Goal: Task Accomplishment & Management: Use online tool/utility

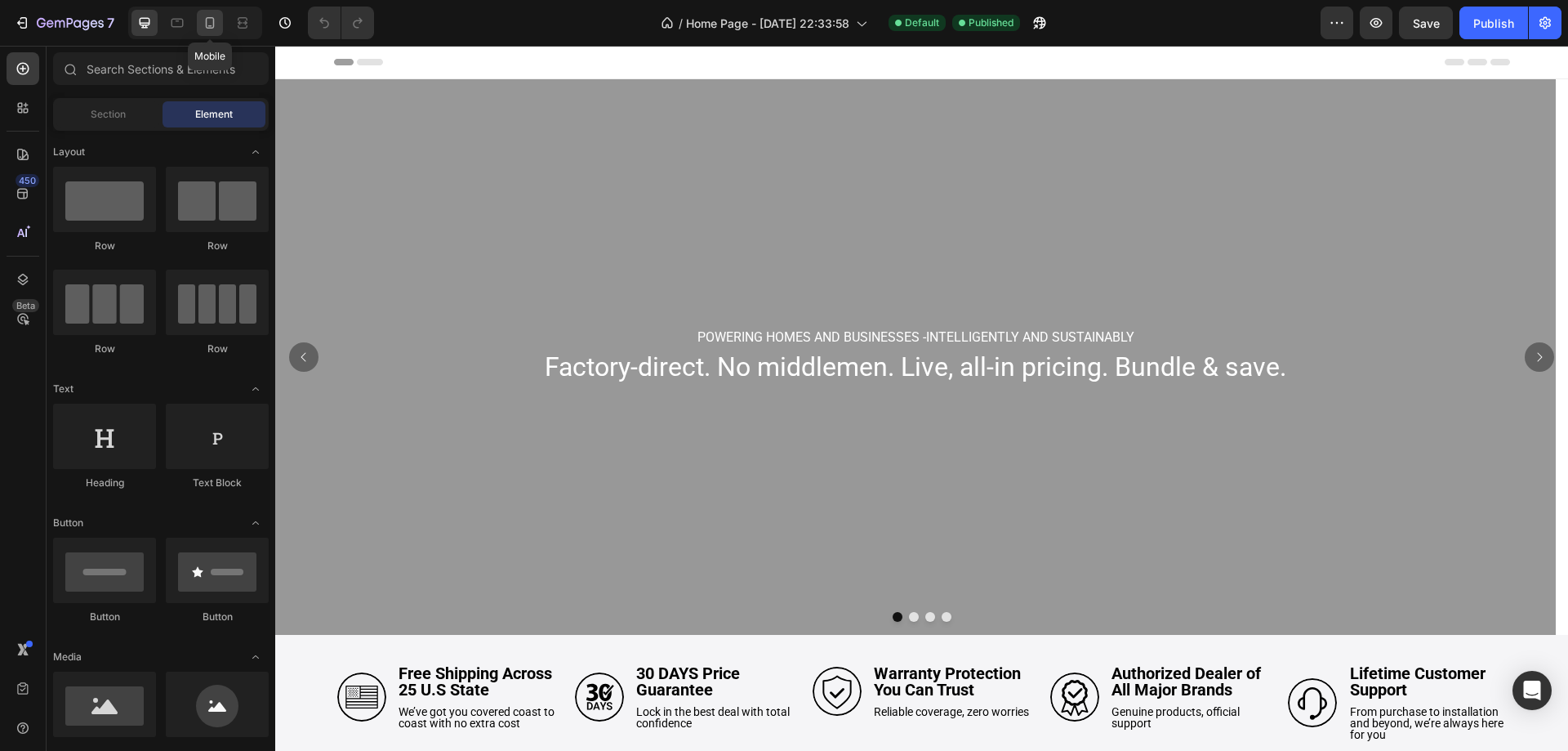
click at [213, 16] on icon at bounding box center [209, 22] width 16 height 16
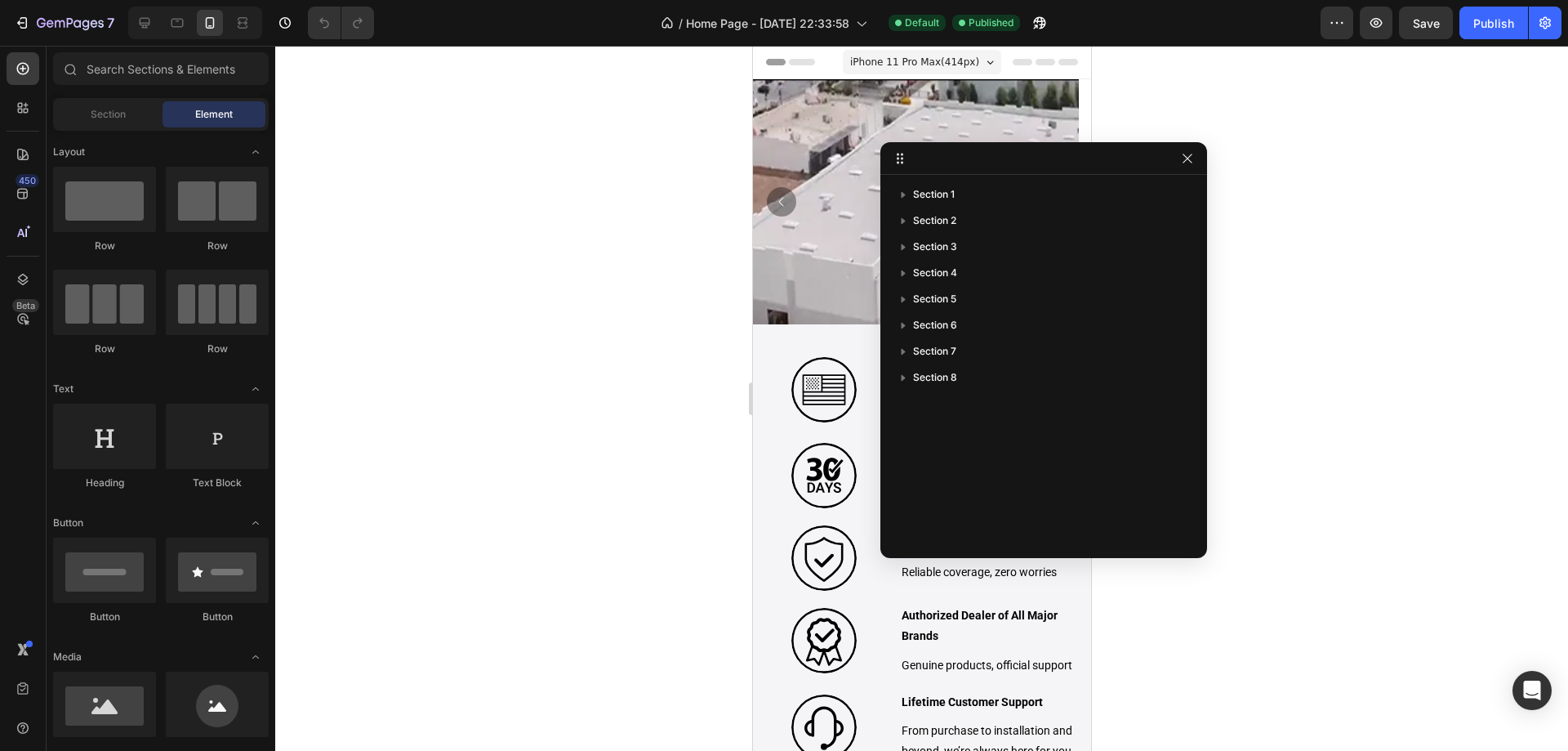
click at [1184, 169] on div at bounding box center [1044, 158] width 327 height 33
click at [1193, 165] on button "button" at bounding box center [1188, 158] width 20 height 20
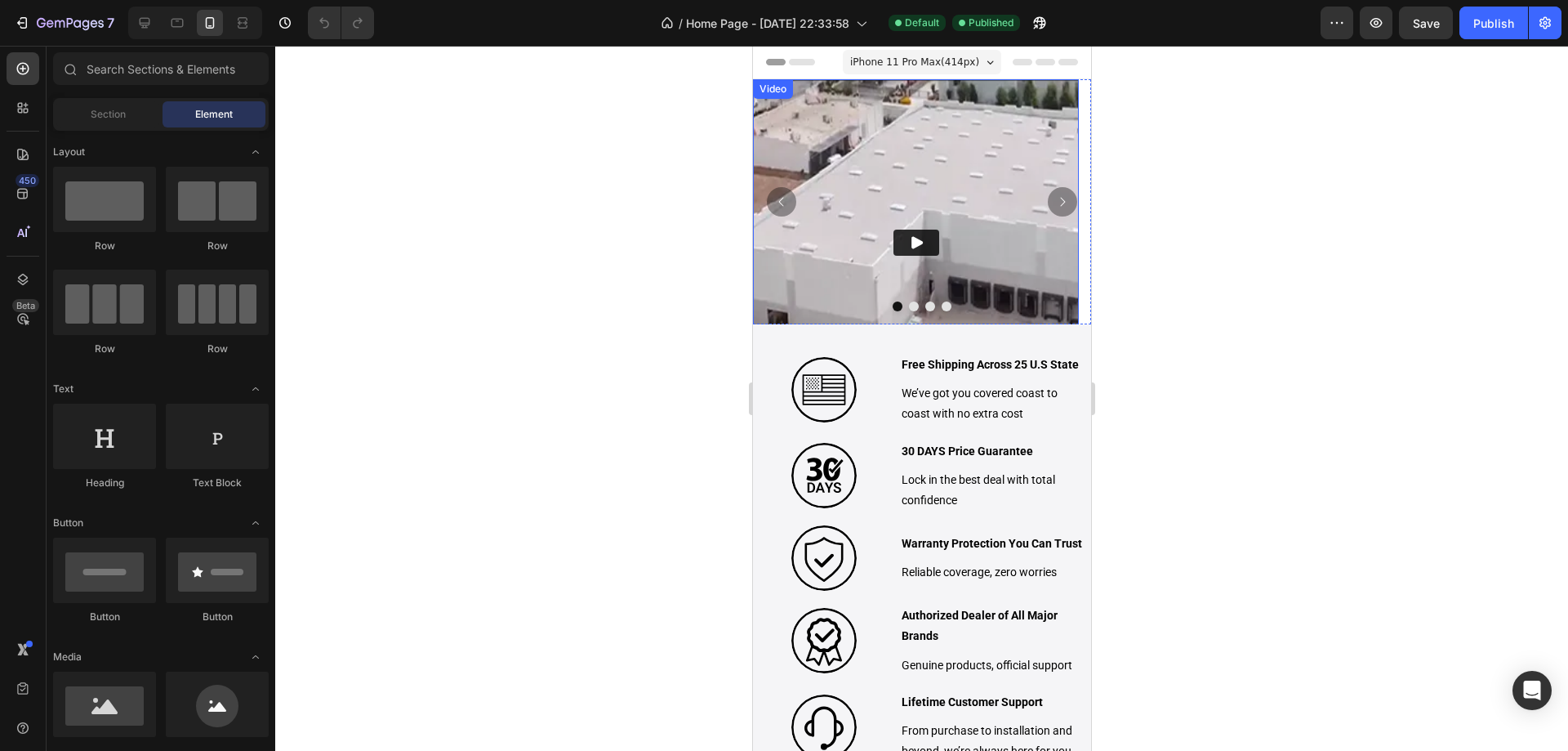
click at [945, 129] on img at bounding box center [915, 242] width 326 height 326
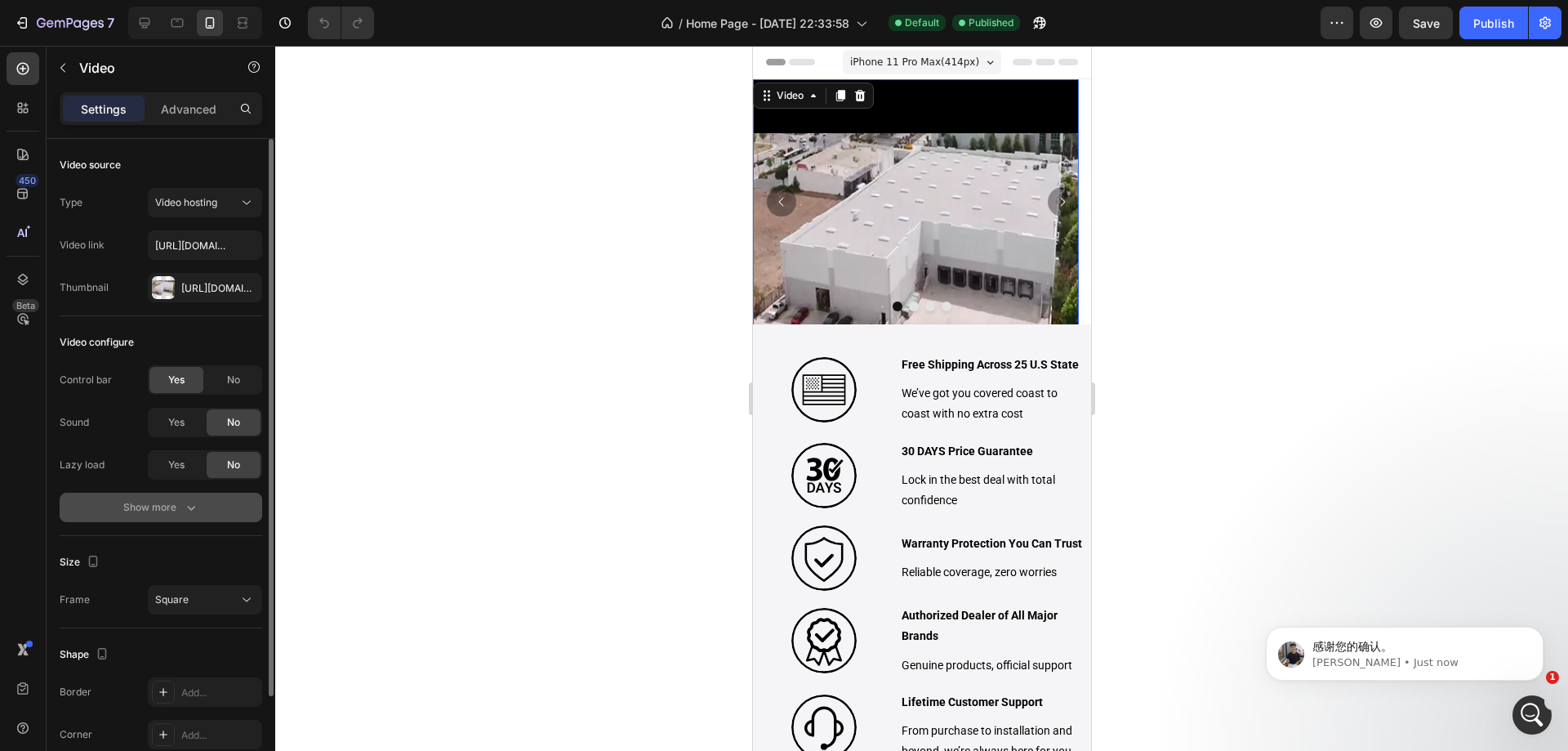
click at [177, 500] on div "Show more" at bounding box center [161, 507] width 76 height 16
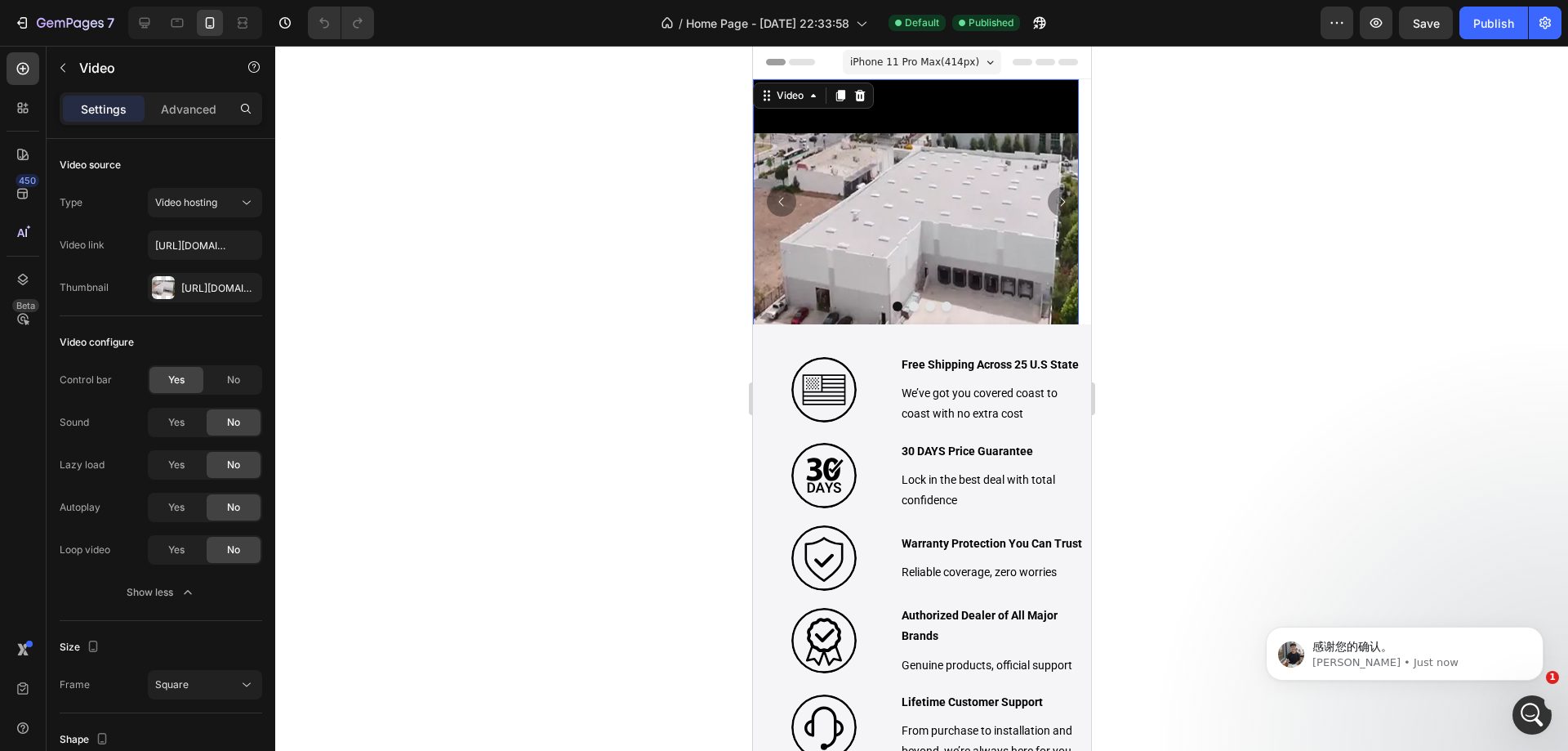
click at [593, 241] on div at bounding box center [922, 398] width 1293 height 705
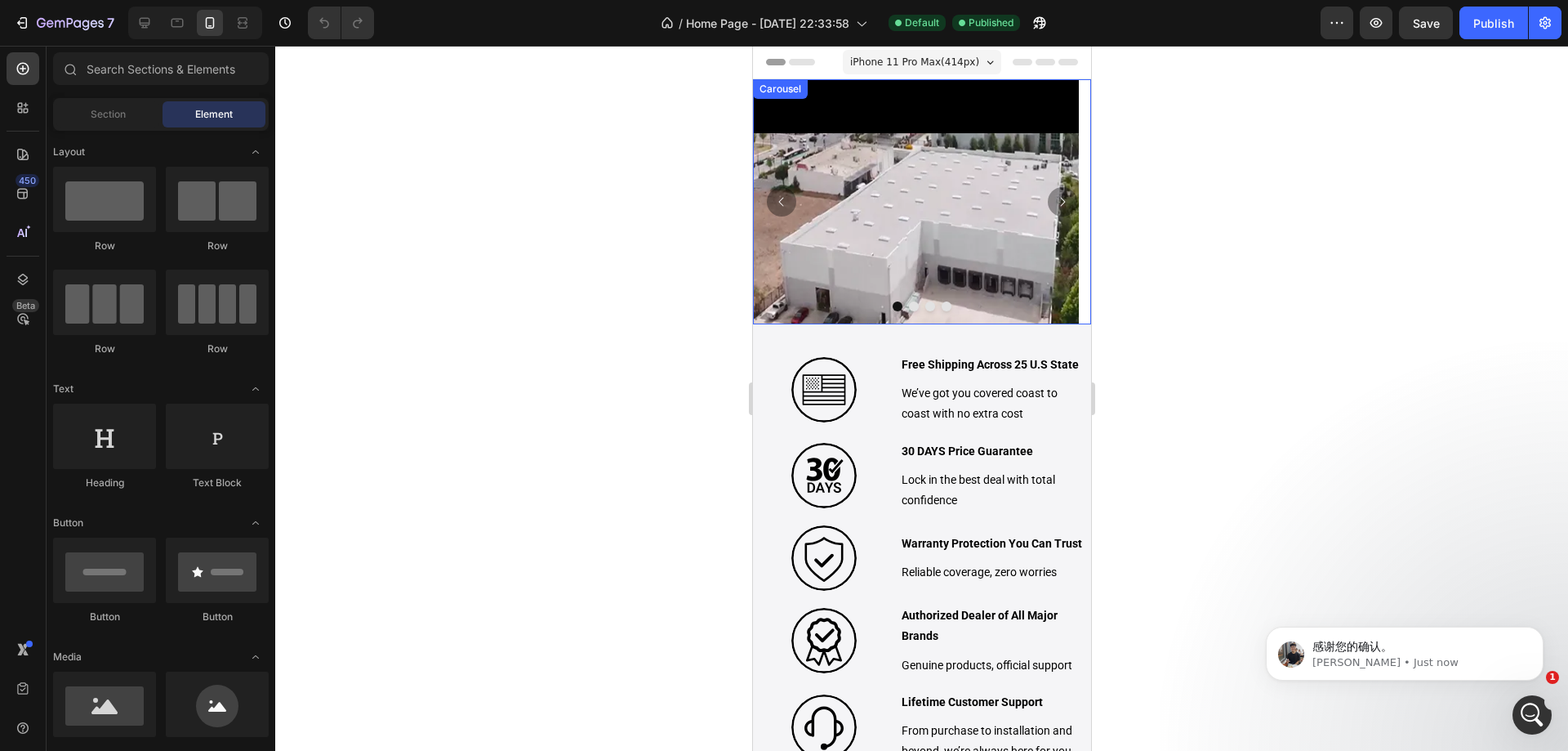
click at [1055, 200] on icon "Carousel Next Arrow" at bounding box center [1061, 201] width 13 height 13
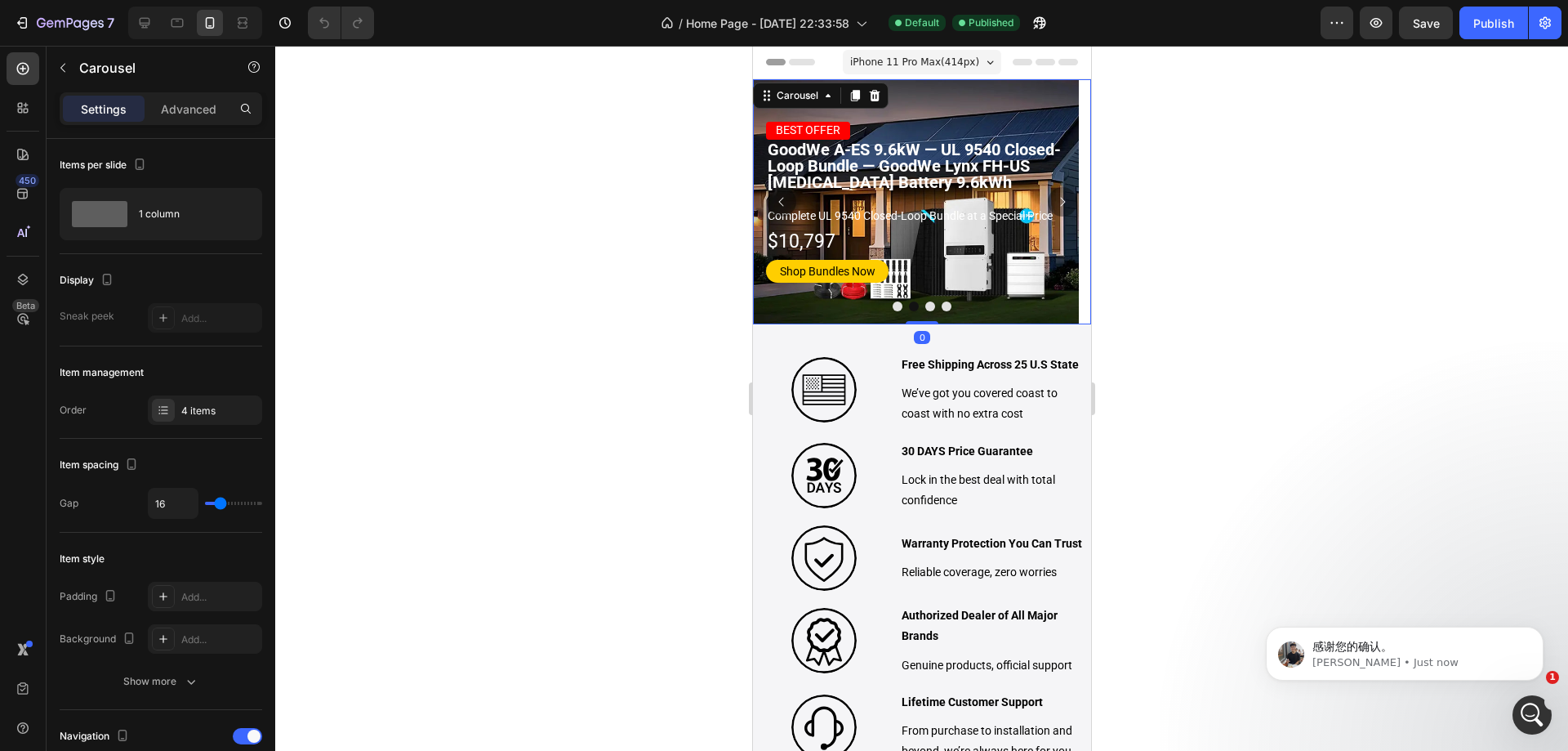
click at [892, 305] on button "Dot" at bounding box center [896, 306] width 9 height 9
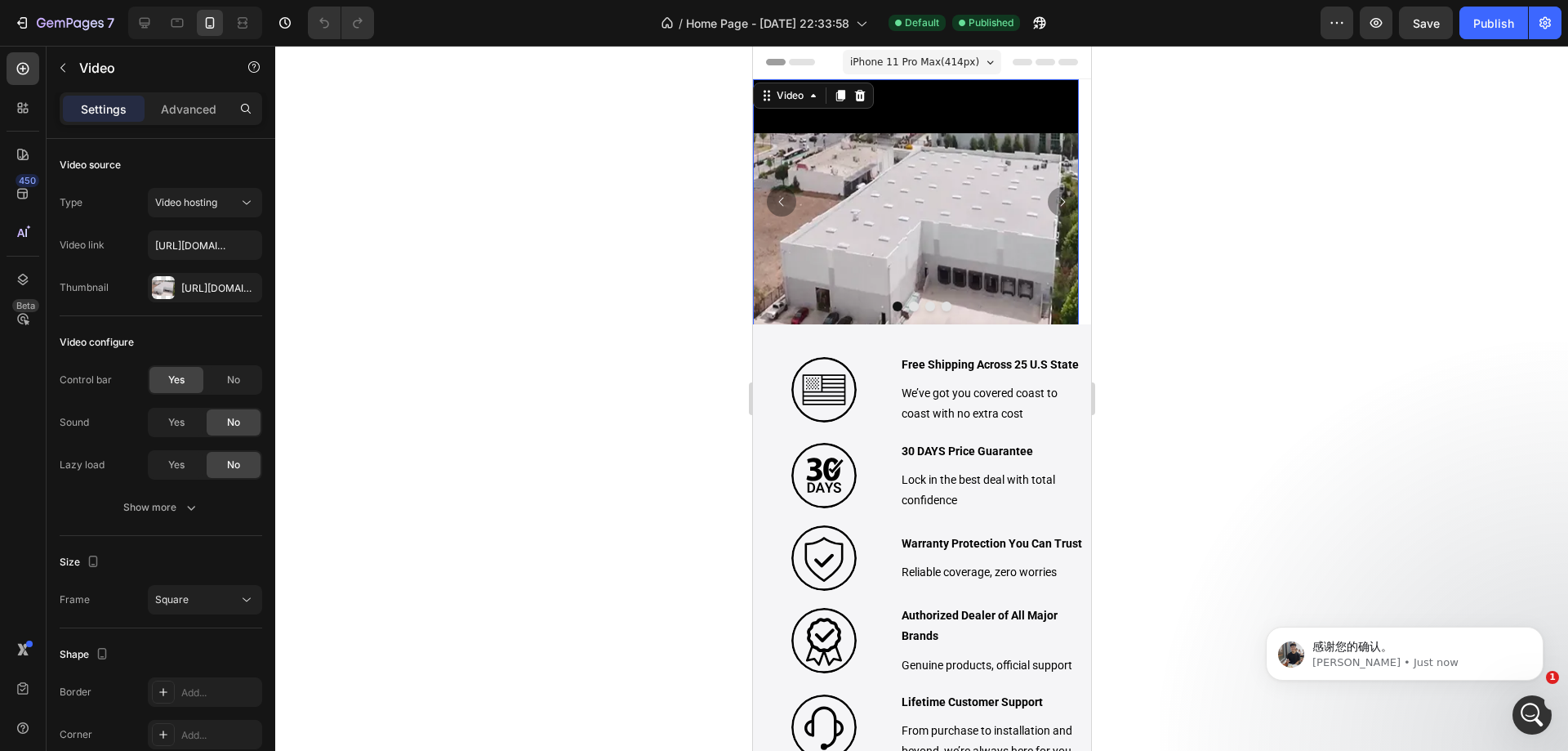
click at [803, 128] on video at bounding box center [915, 242] width 326 height 326
click at [166, 509] on div "Show more" at bounding box center [161, 507] width 76 height 16
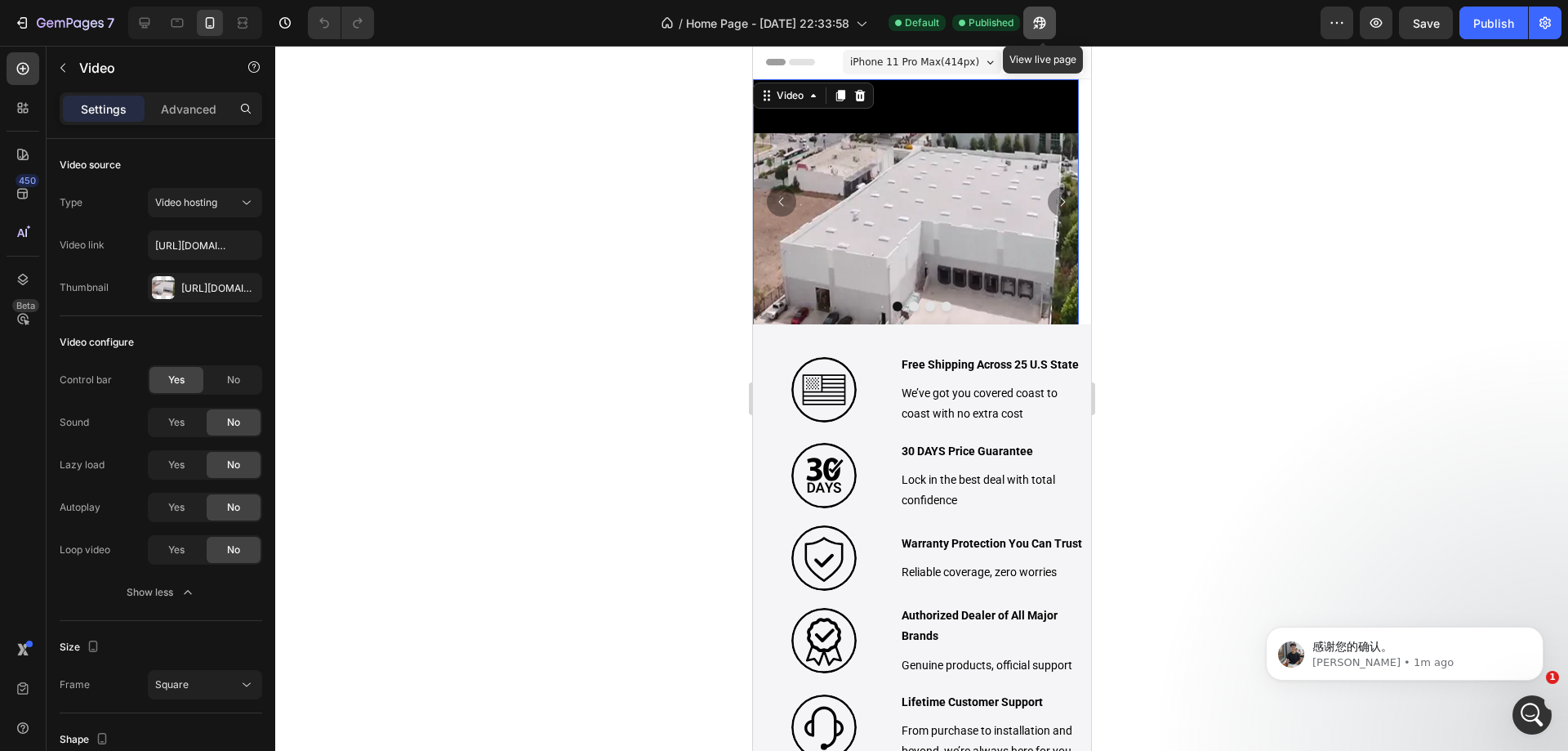
click at [1034, 16] on button "button" at bounding box center [1040, 23] width 32 height 33
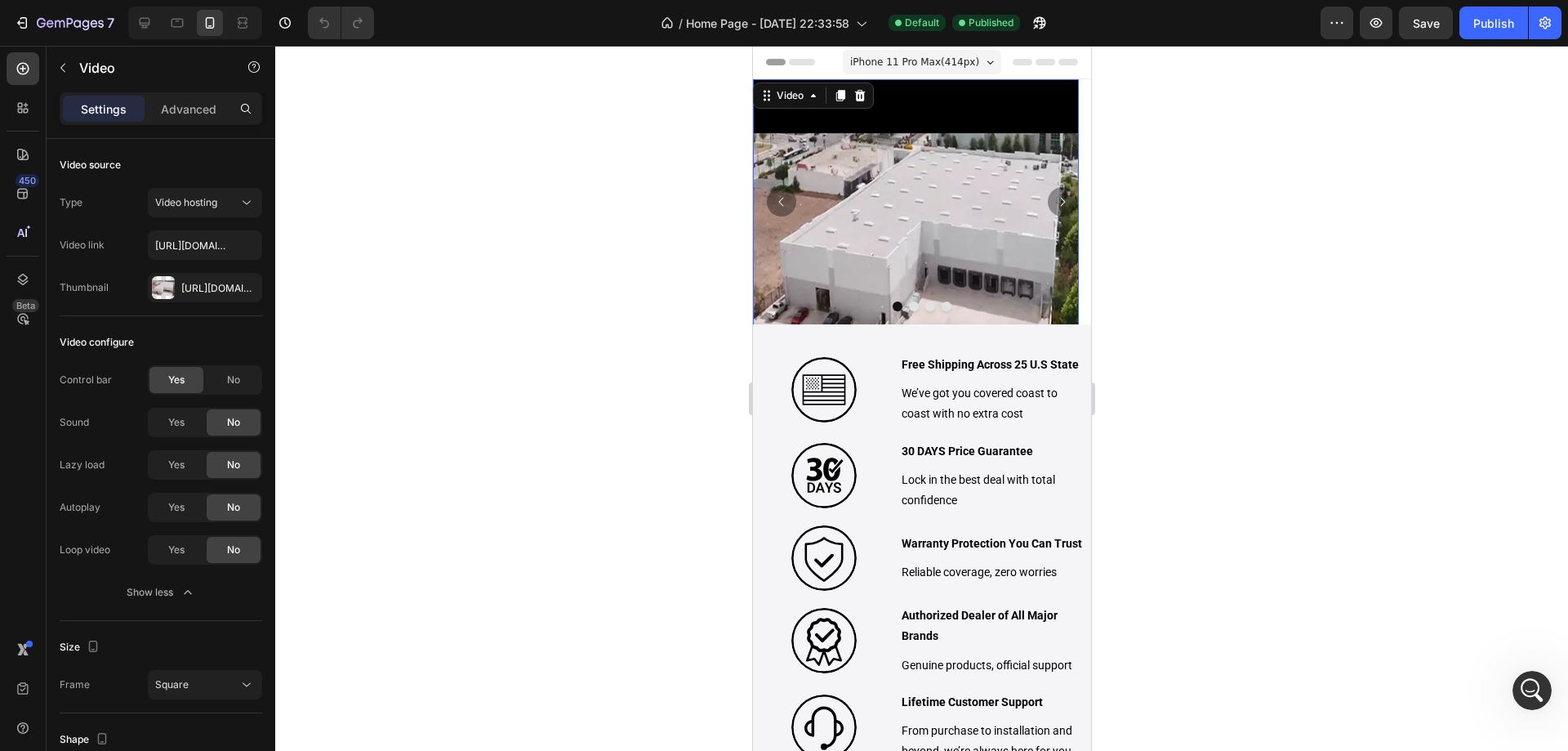
click at [841, 220] on video at bounding box center [915, 242] width 326 height 326
click at [172, 248] on input "https://cdn.shopify.com/videos/c/o/v/5776c56bb93a41d1b691a68f7fbc1802.mp4" at bounding box center [205, 245] width 115 height 29
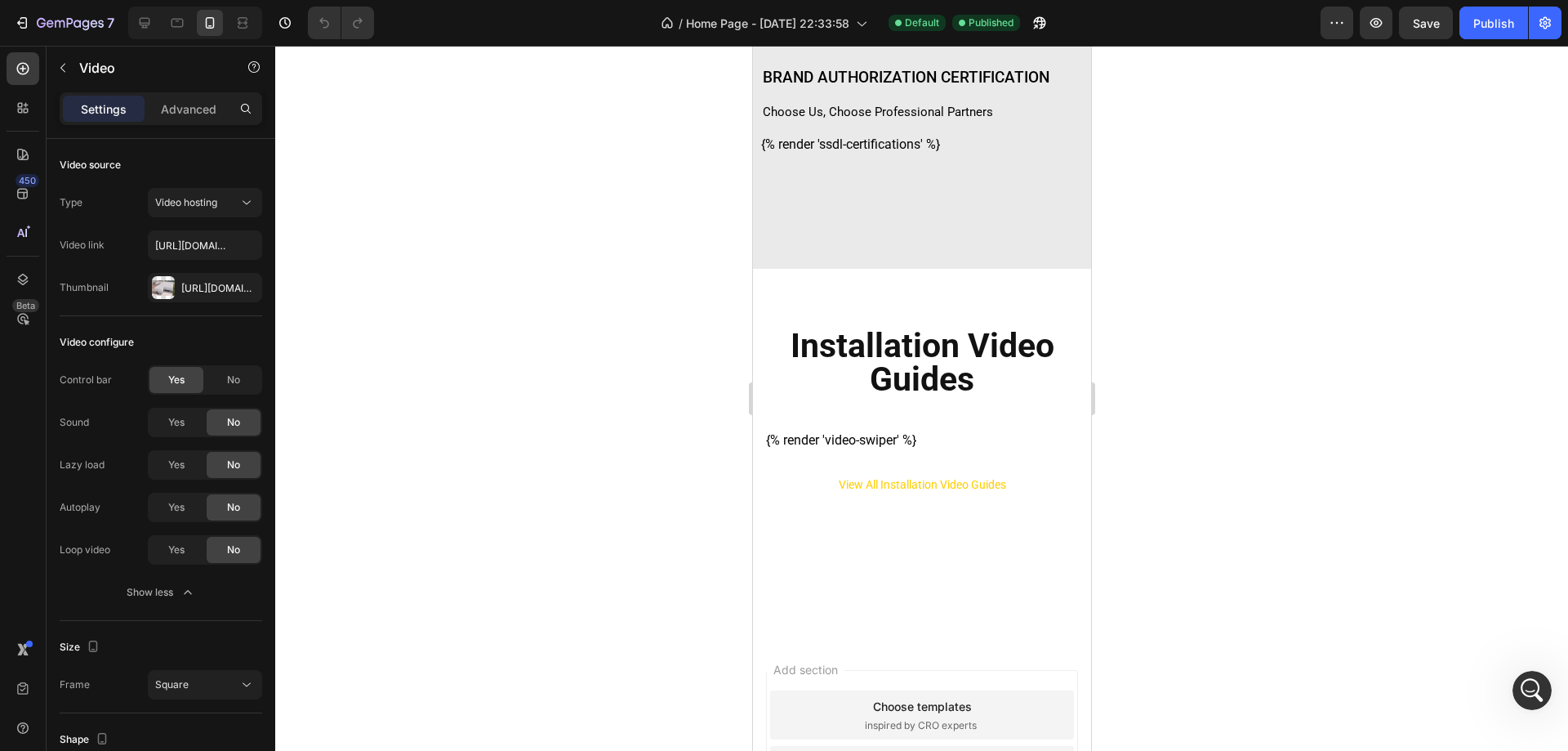
scroll to position [8357, 0]
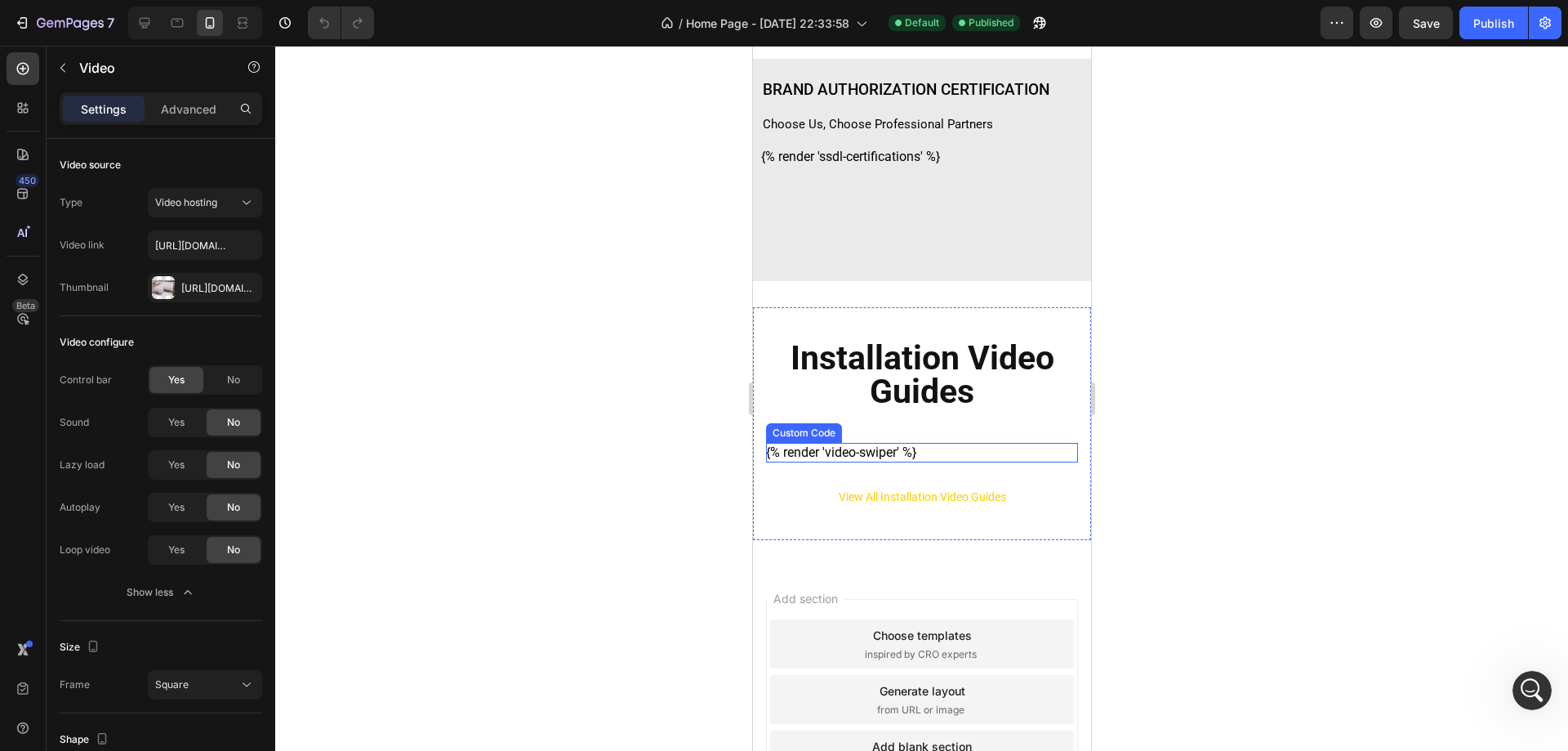
click at [934, 456] on div "Installation Video Guides Heading {% render 'video-swiper' %} Custom Code View …" at bounding box center [922, 423] width 339 height 285
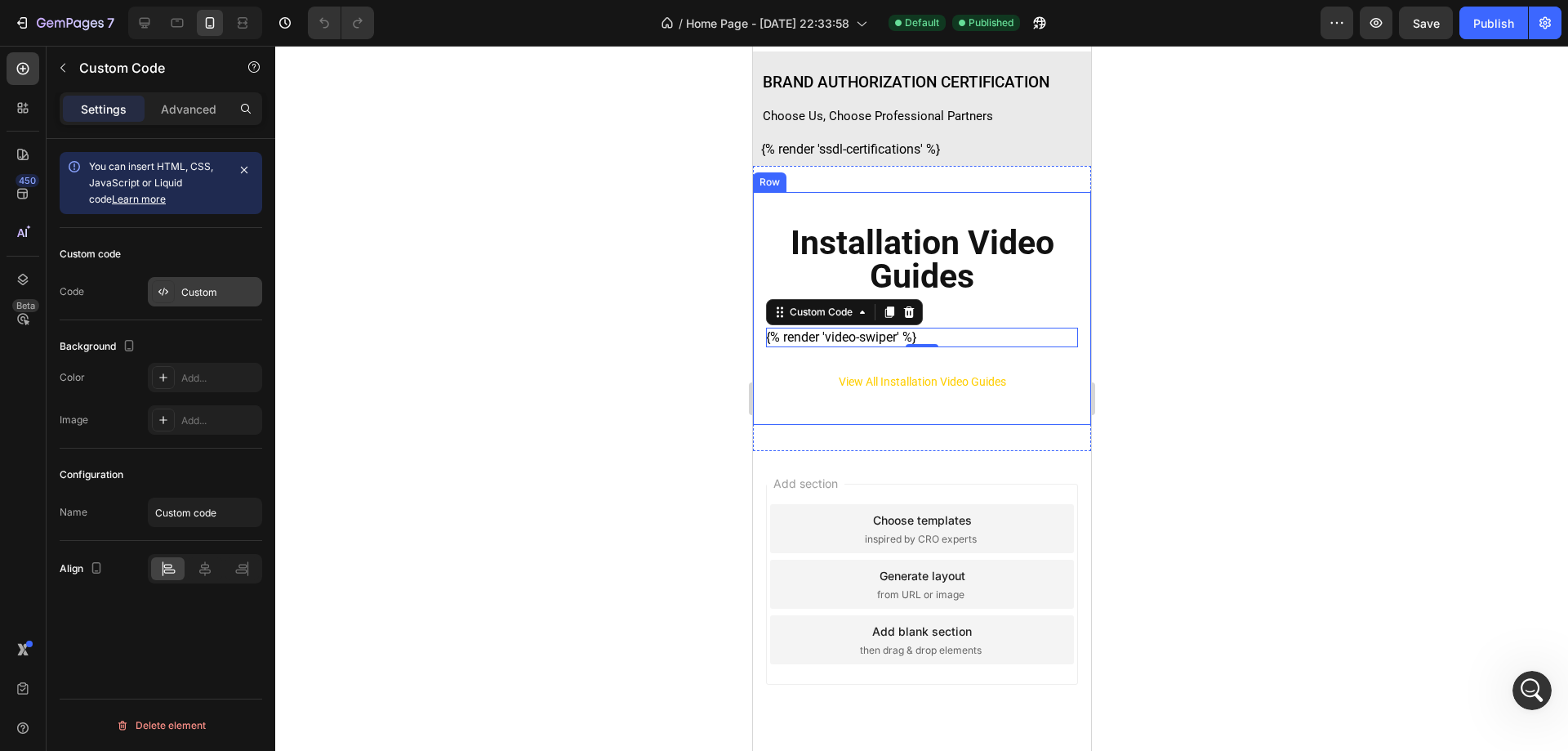
click at [198, 294] on div "Custom" at bounding box center [220, 292] width 77 height 15
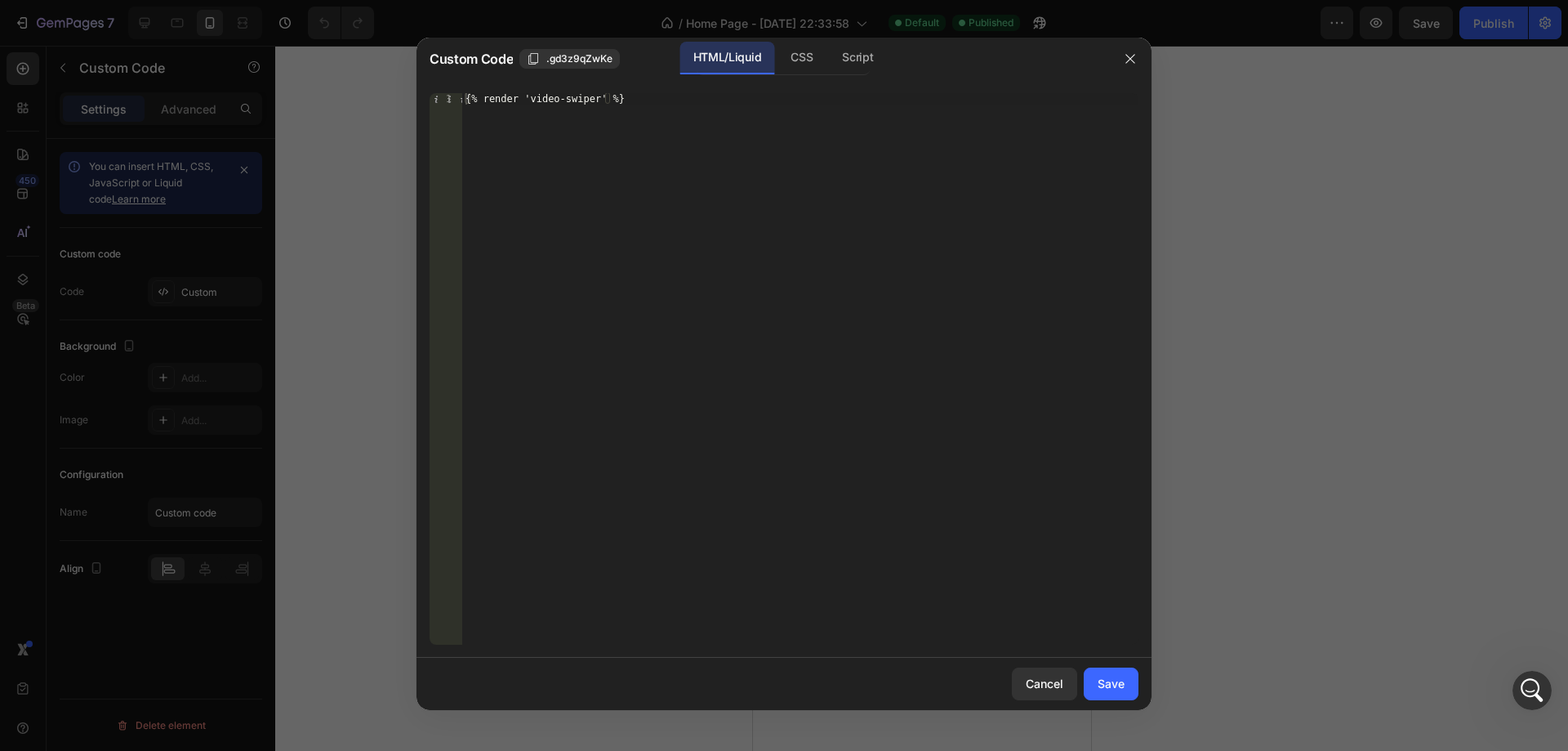
click at [1381, 315] on div at bounding box center [784, 376] width 1568 height 751
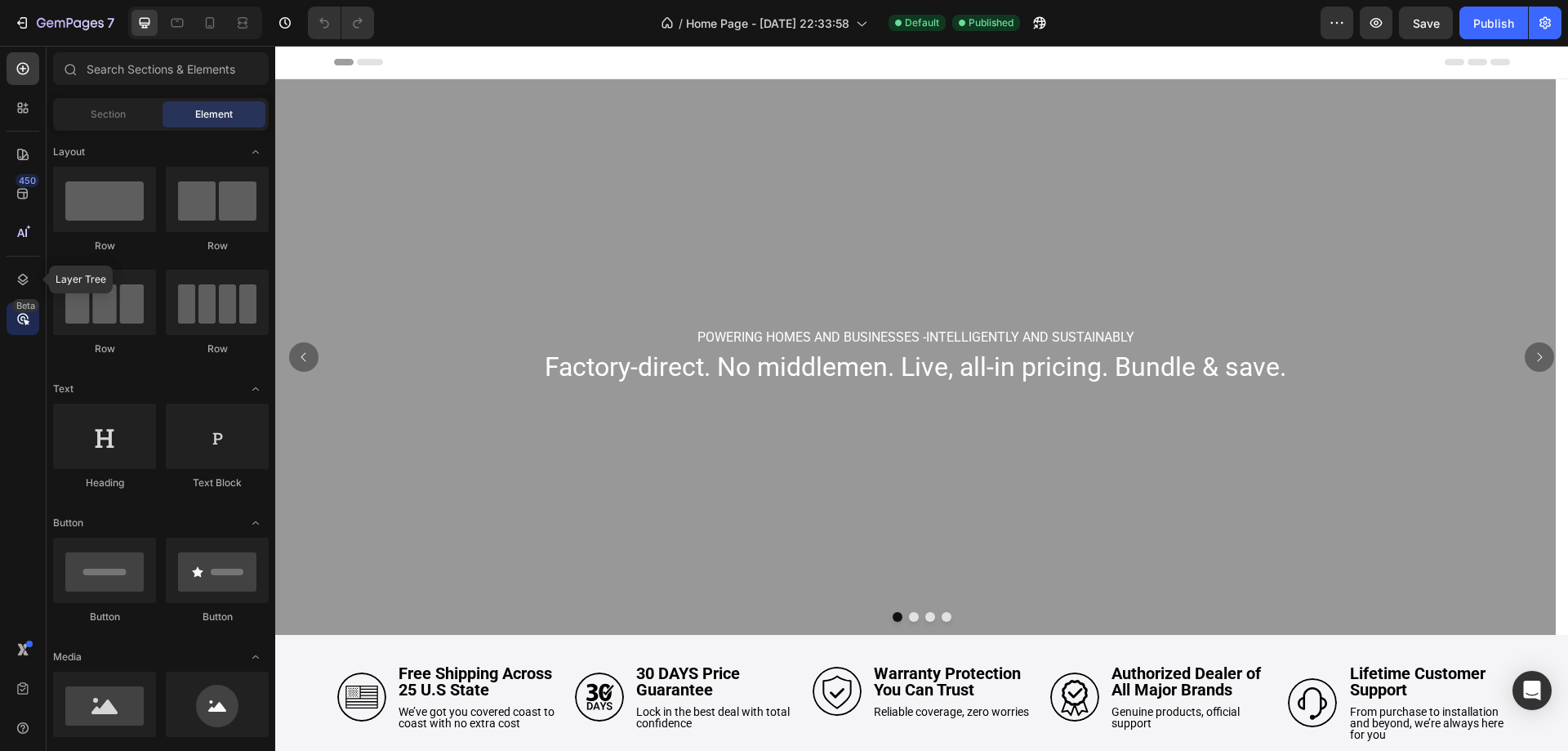
drag, startPoint x: 28, startPoint y: 287, endPoint x: 9, endPoint y: 305, distance: 26.2
click at [28, 287] on icon at bounding box center [22, 279] width 16 height 16
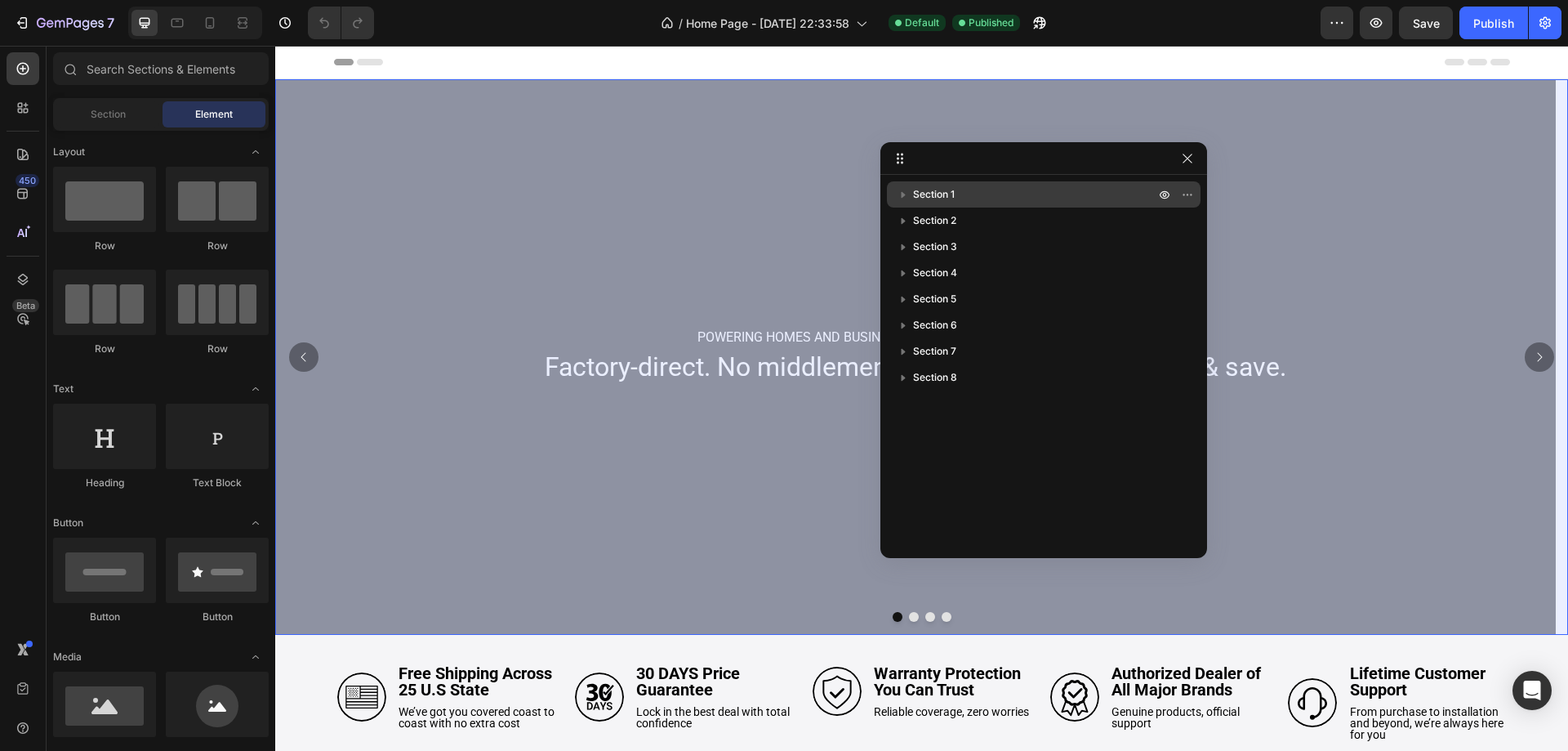
click at [901, 191] on icon "button" at bounding box center [903, 194] width 16 height 16
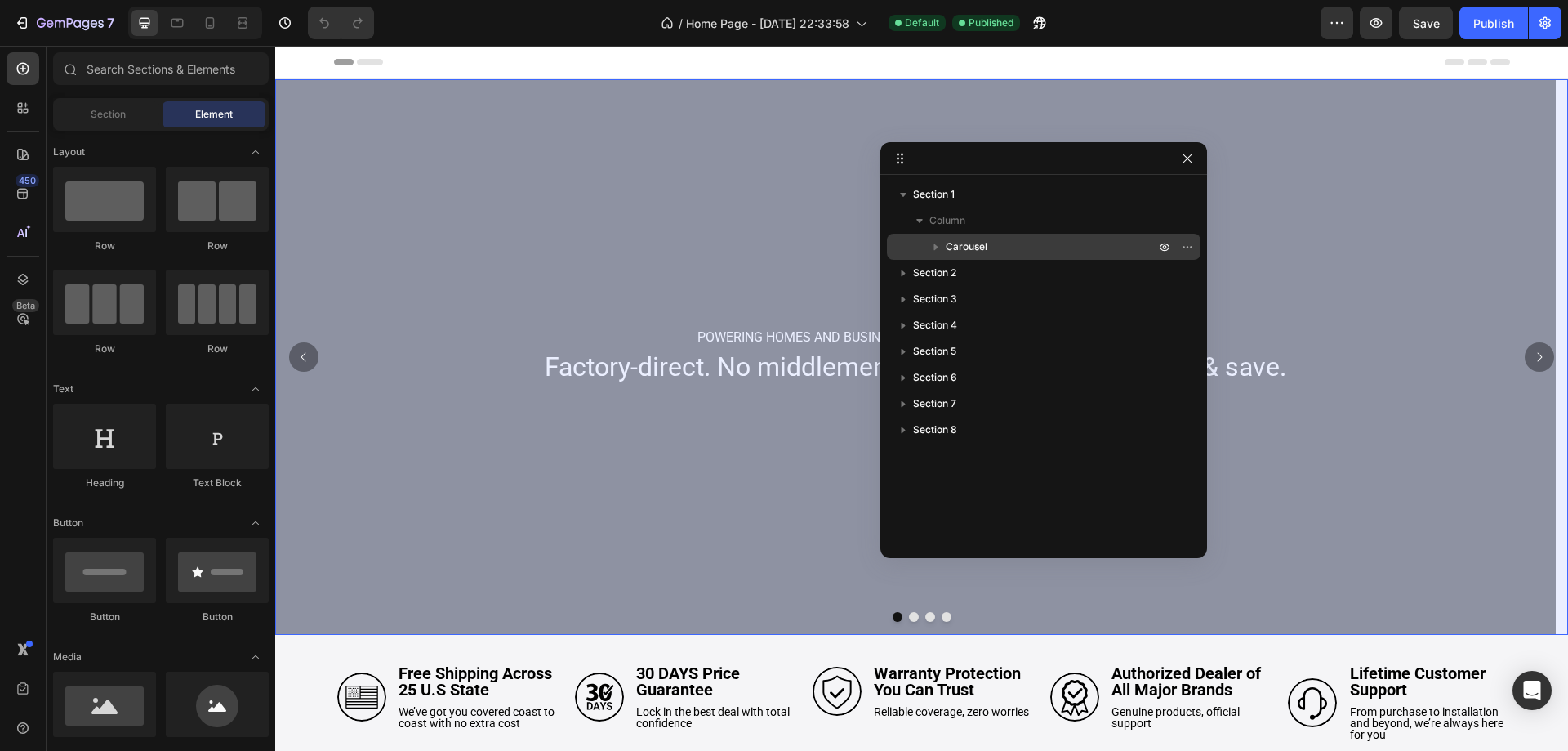
click at [940, 245] on icon "button" at bounding box center [935, 246] width 16 height 16
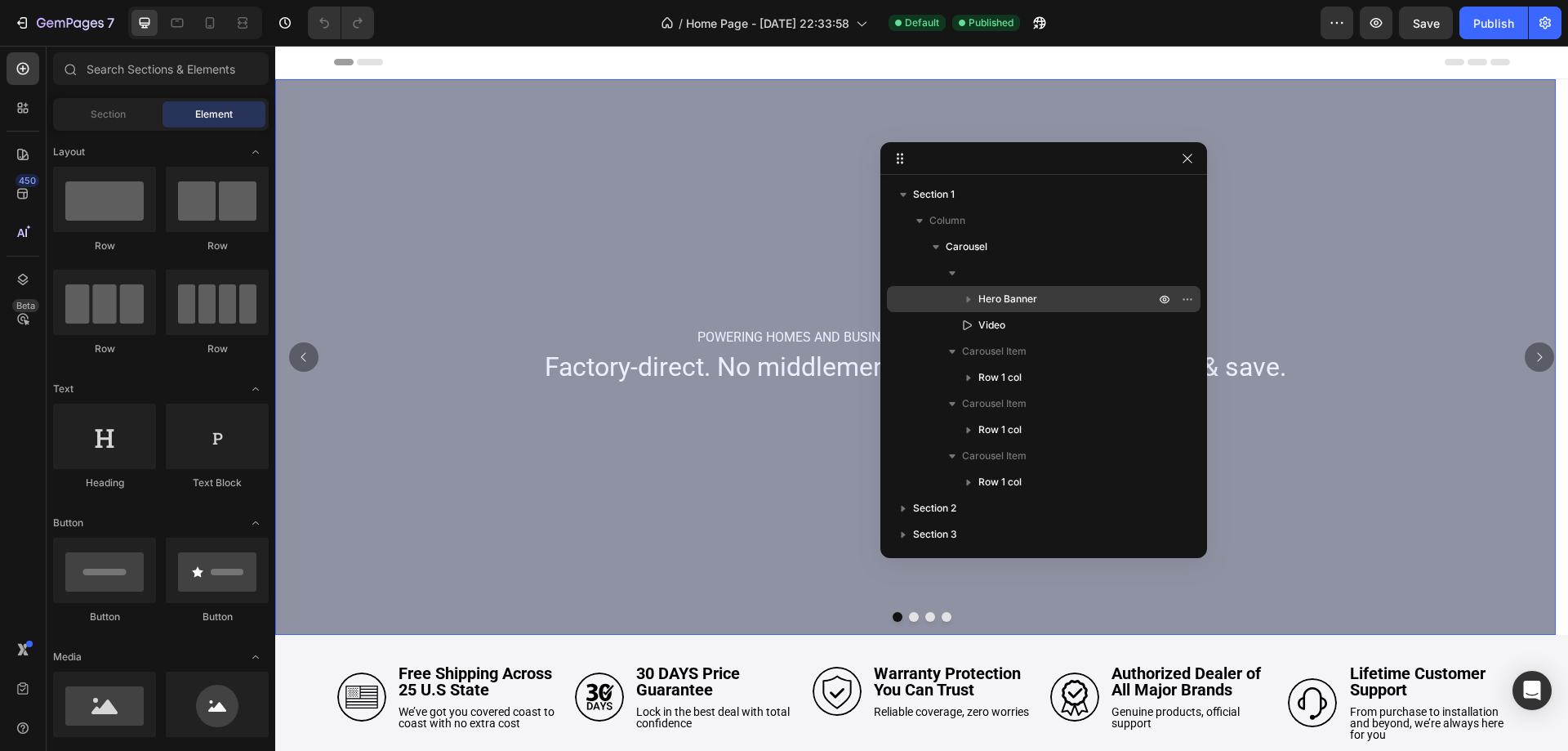
click at [974, 302] on icon "button" at bounding box center [968, 299] width 16 height 16
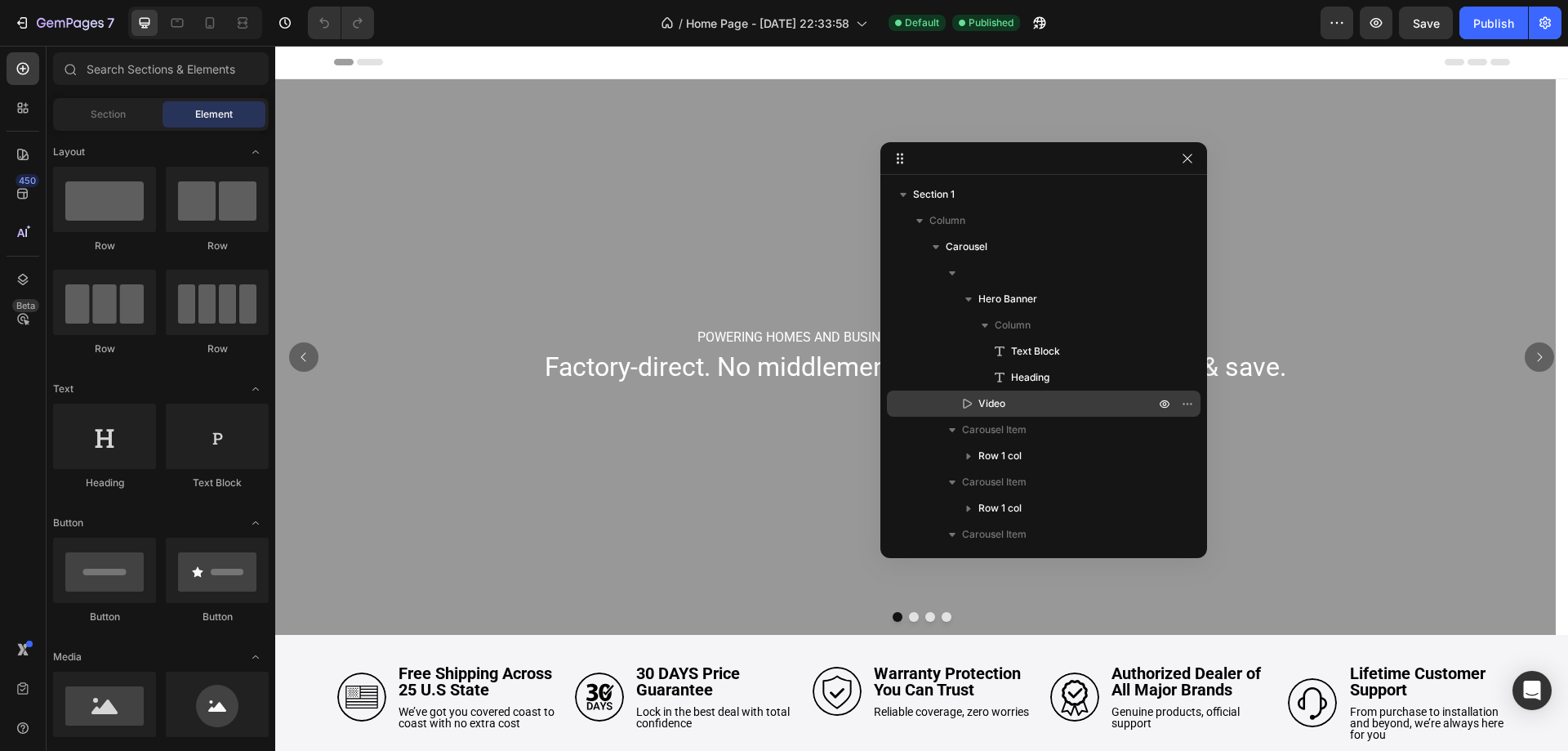
click at [1046, 398] on p "Video" at bounding box center [1049, 403] width 180 height 16
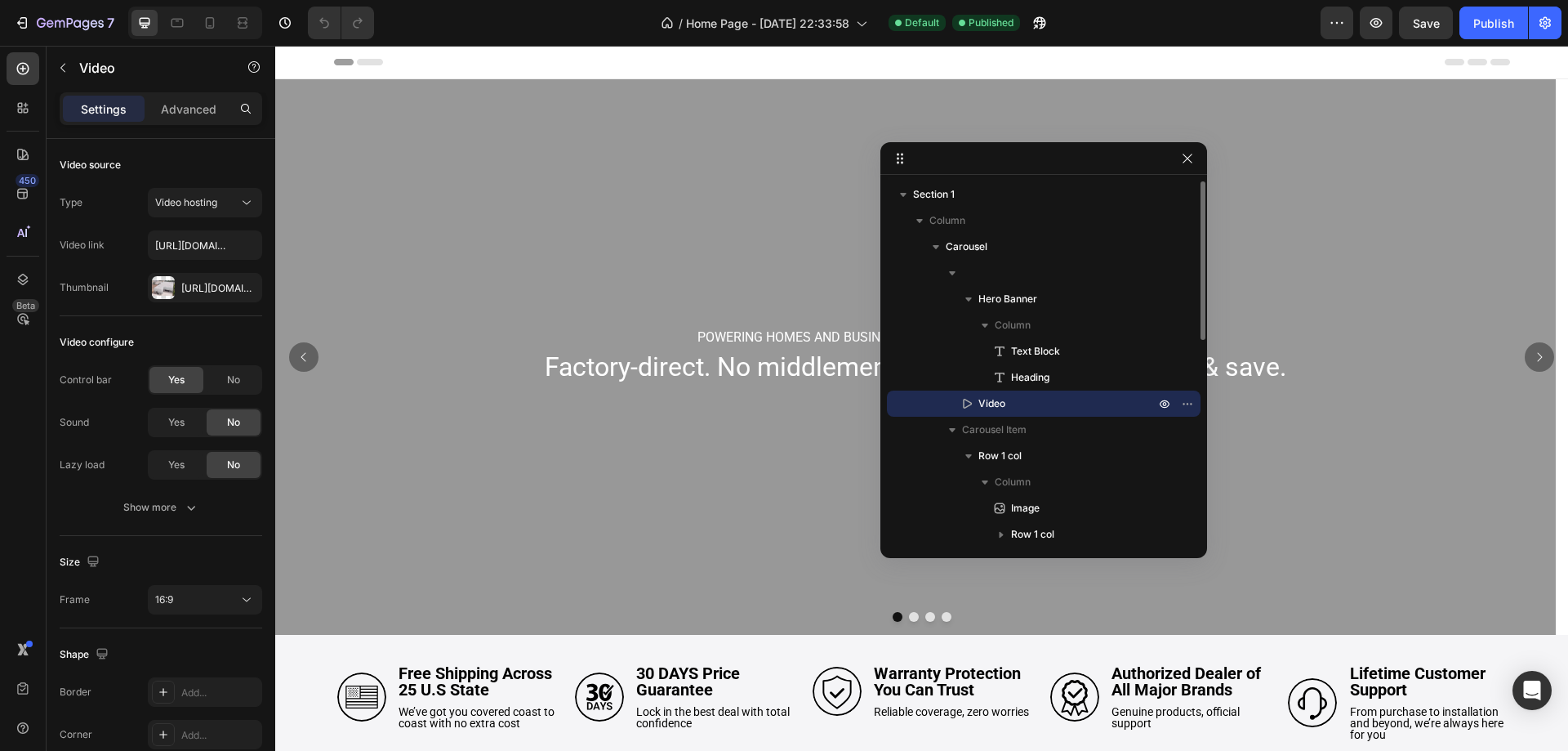
scroll to position [532, 0]
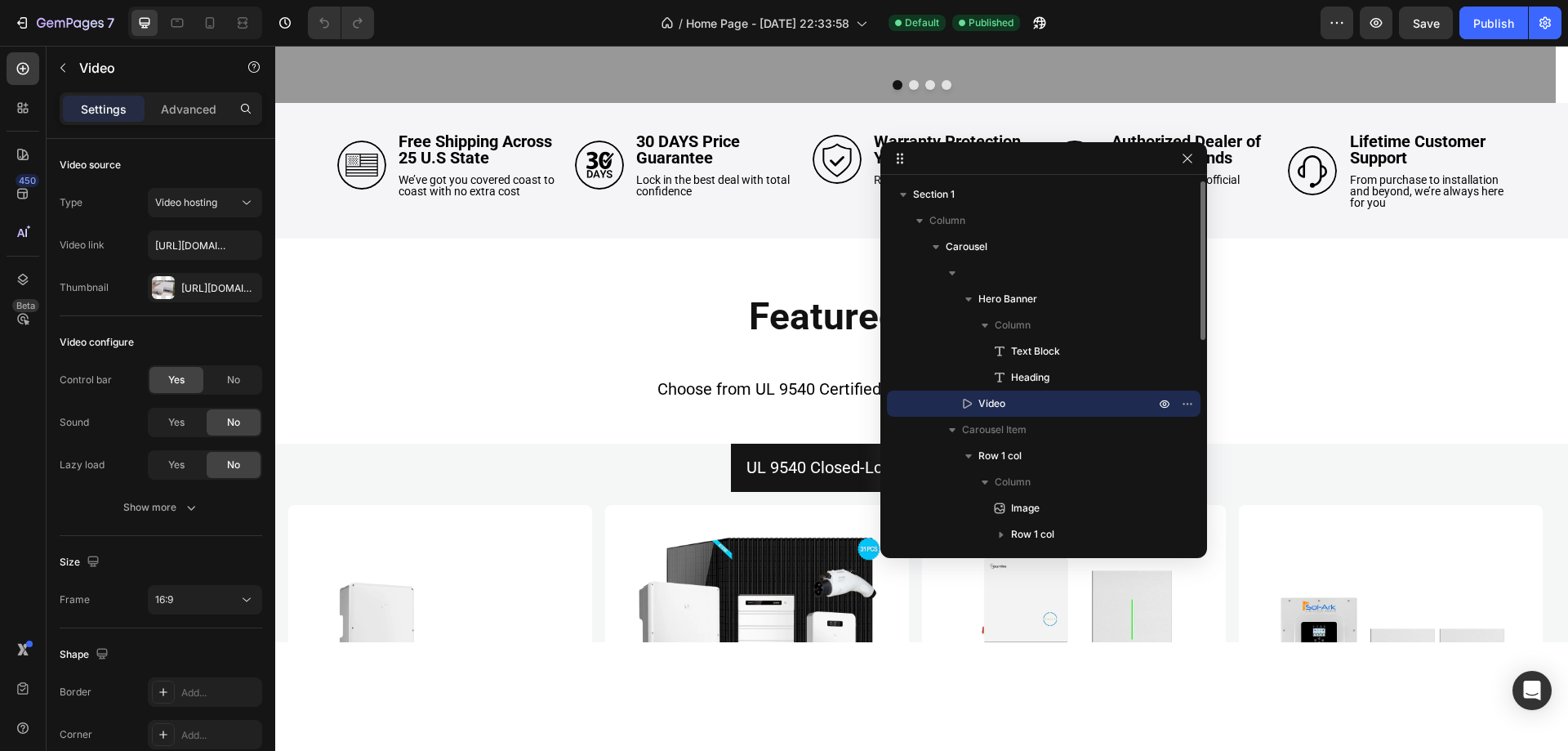
click at [207, 108] on p "Advanced" at bounding box center [188, 109] width 56 height 17
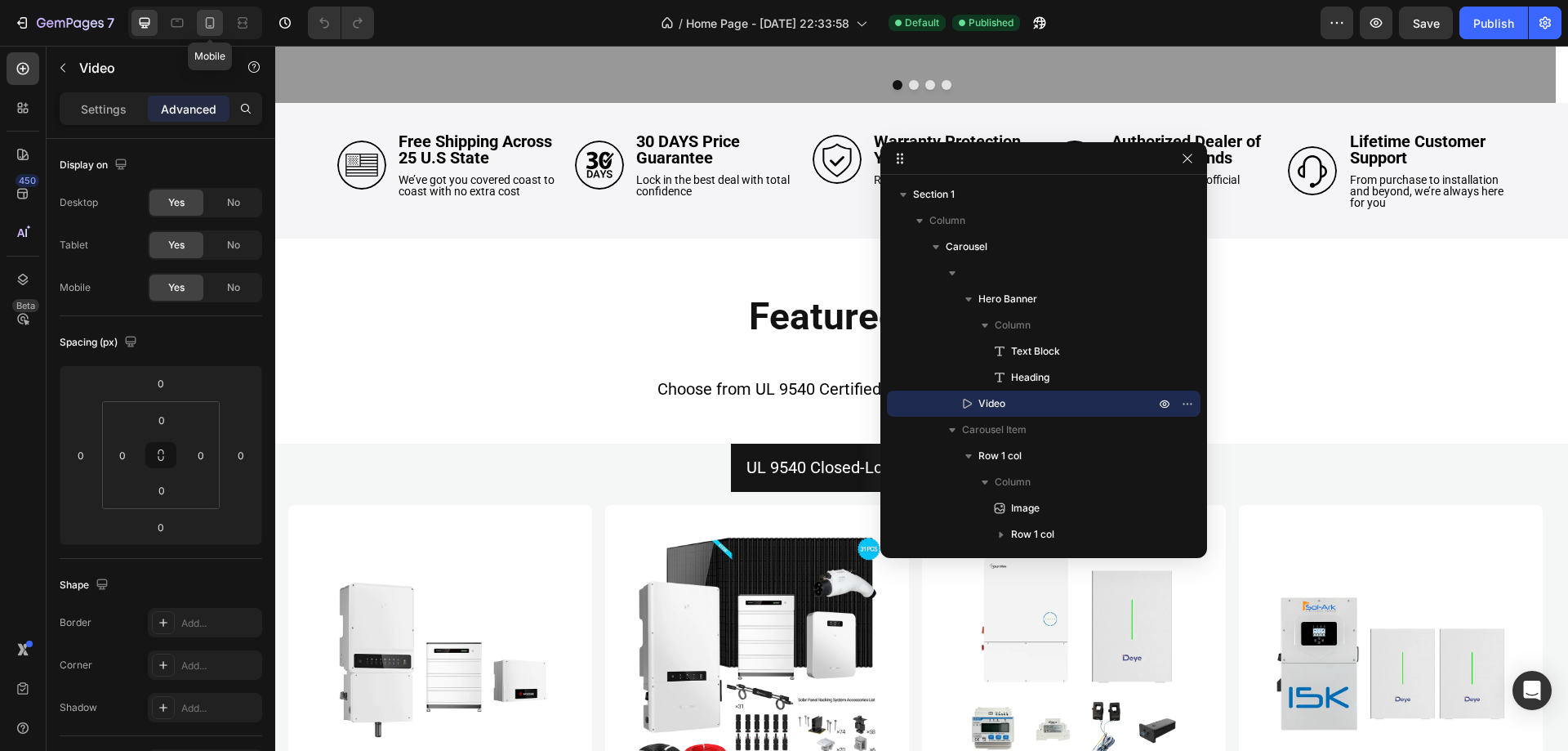
click at [218, 32] on div at bounding box center [209, 22] width 27 height 27
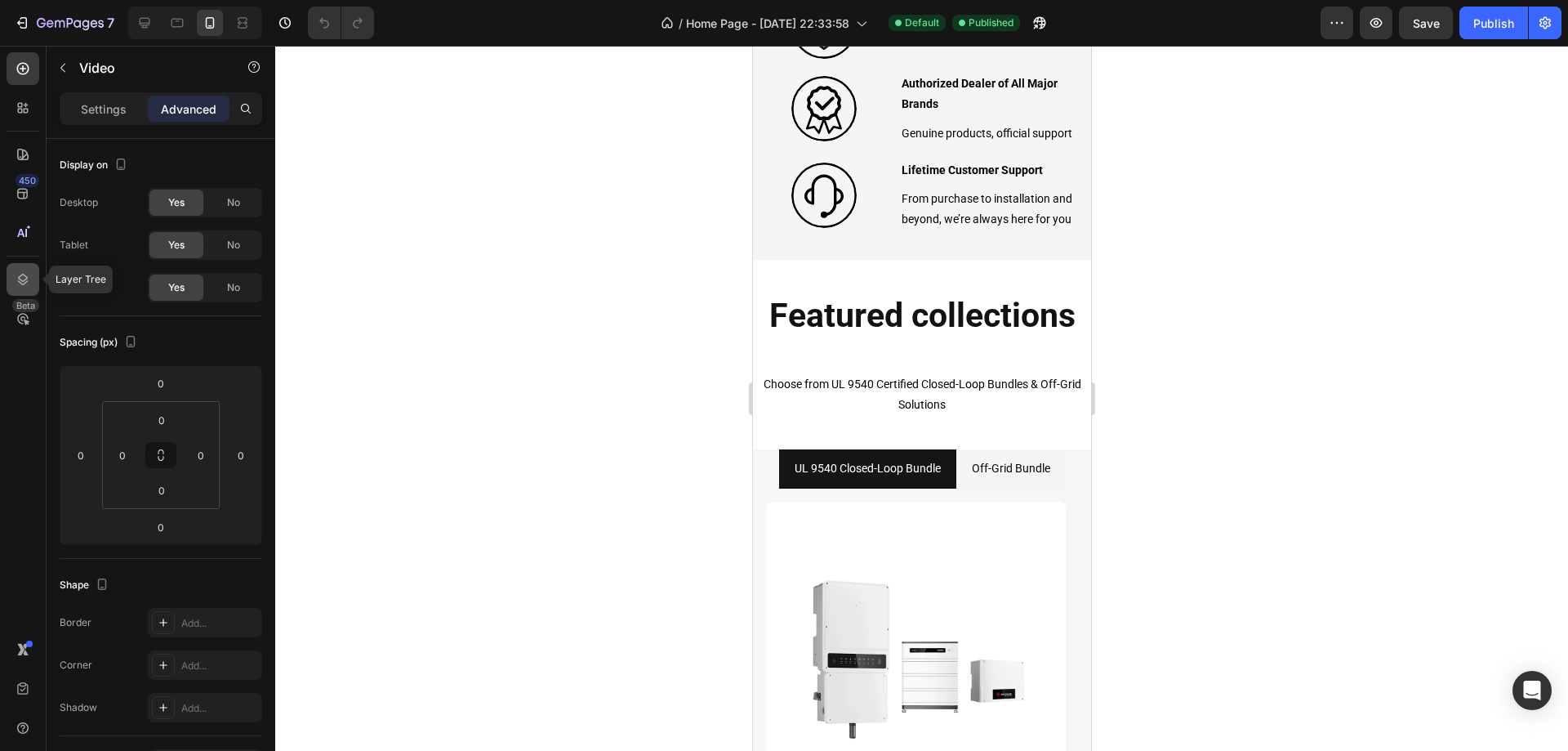
click at [27, 284] on icon at bounding box center [22, 279] width 16 height 16
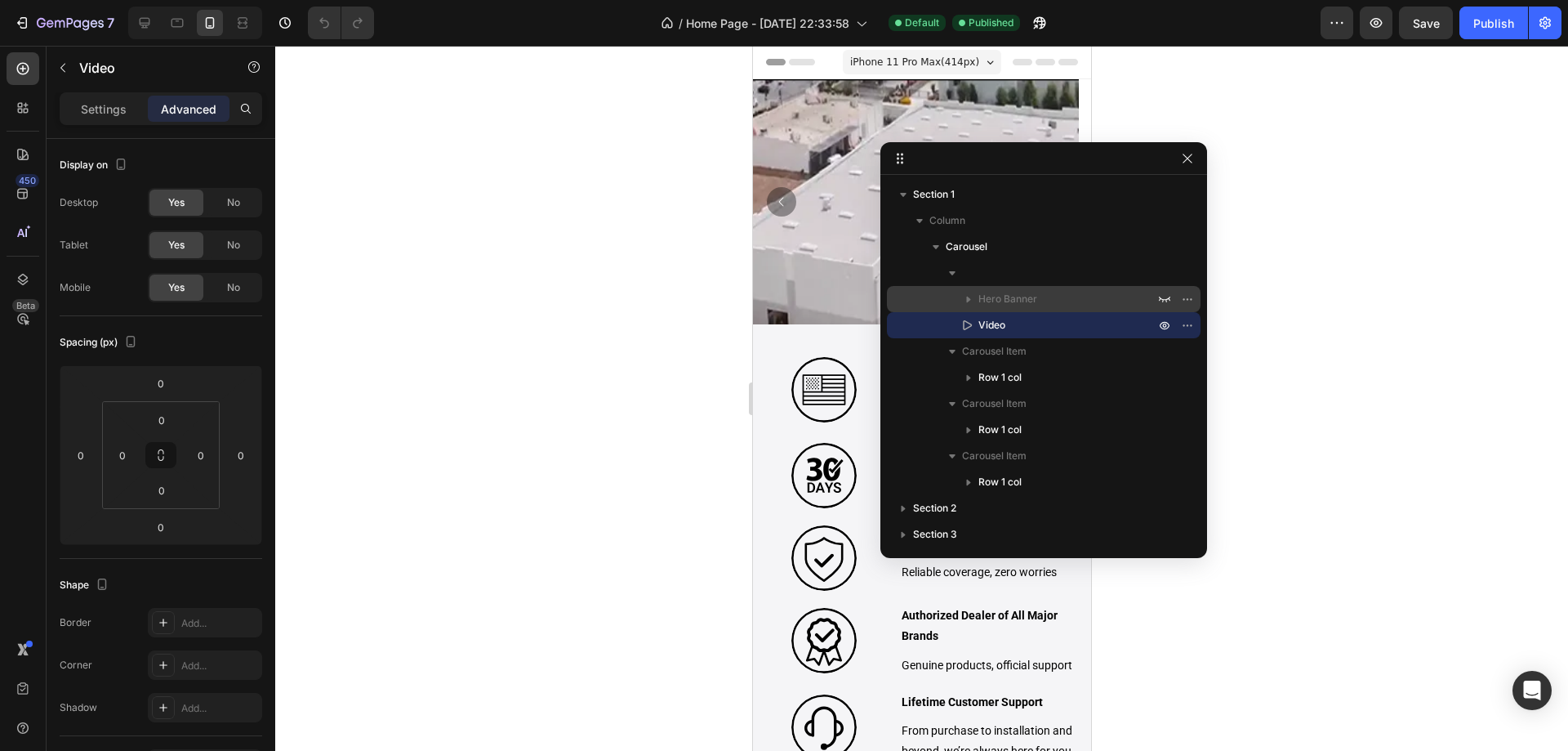
click at [969, 303] on icon "button" at bounding box center [968, 299] width 16 height 16
click at [975, 303] on icon "button" at bounding box center [968, 299] width 16 height 16
click at [1014, 268] on div at bounding box center [1044, 273] width 301 height 27
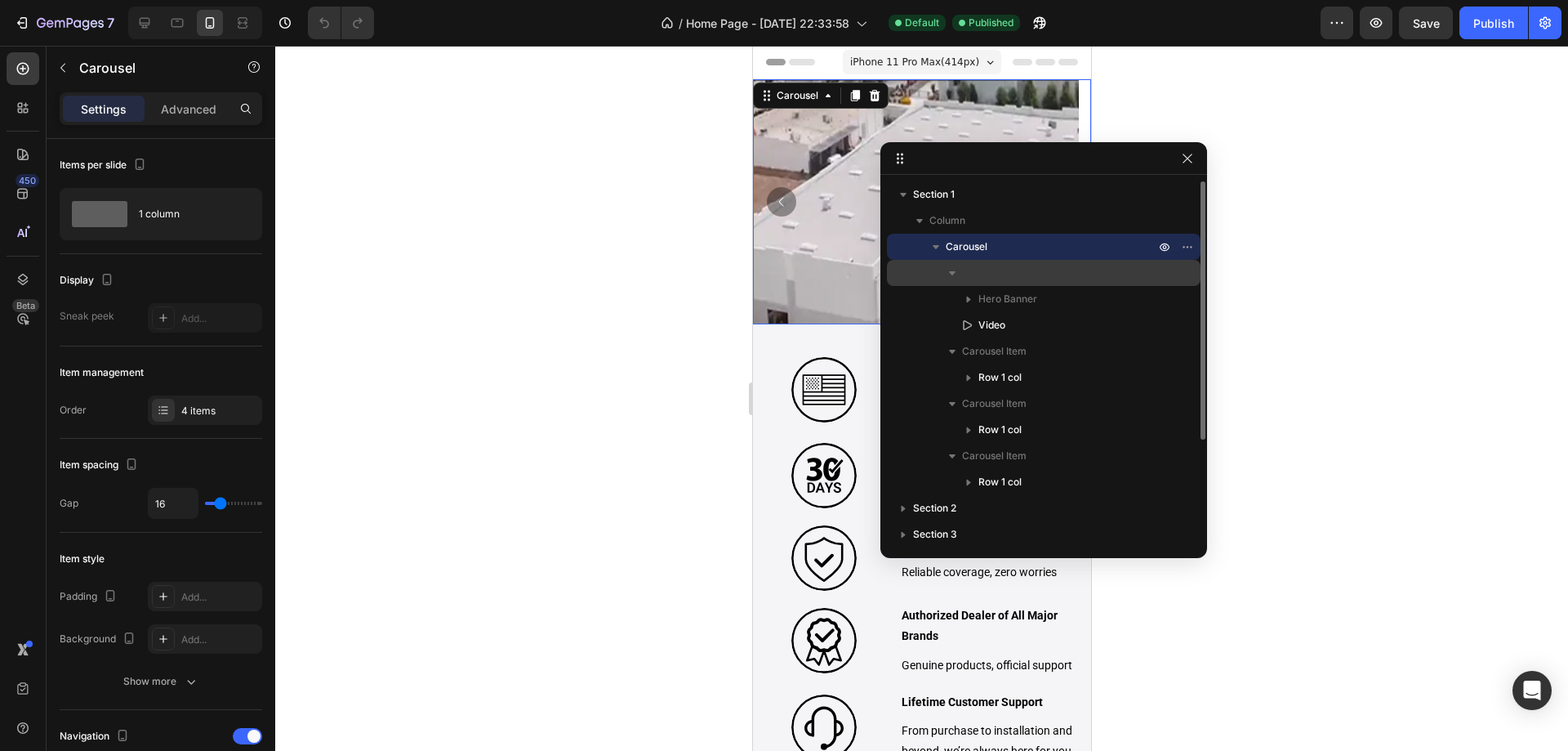
click at [950, 276] on icon "button" at bounding box center [952, 273] width 16 height 16
click at [1032, 302] on span "Hero Banner" at bounding box center [1007, 299] width 59 height 16
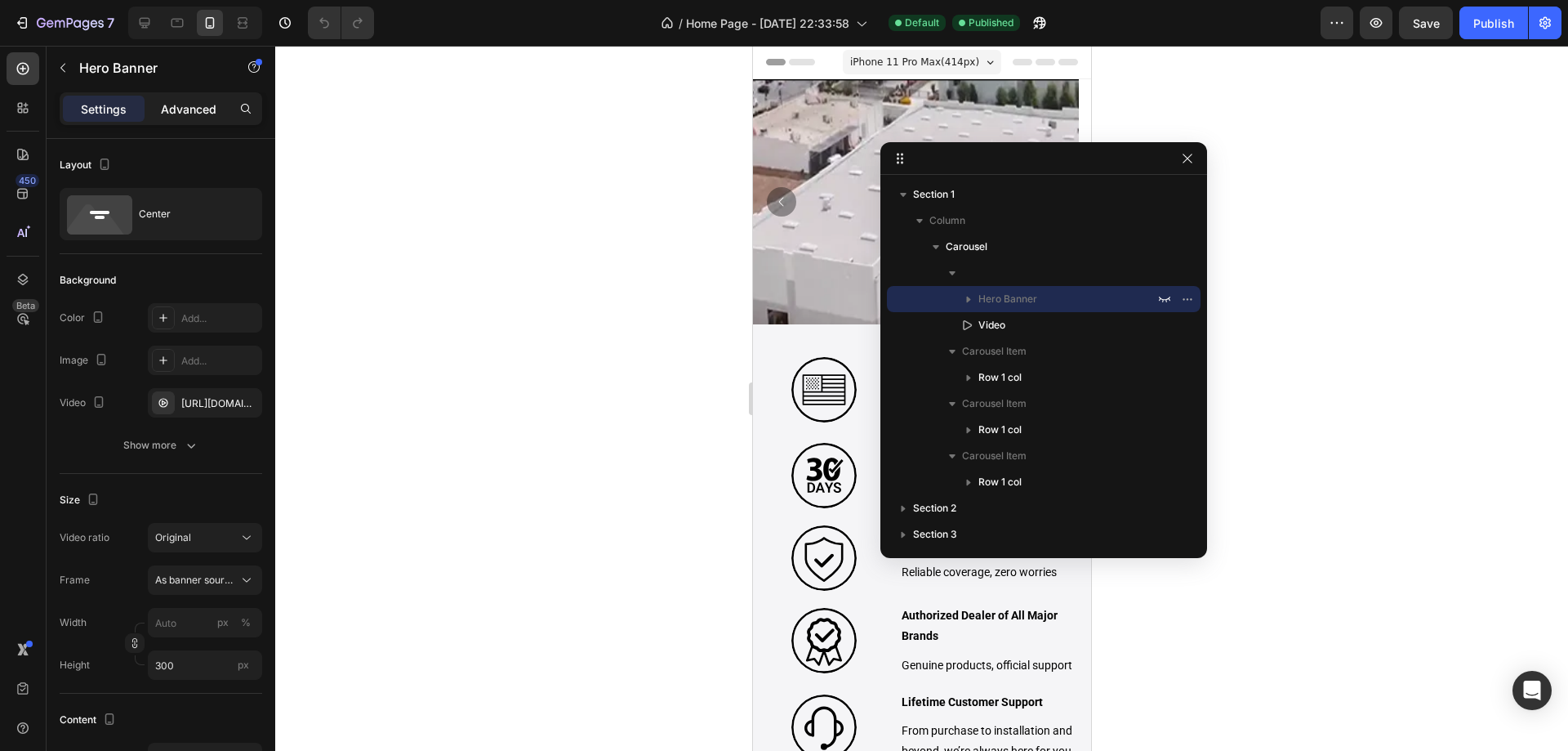
click at [193, 113] on p "Advanced" at bounding box center [188, 109] width 56 height 17
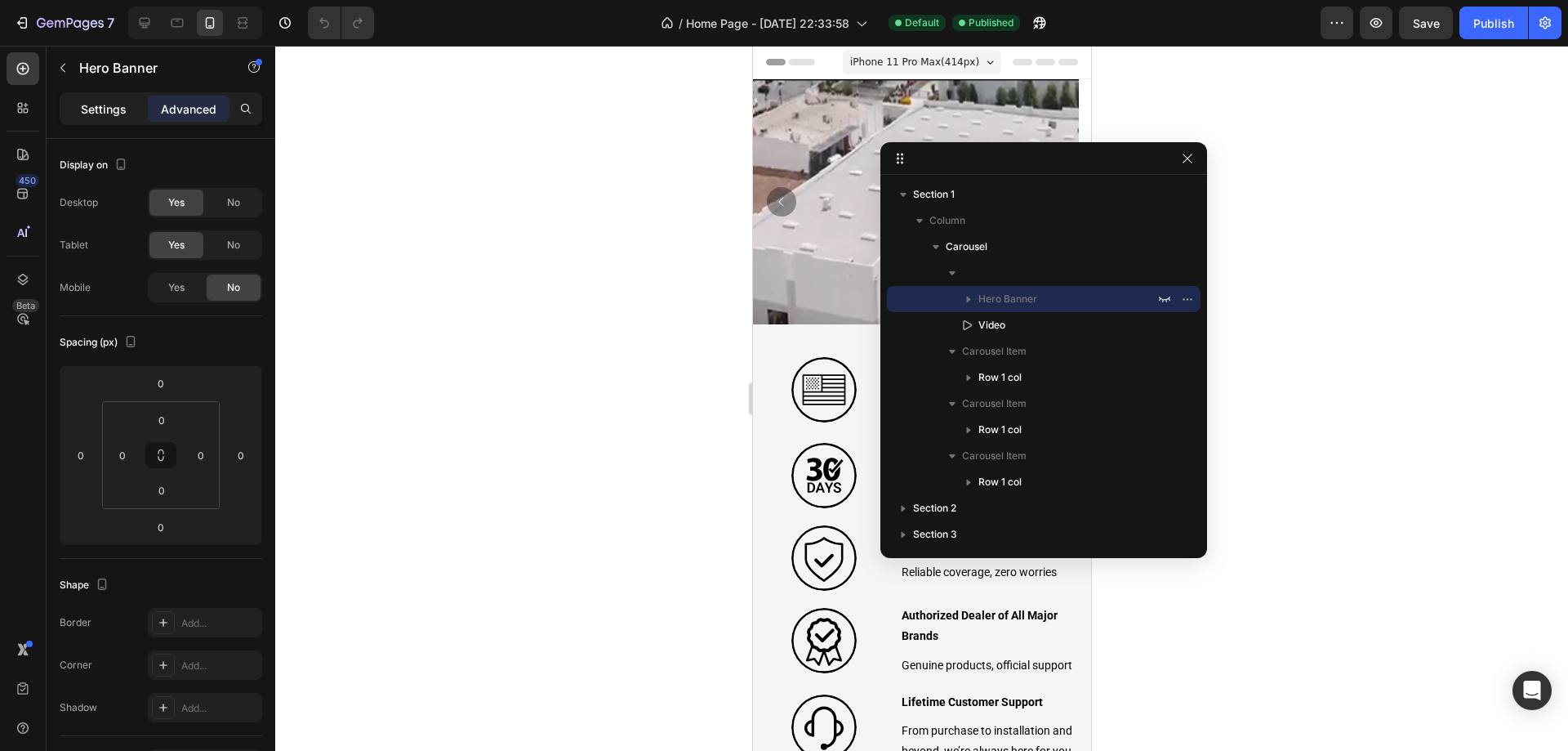
click at [102, 109] on p "Settings" at bounding box center [103, 109] width 45 height 17
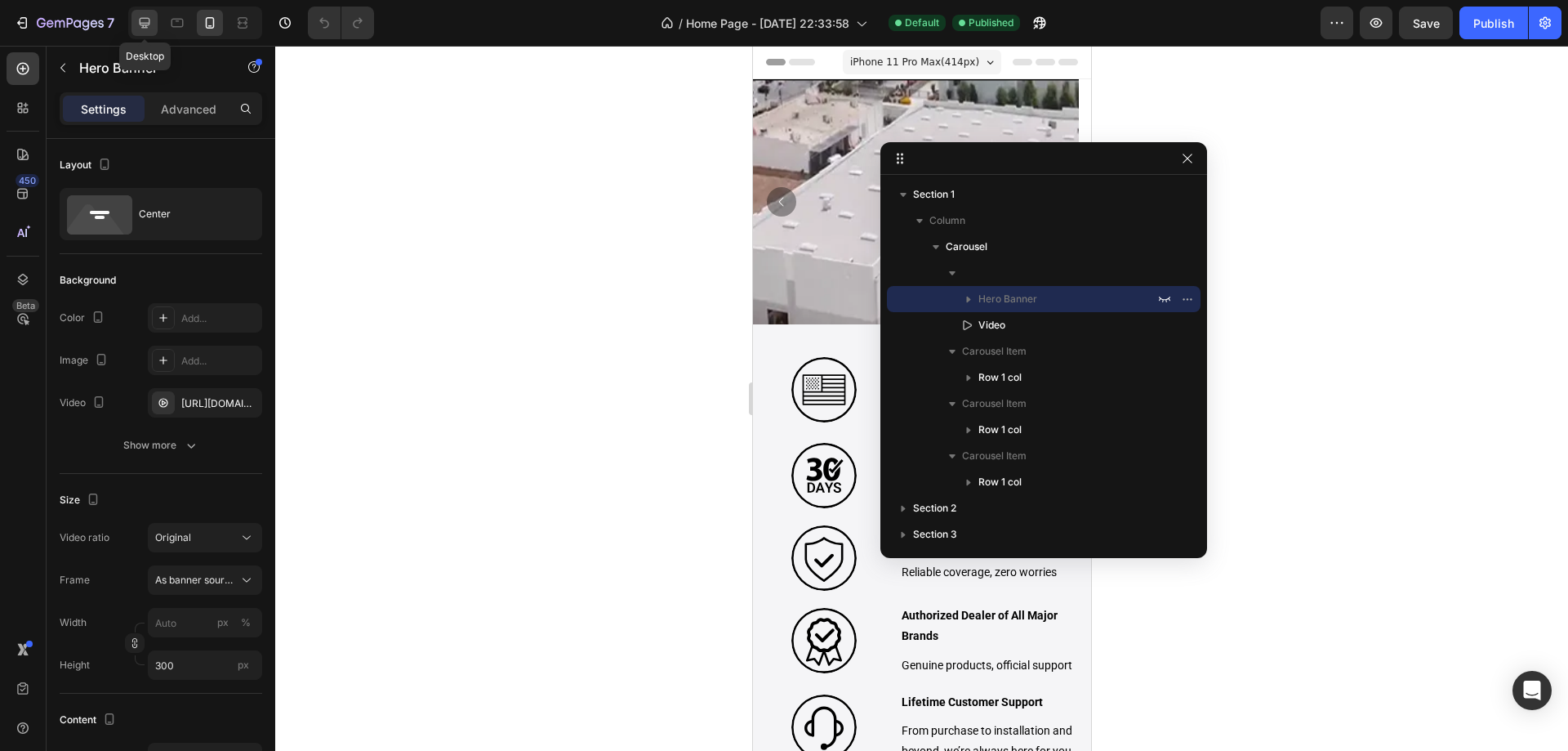
click at [137, 20] on icon at bounding box center [144, 22] width 16 height 16
type input "1200"
type input "100"
type input "680"
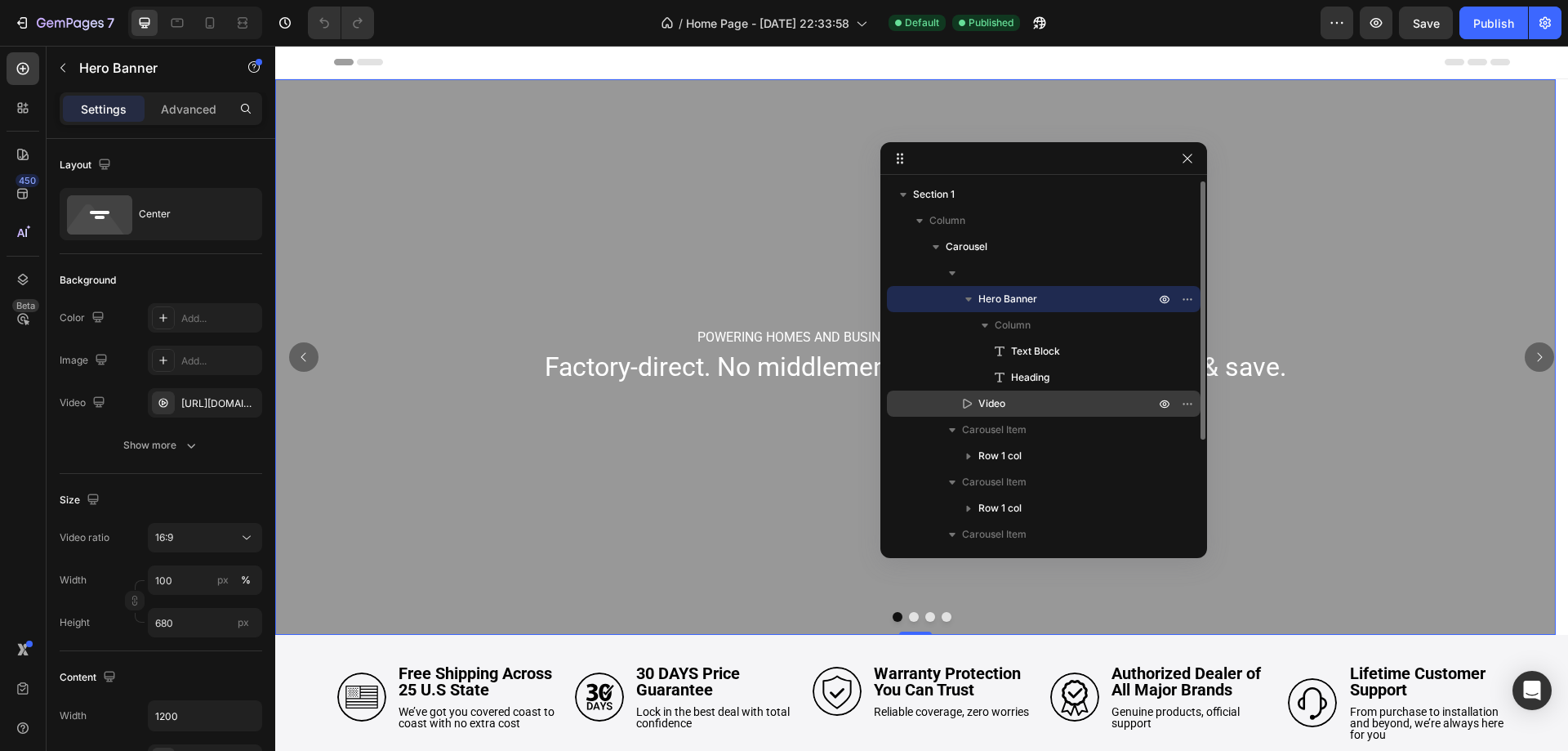
click at [1031, 401] on p "Video" at bounding box center [1049, 403] width 180 height 16
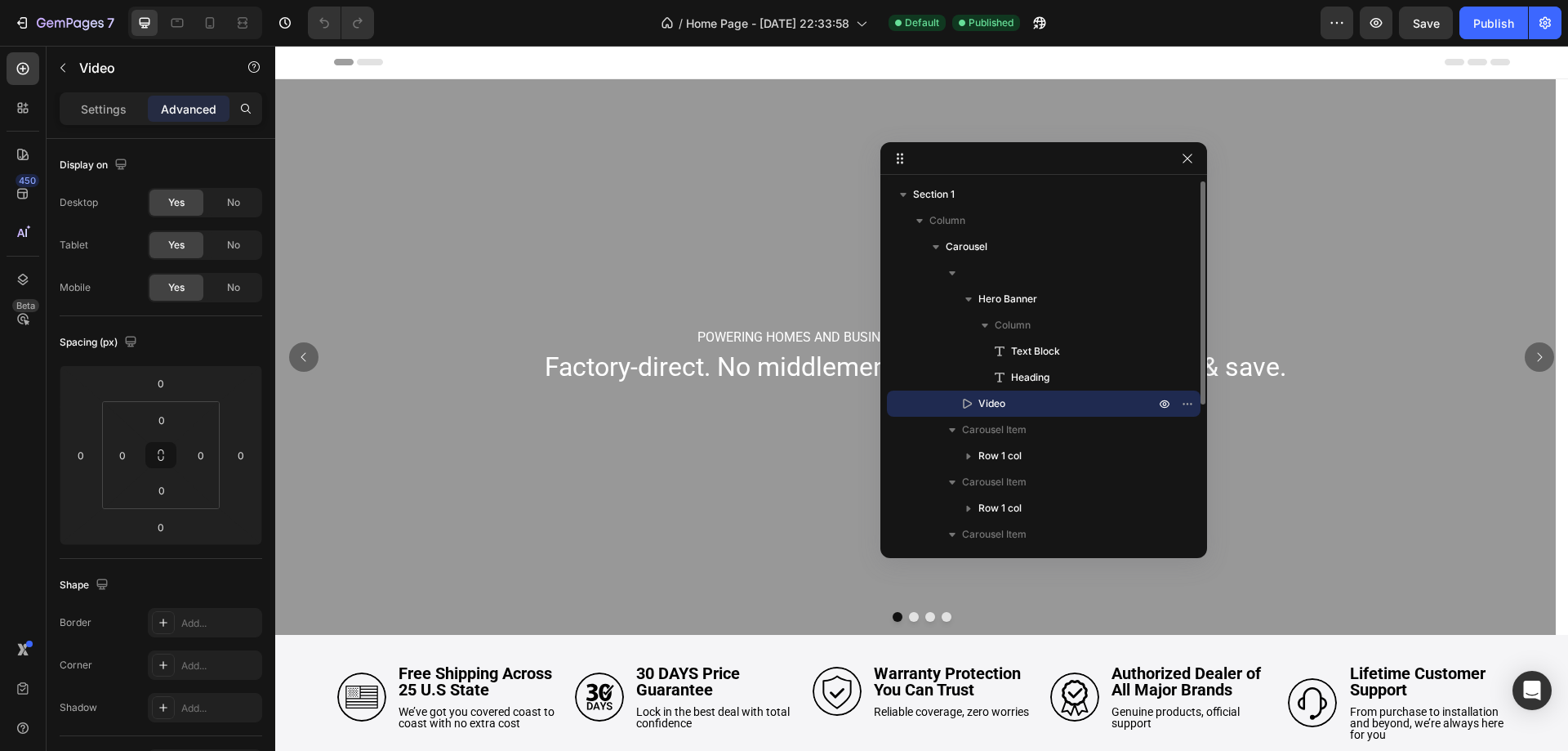
scroll to position [532, 0]
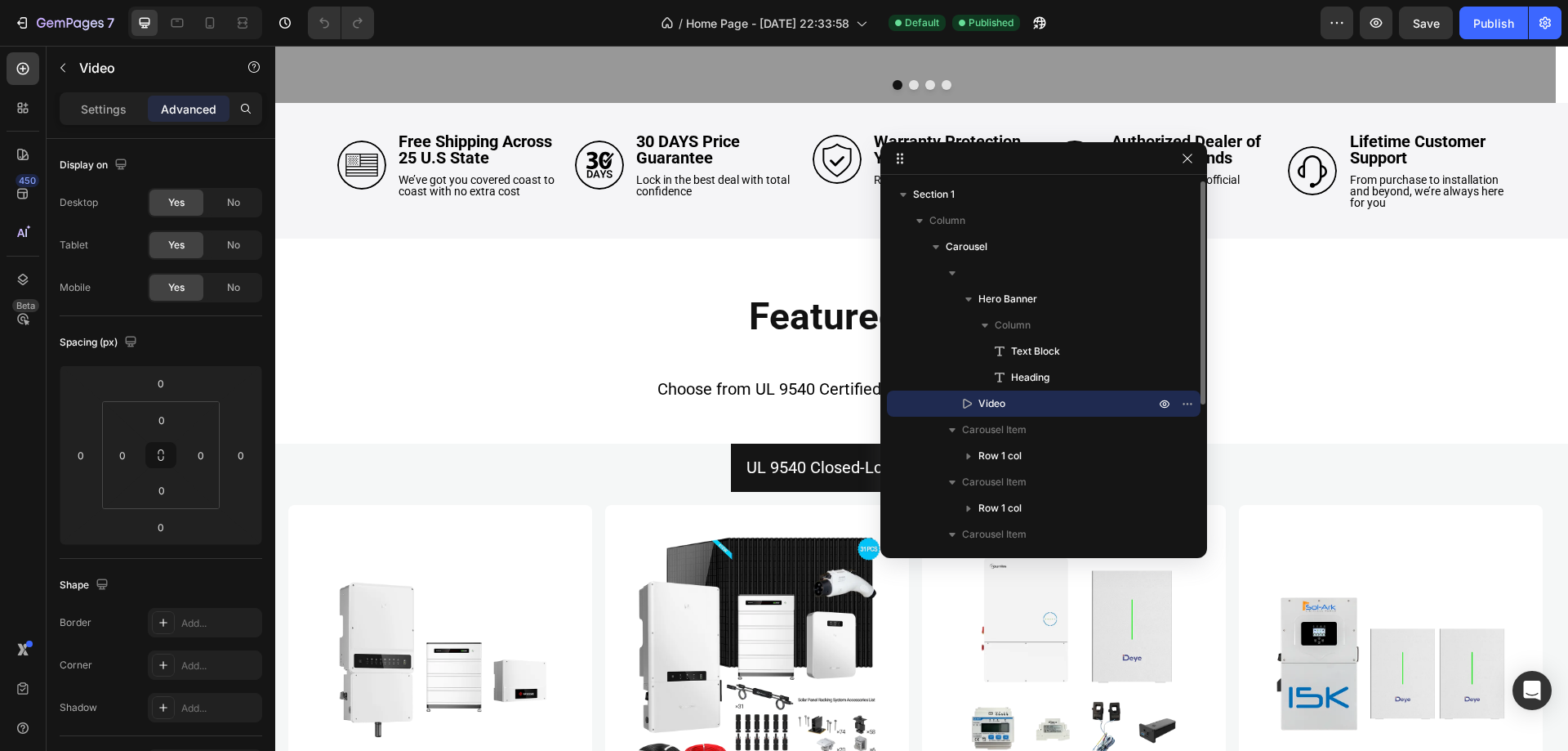
click at [961, 401] on icon at bounding box center [967, 403] width 16 height 16
click at [965, 401] on icon at bounding box center [967, 403] width 16 height 16
click at [1005, 405] on span "Video" at bounding box center [992, 403] width 27 height 16
click at [216, 15] on icon at bounding box center [209, 22] width 16 height 16
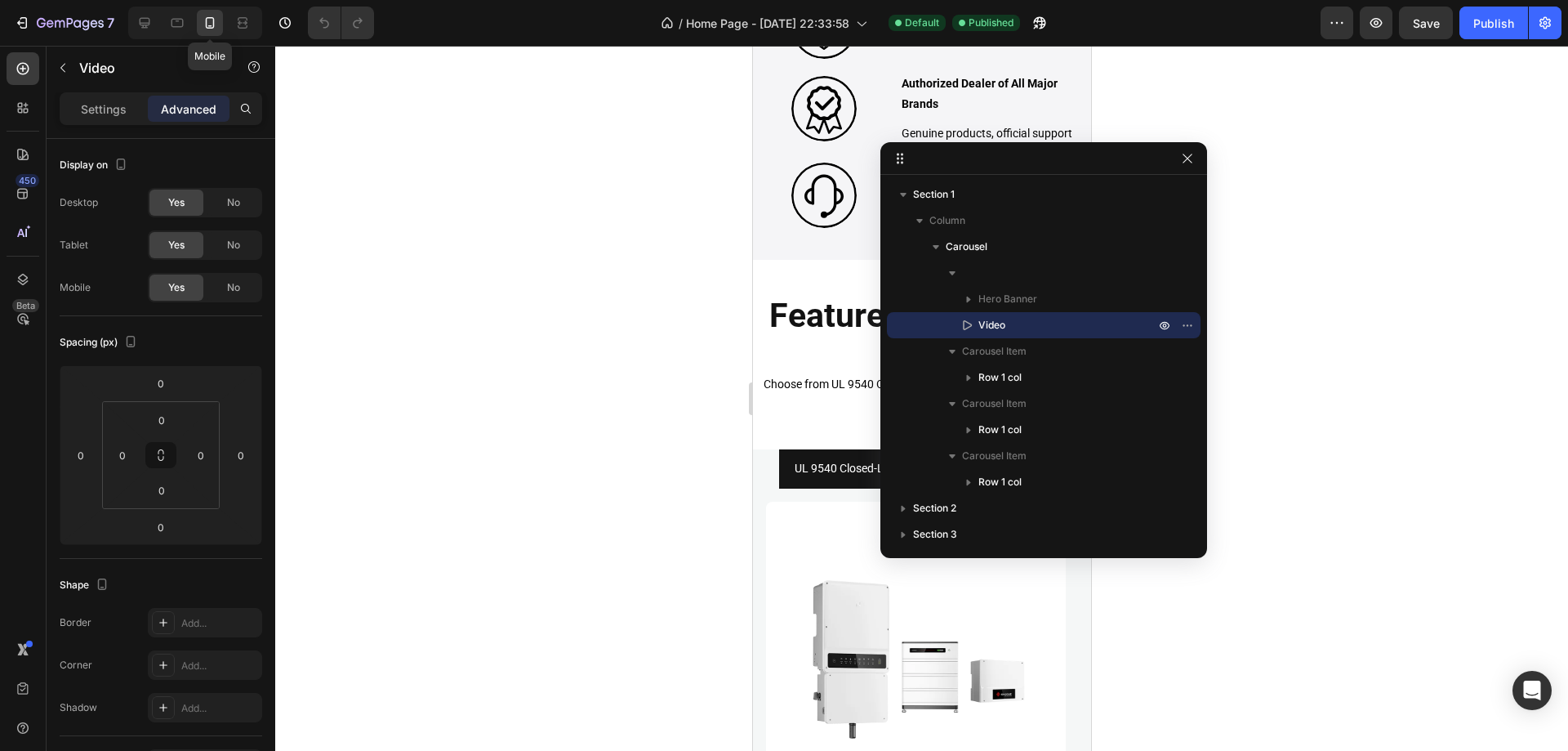
scroll to position [540, 0]
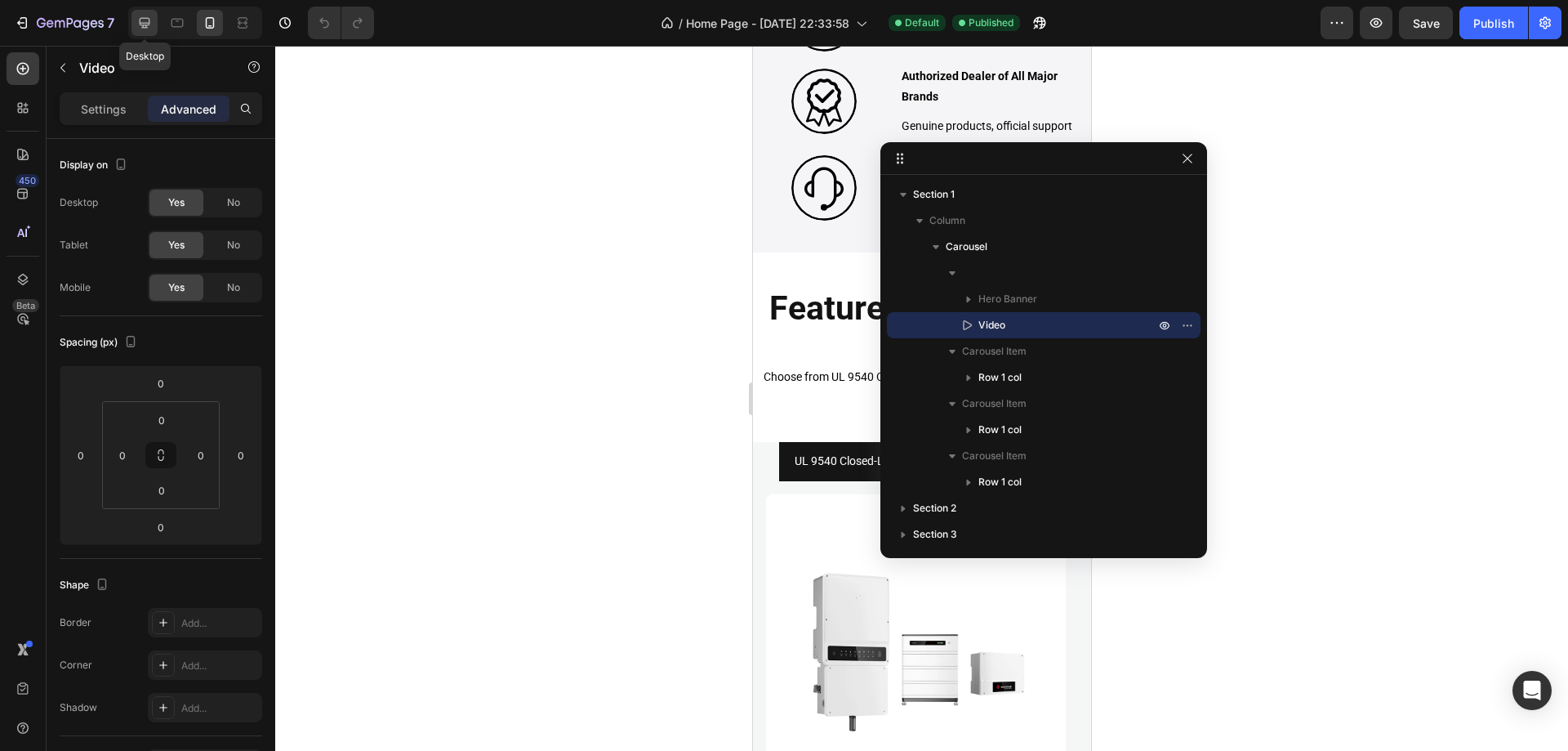
click at [138, 19] on icon at bounding box center [144, 22] width 16 height 16
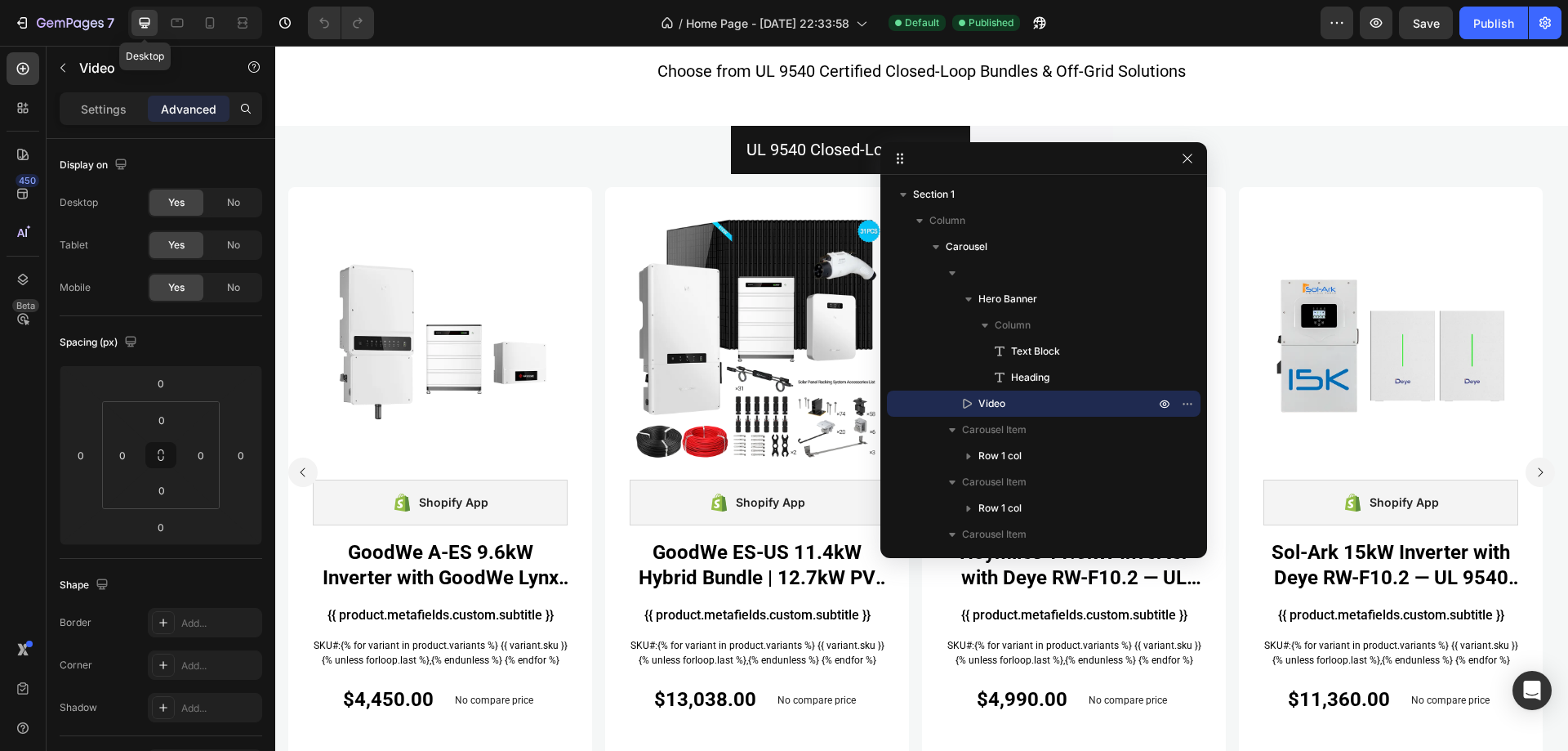
scroll to position [532, 0]
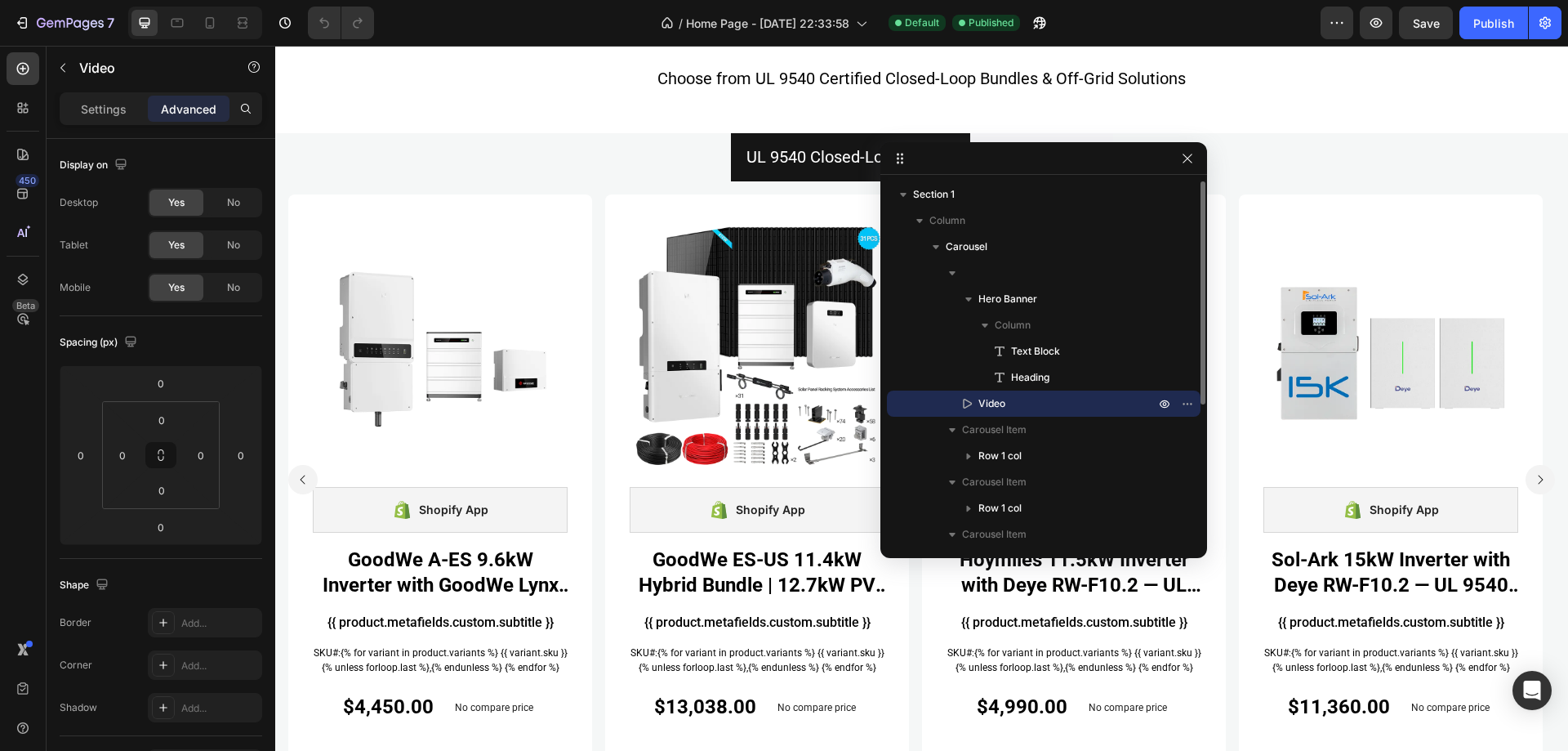
click at [998, 411] on span "Video" at bounding box center [992, 403] width 27 height 16
click at [1167, 408] on icon "button" at bounding box center [1164, 403] width 13 height 13
click at [327, 15] on icon "Undo/Redo" at bounding box center [324, 22] width 16 height 16
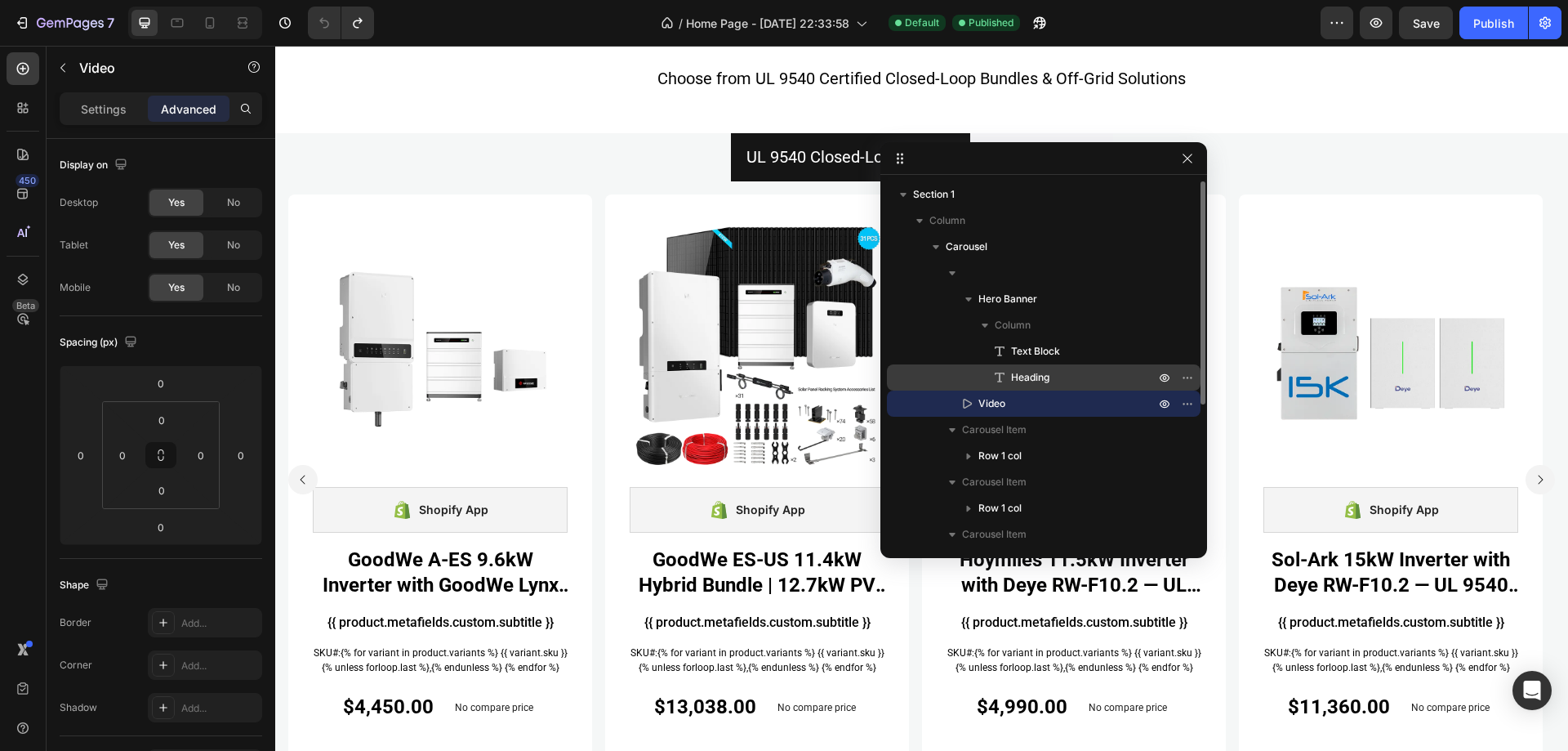
click at [1040, 384] on span "Heading" at bounding box center [1030, 377] width 38 height 16
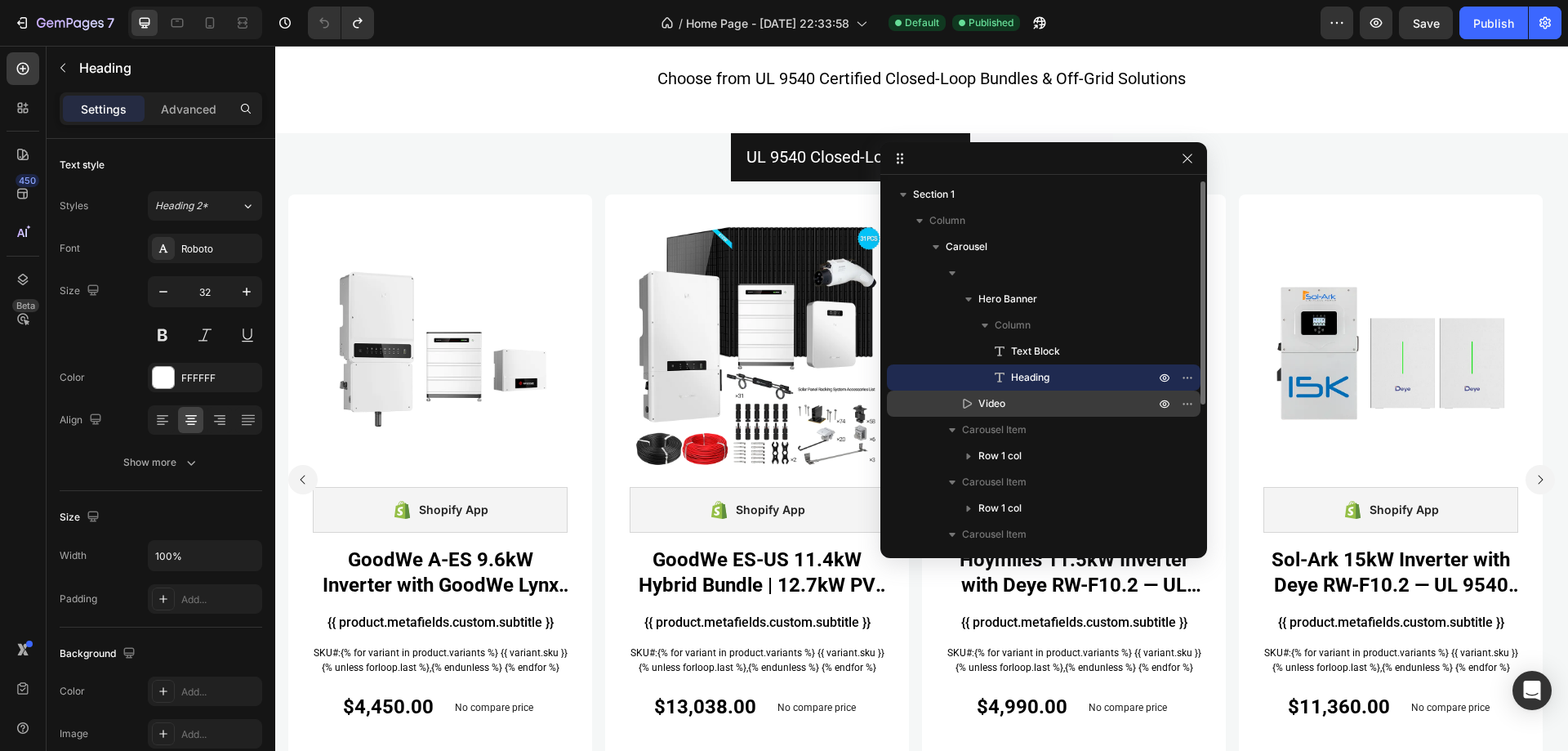
click at [1038, 402] on p "Video" at bounding box center [1049, 403] width 180 height 16
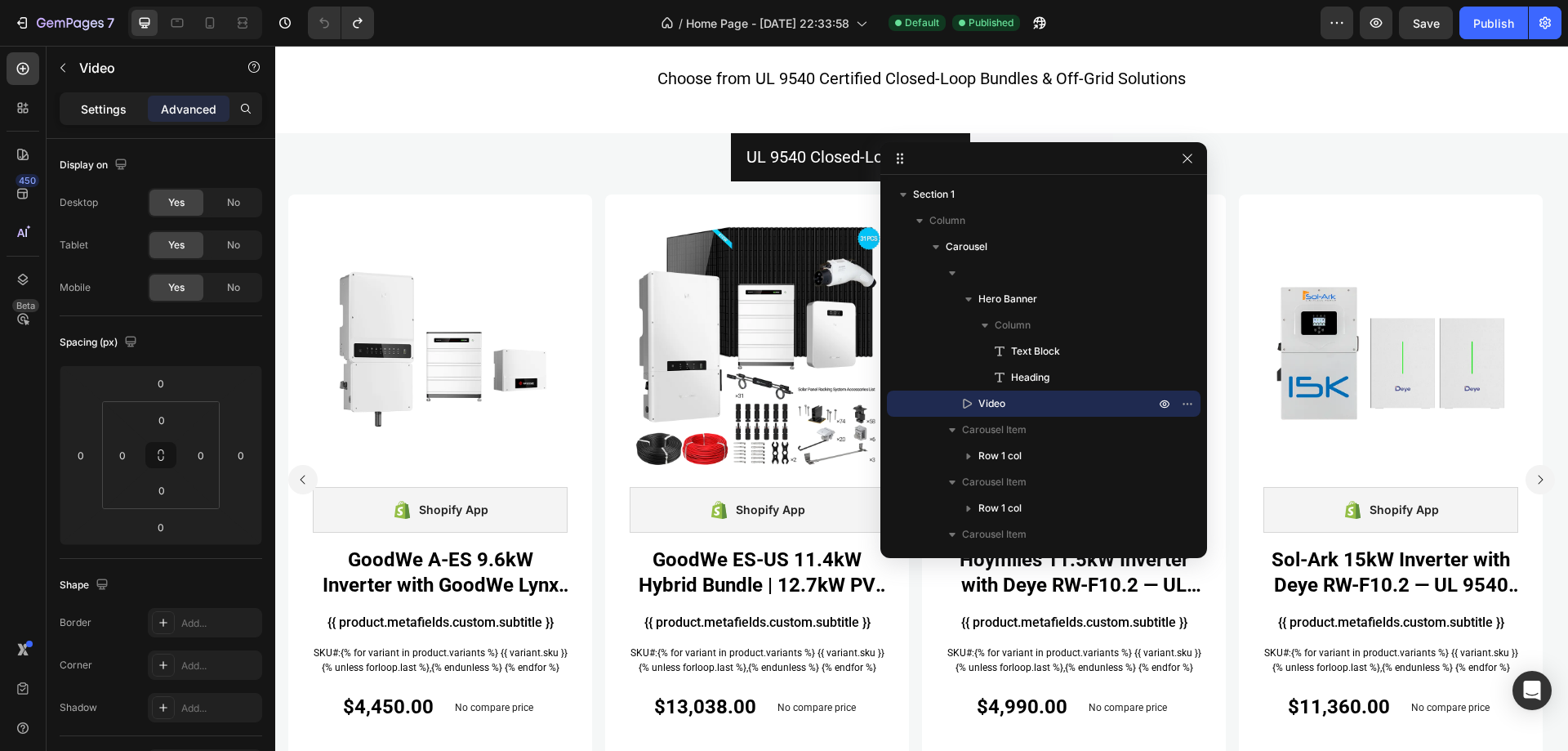
click at [105, 107] on p "Settings" at bounding box center [103, 109] width 45 height 17
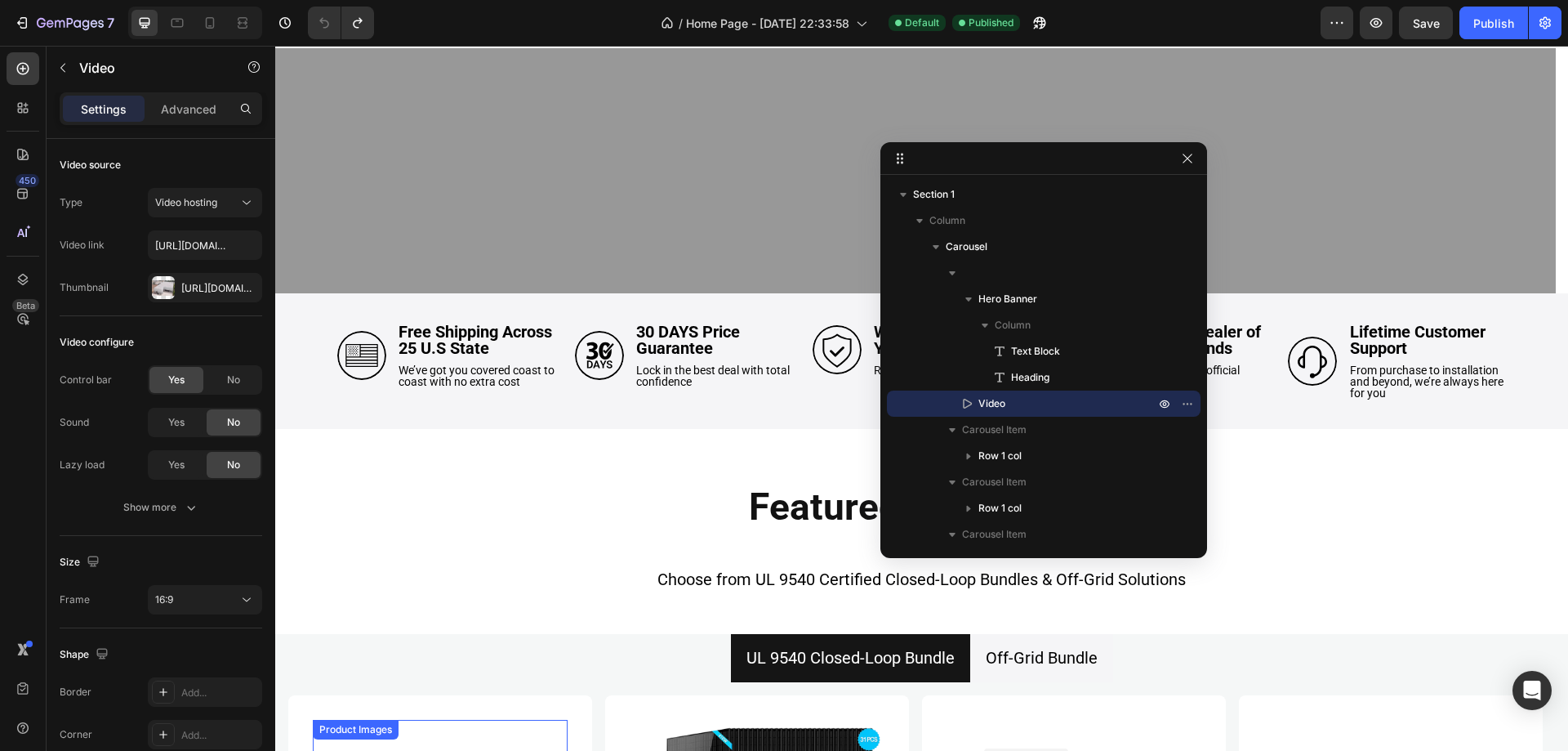
scroll to position [0, 0]
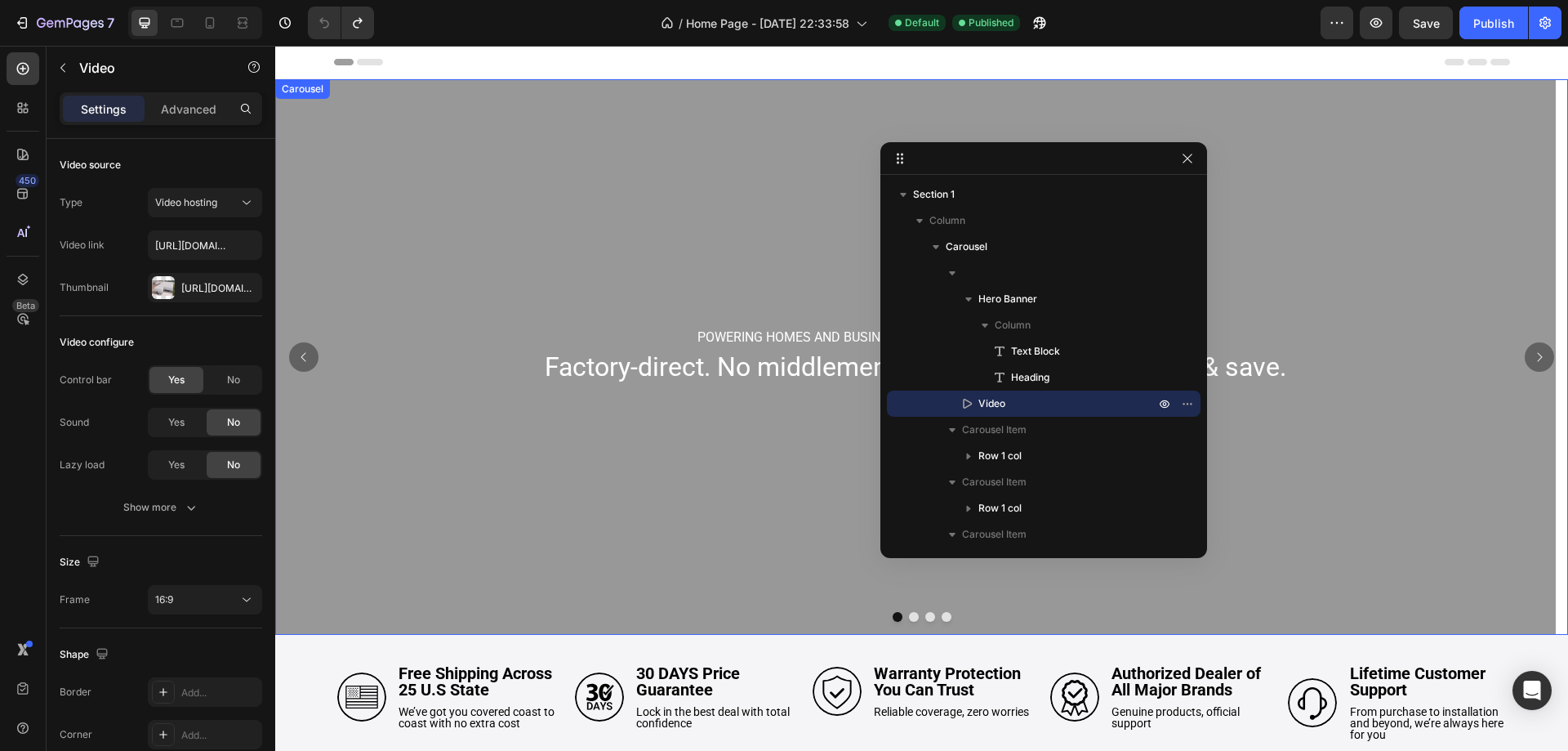
click at [911, 619] on button "Dot" at bounding box center [913, 617] width 9 height 9
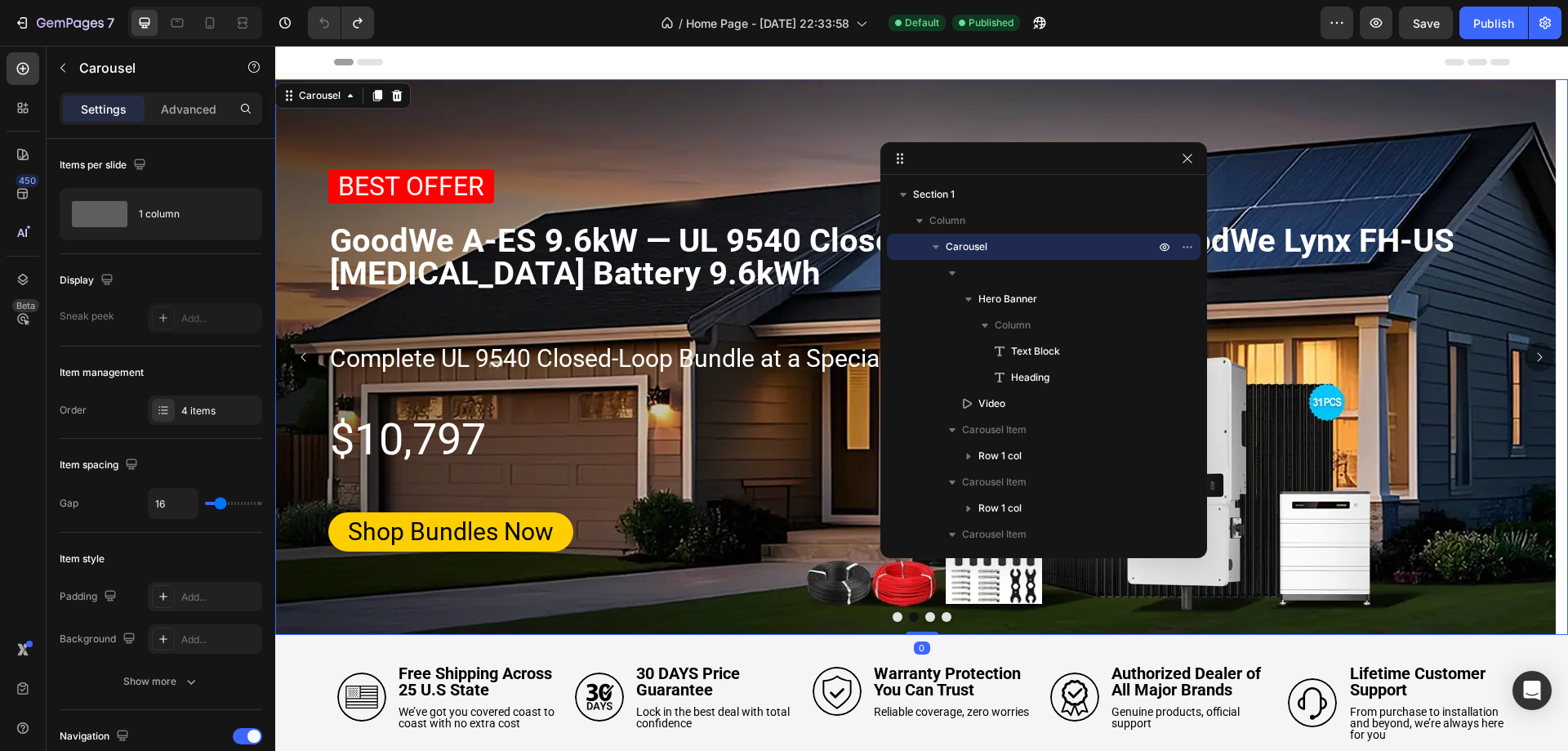
click at [925, 621] on button "Dot" at bounding box center [929, 617] width 9 height 9
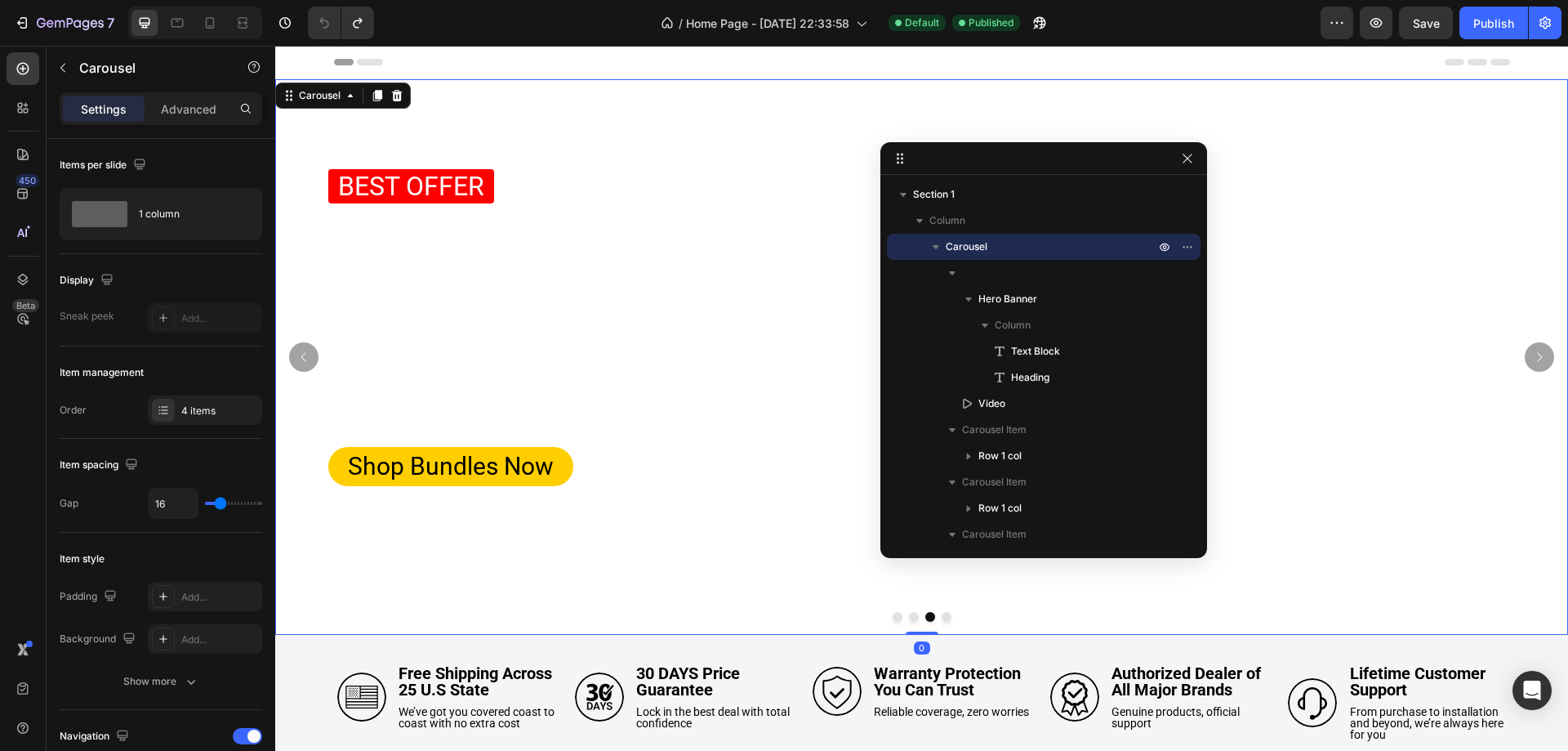
click at [946, 621] on div at bounding box center [922, 617] width 1293 height 9
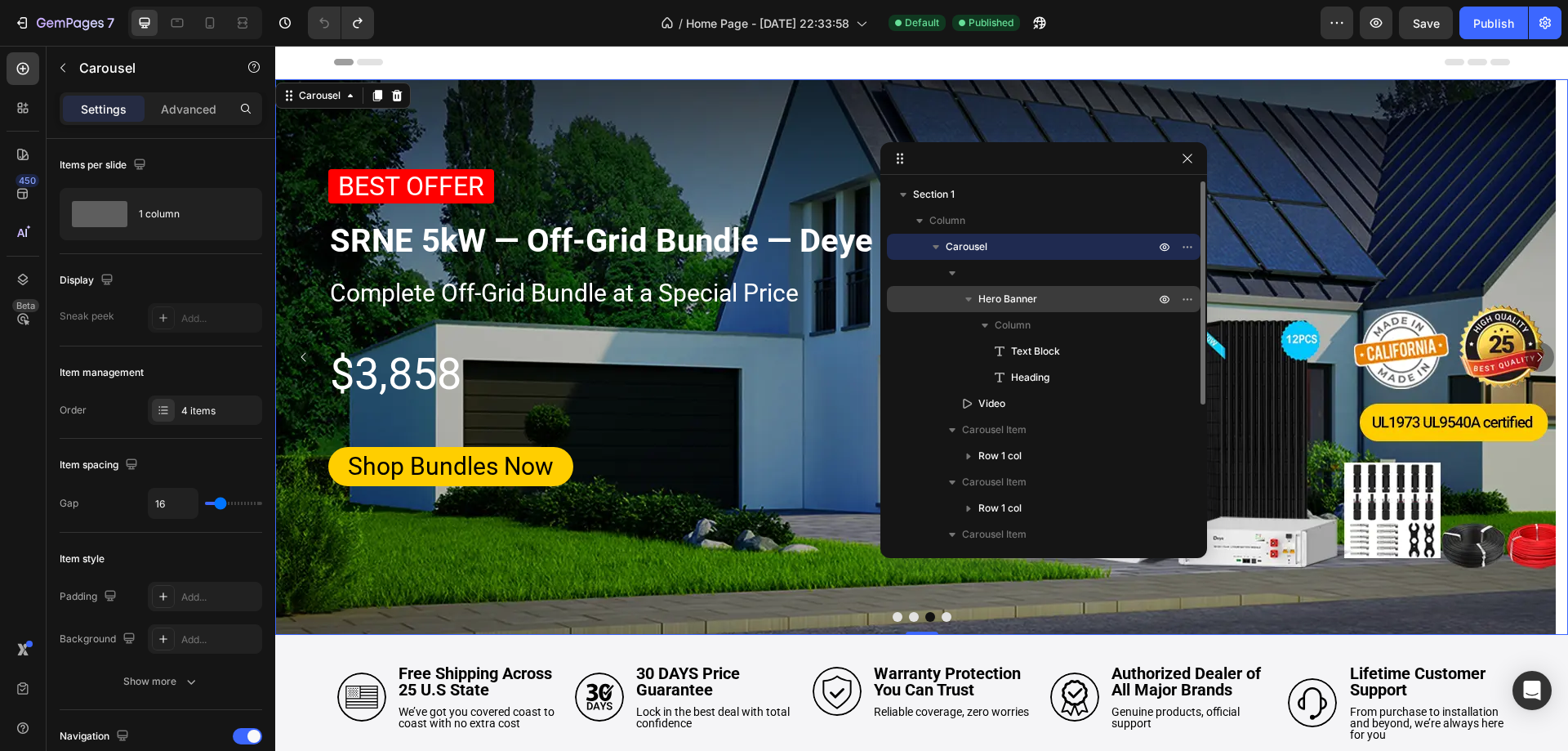
click at [1051, 306] on p "Hero Banner" at bounding box center [1068, 299] width 180 height 16
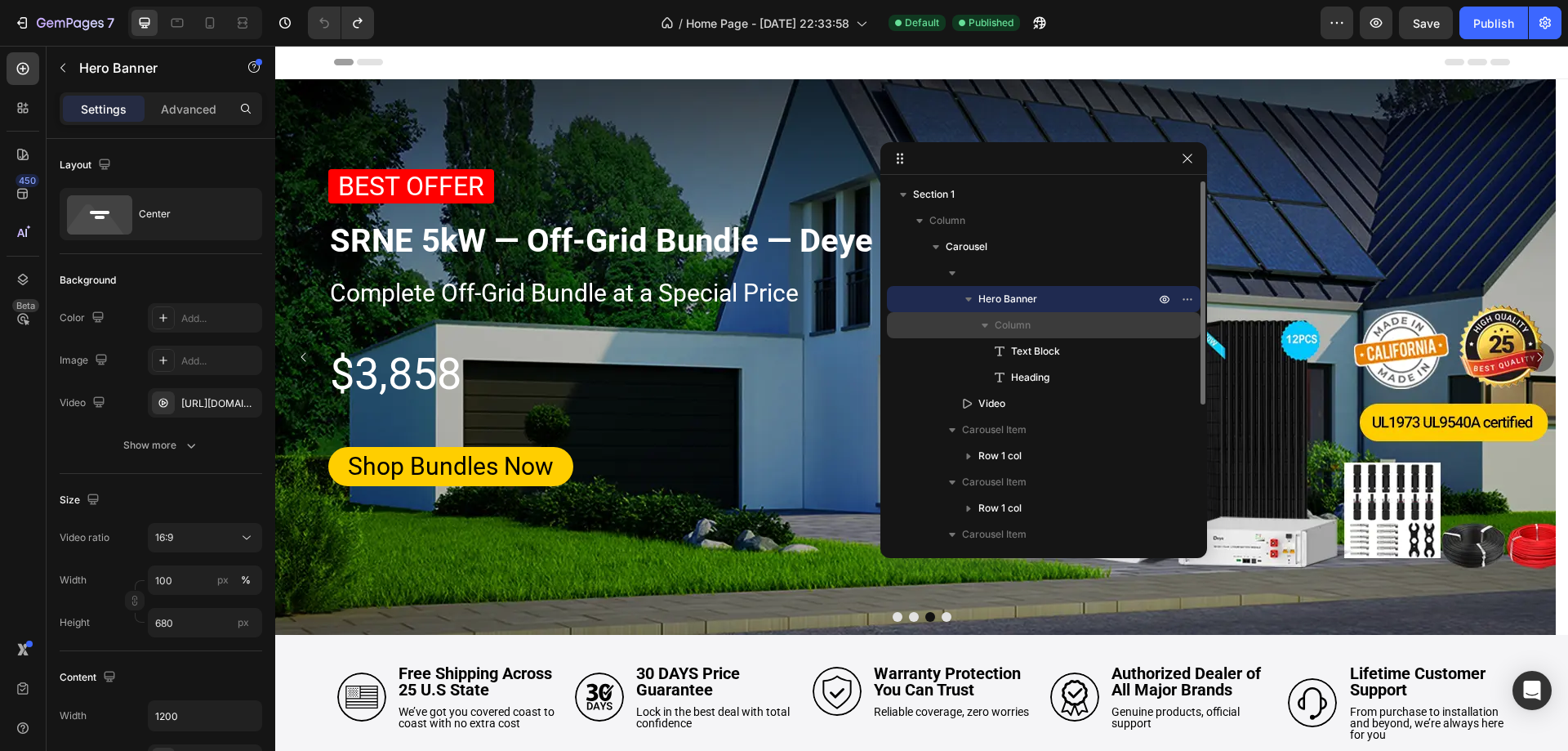
click at [1051, 335] on div "Column" at bounding box center [1044, 325] width 301 height 27
click at [1041, 330] on p "Column" at bounding box center [1076, 325] width 163 height 16
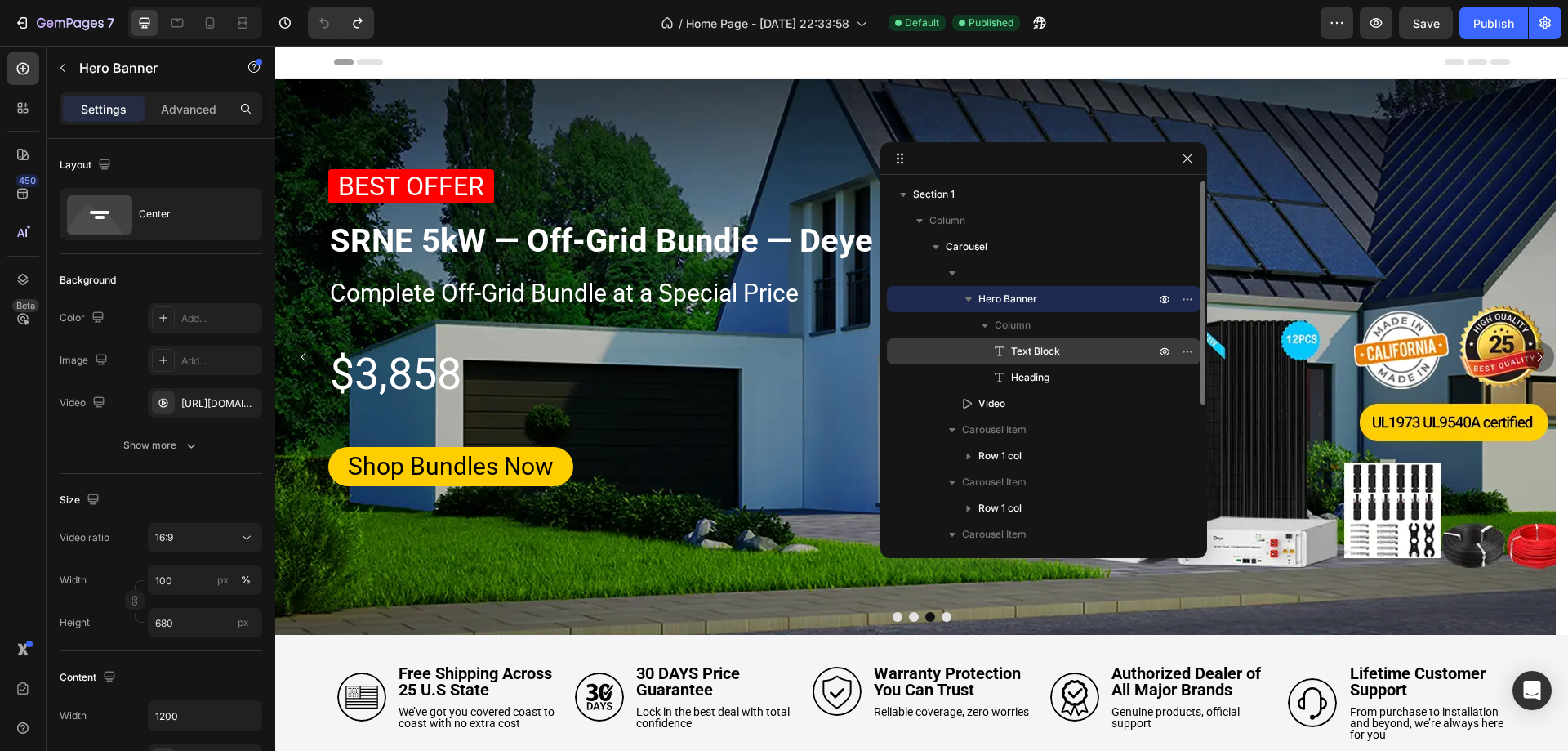
click at [1041, 351] on span "Text Block" at bounding box center [1035, 351] width 49 height 16
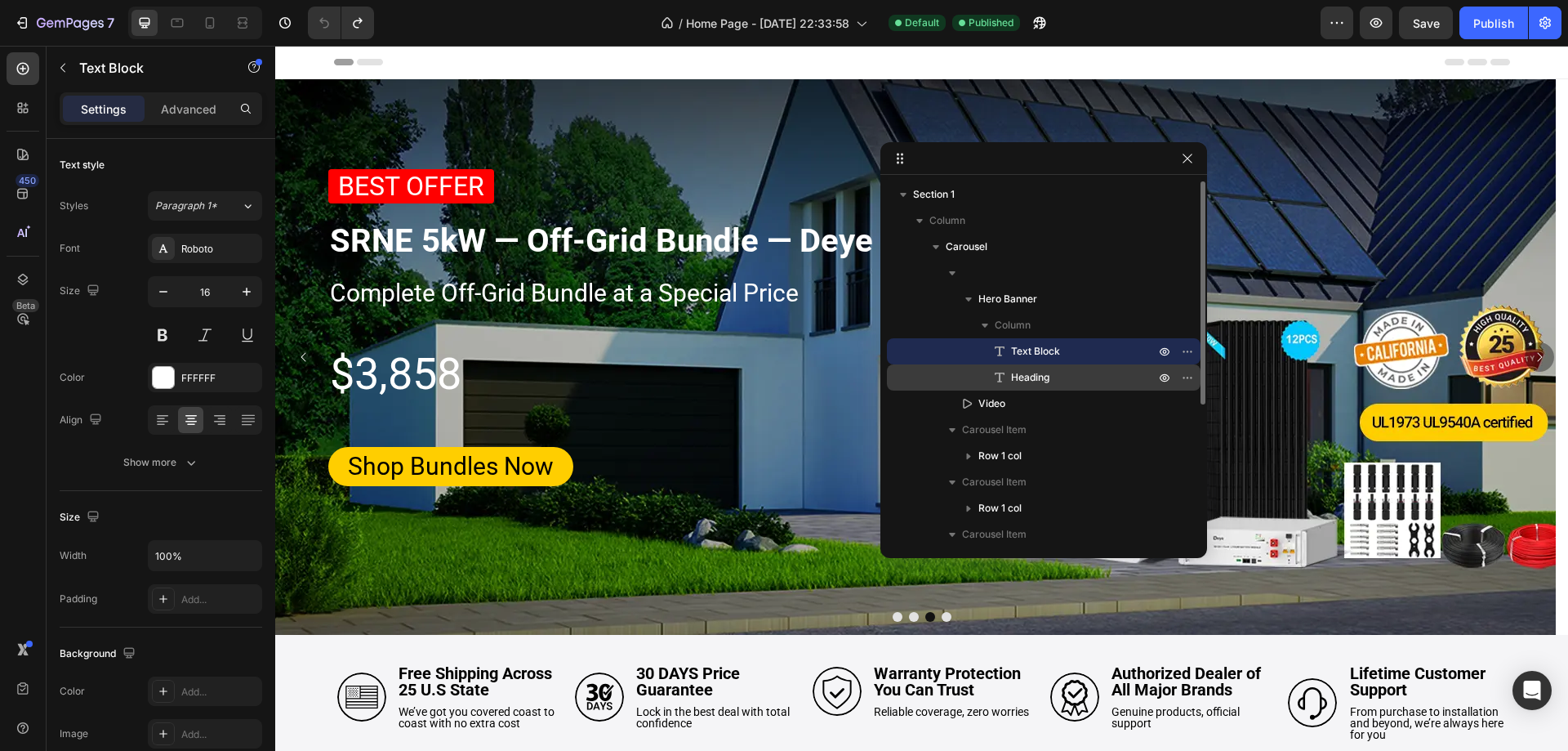
click at [1039, 369] on div "Heading" at bounding box center [1044, 377] width 301 height 27
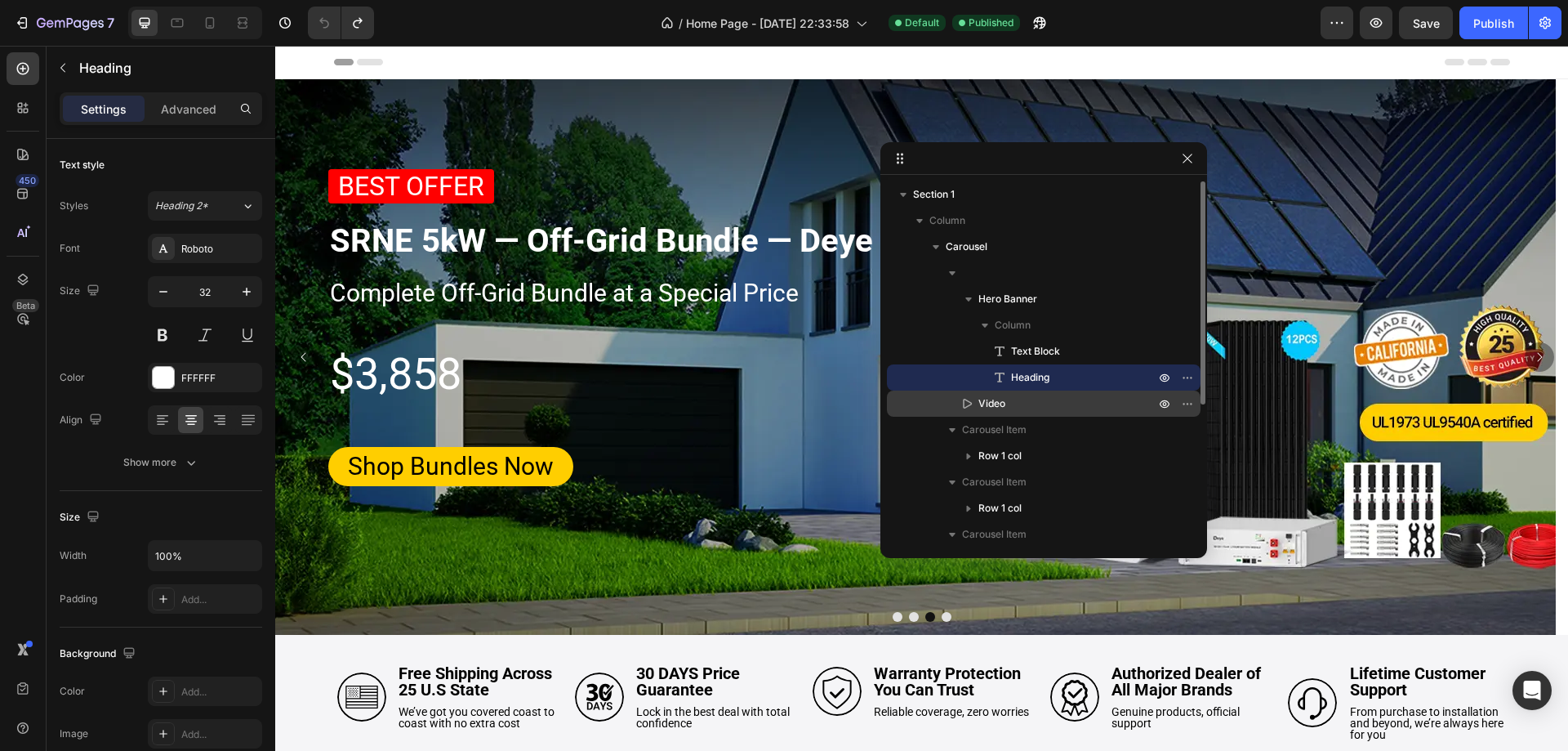
click at [1038, 398] on p "Video" at bounding box center [1049, 403] width 180 height 16
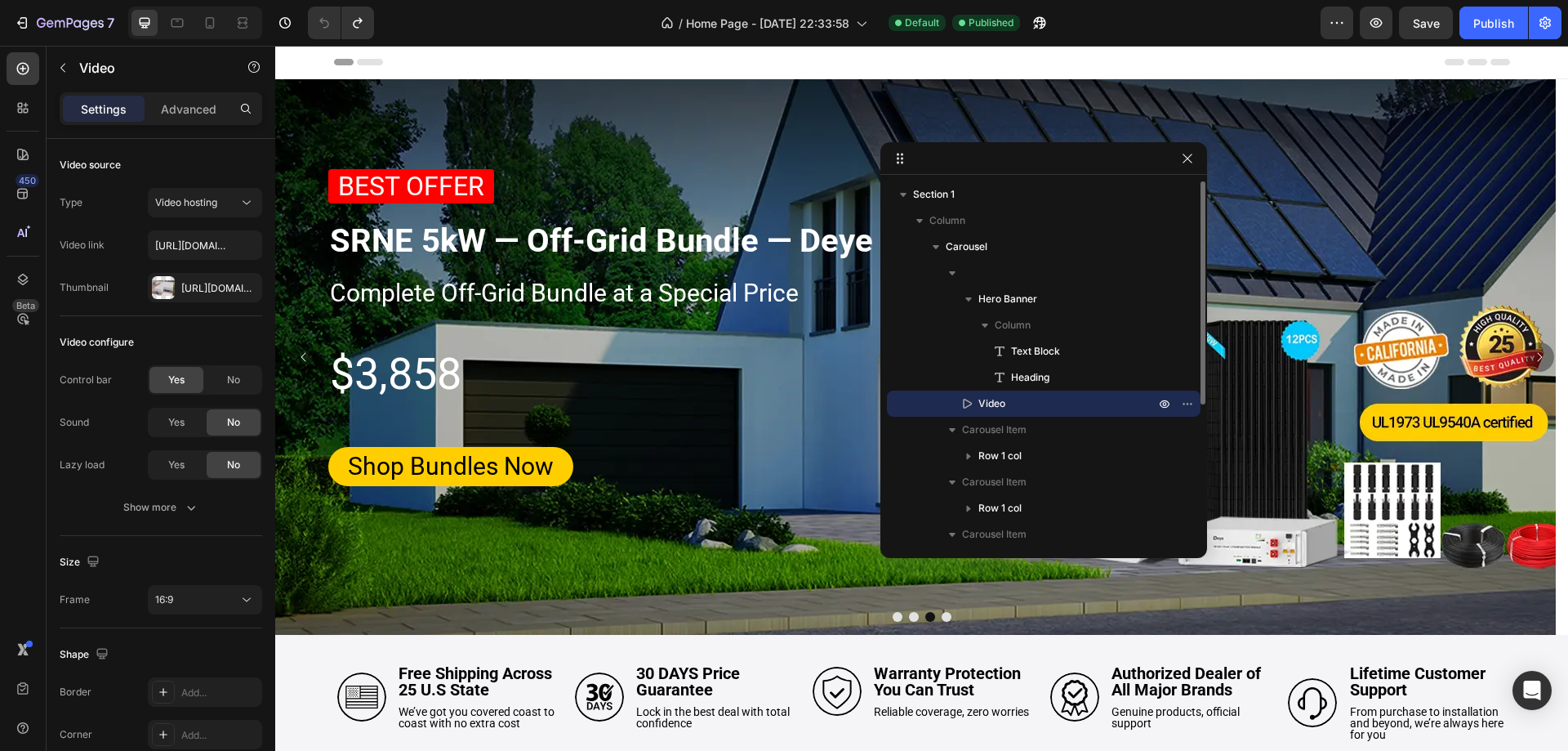
scroll to position [532, 0]
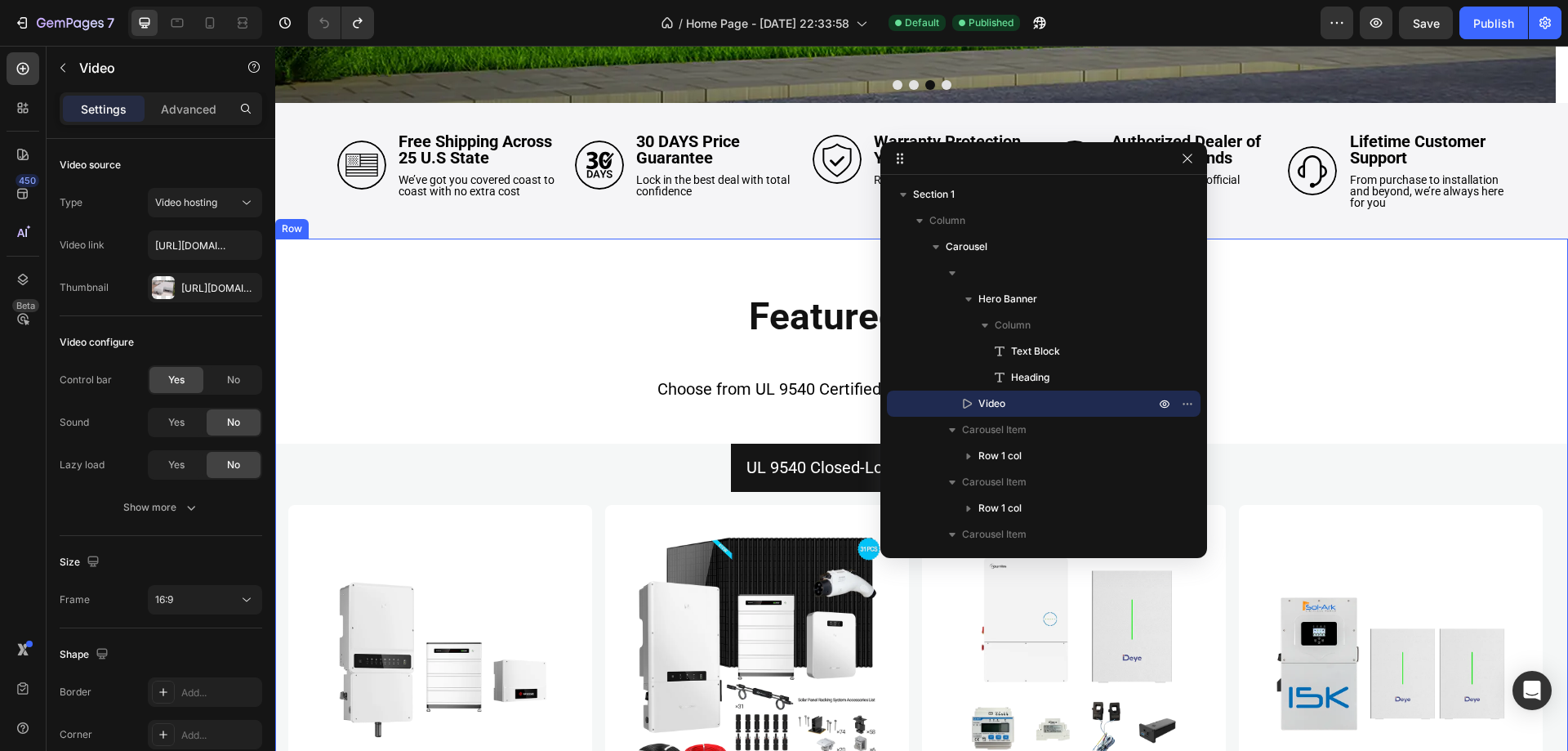
click at [576, 276] on div "Featured collections Heading Choose from UL 9540 Certified Closed-Loop Bundles …" at bounding box center [922, 713] width 1293 height 948
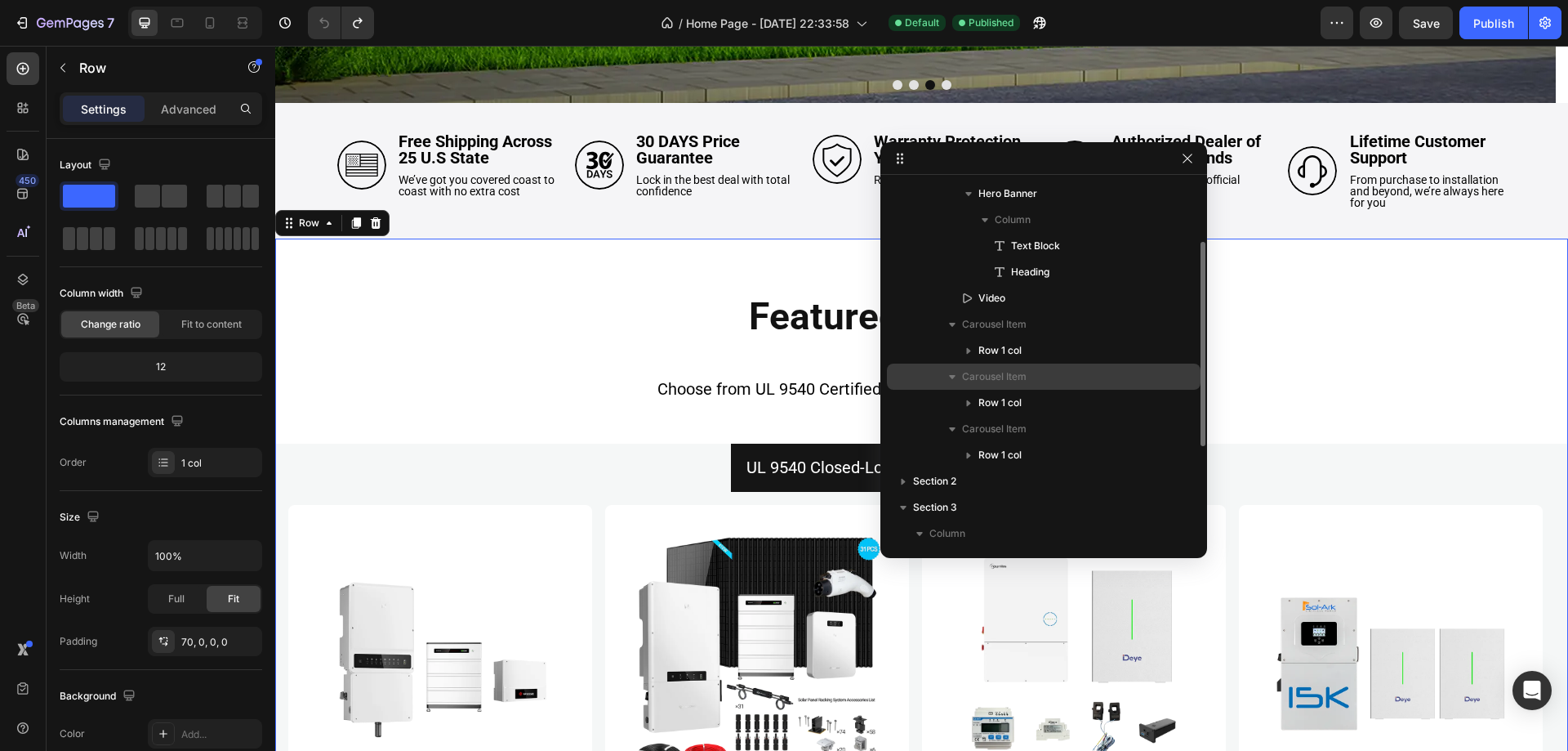
scroll to position [0, 0]
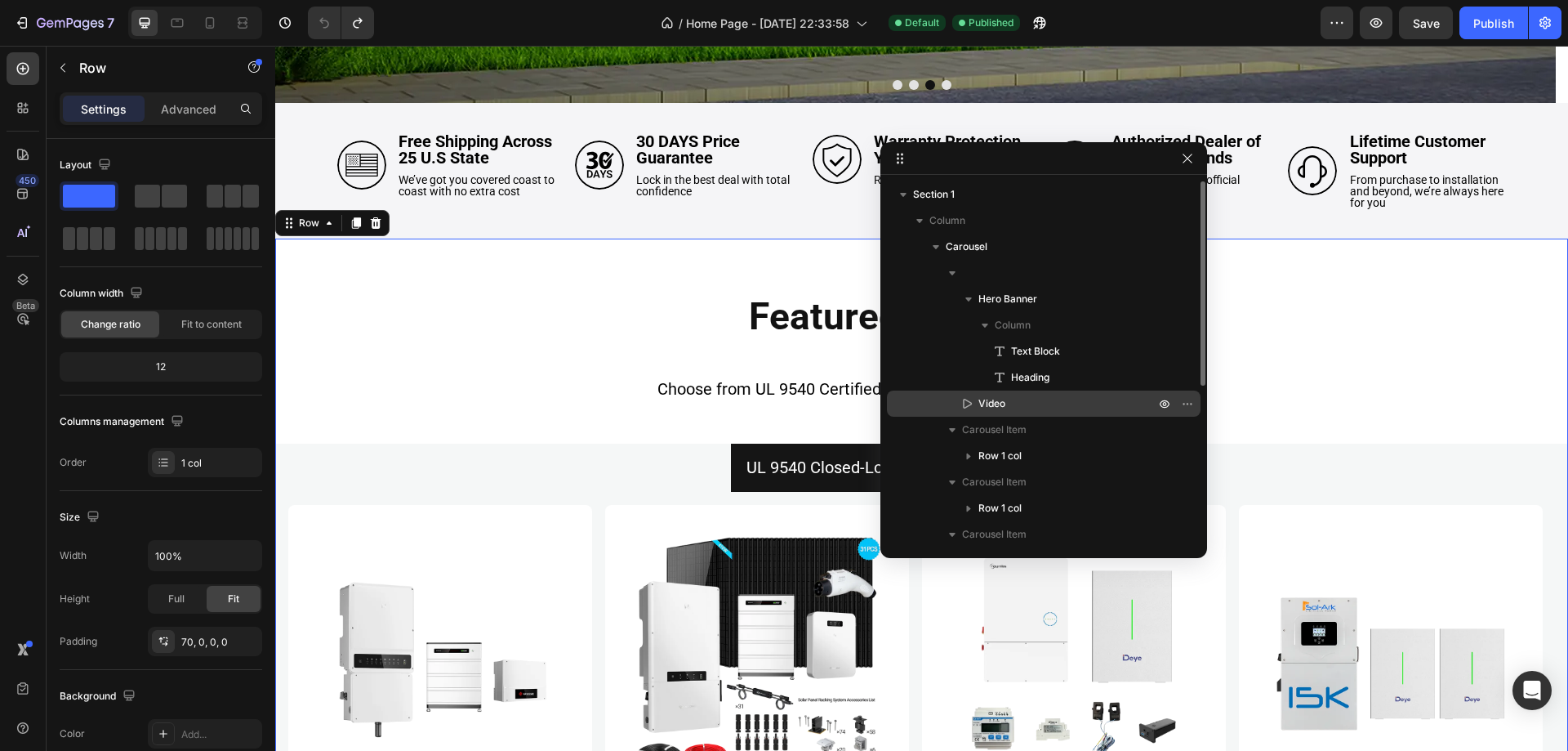
click at [1077, 411] on div "Video" at bounding box center [1044, 404] width 301 height 27
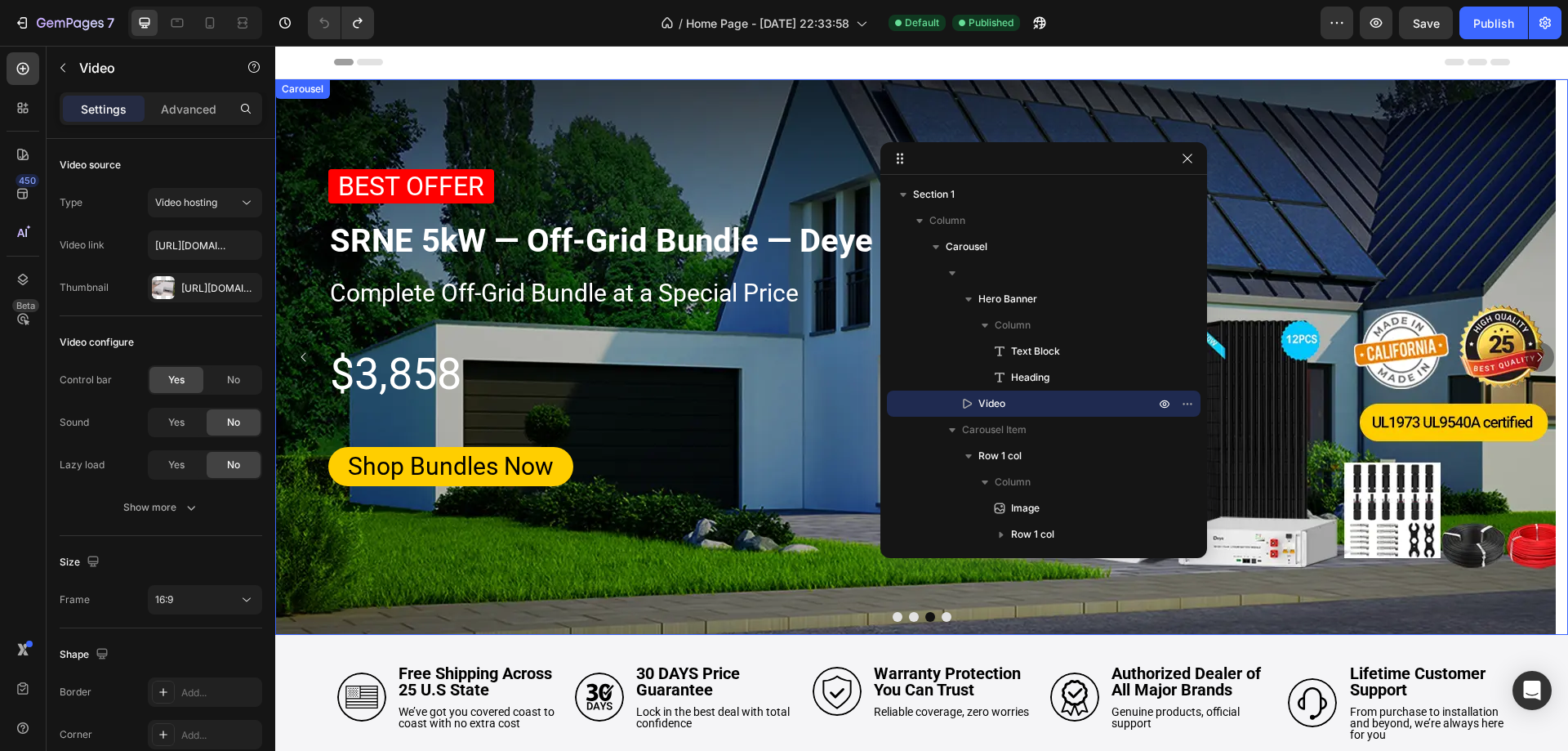
click at [909, 615] on button "Dot" at bounding box center [913, 617] width 9 height 9
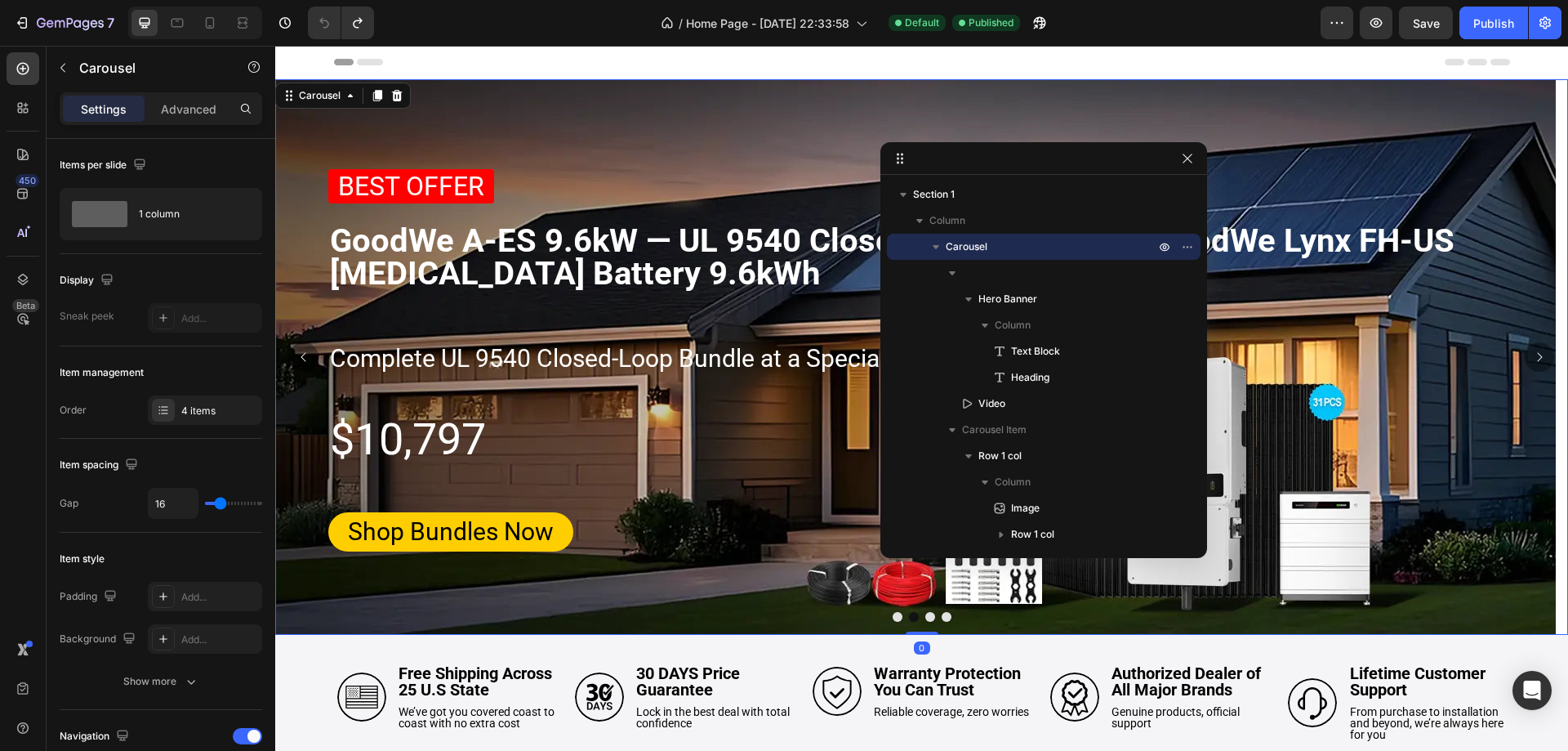
click at [893, 616] on button "Dot" at bounding box center [897, 617] width 9 height 9
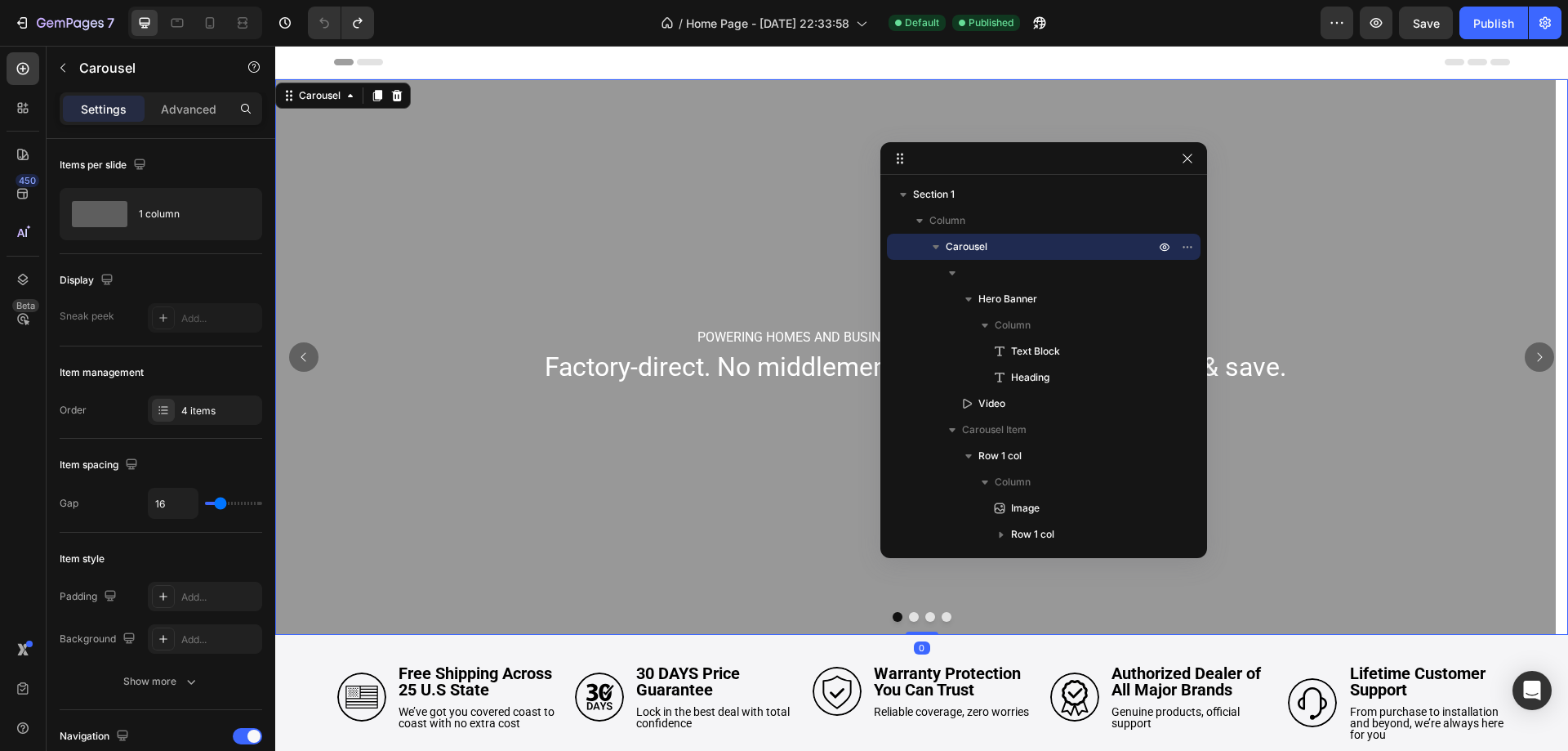
click at [941, 617] on button "Dot" at bounding box center [946, 617] width 9 height 9
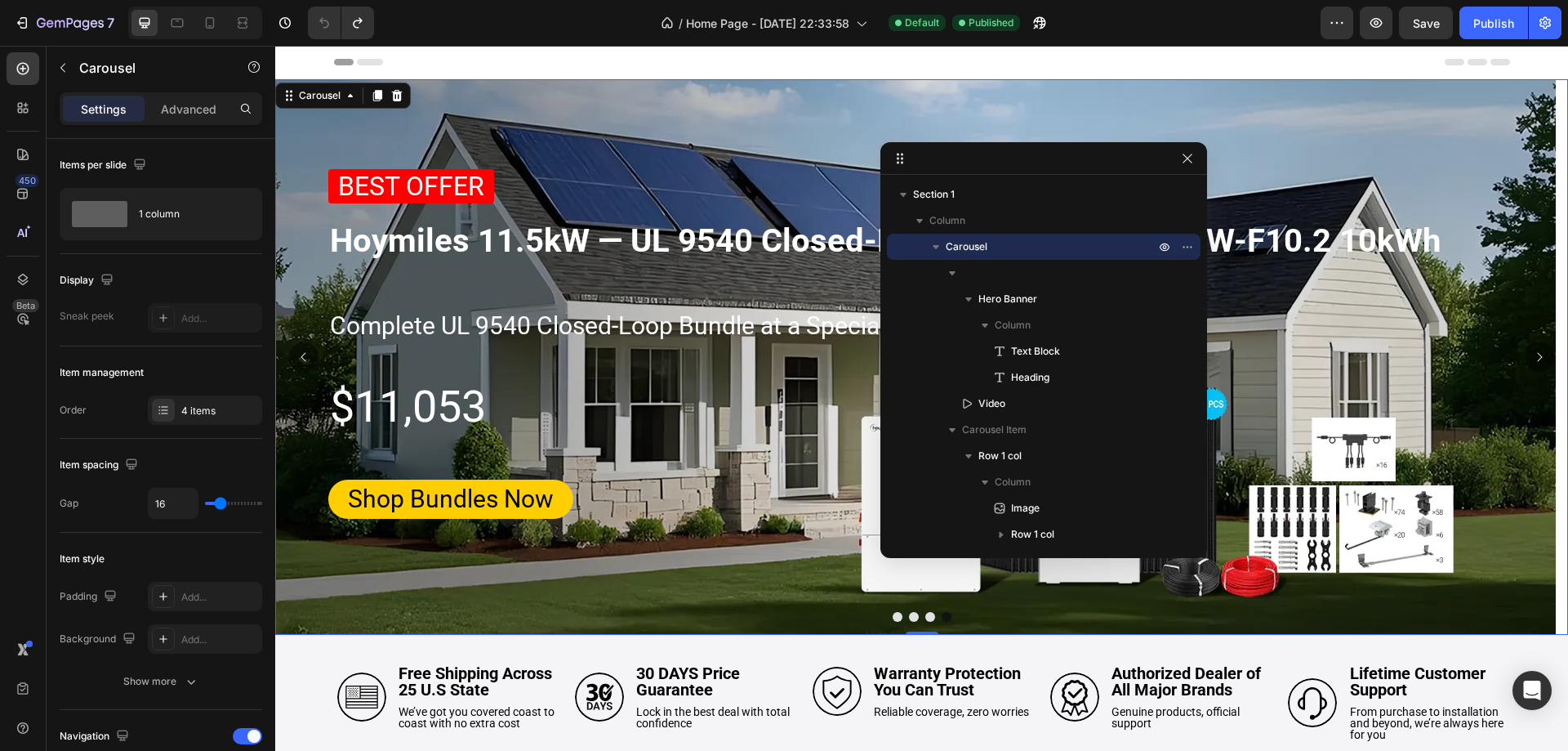
click at [893, 617] on button "Dot" at bounding box center [897, 617] width 9 height 9
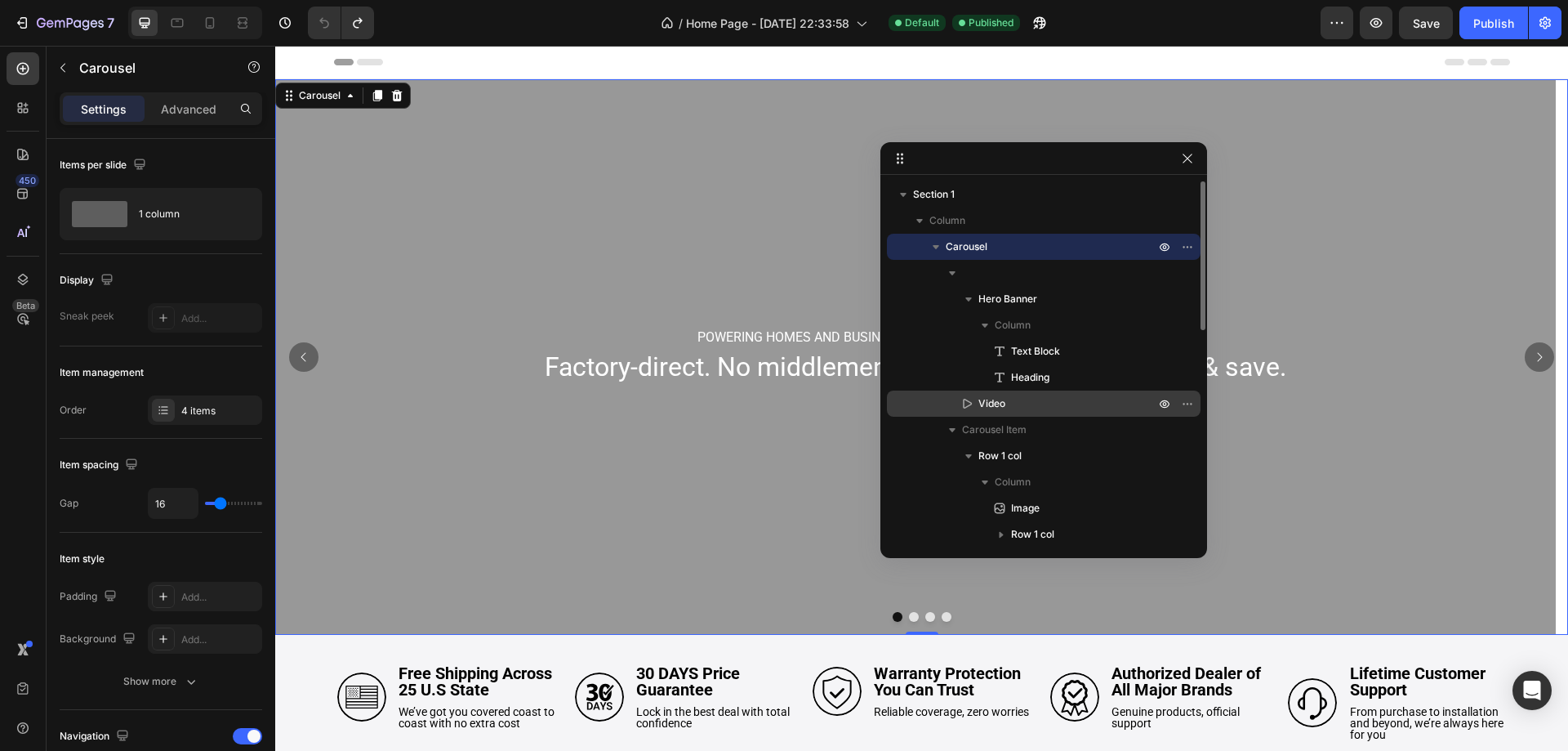
click at [1048, 410] on p "Video" at bounding box center [1049, 403] width 180 height 16
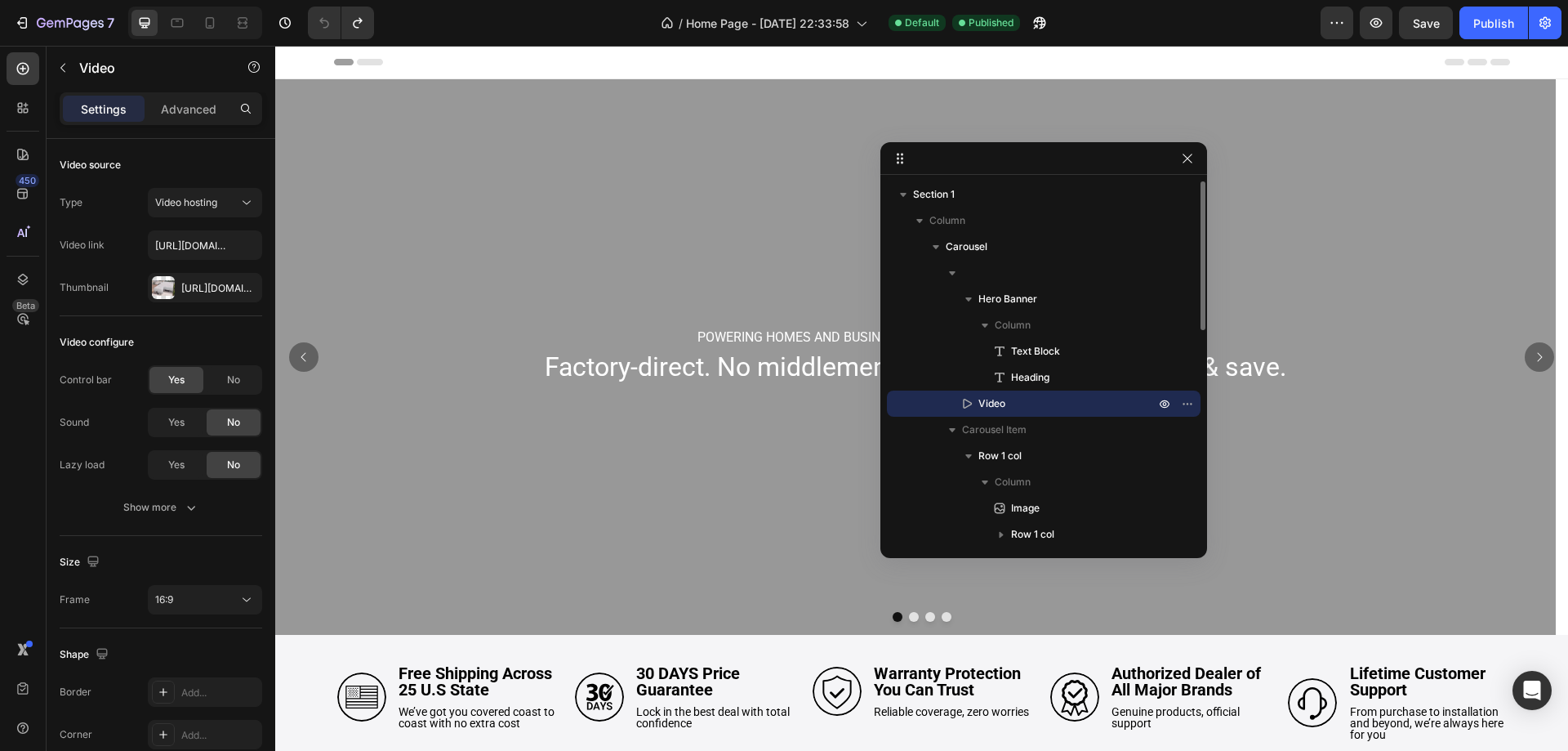
scroll to position [532, 0]
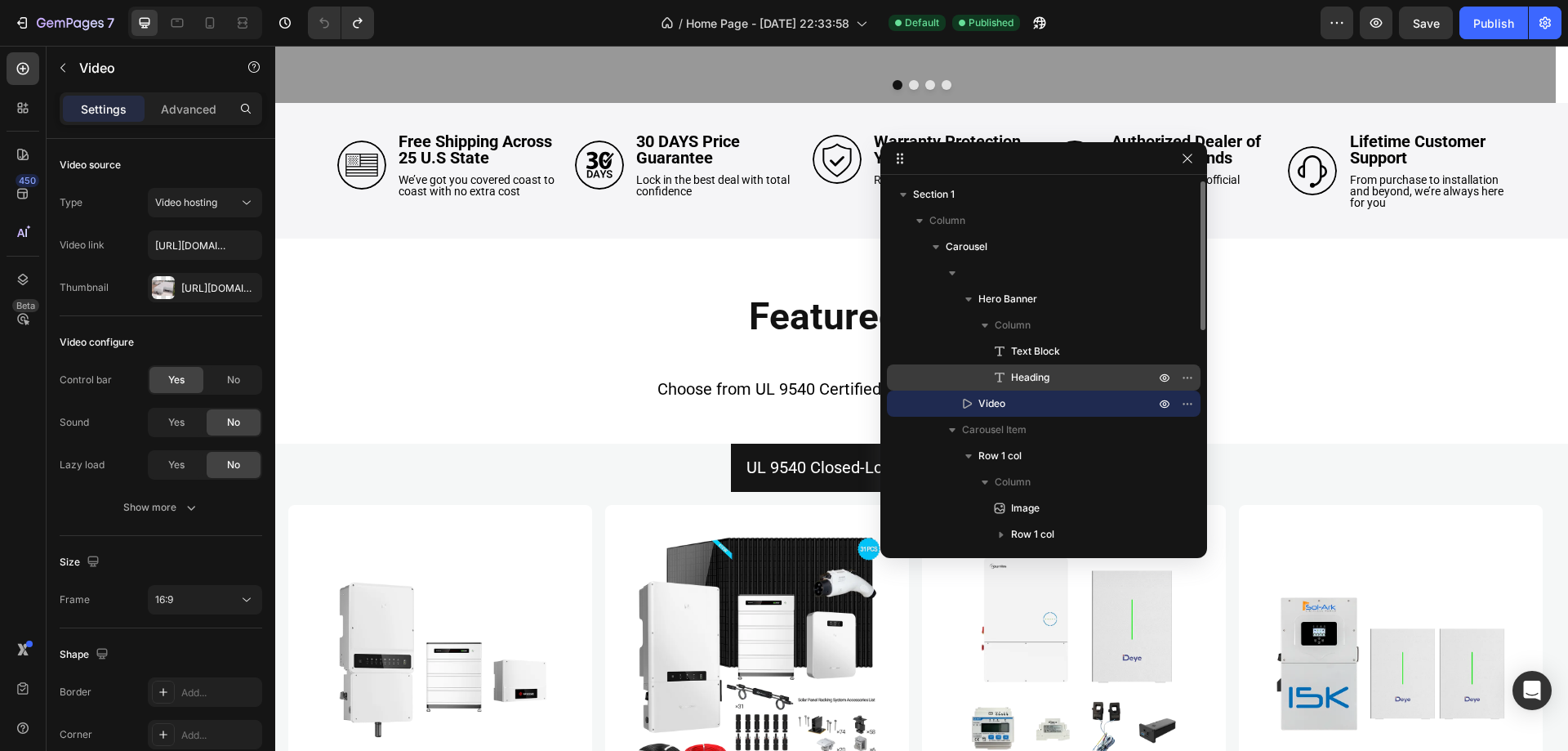
click at [1052, 378] on p "Heading" at bounding box center [1065, 377] width 147 height 16
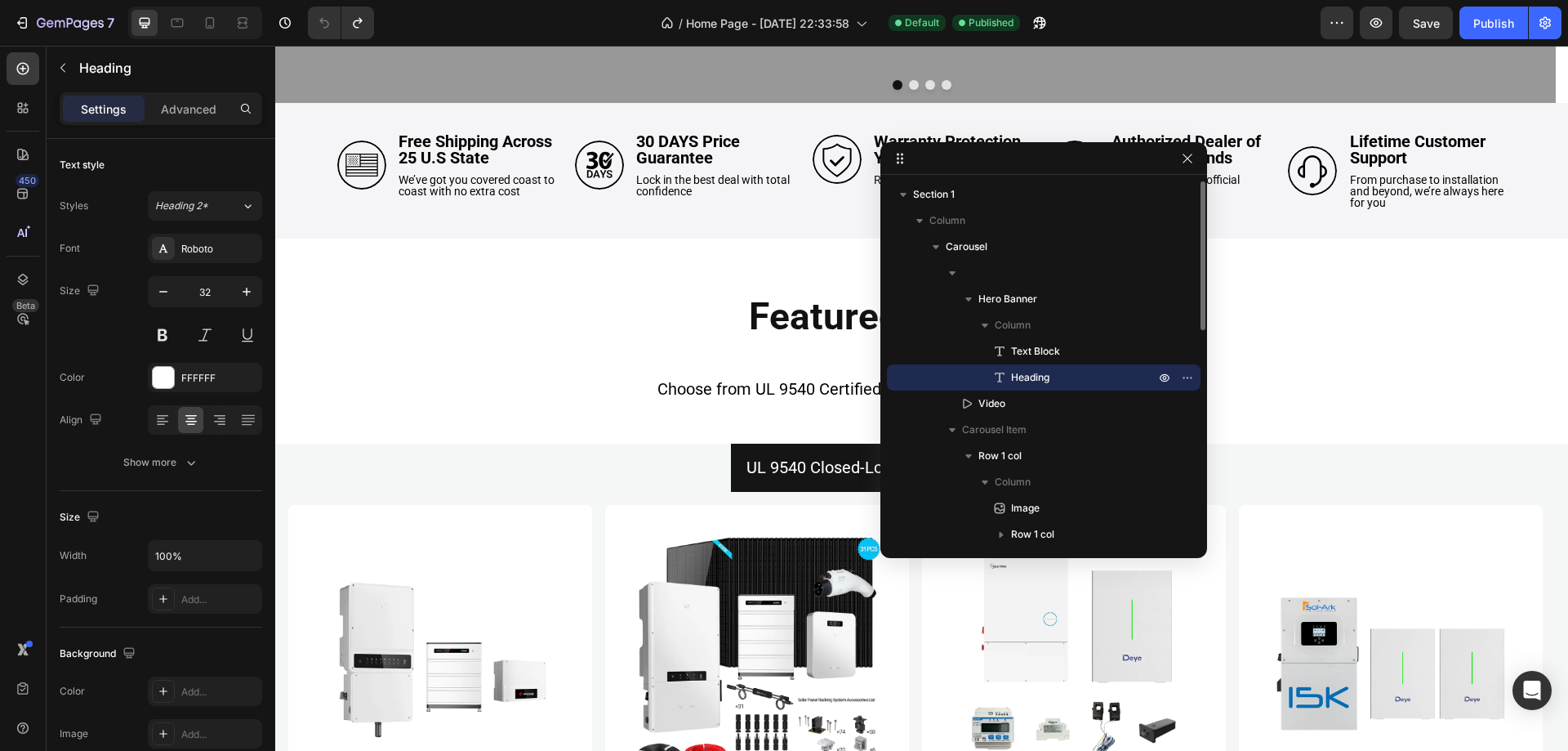
scroll to position [247, 0]
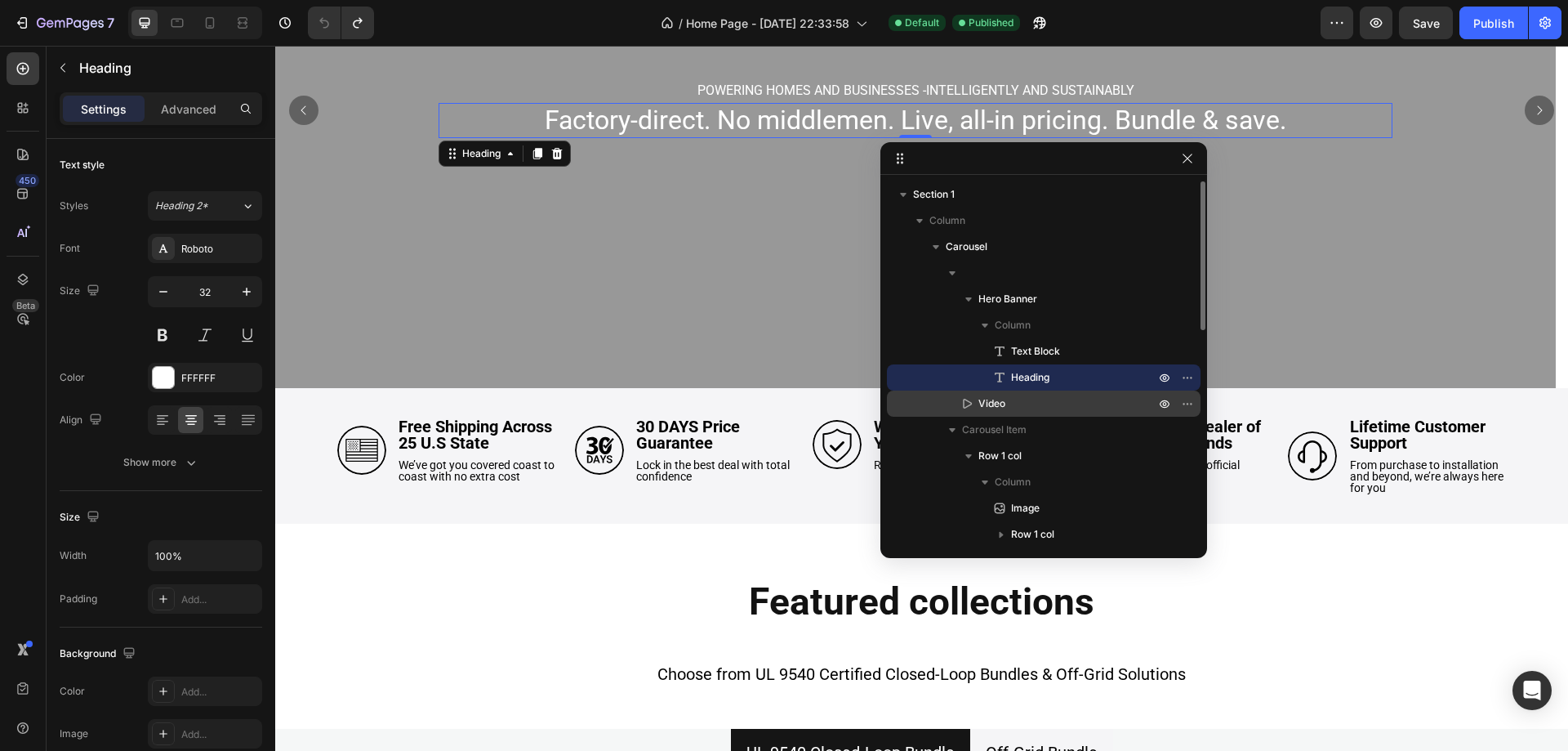
click at [1045, 395] on p "Video" at bounding box center [1049, 403] width 180 height 16
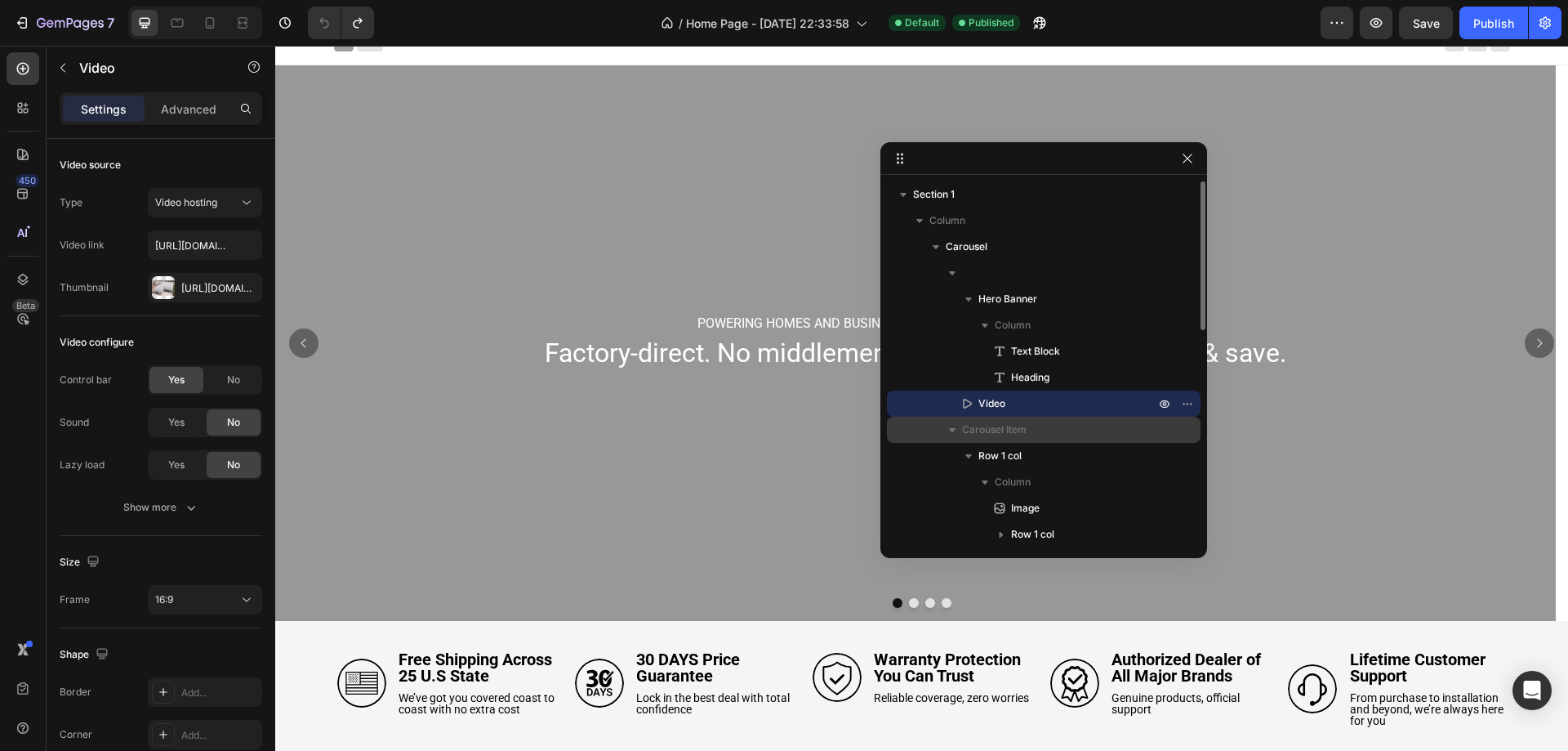
scroll to position [0, 0]
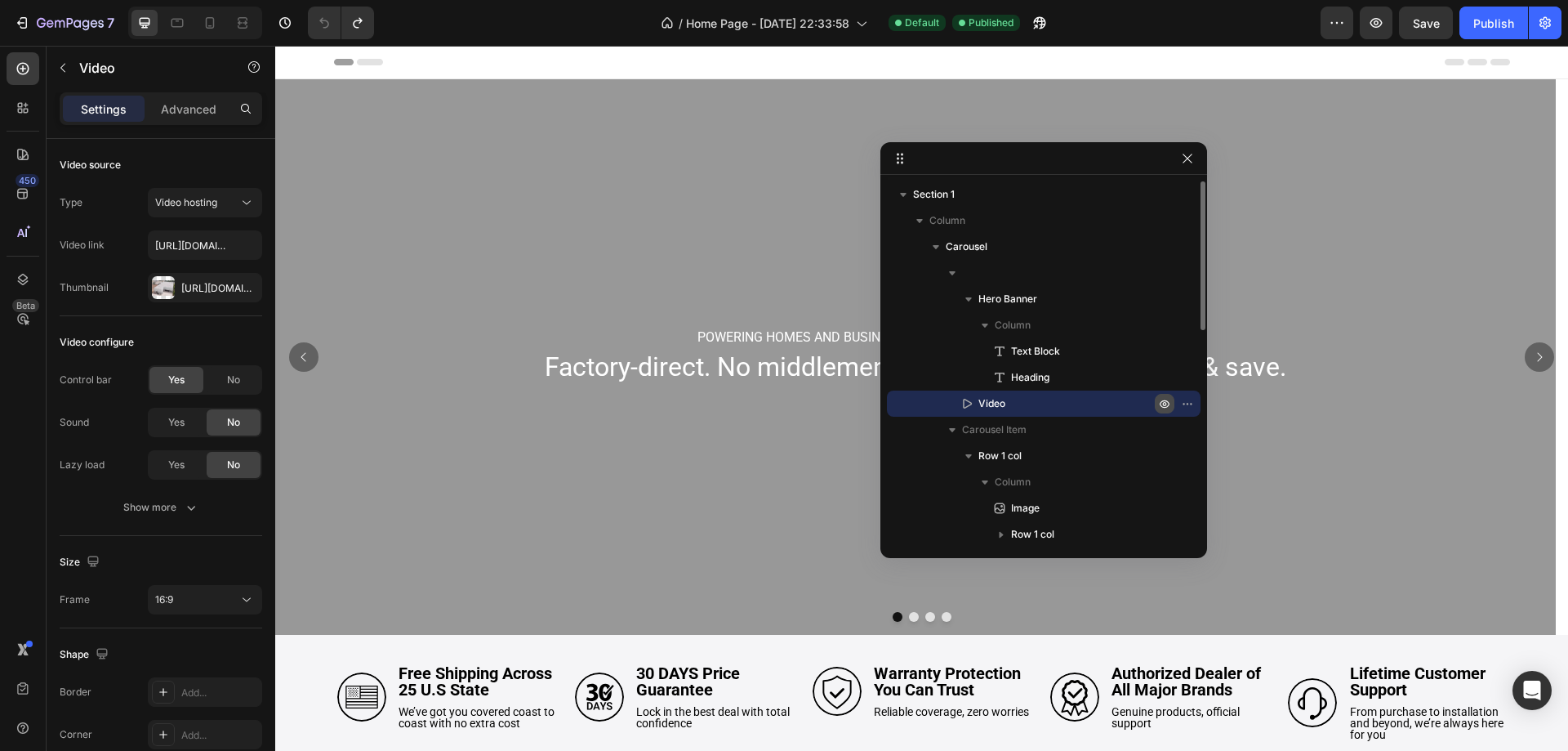
click at [1163, 404] on icon "button" at bounding box center [1164, 404] width 4 height 4
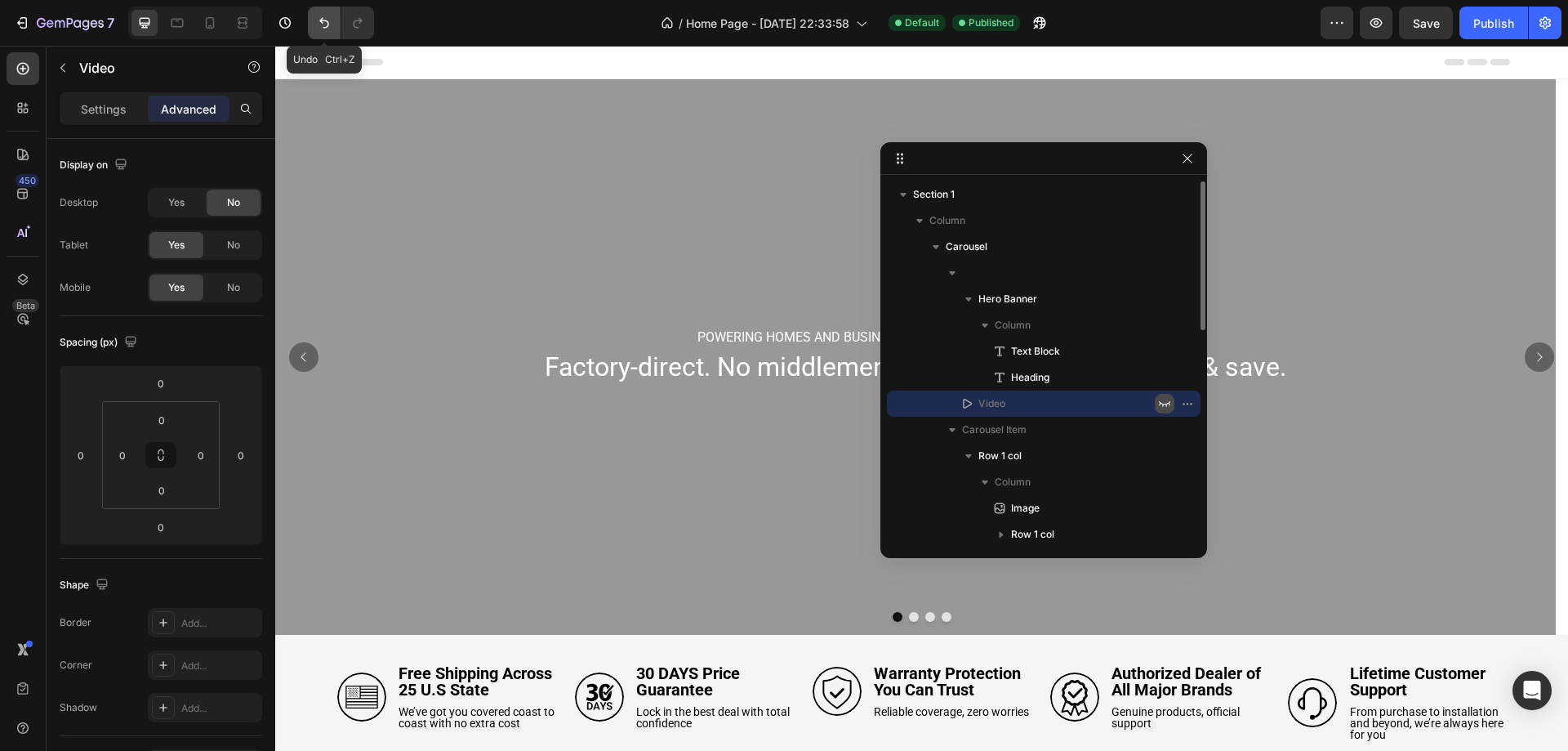
click at [332, 22] on icon "Undo/Redo" at bounding box center [324, 22] width 16 height 16
click at [113, 102] on p "Settings" at bounding box center [103, 109] width 45 height 17
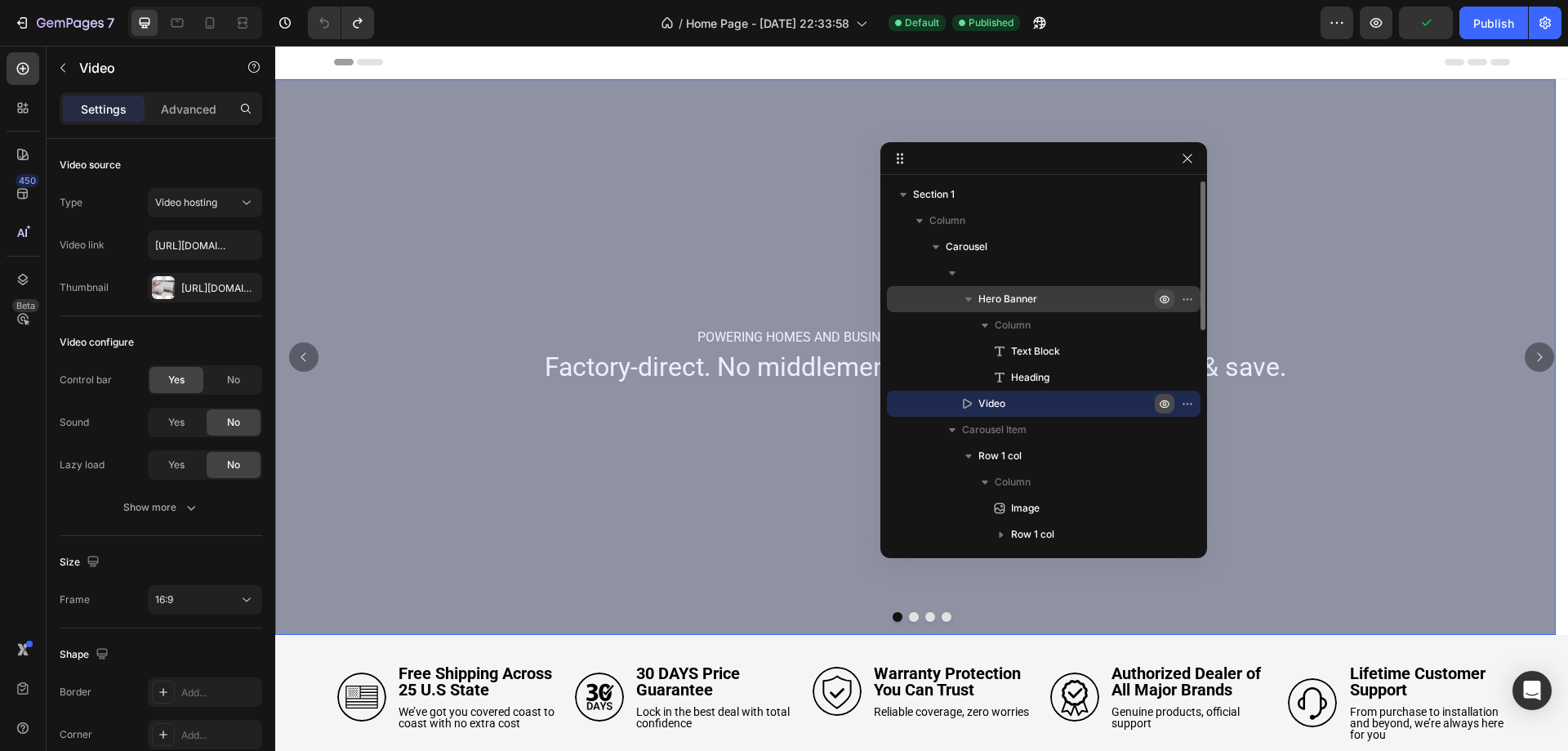
click at [1169, 299] on icon "button" at bounding box center [1164, 300] width 9 height 9
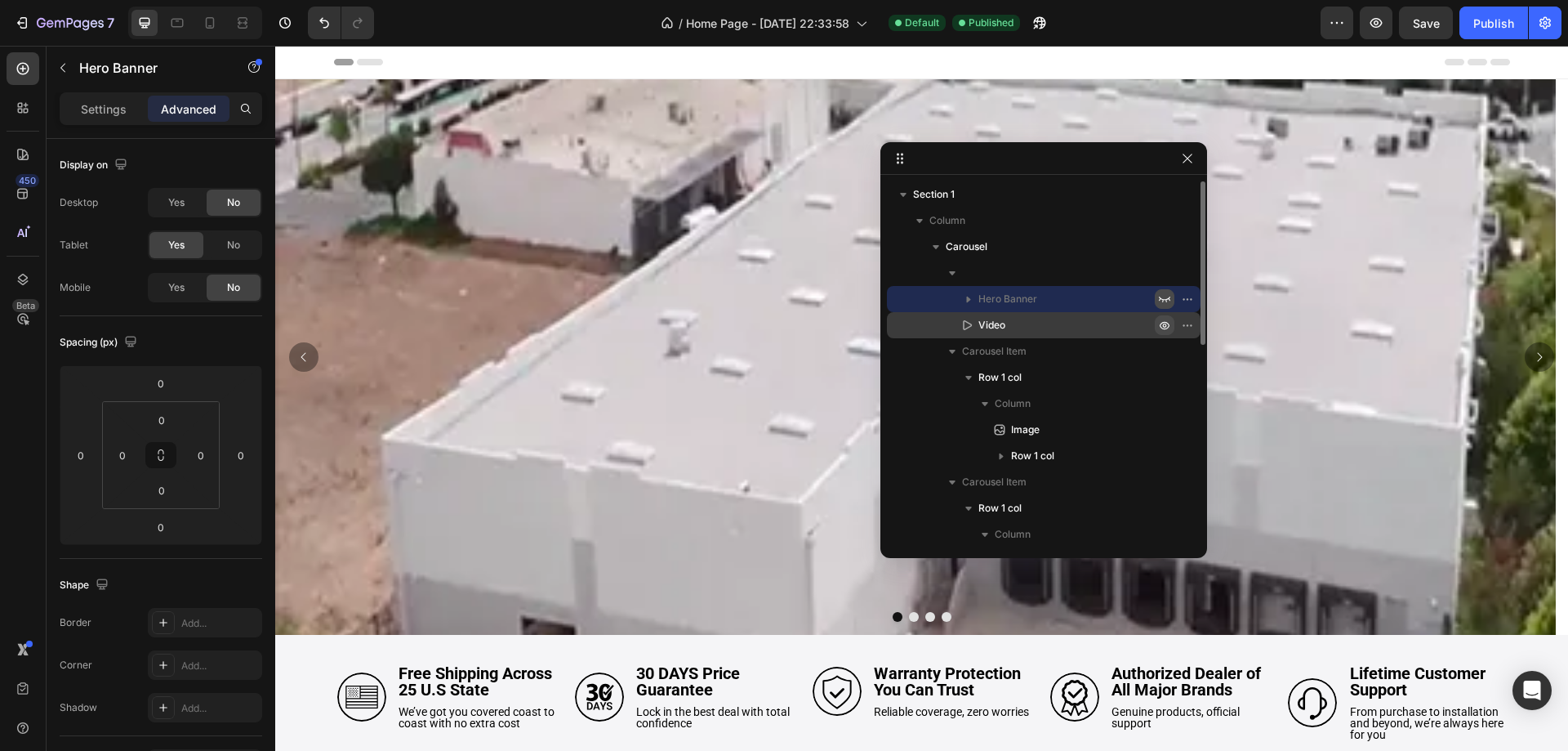
click at [1169, 299] on icon "button" at bounding box center [1164, 299] width 11 height 6
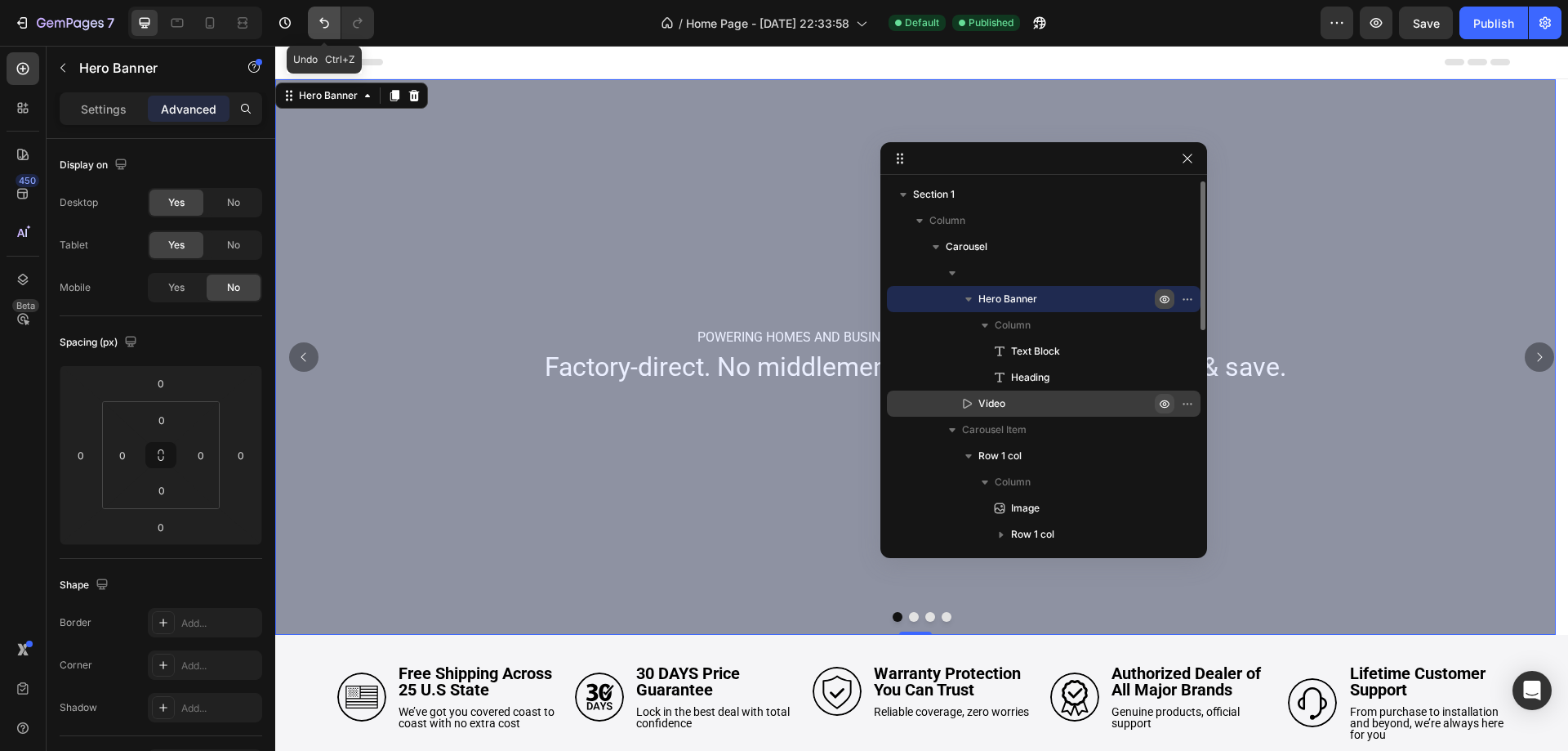
click at [314, 16] on button "Undo/Redo" at bounding box center [324, 23] width 32 height 33
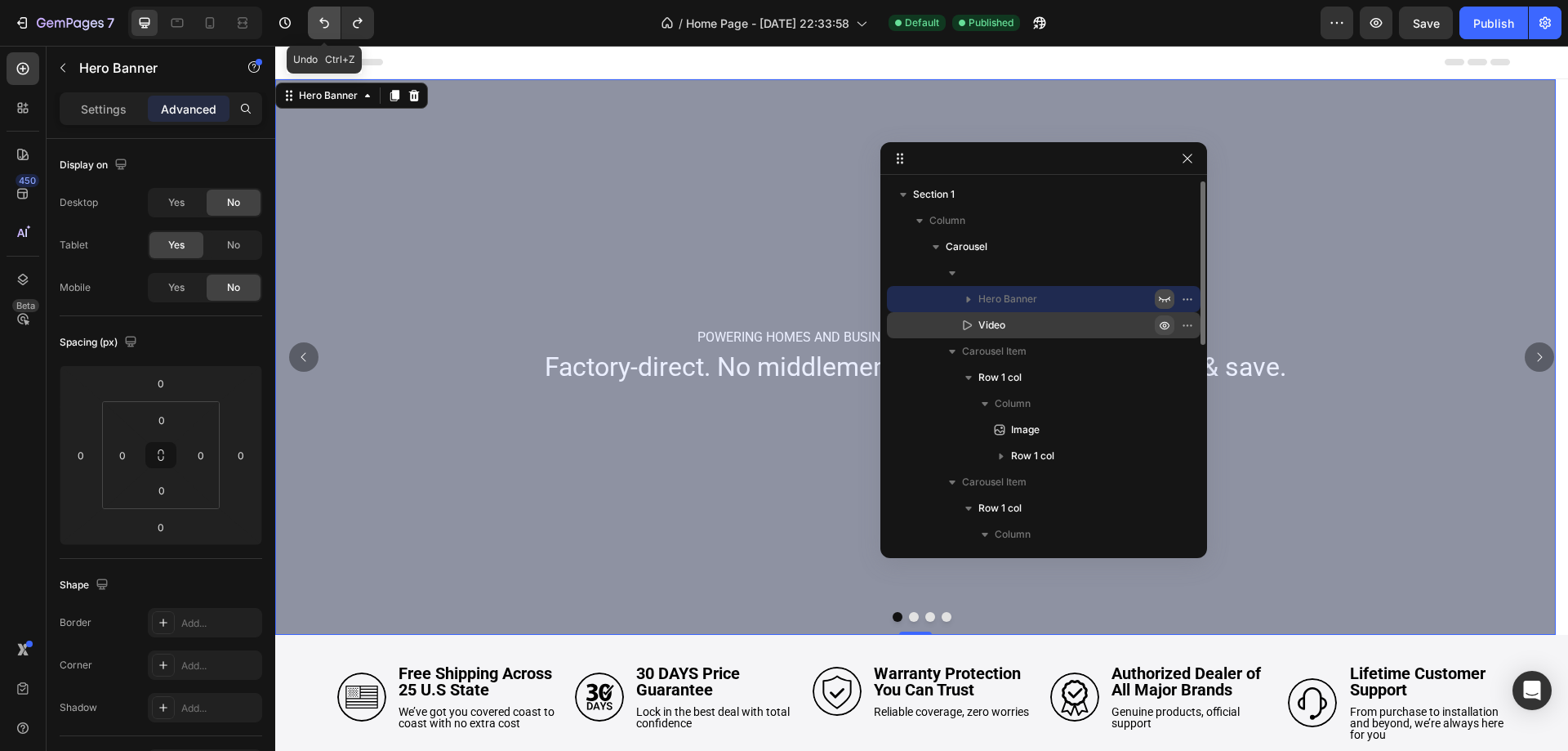
click at [314, 16] on button "Undo/Redo" at bounding box center [324, 23] width 32 height 33
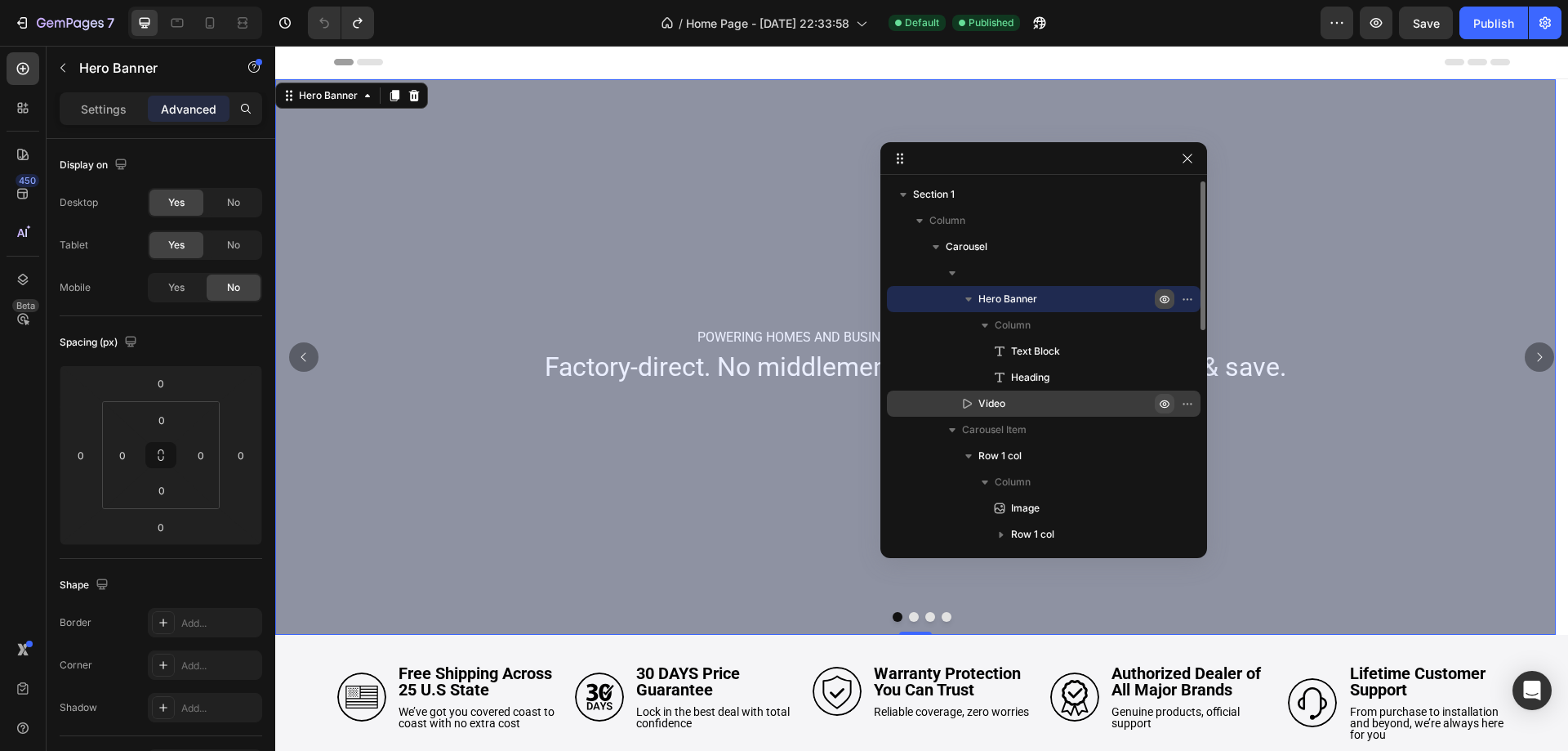
click at [1023, 397] on p "Video" at bounding box center [1049, 403] width 180 height 16
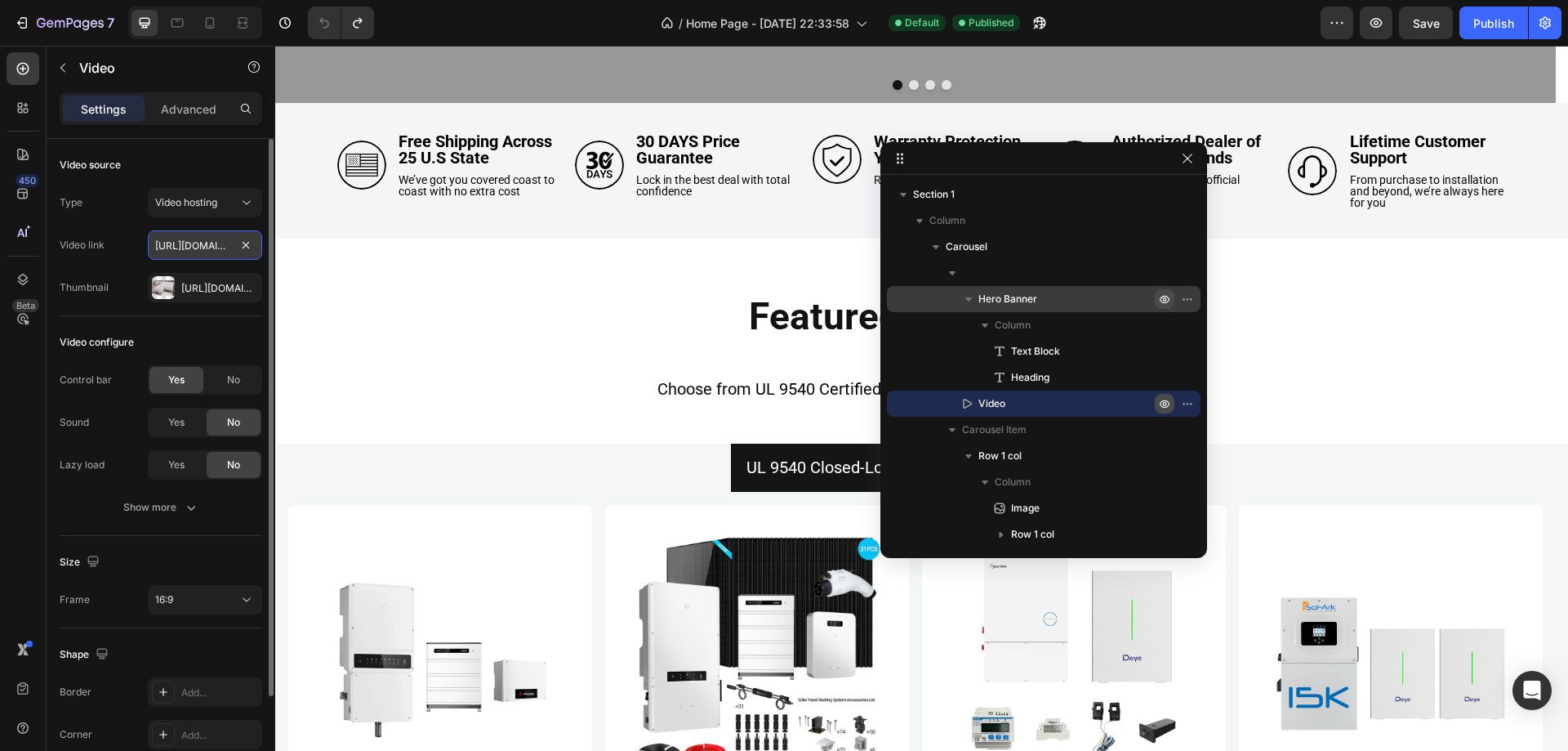
click at [192, 246] on input "[URL][DOMAIN_NAME]" at bounding box center [205, 245] width 115 height 29
click at [168, 109] on p "Advanced" at bounding box center [188, 109] width 56 height 17
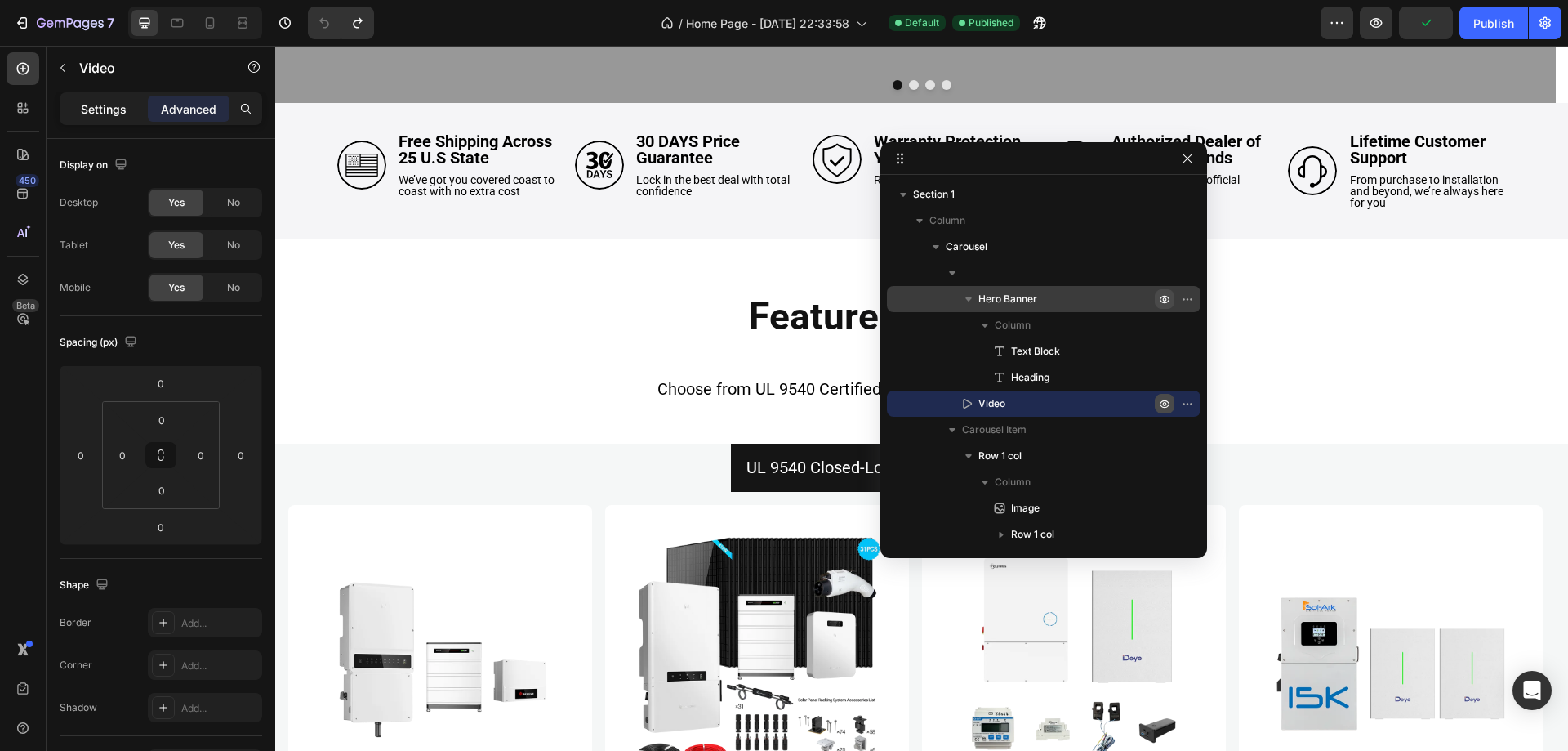
click at [115, 108] on p "Settings" at bounding box center [103, 109] width 45 height 17
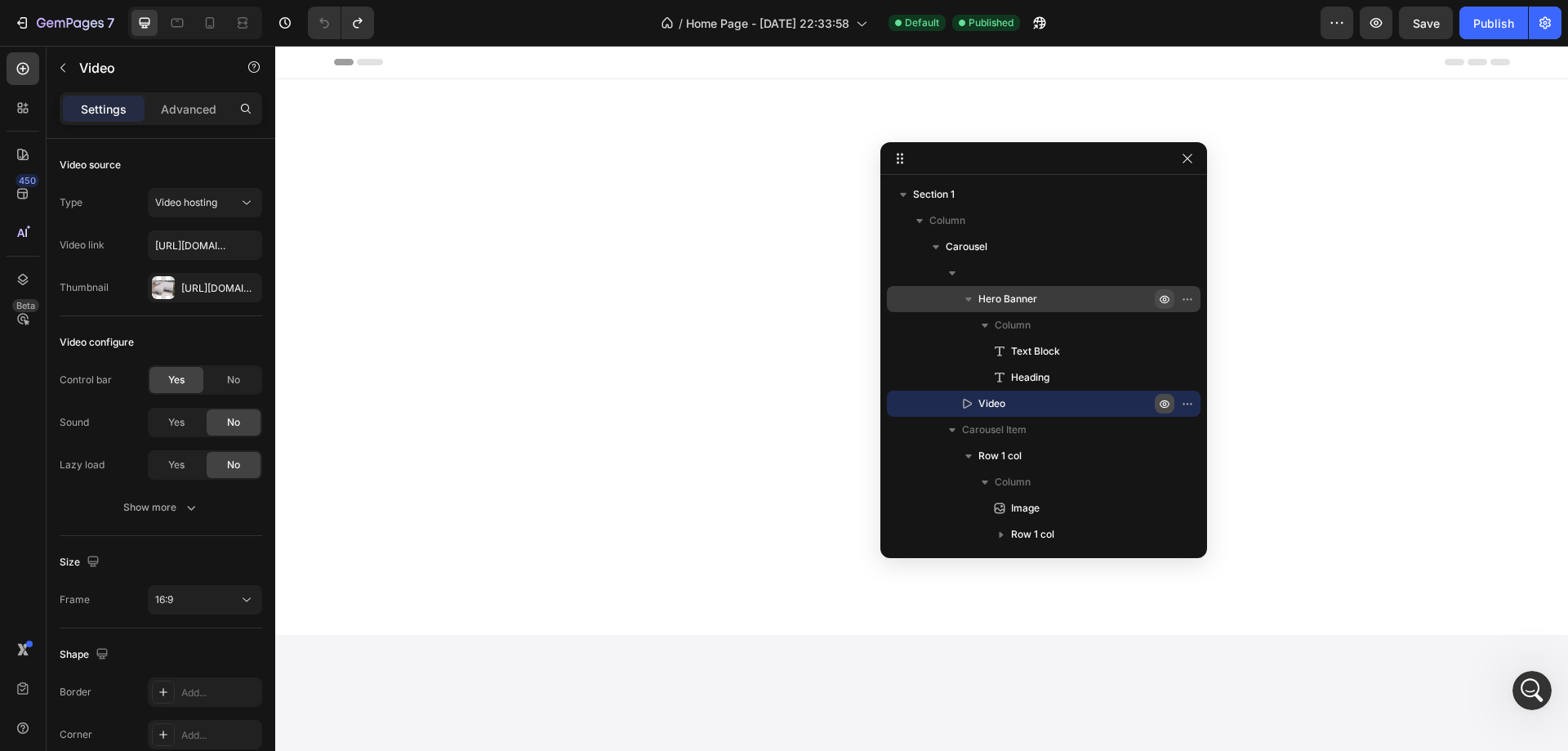
scroll to position [736, 0]
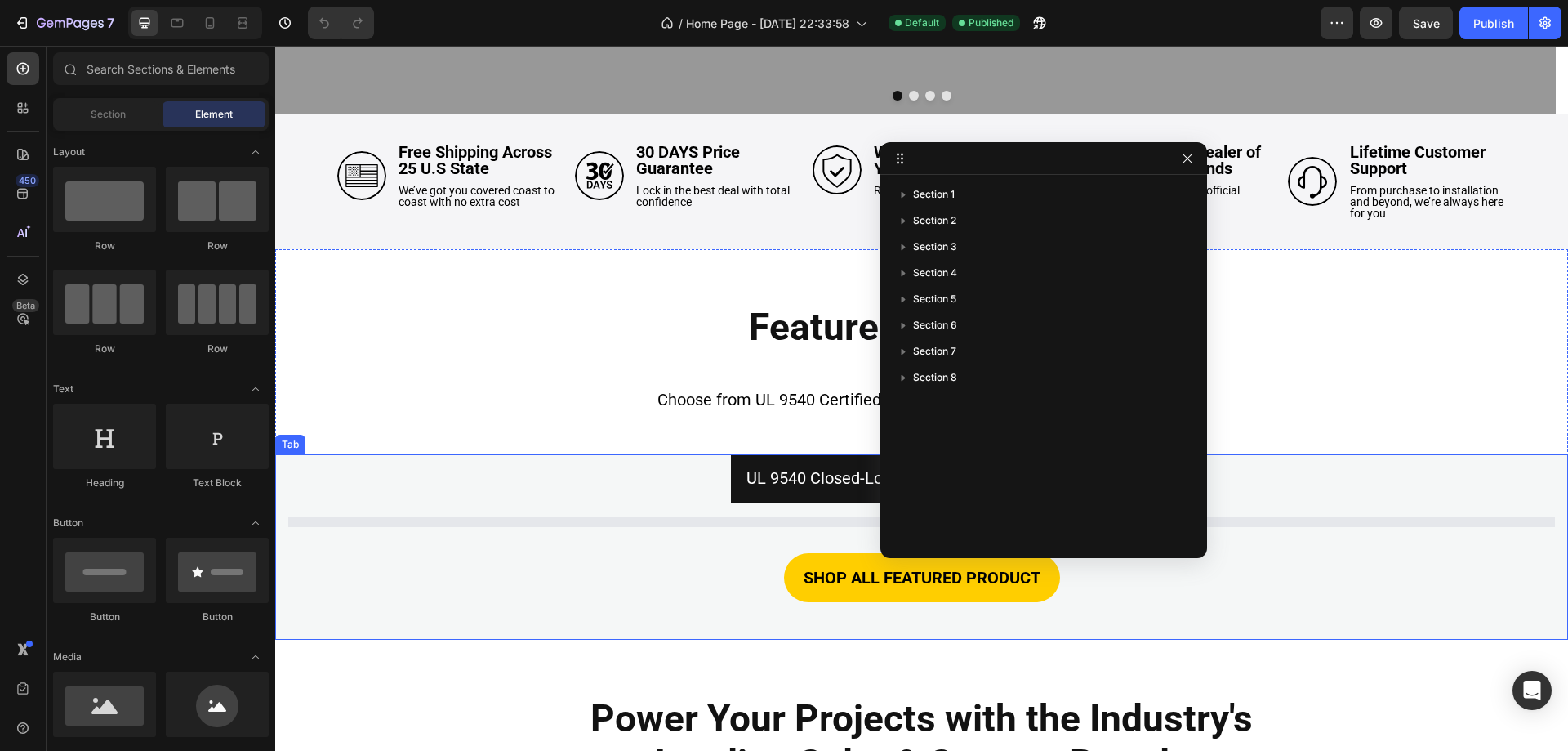
scroll to position [572, 0]
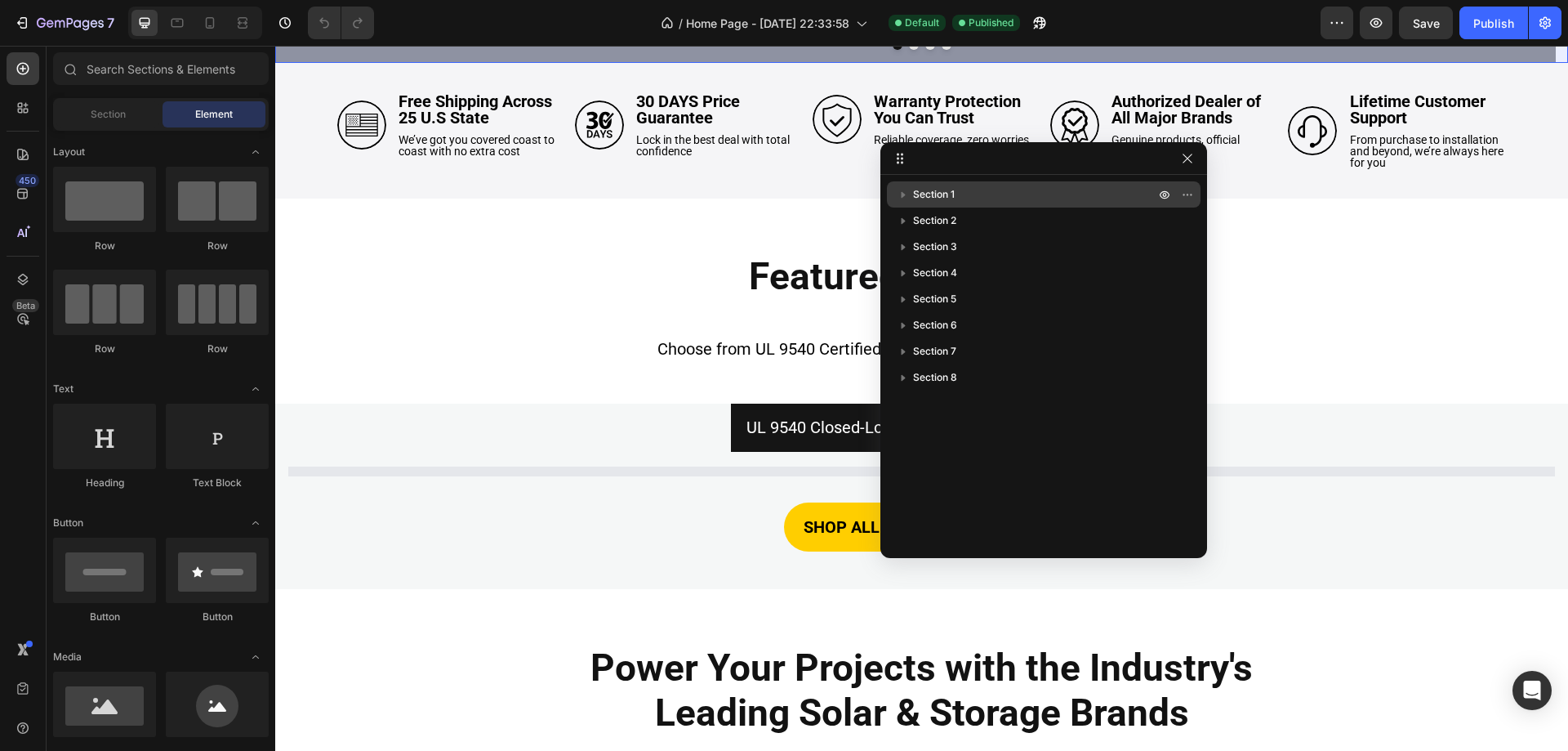
click at [903, 193] on icon "button" at bounding box center [904, 196] width 4 height 7
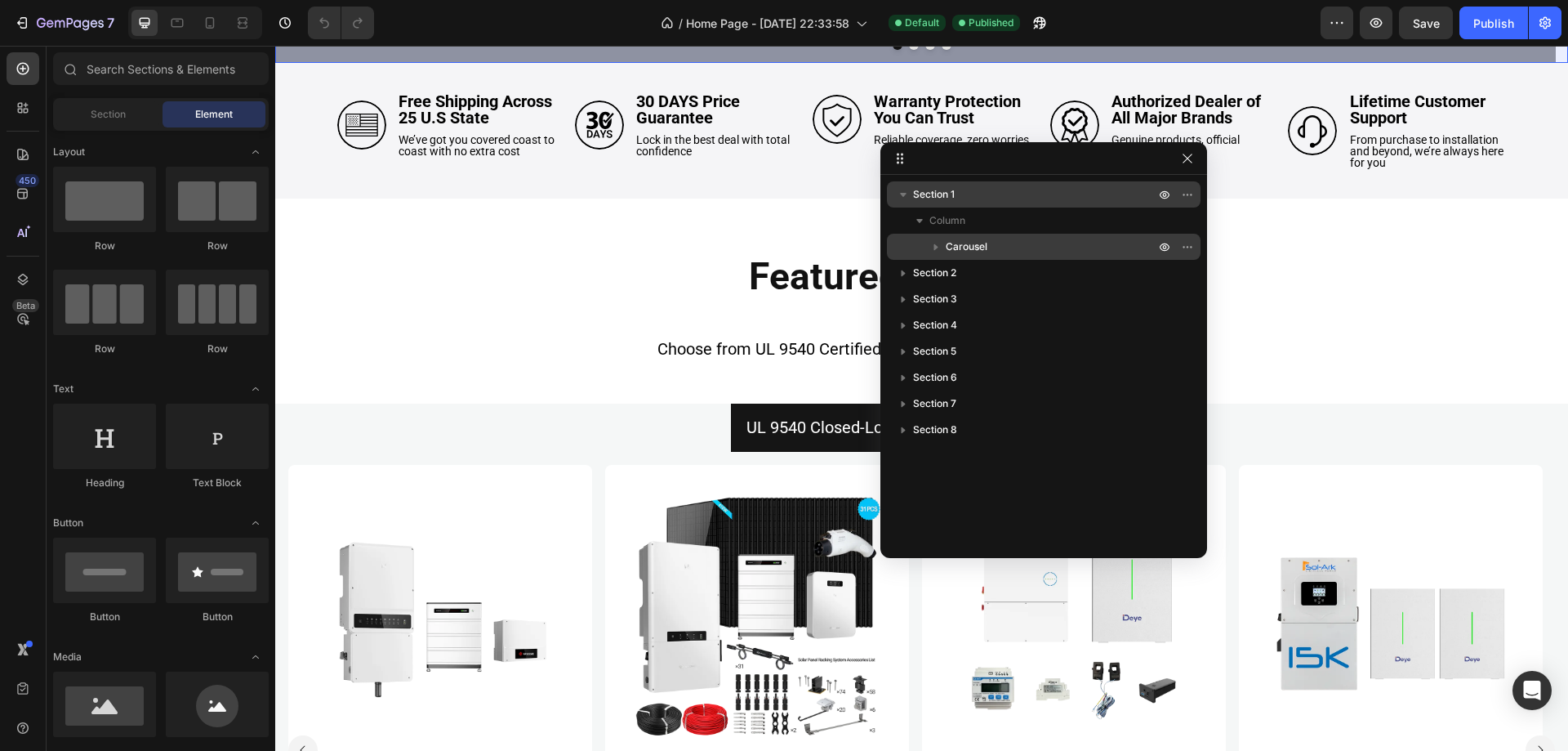
click at [939, 241] on icon "button" at bounding box center [935, 246] width 16 height 16
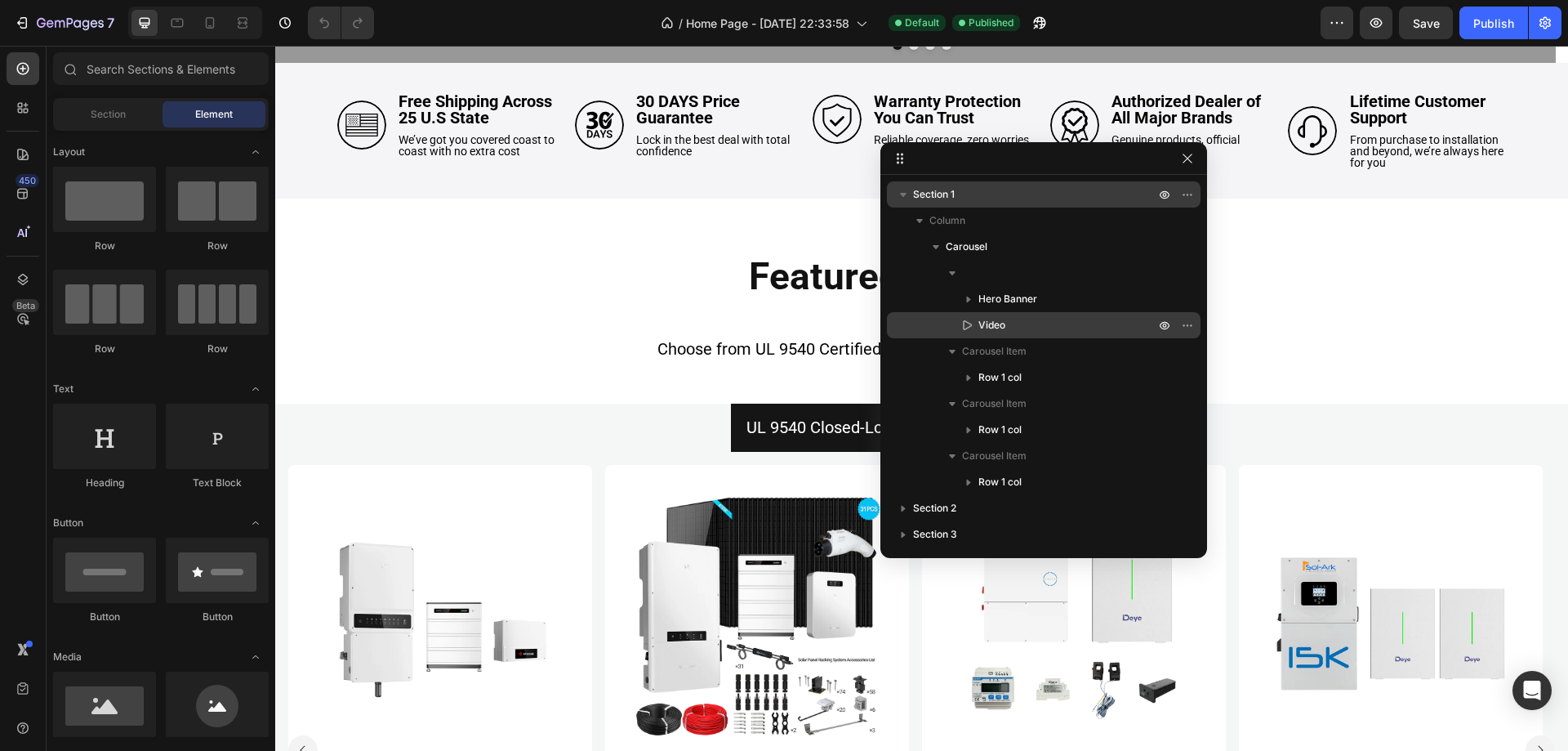
click at [1003, 328] on span "Video" at bounding box center [992, 325] width 27 height 16
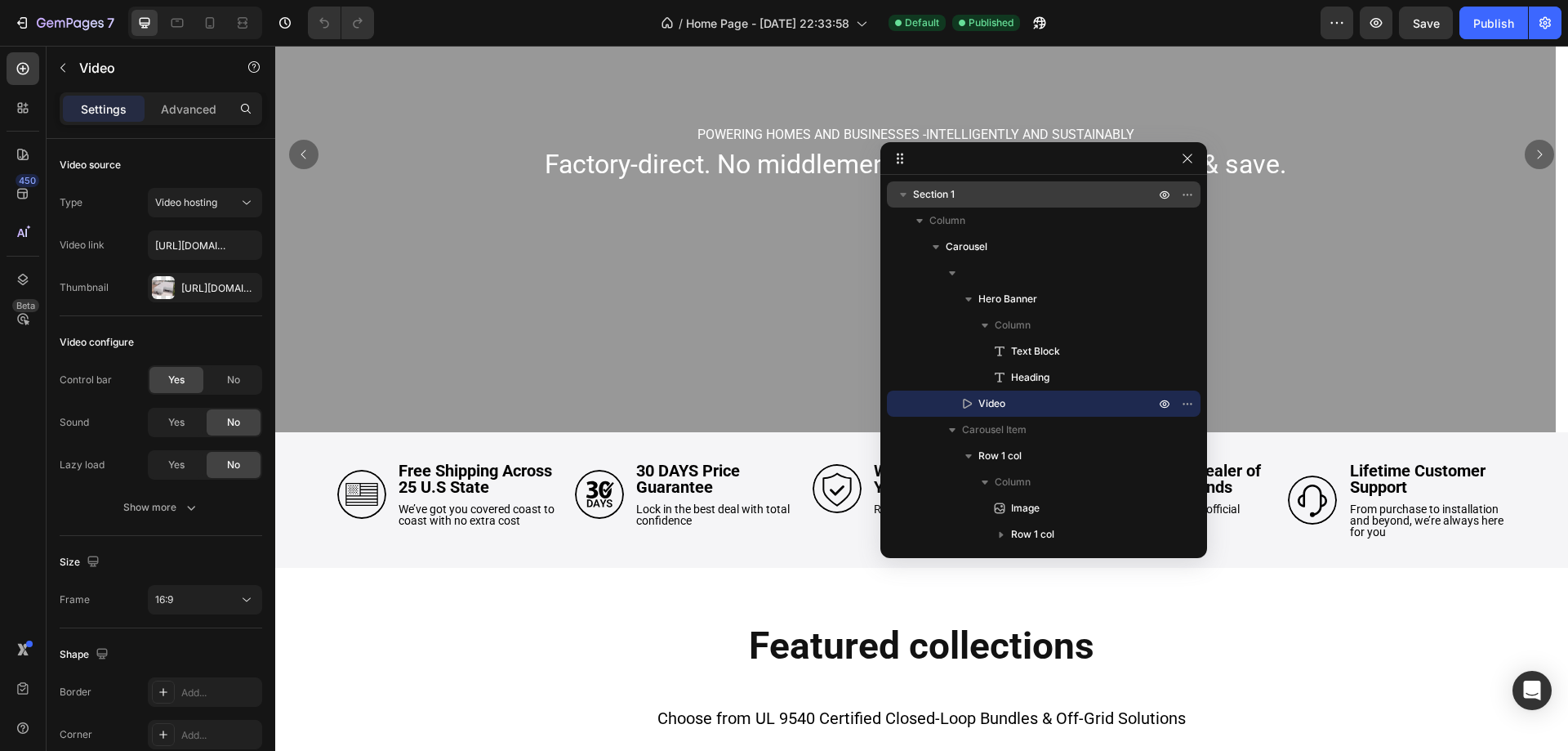
scroll to position [163, 0]
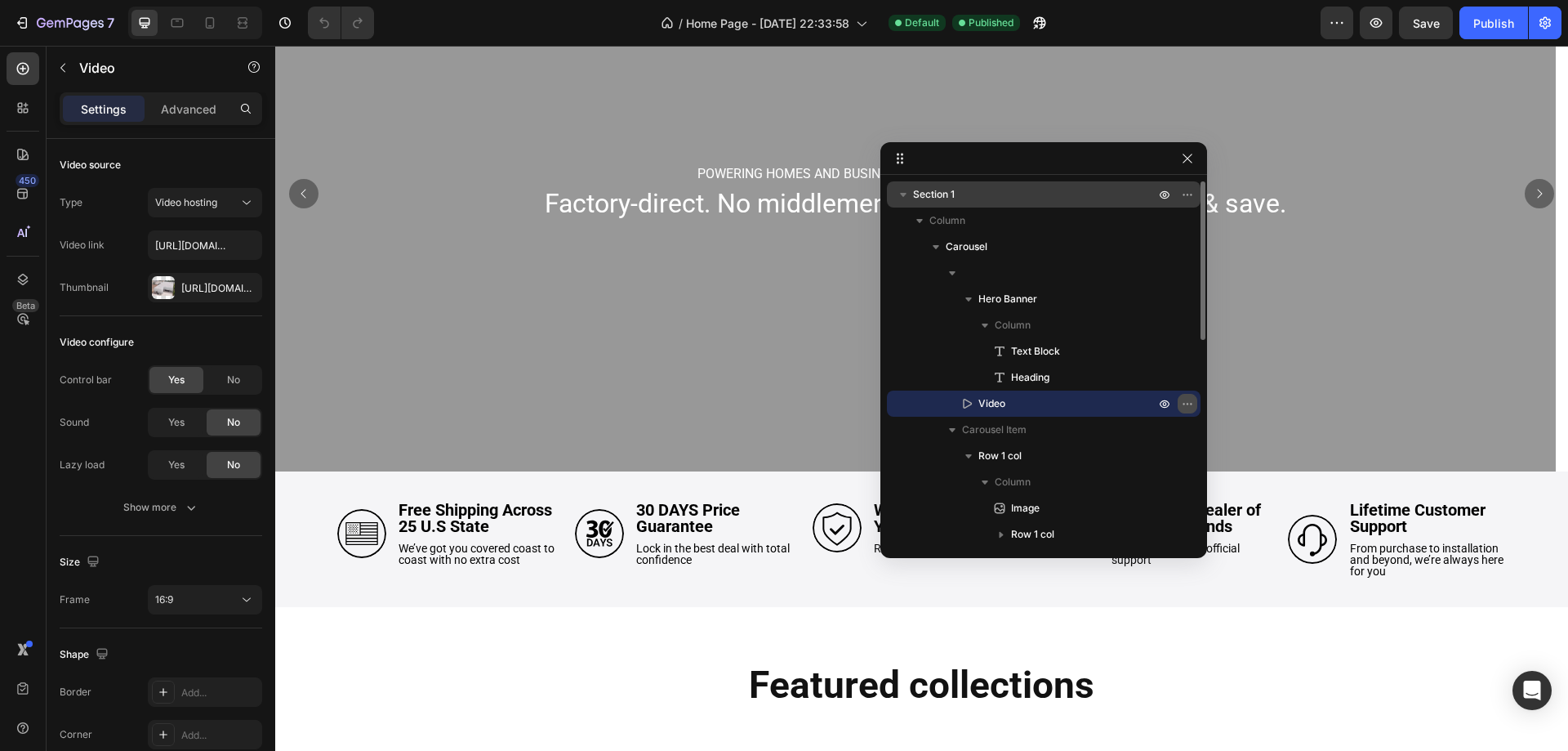
click at [1188, 399] on icon "button" at bounding box center [1187, 403] width 13 height 13
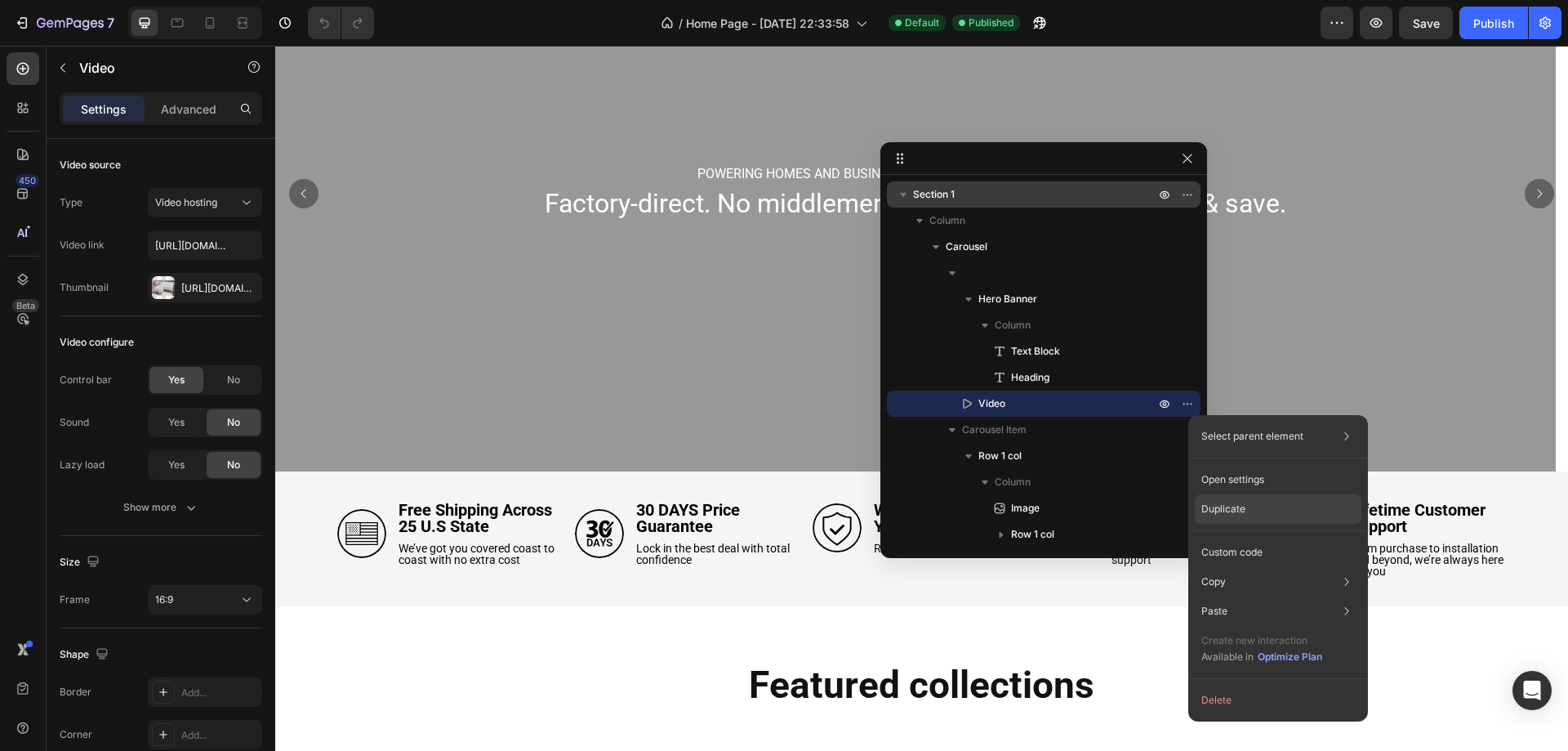
click at [1235, 503] on p "Duplicate" at bounding box center [1223, 509] width 44 height 15
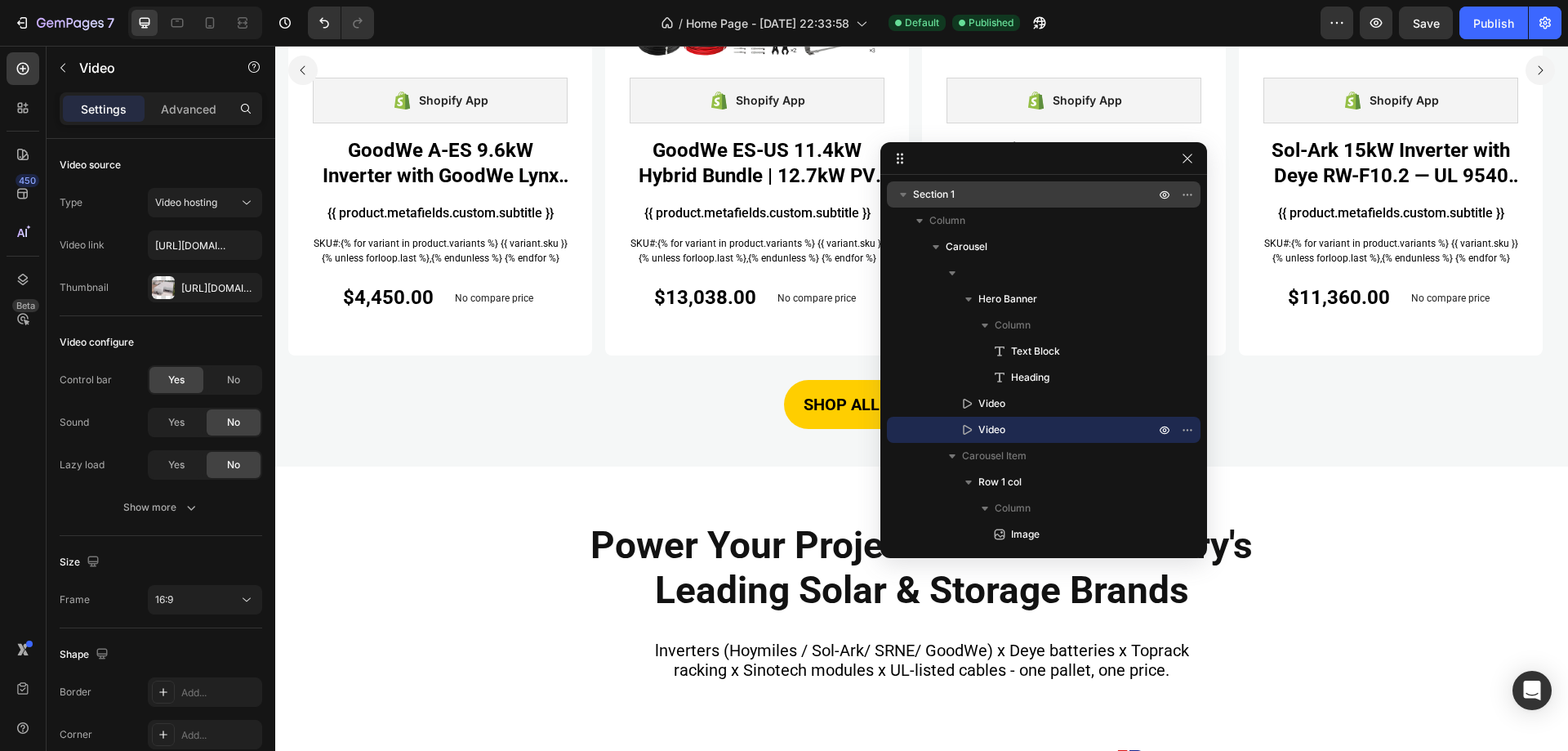
scroll to position [1253, 0]
click at [316, 21] on icon "Undo/Redo" at bounding box center [324, 22] width 16 height 16
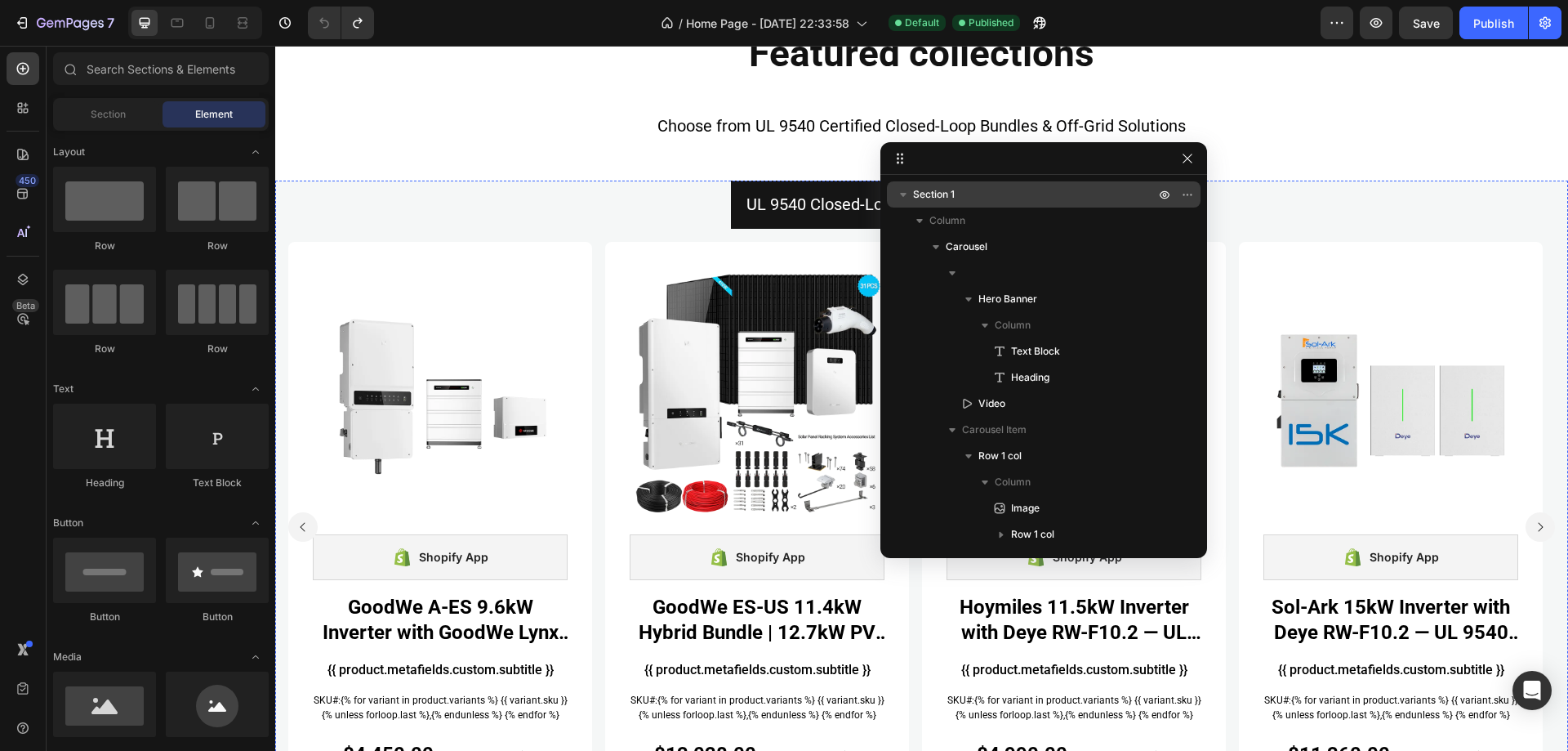
scroll to position [435, 0]
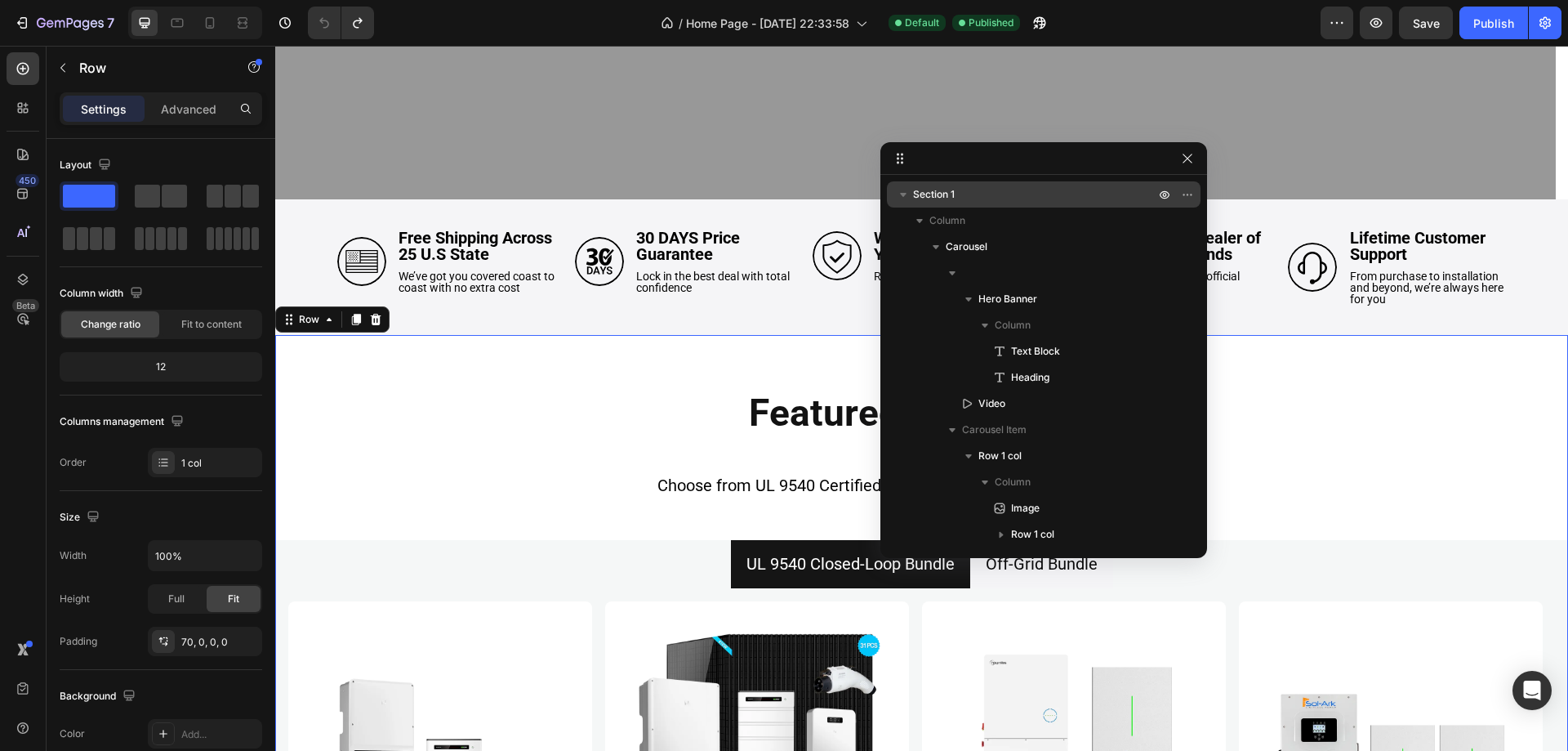
scroll to position [504, 0]
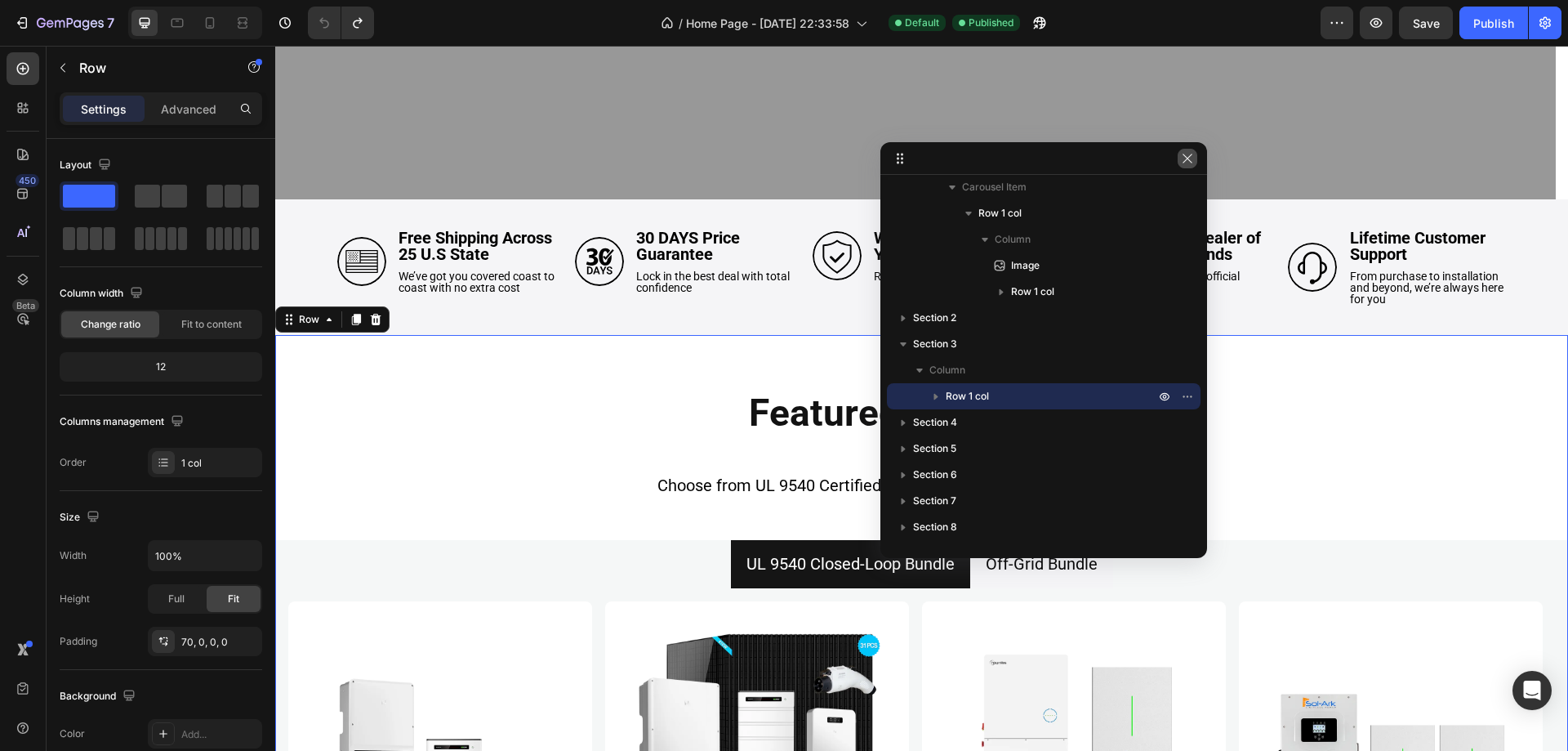
click at [1191, 161] on icon "button" at bounding box center [1187, 158] width 13 height 13
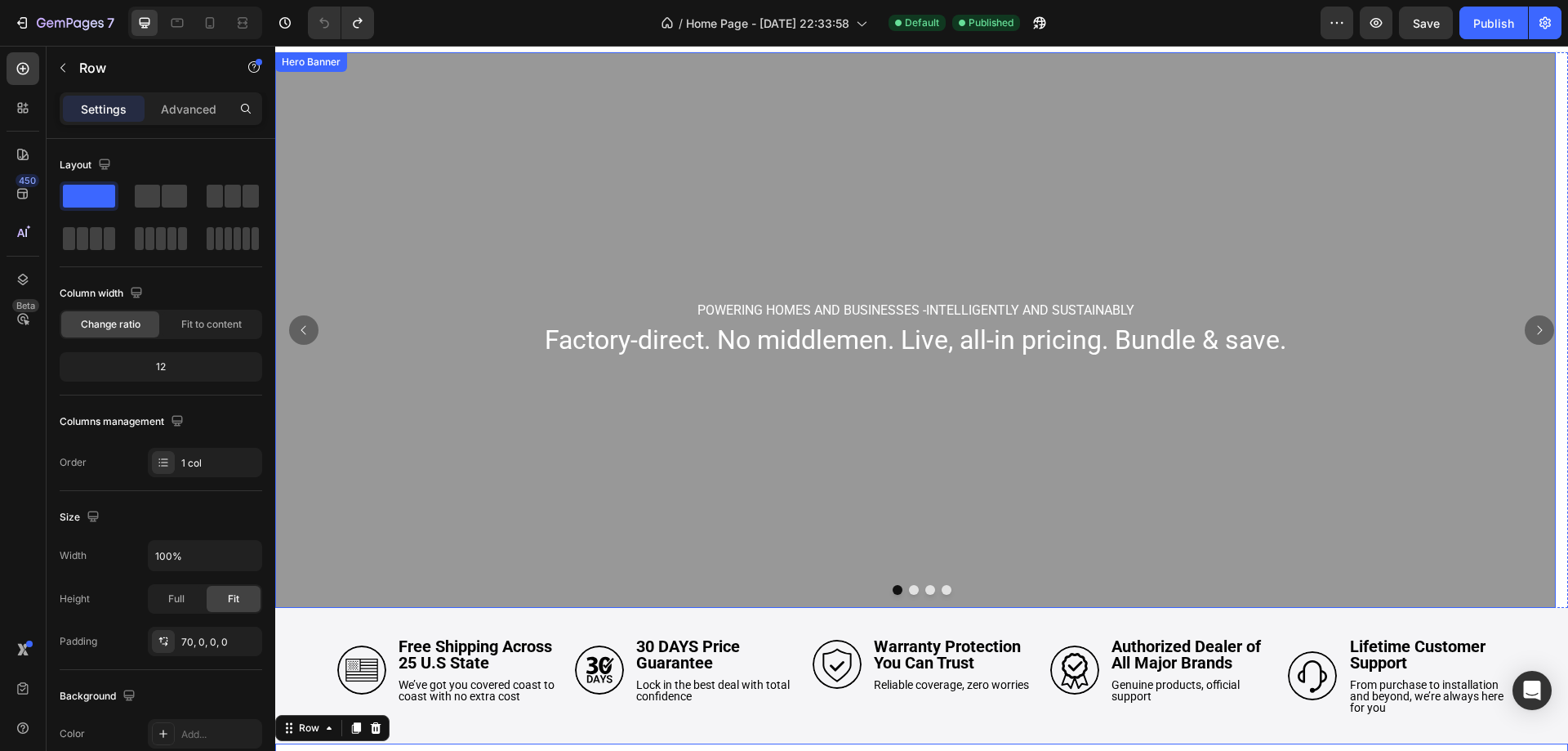
scroll to position [0, 0]
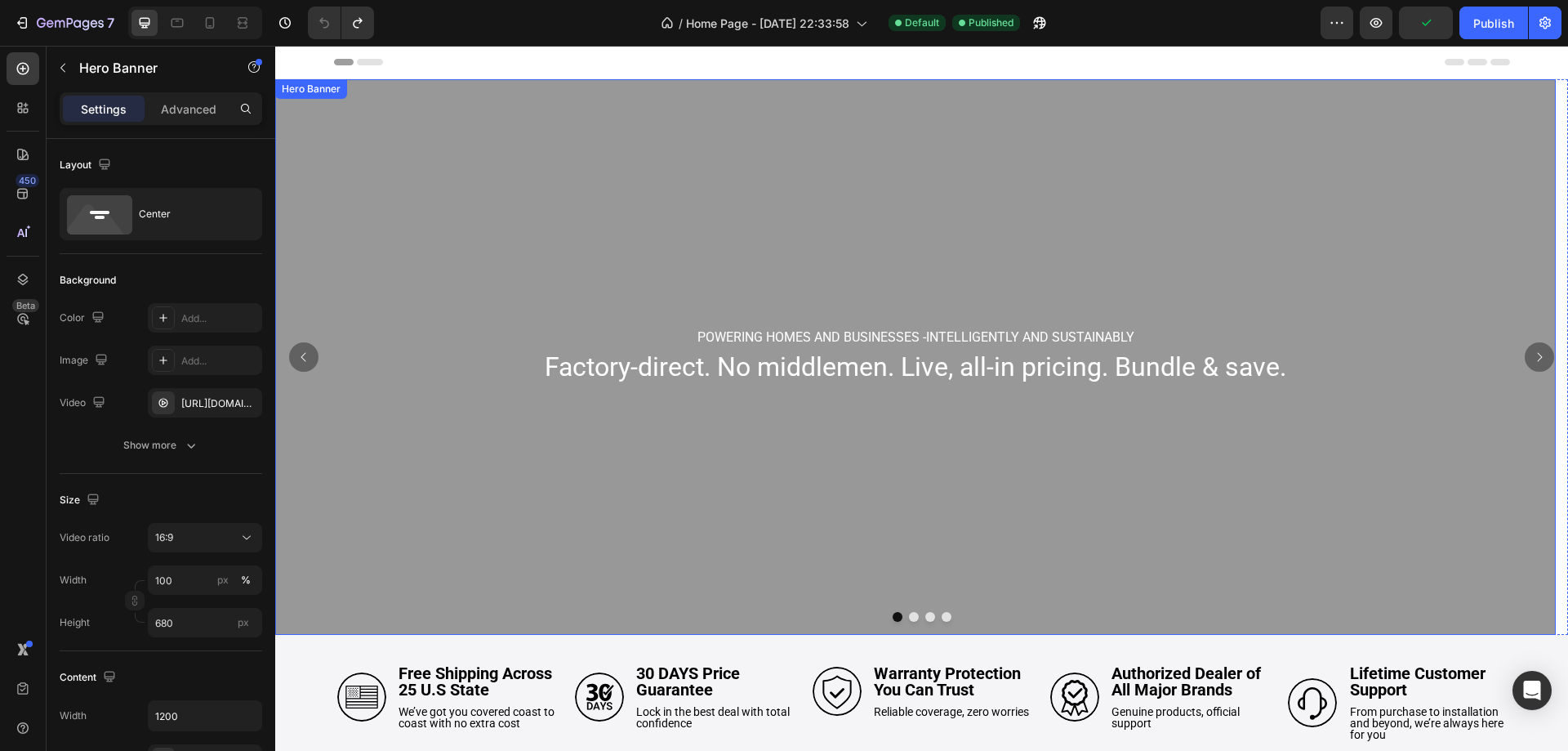
click at [895, 209] on div "Overlay" at bounding box center [916, 358] width 1281 height 556
click at [804, 272] on div "Overlay" at bounding box center [916, 358] width 1281 height 556
click at [830, 408] on div "Overlay" at bounding box center [916, 358] width 1281 height 556
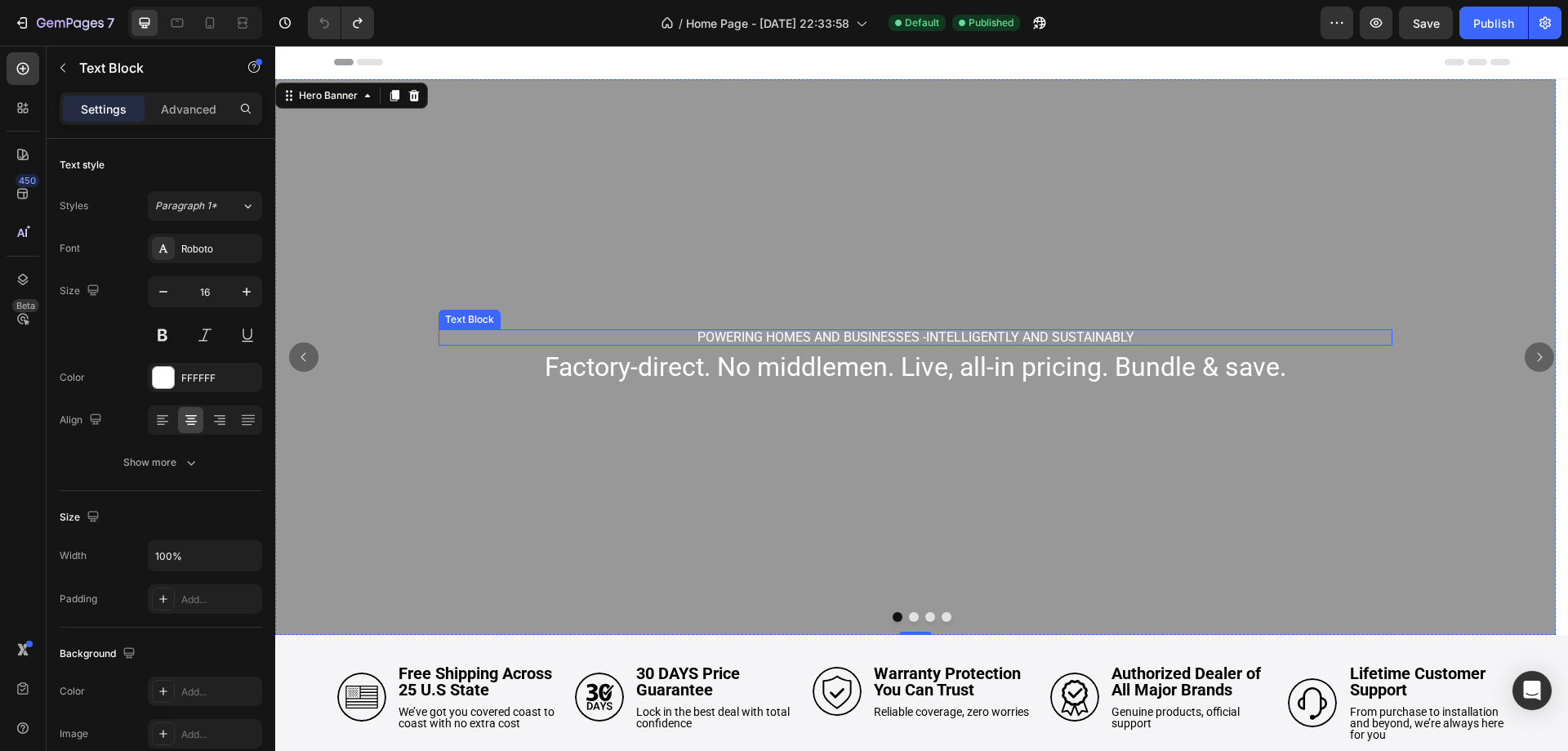
click at [810, 341] on p "POWERING HOMES AND BUSINESSES -INTELLIGENTLY AND SUSTAINABLY" at bounding box center [916, 337] width 951 height 13
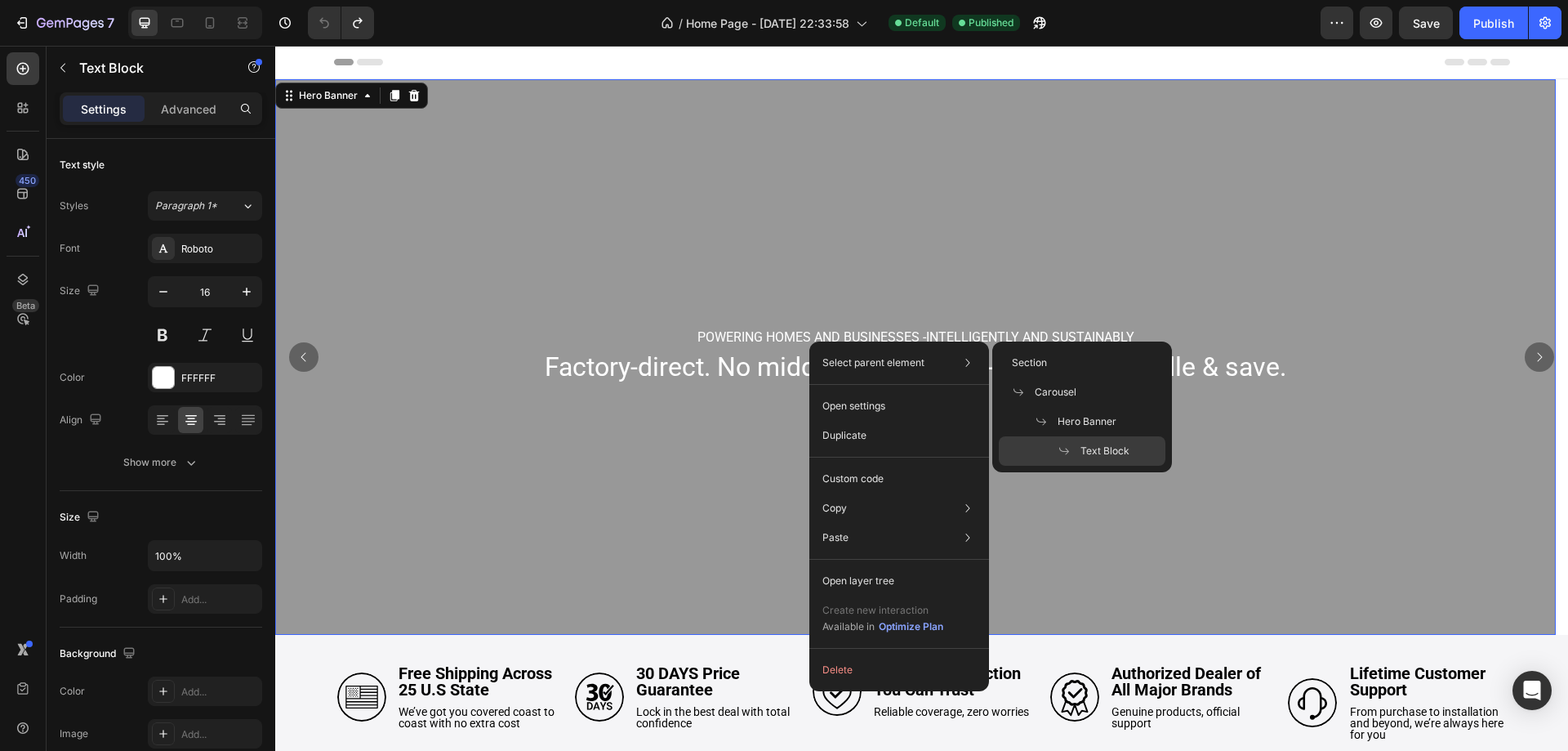
click at [716, 452] on div "Overlay" at bounding box center [916, 358] width 1281 height 556
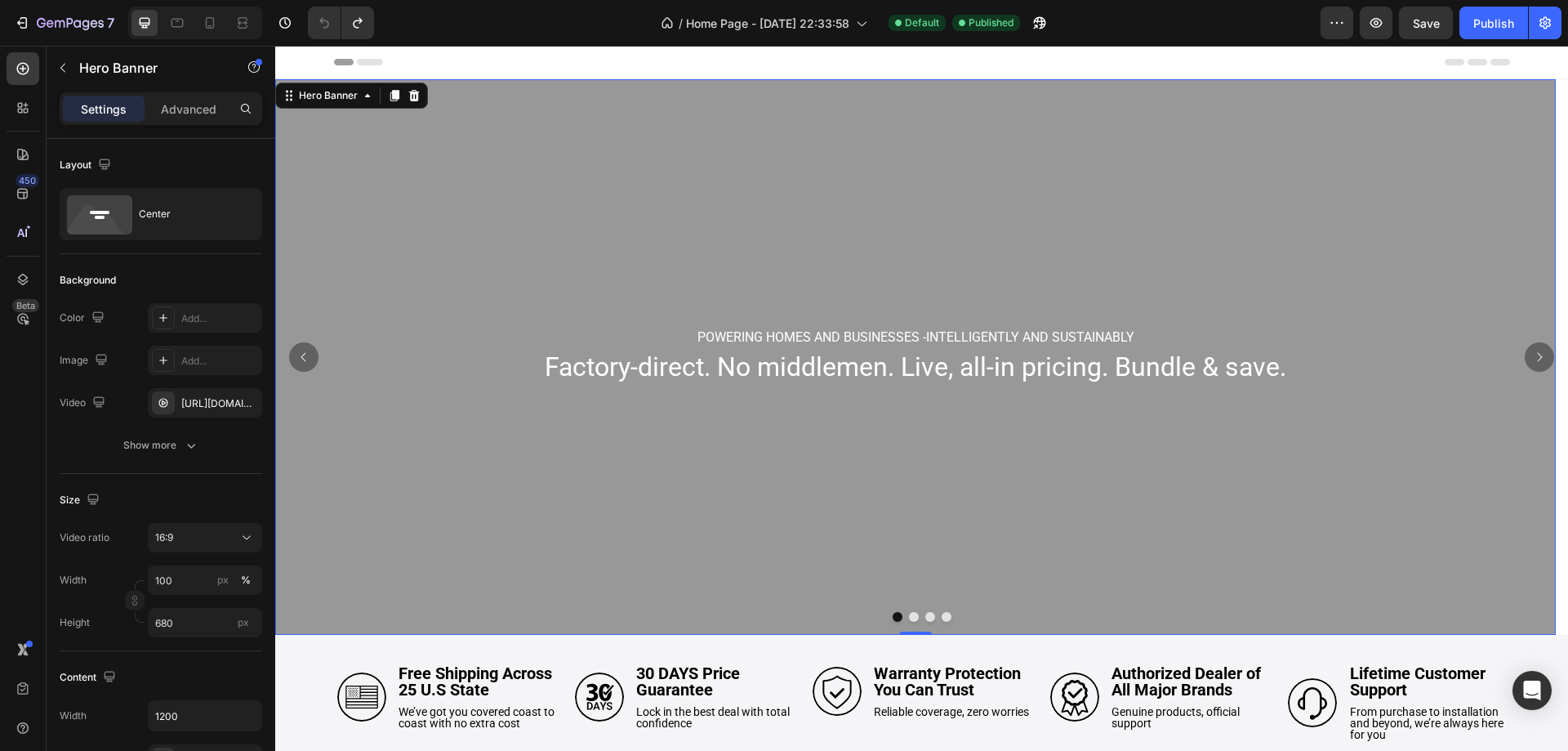
click at [756, 527] on div "Overlay" at bounding box center [916, 358] width 1281 height 556
drag, startPoint x: 687, startPoint y: 580, endPoint x: 568, endPoint y: 588, distance: 119.3
click at [686, 581] on div "Overlay" at bounding box center [916, 358] width 1281 height 556
click at [162, 450] on div "Show more" at bounding box center [161, 445] width 76 height 16
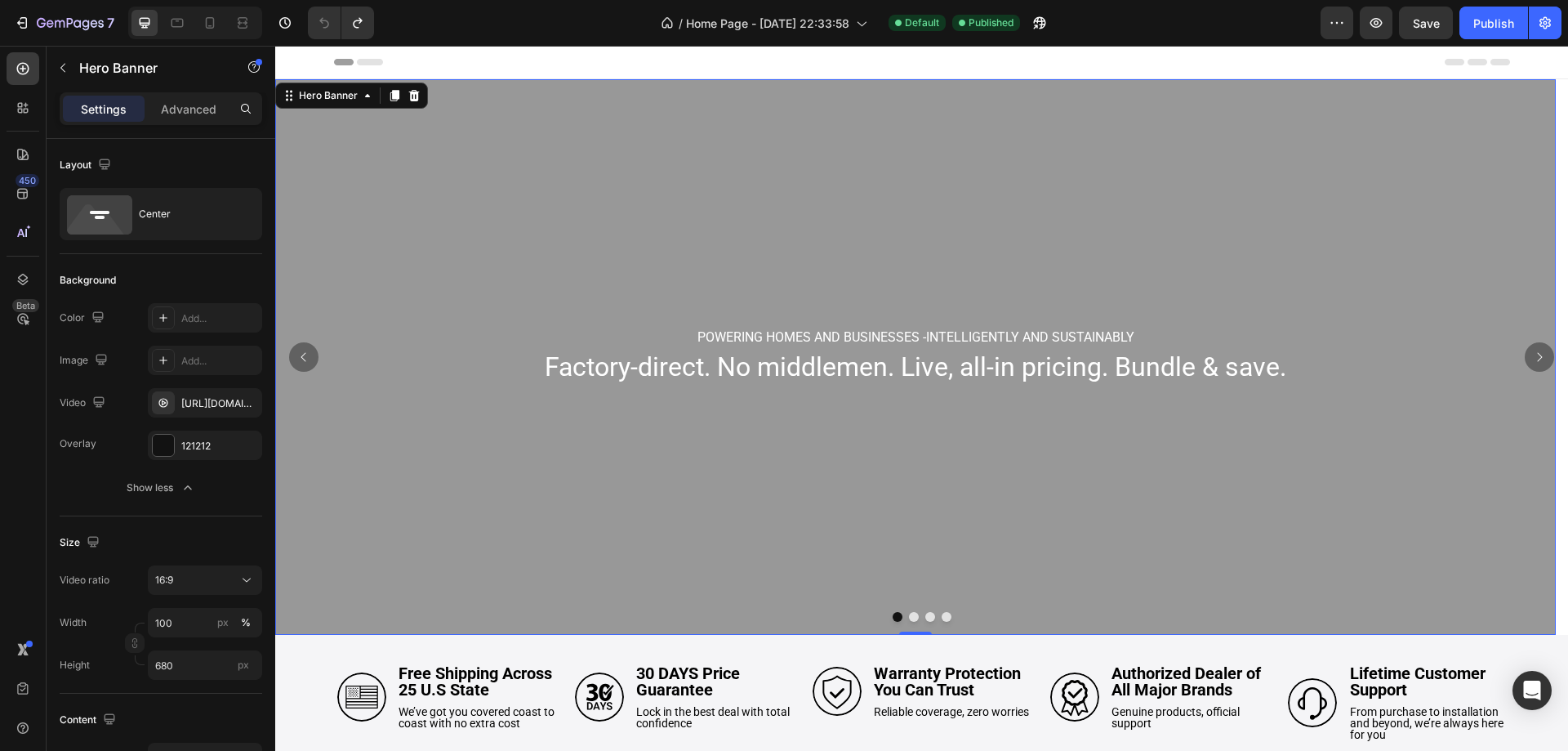
click at [483, 192] on div "Overlay" at bounding box center [916, 358] width 1281 height 556
click at [1533, 355] on icon "Carousel Next Arrow" at bounding box center [1539, 357] width 13 height 13
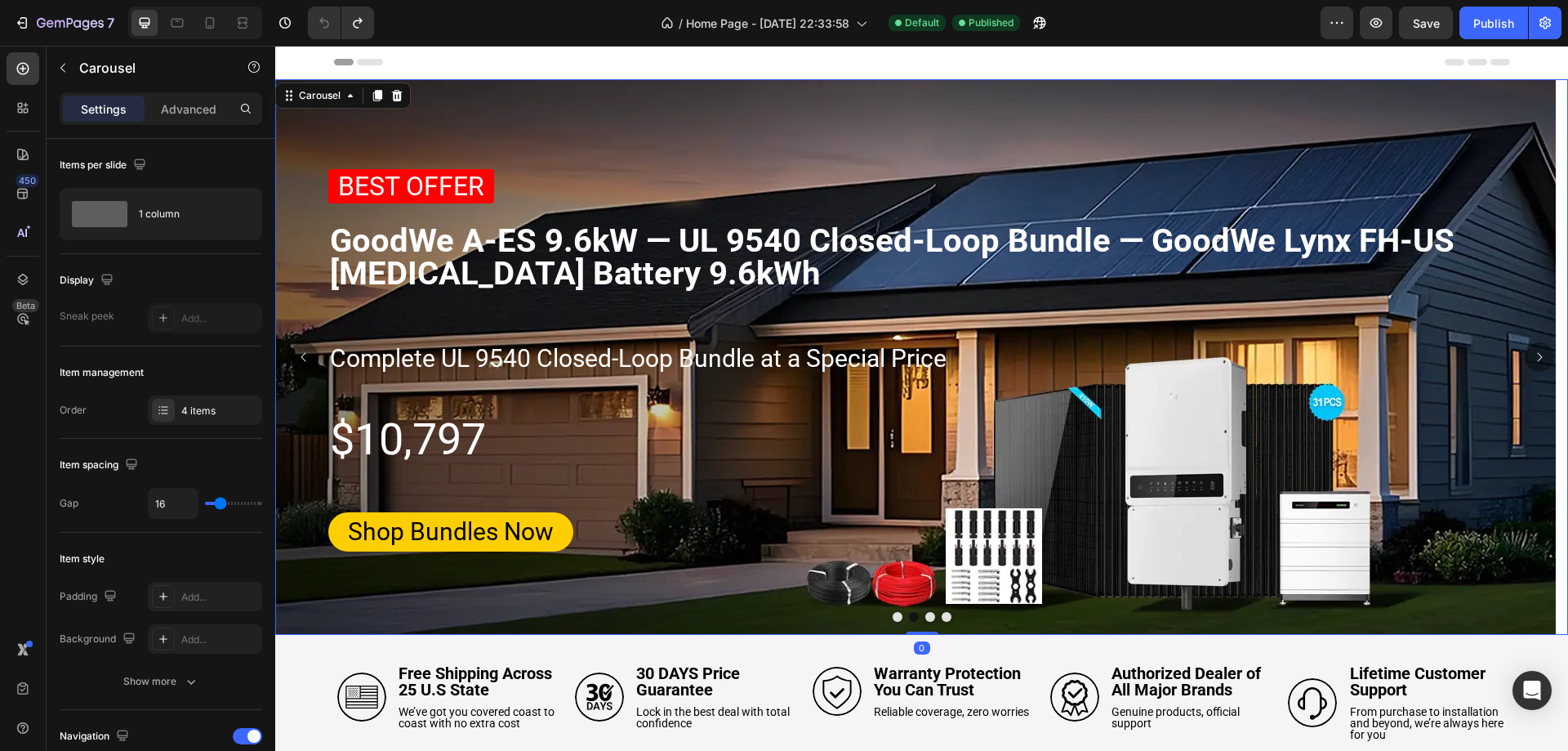
click at [1533, 355] on icon "Carousel Next Arrow" at bounding box center [1539, 357] width 13 height 13
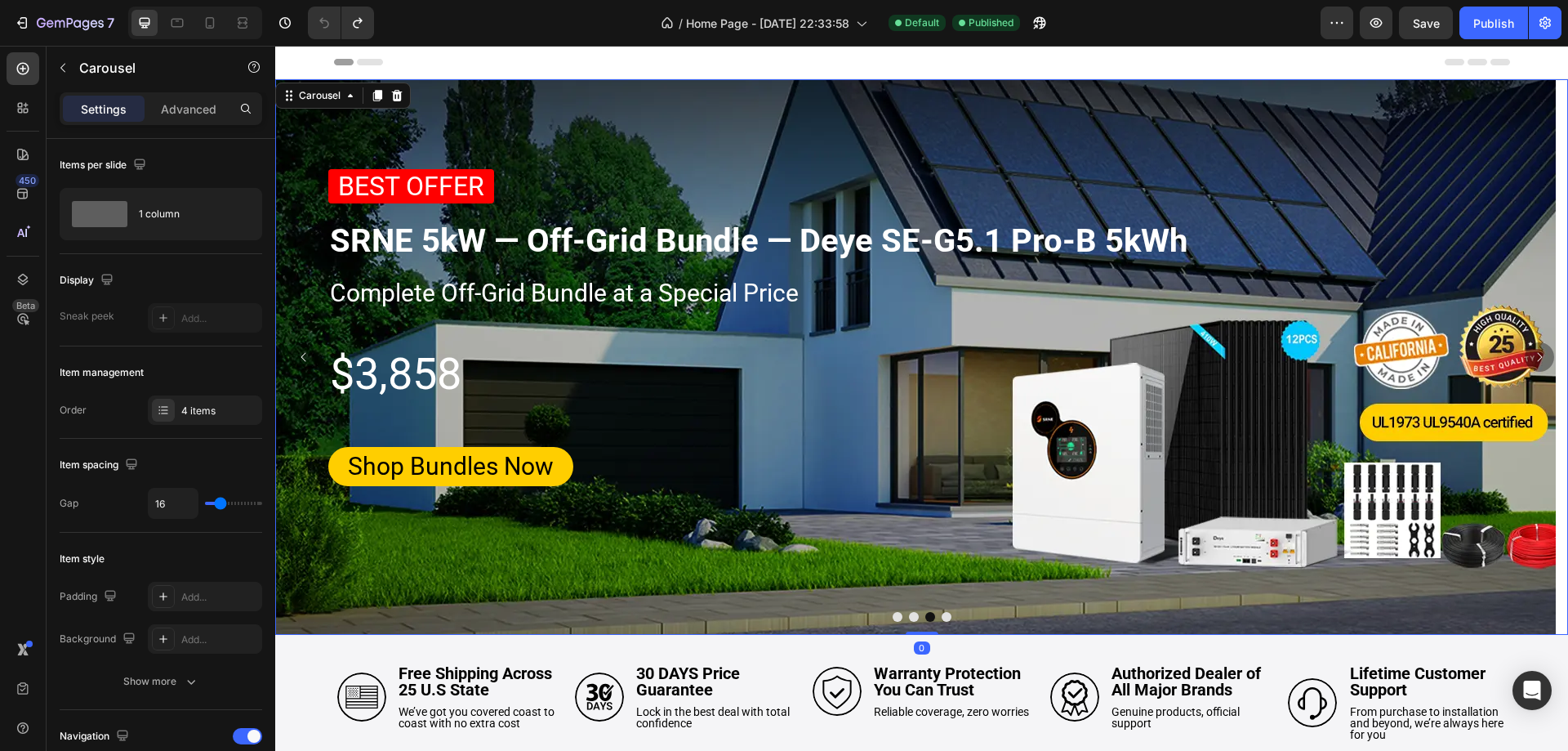
click at [1533, 354] on icon "Carousel Next Arrow" at bounding box center [1539, 357] width 13 height 13
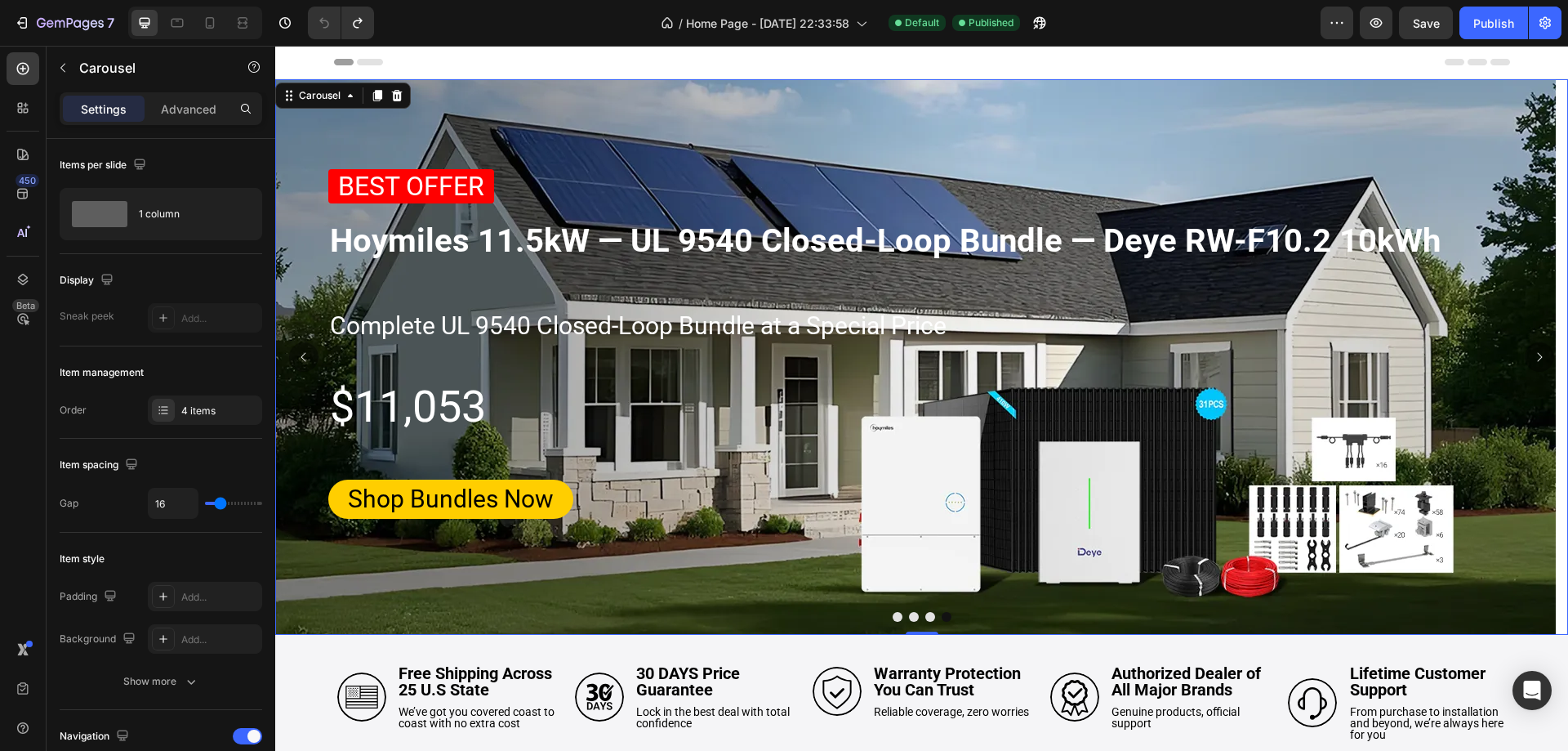
click at [1533, 354] on icon "Carousel Next Arrow" at bounding box center [1539, 357] width 13 height 13
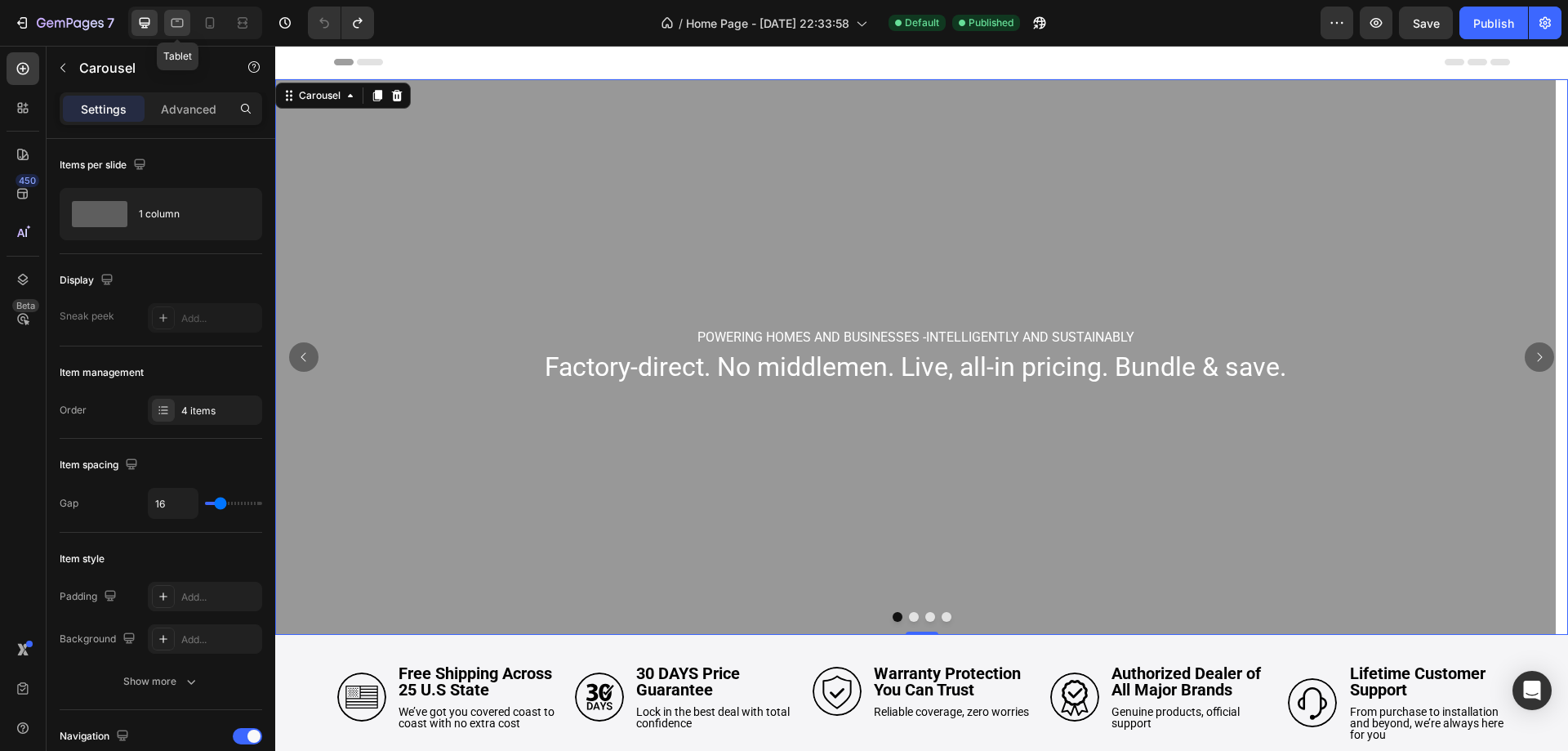
click at [174, 23] on icon at bounding box center [177, 22] width 16 height 16
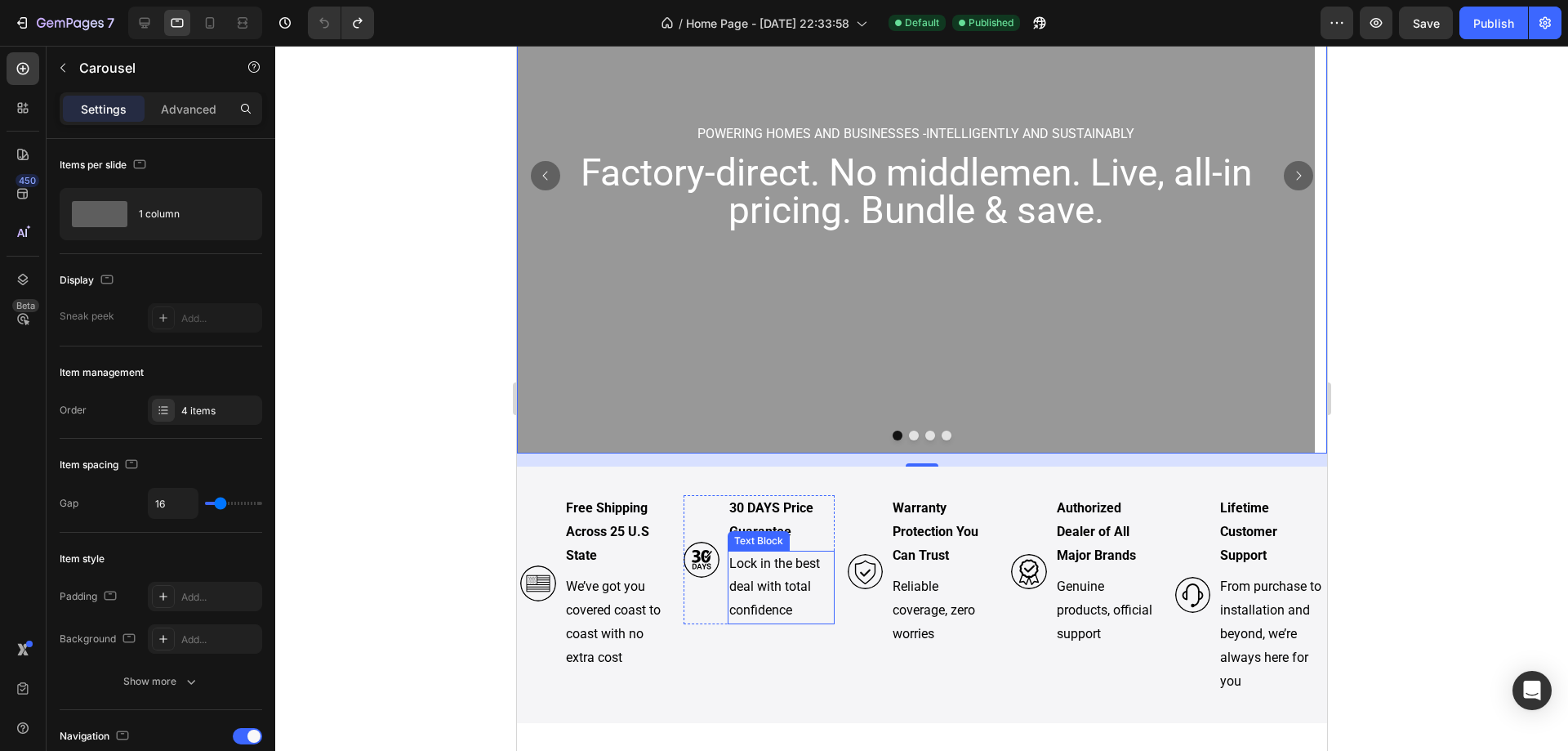
scroll to position [490, 0]
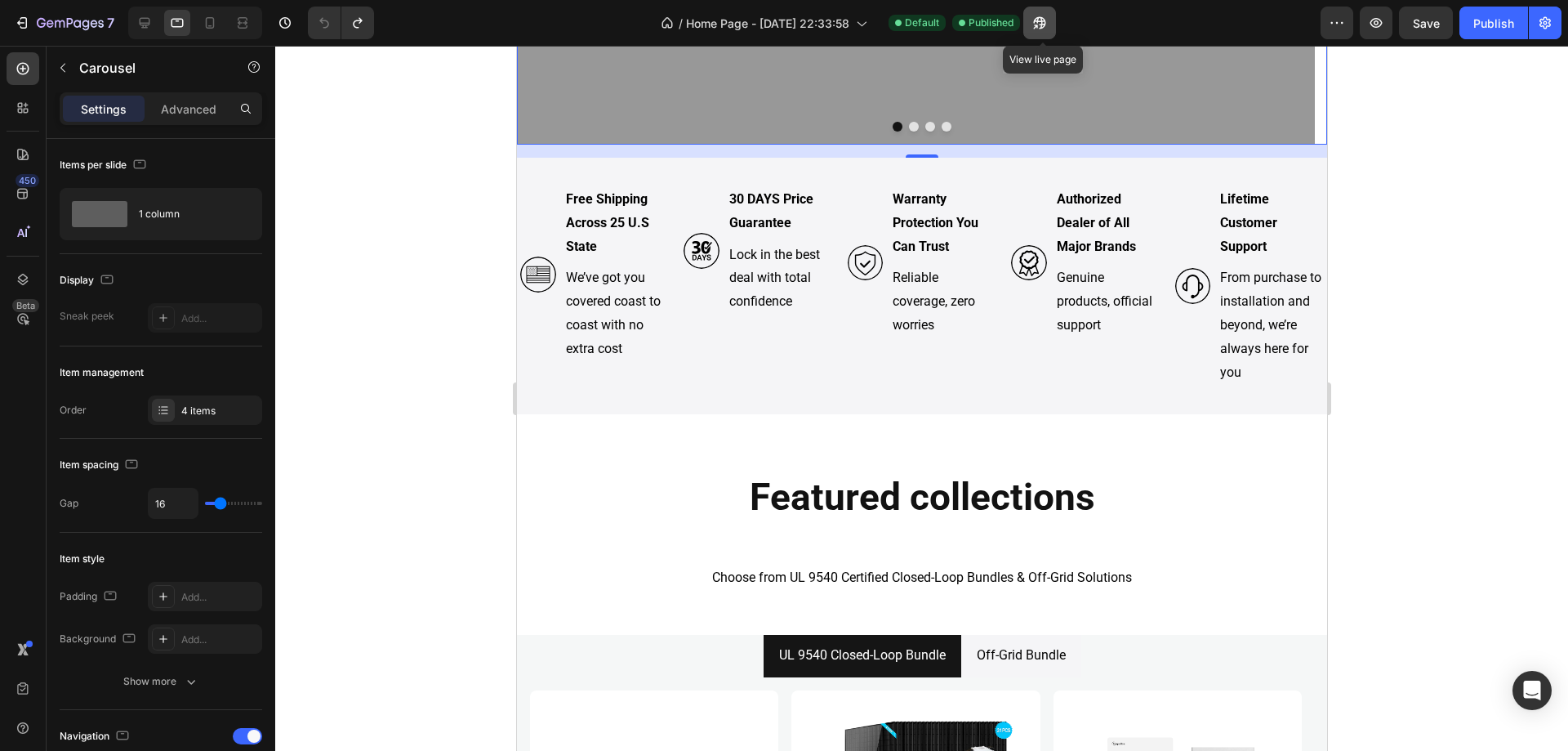
click at [1048, 24] on icon "button" at bounding box center [1040, 22] width 16 height 16
click at [154, 17] on div at bounding box center [144, 22] width 27 height 27
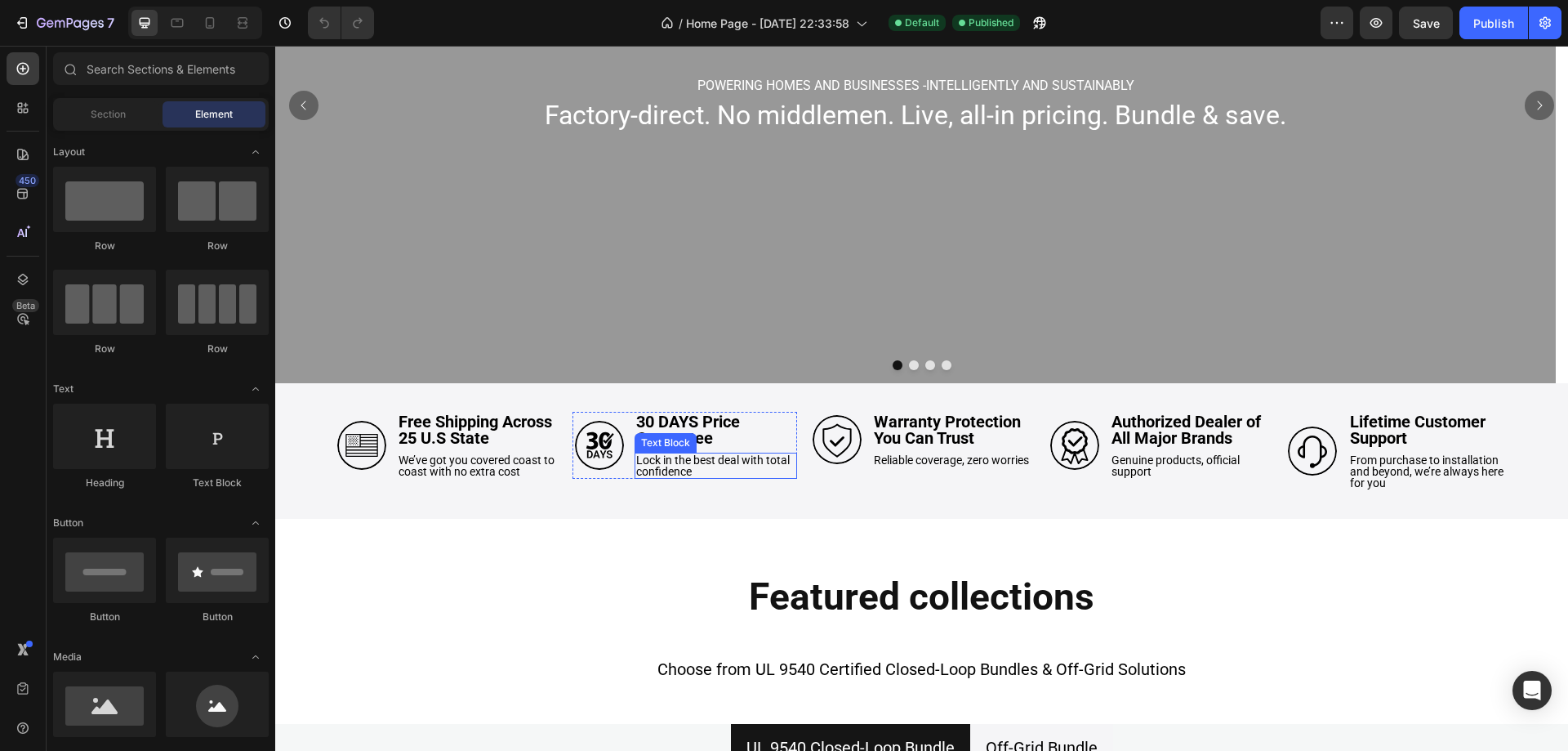
scroll to position [245, 0]
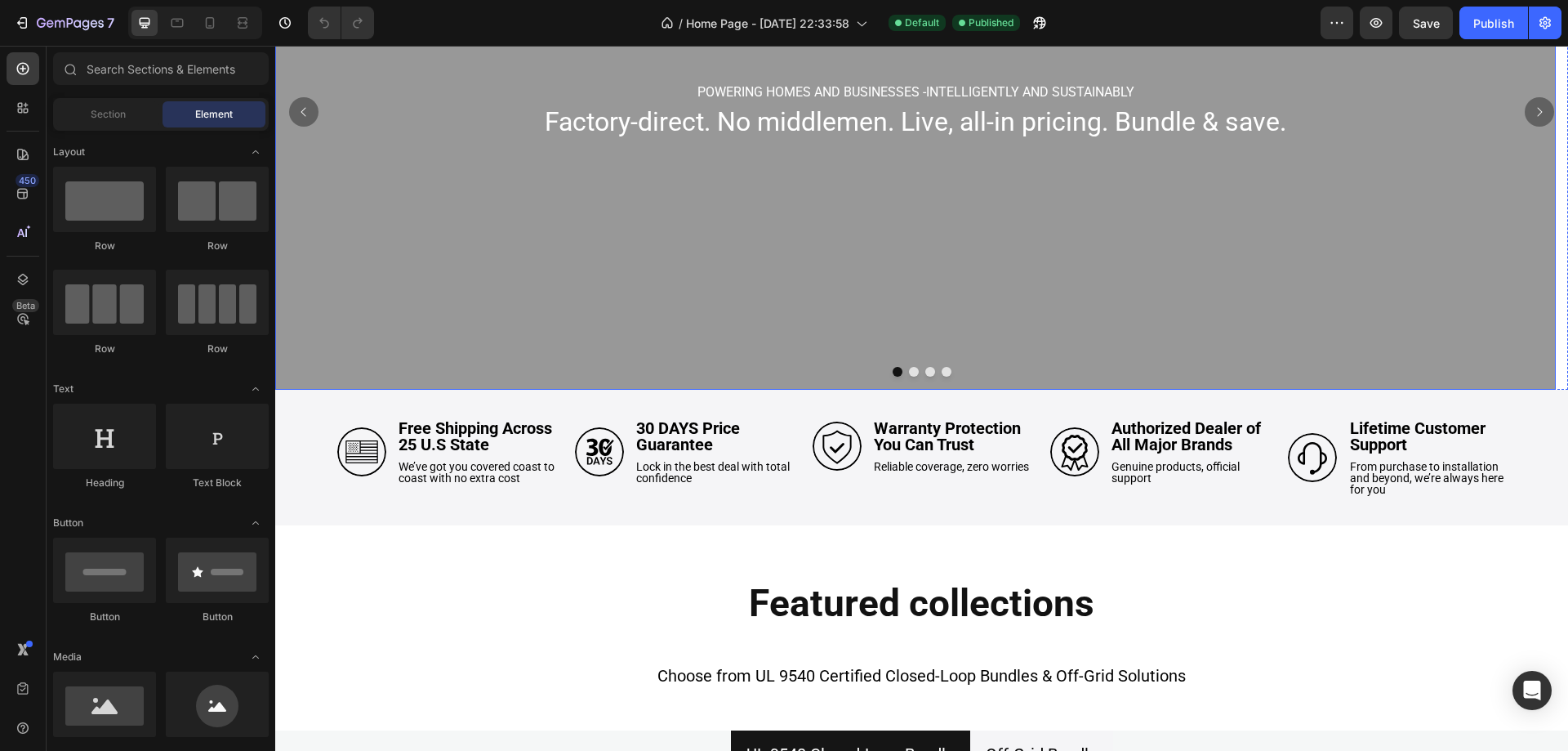
click at [645, 282] on div "Overlay" at bounding box center [916, 112] width 1281 height 556
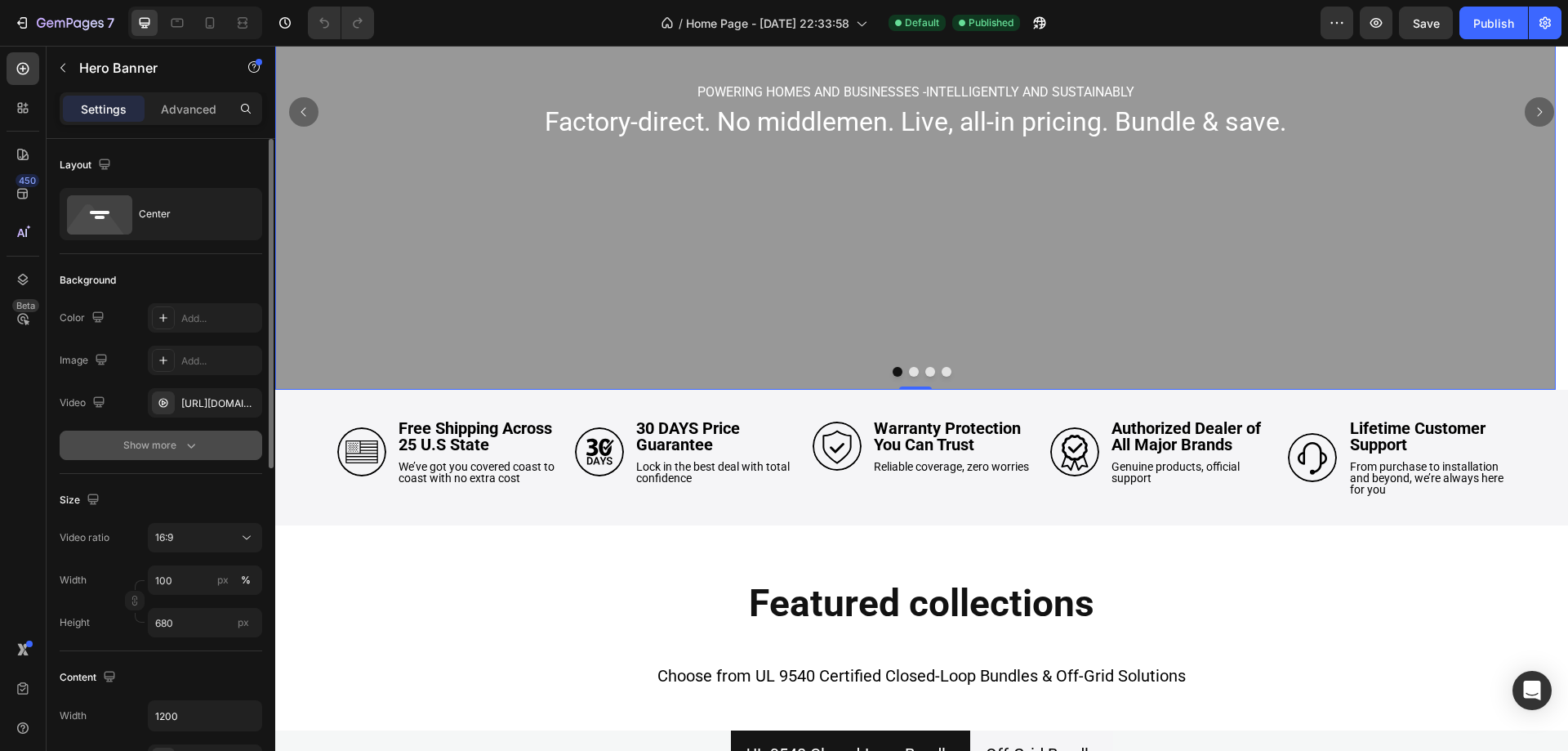
click at [162, 444] on div "Show more" at bounding box center [161, 445] width 76 height 16
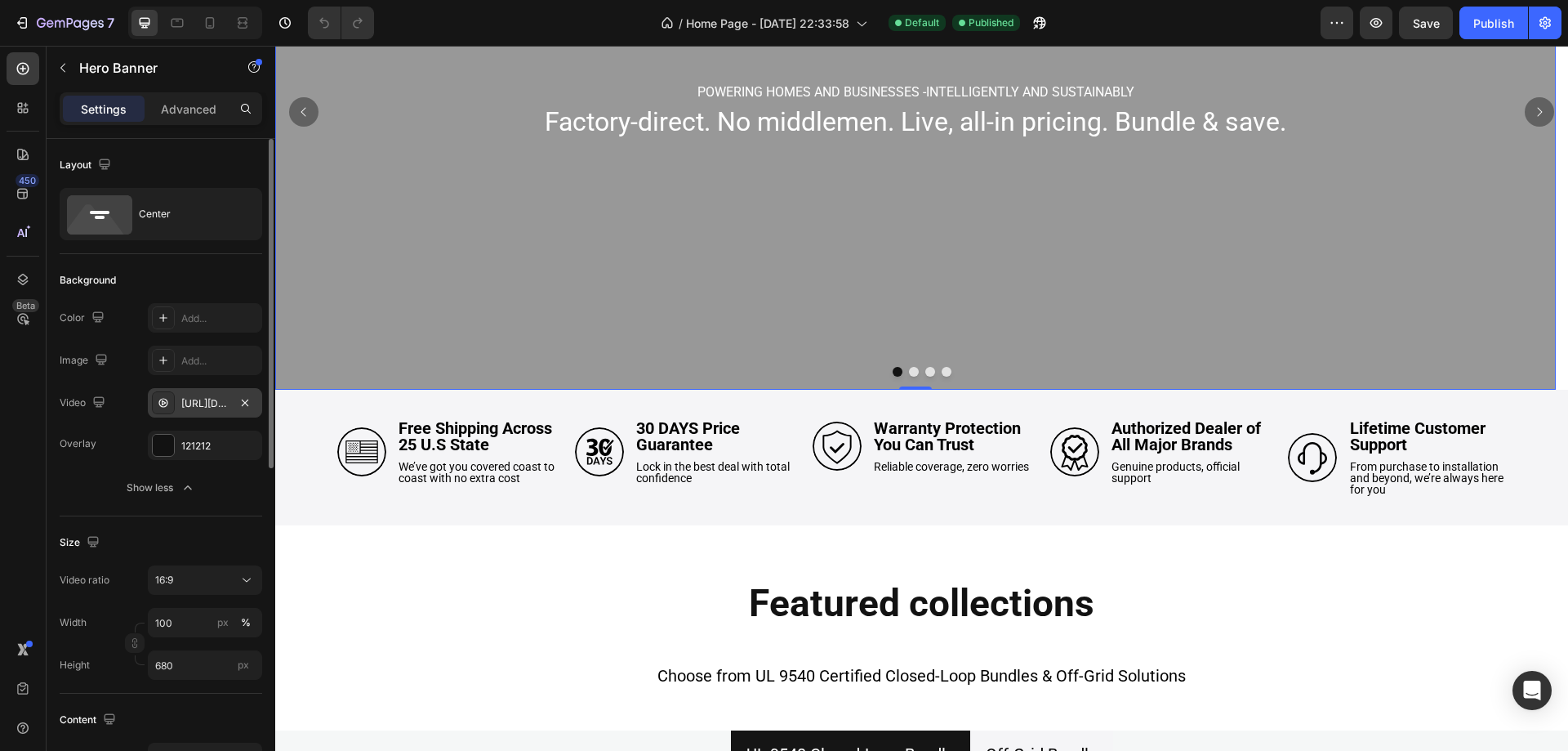
click at [210, 400] on div "[URL][DOMAIN_NAME]" at bounding box center [204, 403] width 47 height 15
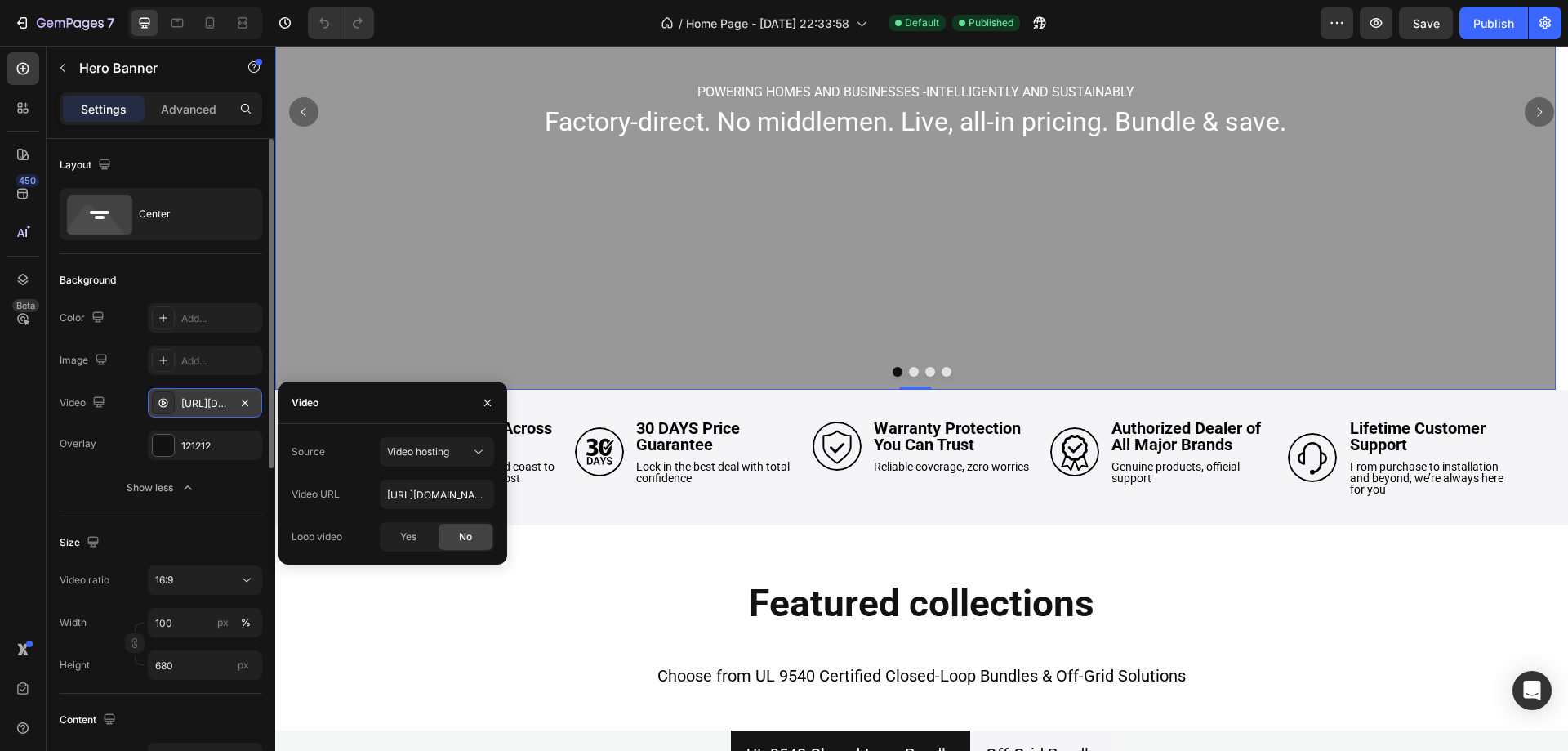
click at [210, 400] on div "[URL][DOMAIN_NAME]" at bounding box center [204, 403] width 47 height 15
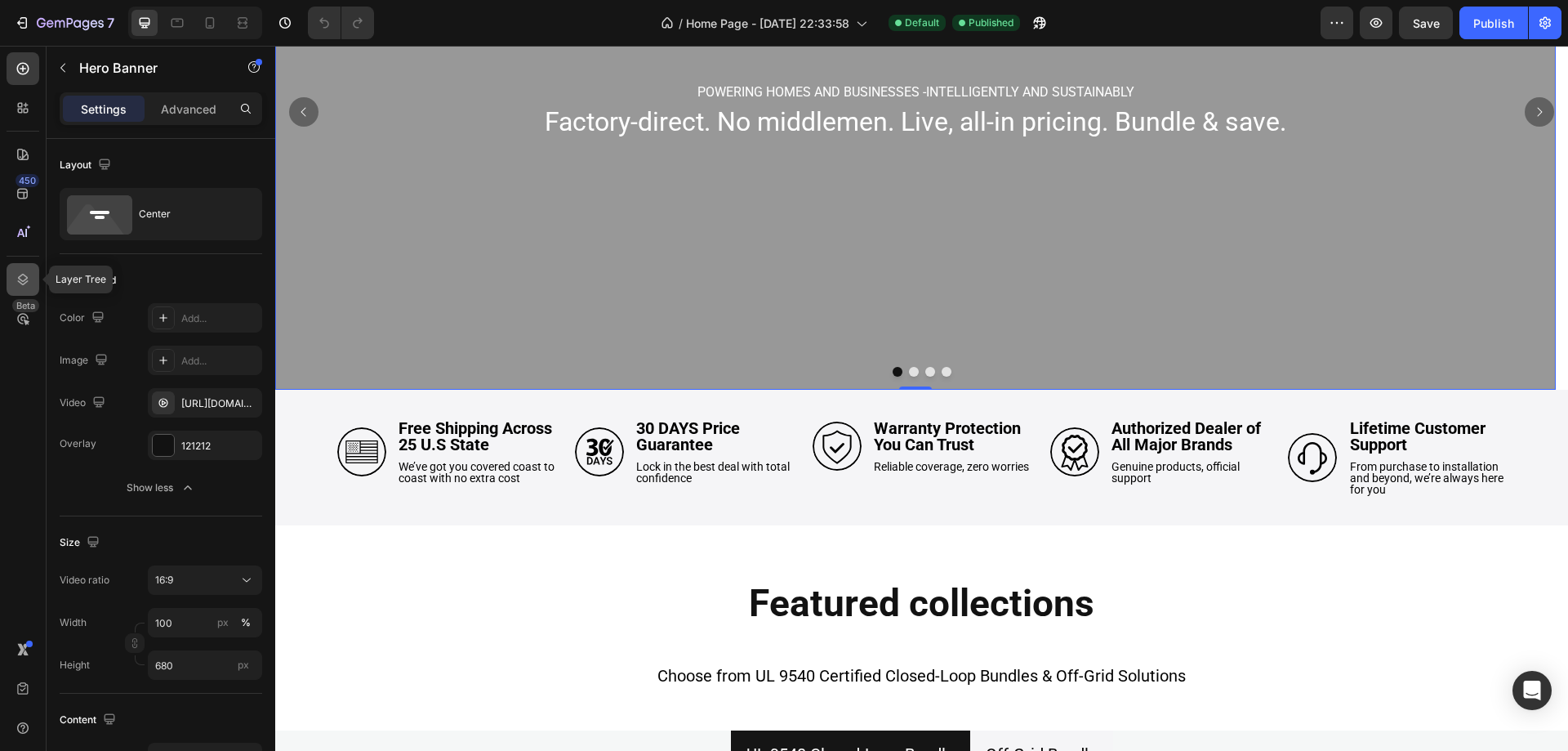
click at [21, 275] on icon at bounding box center [22, 279] width 16 height 16
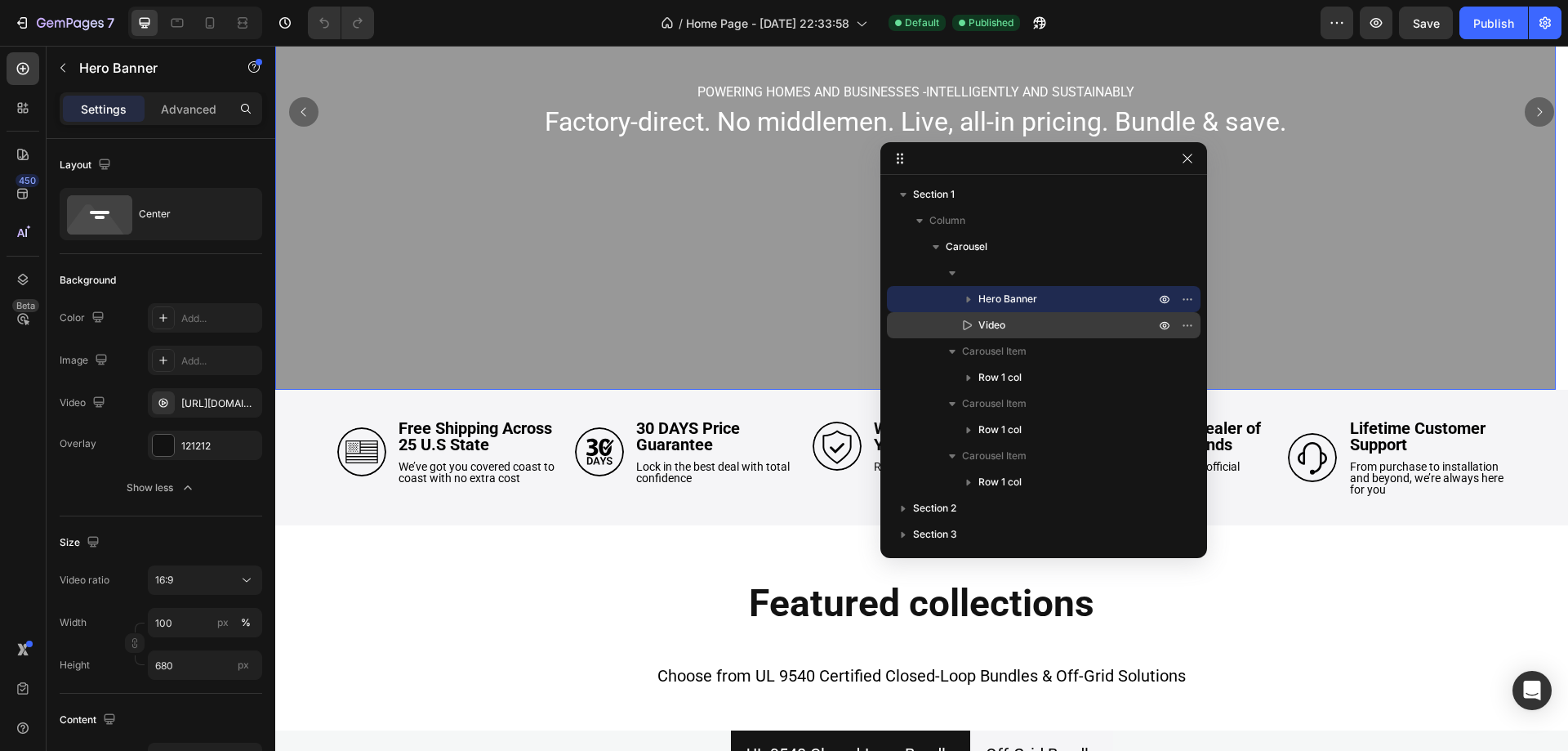
click at [965, 326] on icon at bounding box center [967, 325] width 16 height 16
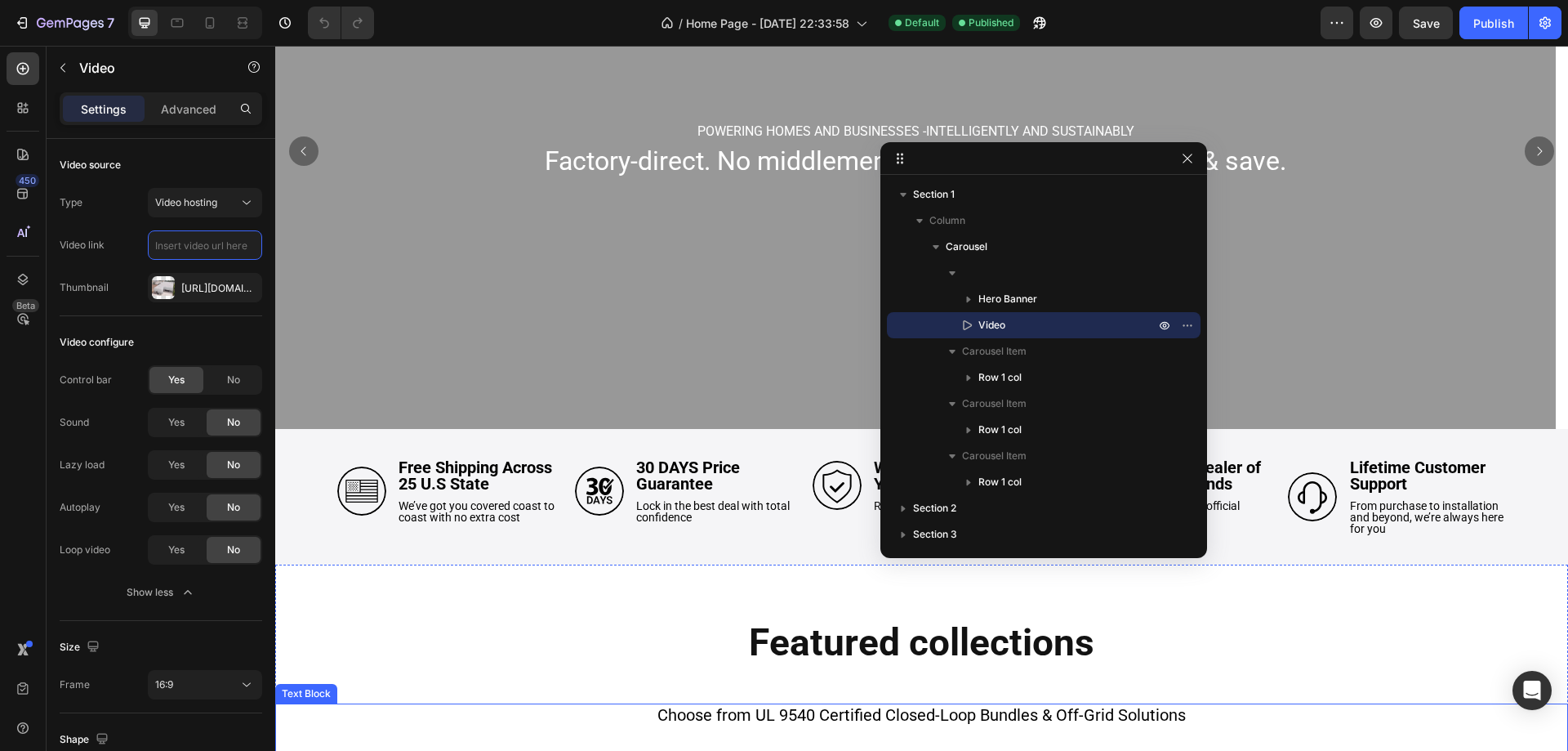
scroll to position [205, 0]
click at [328, 20] on icon "Undo/Redo" at bounding box center [324, 22] width 16 height 16
type input "[URL][DOMAIN_NAME]"
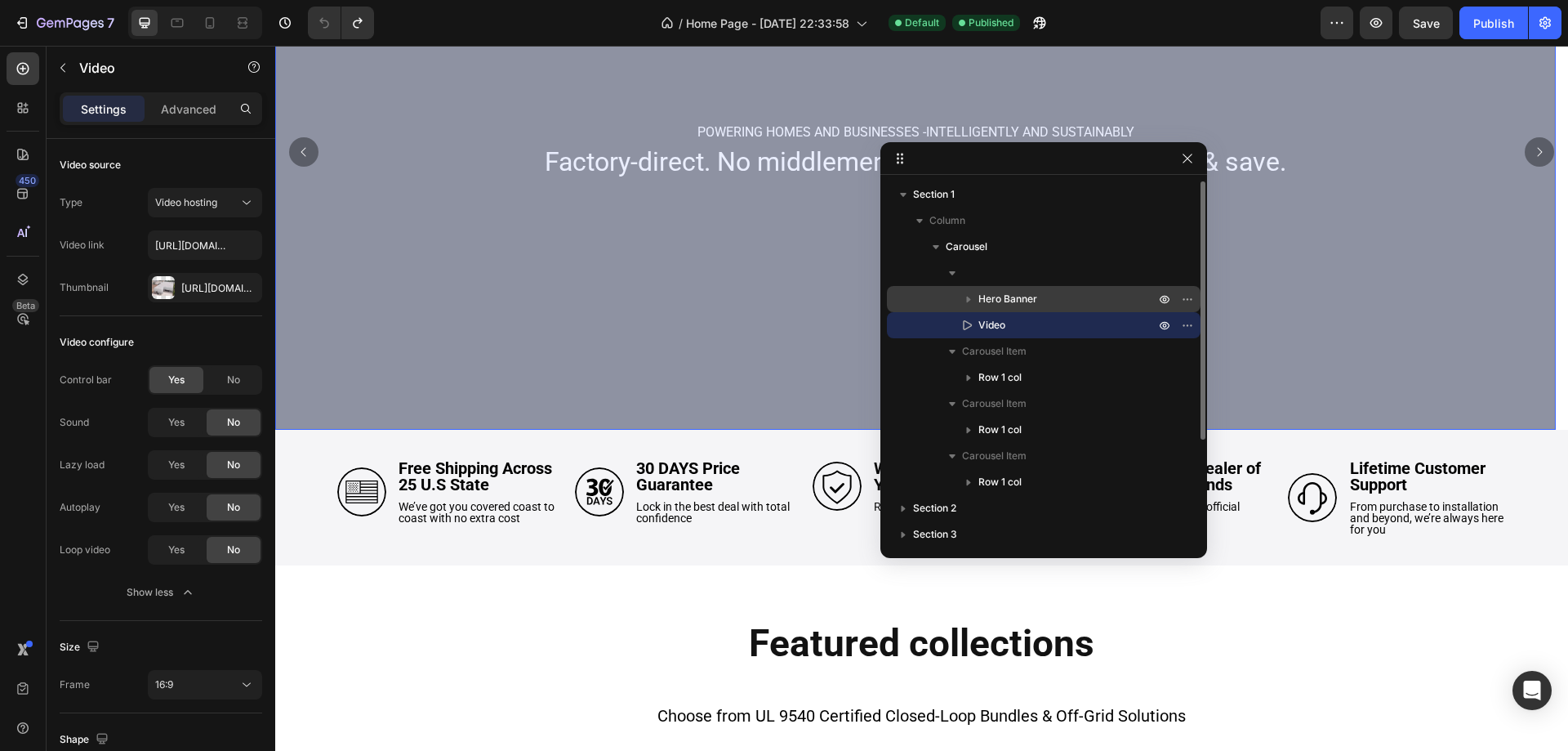
drag, startPoint x: 1020, startPoint y: 305, endPoint x: 583, endPoint y: 247, distance: 440.8
click at [1020, 305] on span "Hero Banner" at bounding box center [1007, 299] width 59 height 16
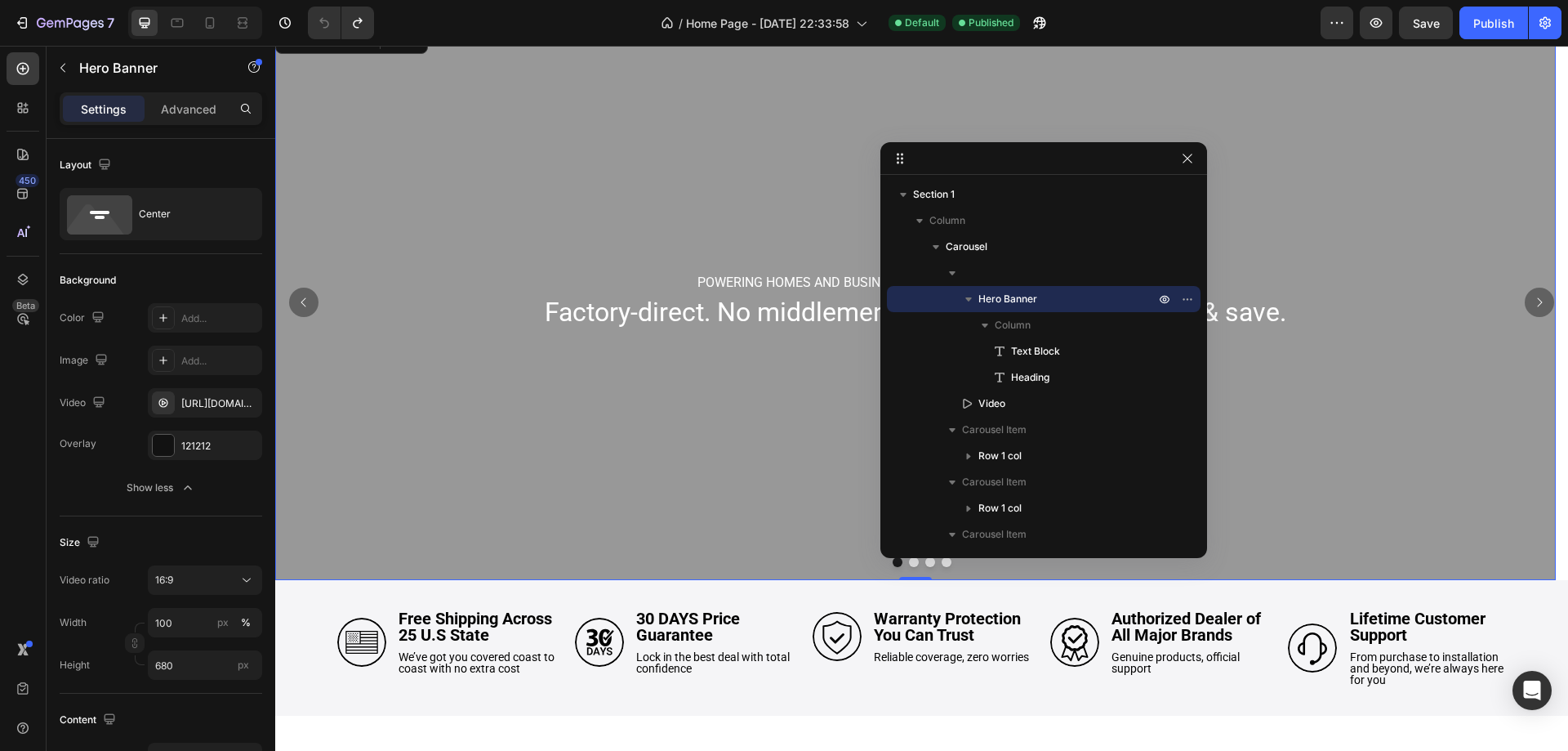
scroll to position [0, 0]
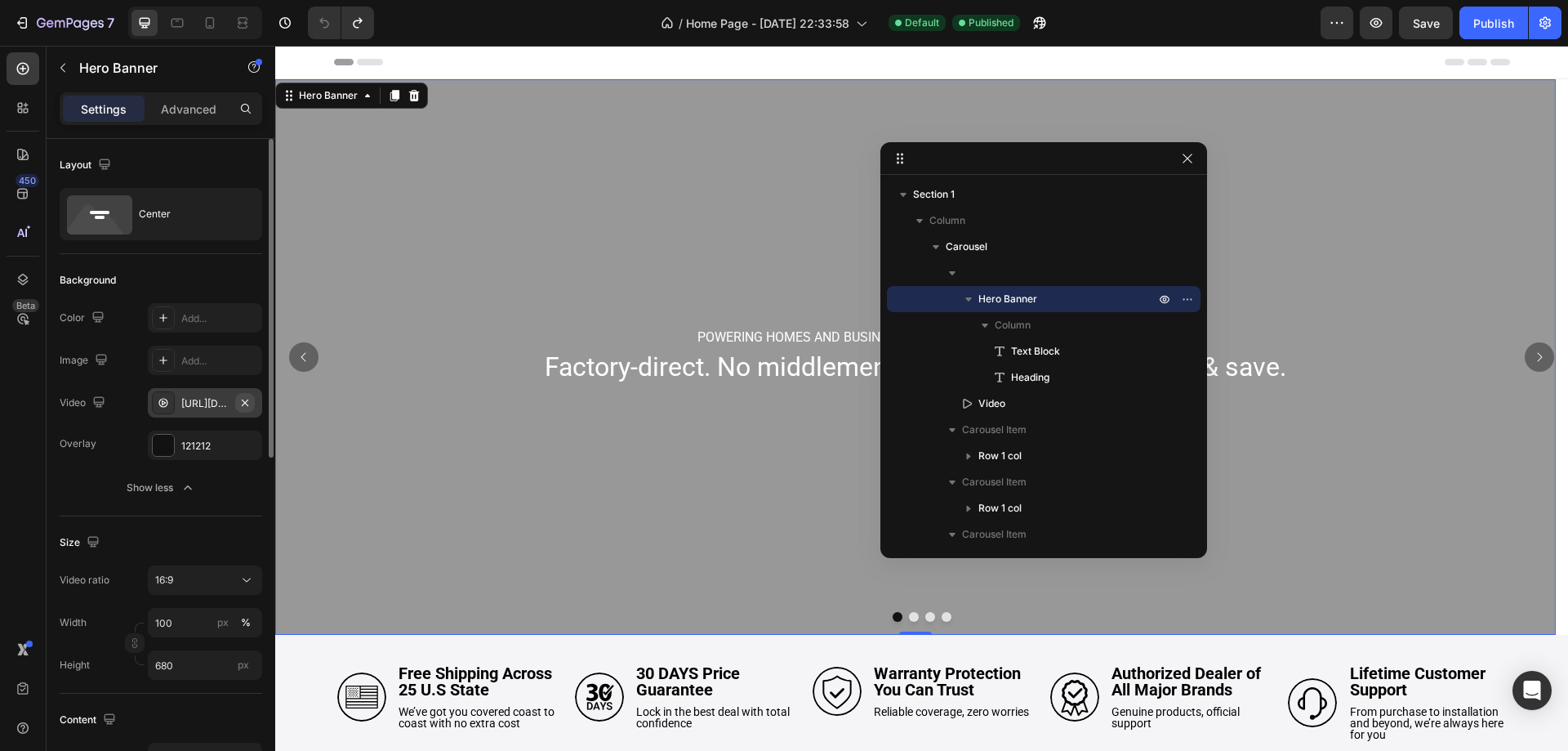
click at [244, 403] on icon "button" at bounding box center [245, 402] width 13 height 13
click at [337, 23] on button "Undo/Redo" at bounding box center [324, 23] width 32 height 33
click at [962, 300] on icon "button" at bounding box center [968, 299] width 16 height 16
click at [972, 300] on icon "button" at bounding box center [968, 299] width 16 height 16
click at [1035, 410] on p "Video" at bounding box center [1049, 403] width 180 height 16
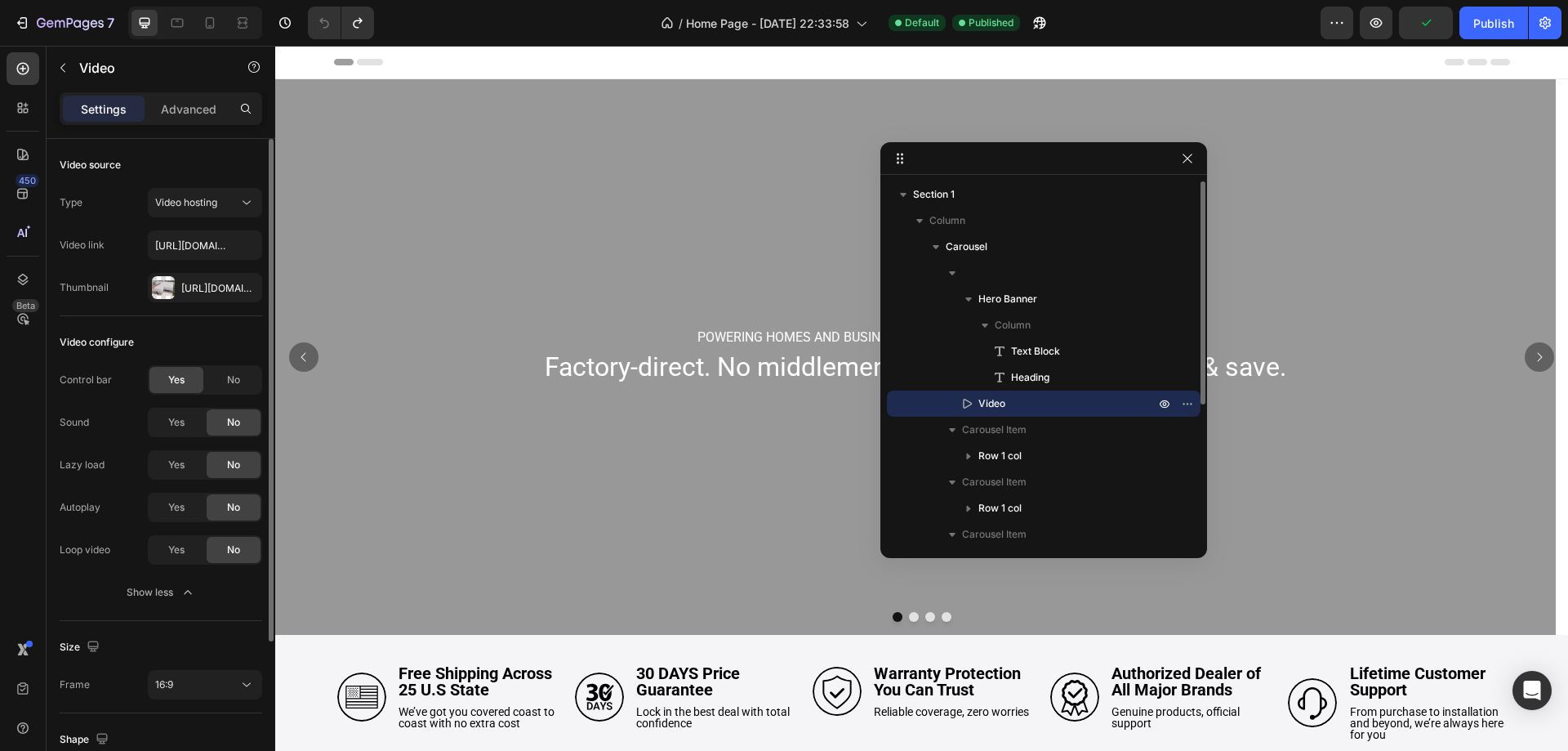
scroll to position [532, 0]
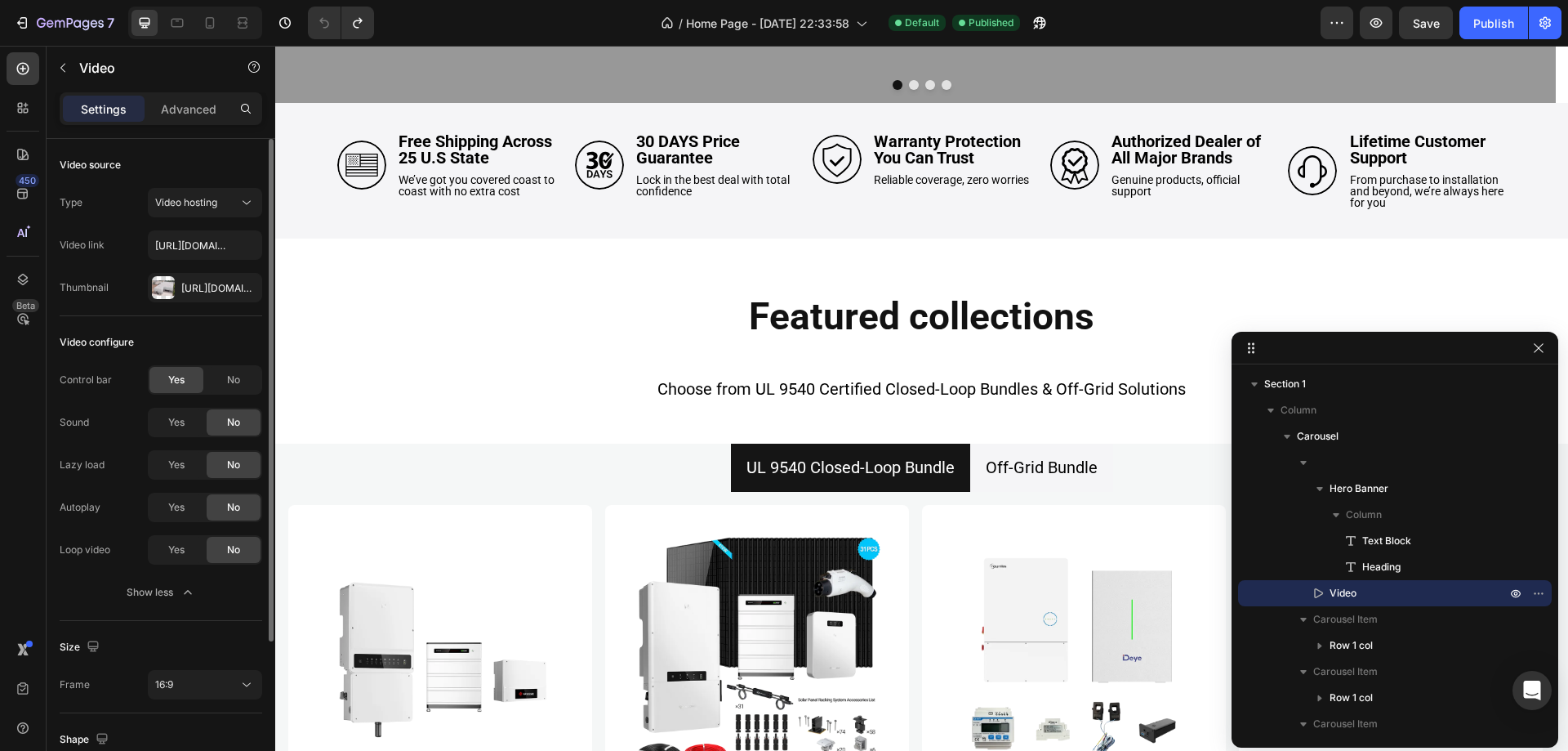
drag, startPoint x: 994, startPoint y: 165, endPoint x: 1385, endPoint y: 354, distance: 434.3
click at [174, 110] on p "Advanced" at bounding box center [188, 109] width 56 height 17
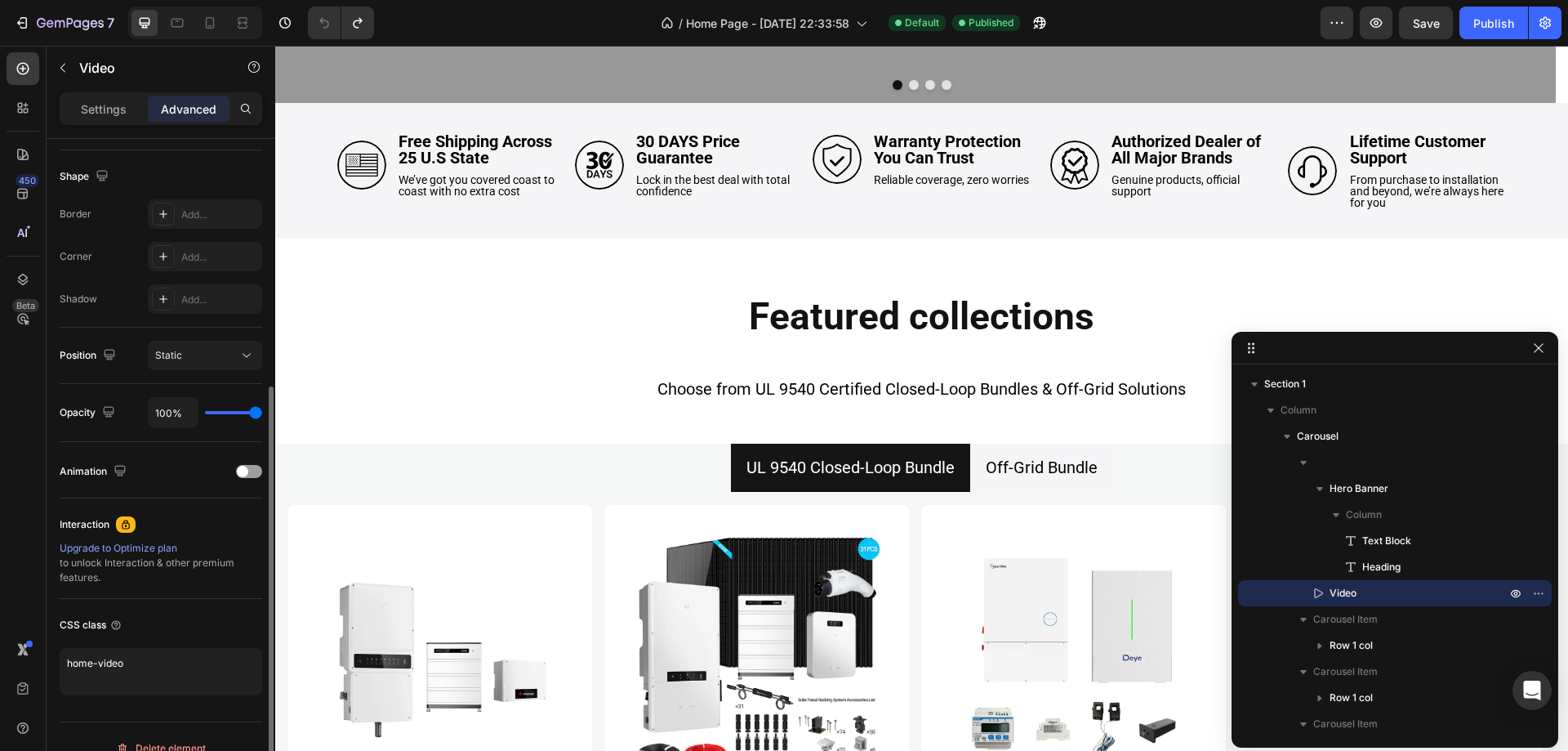
scroll to position [0, 0]
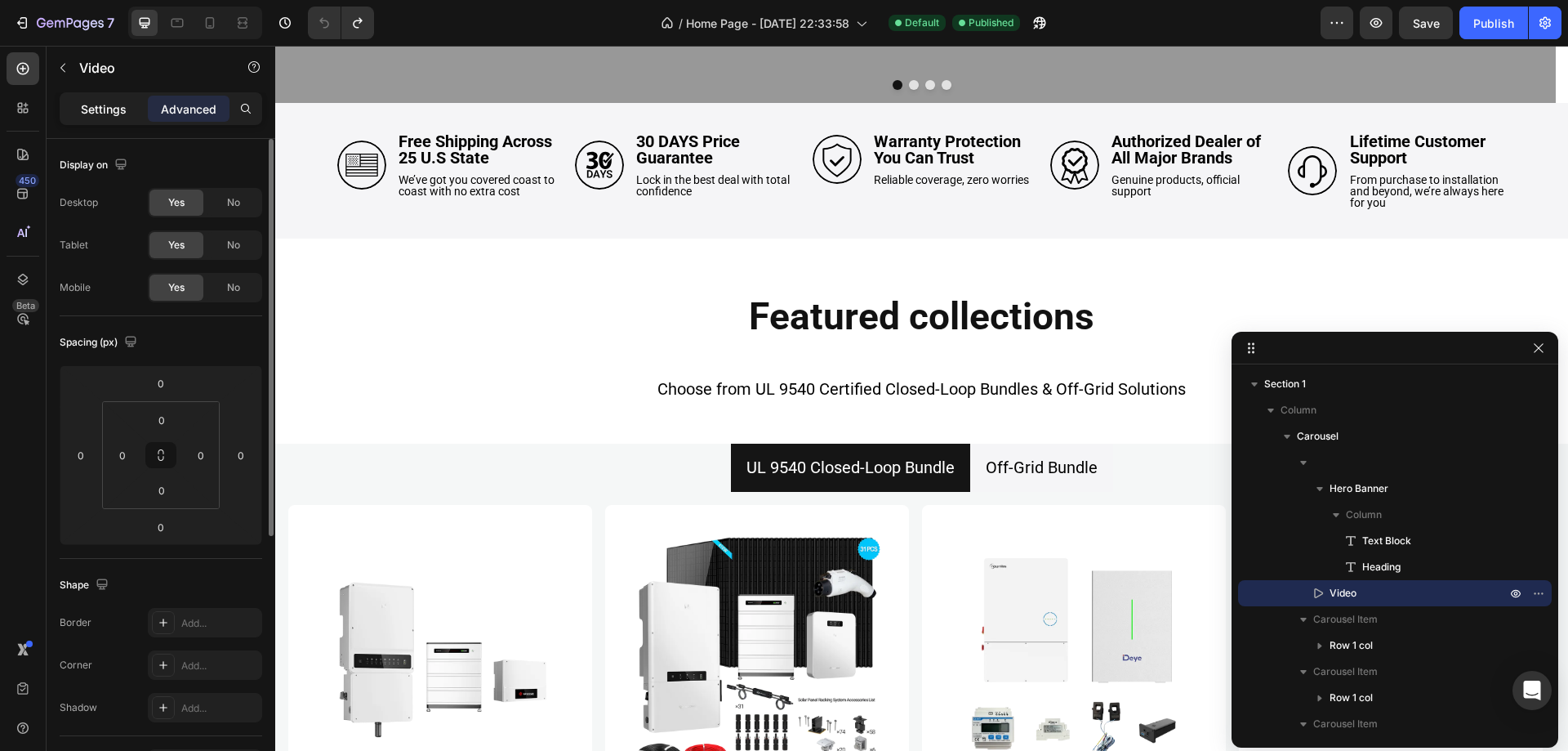
click at [114, 106] on p "Settings" at bounding box center [103, 109] width 45 height 17
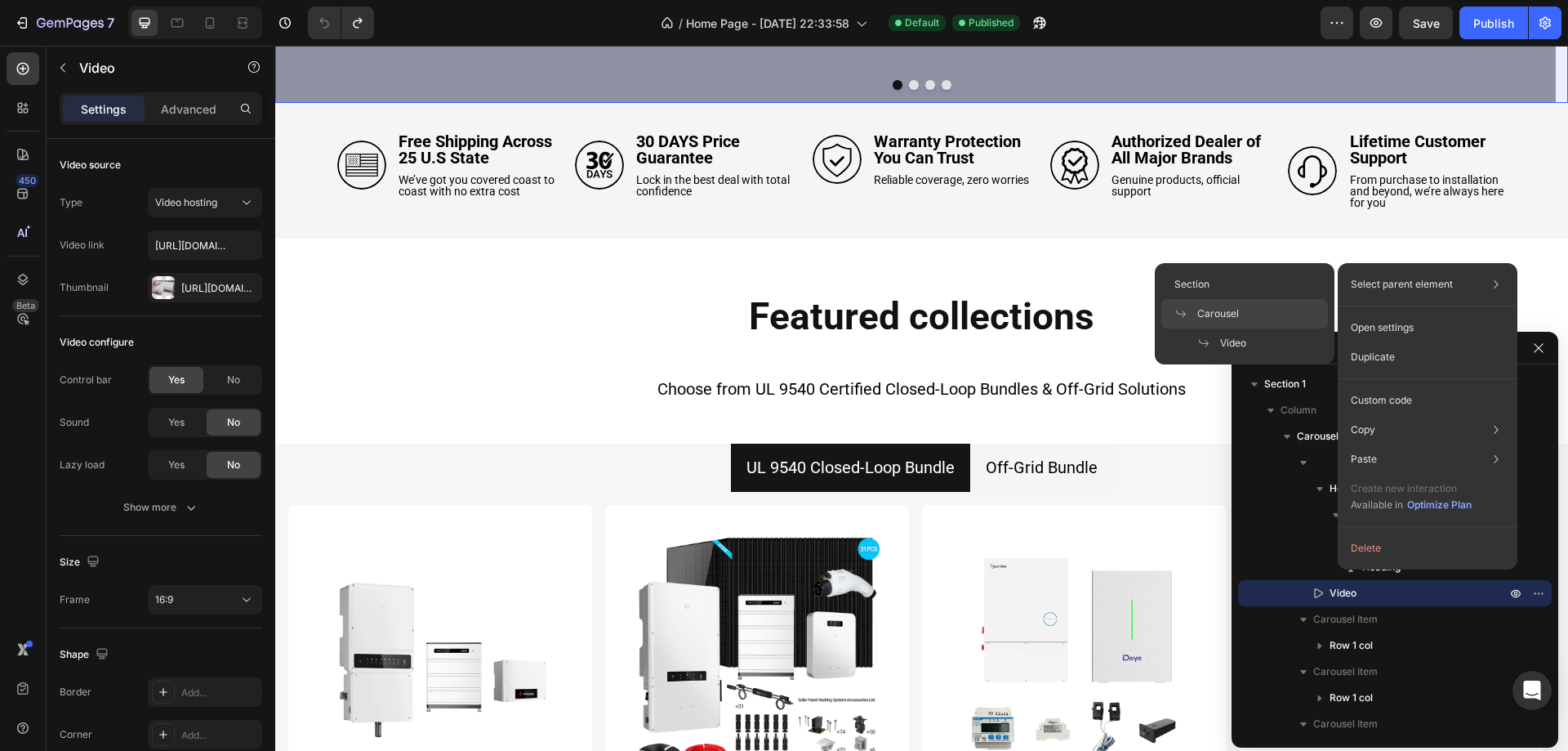
click at [1291, 305] on div "Carousel" at bounding box center [1244, 314] width 167 height 29
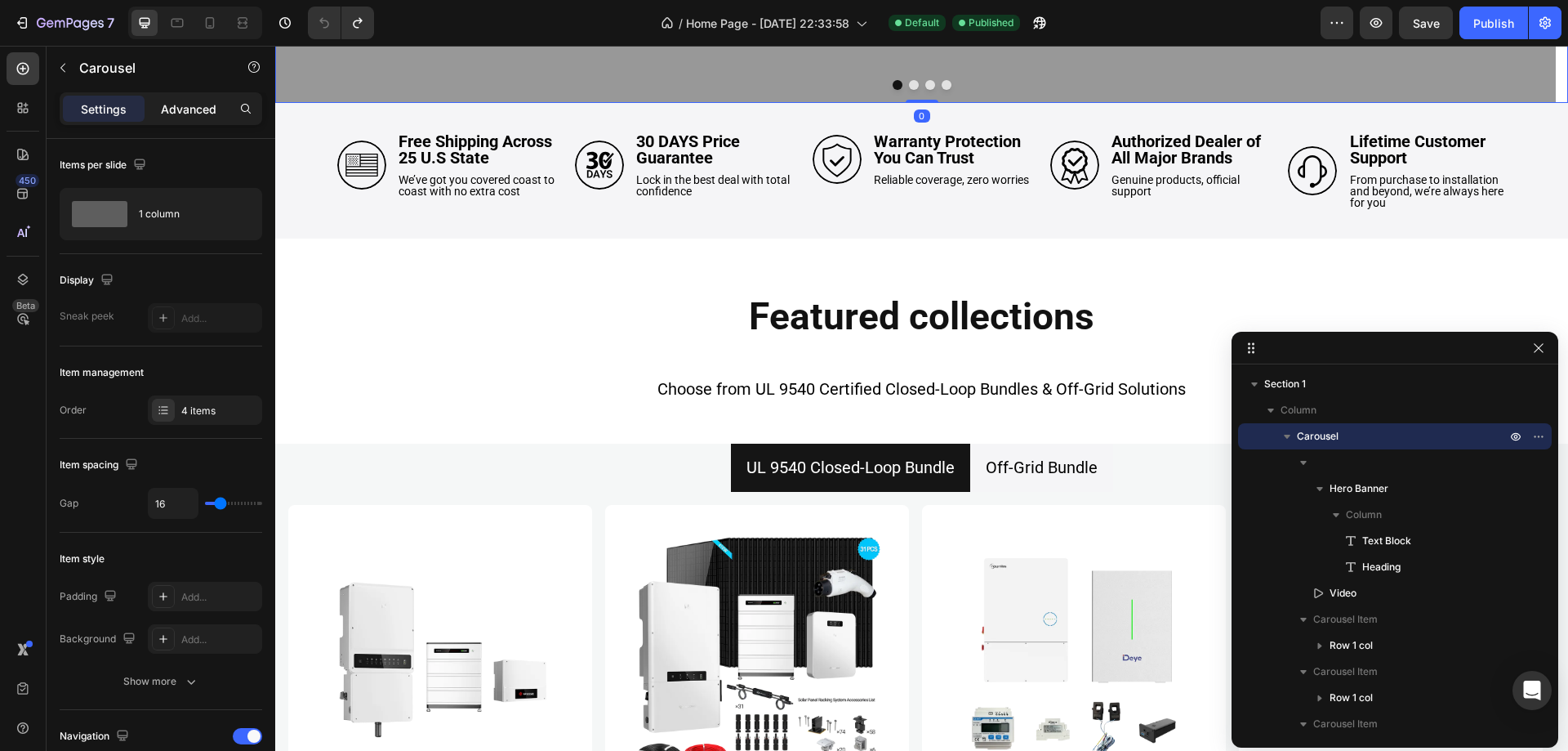
click at [159, 118] on div "Advanced" at bounding box center [189, 109] width 82 height 27
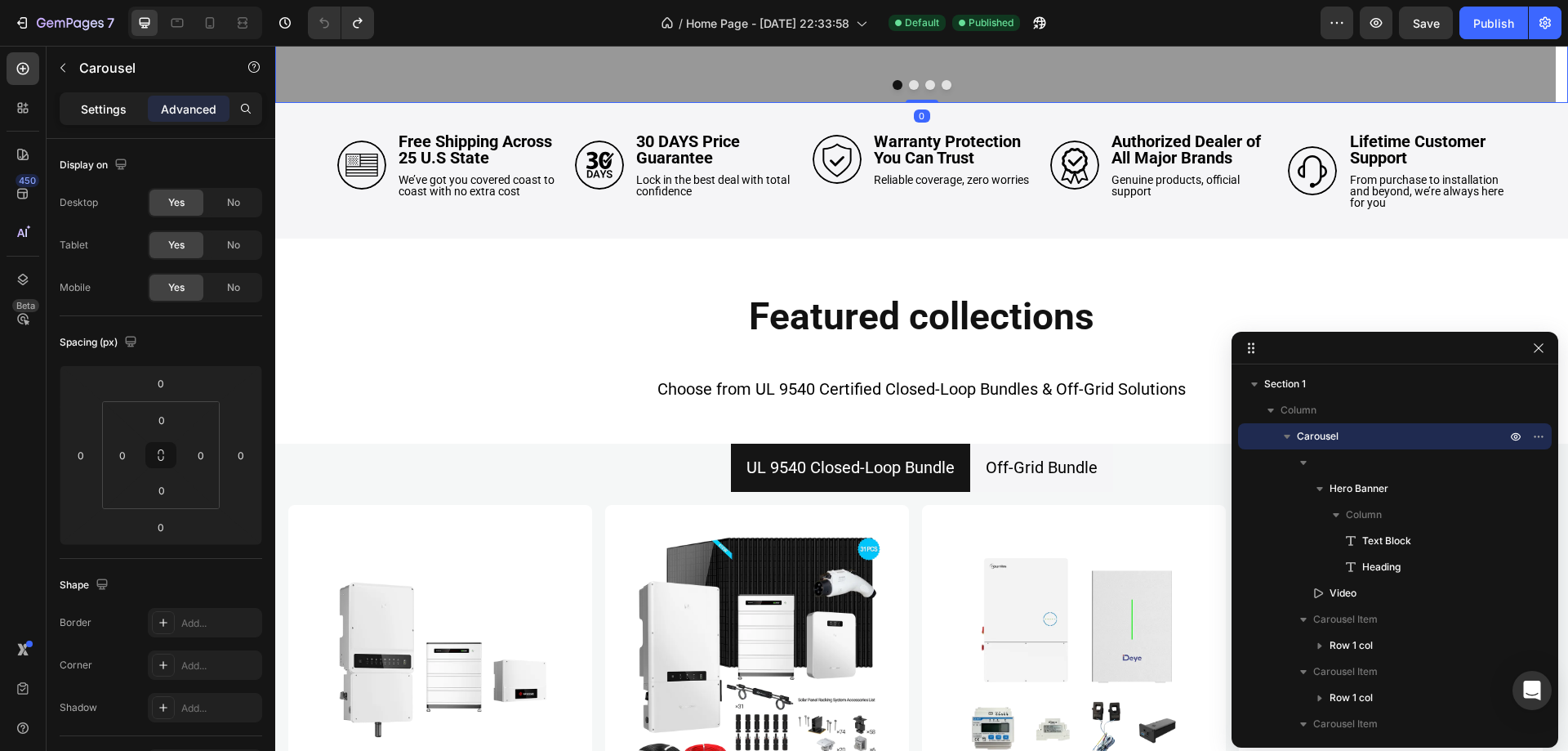
click at [106, 116] on p "Settings" at bounding box center [103, 109] width 45 height 17
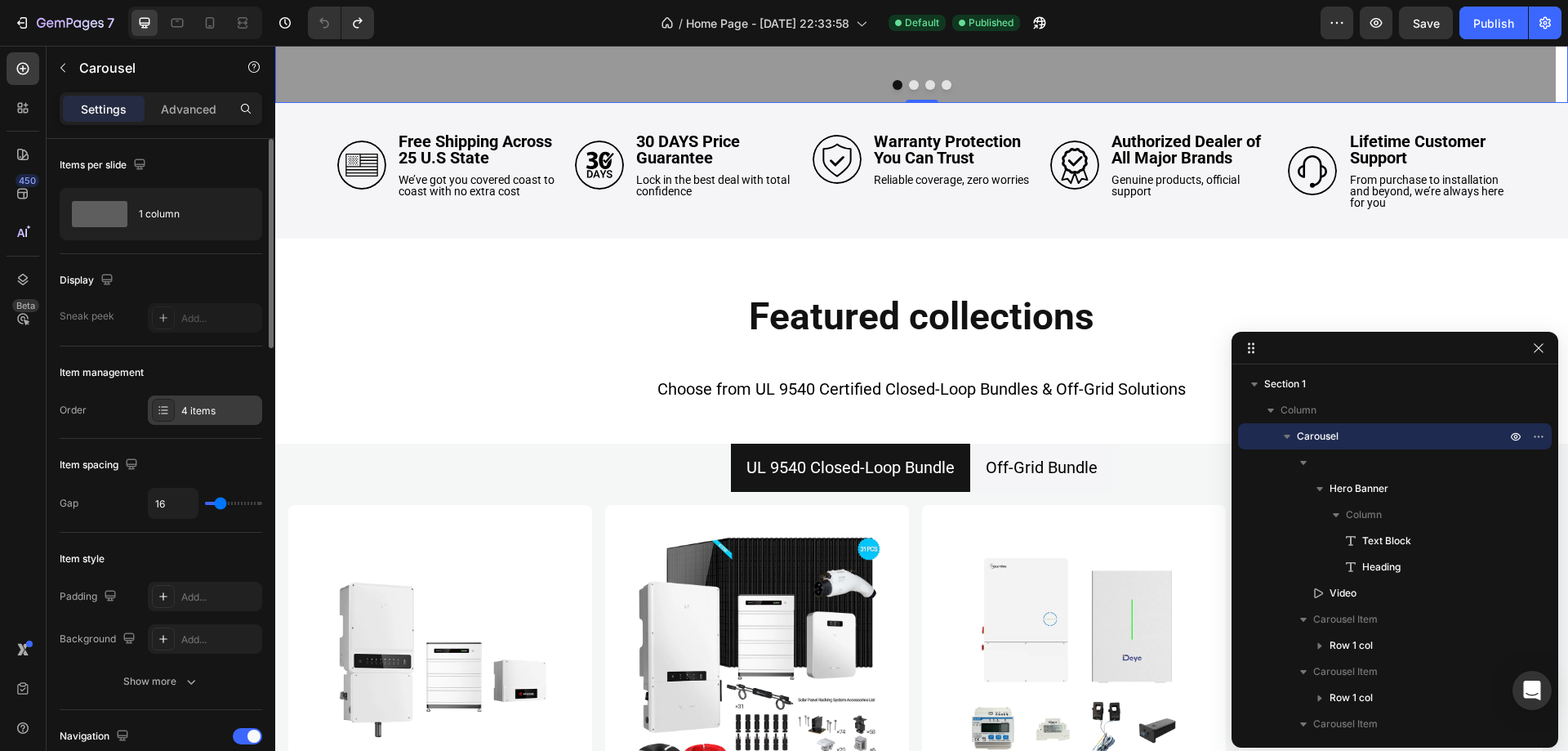
click at [209, 409] on div "4 items" at bounding box center [220, 411] width 77 height 15
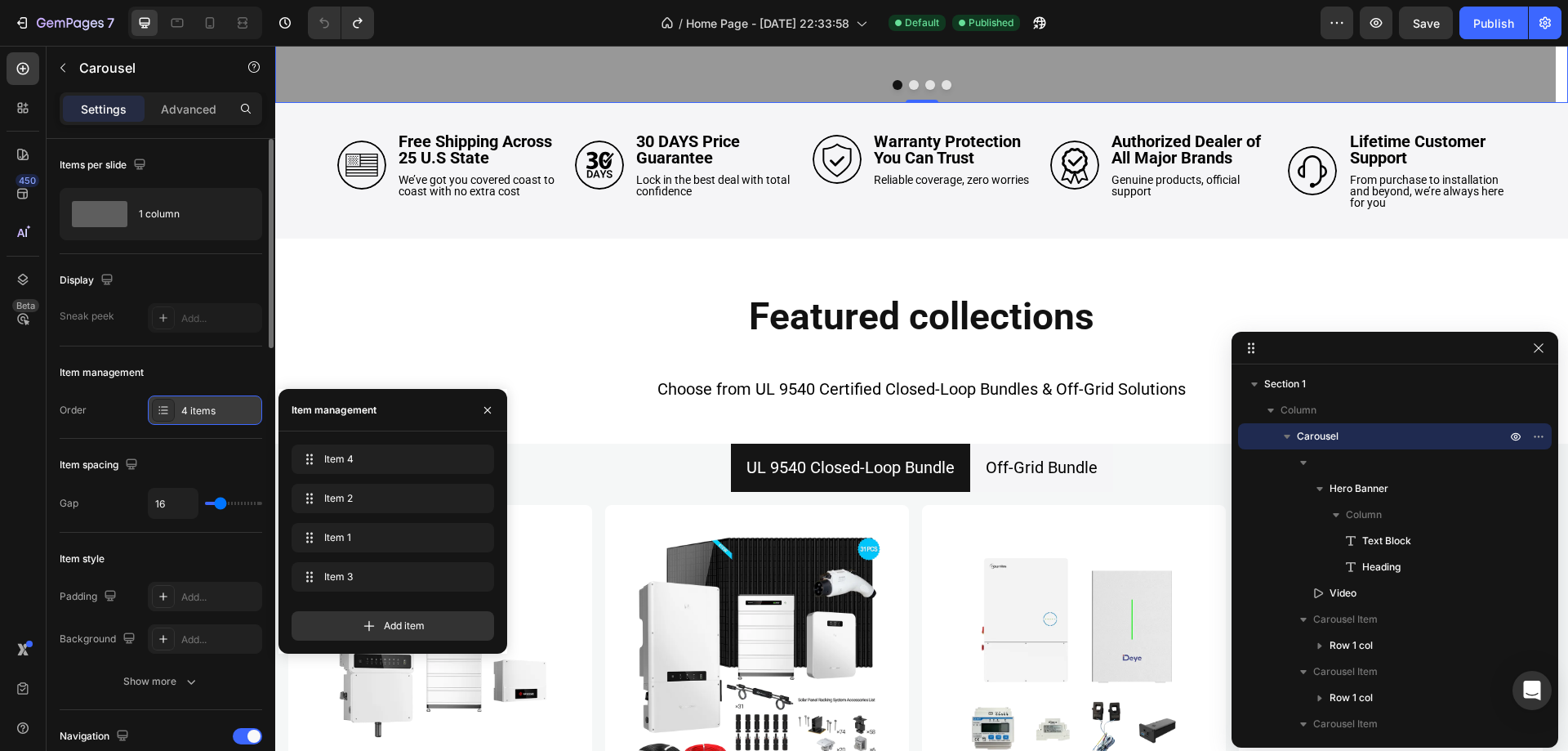
click at [209, 409] on div "4 items" at bounding box center [220, 411] width 77 height 15
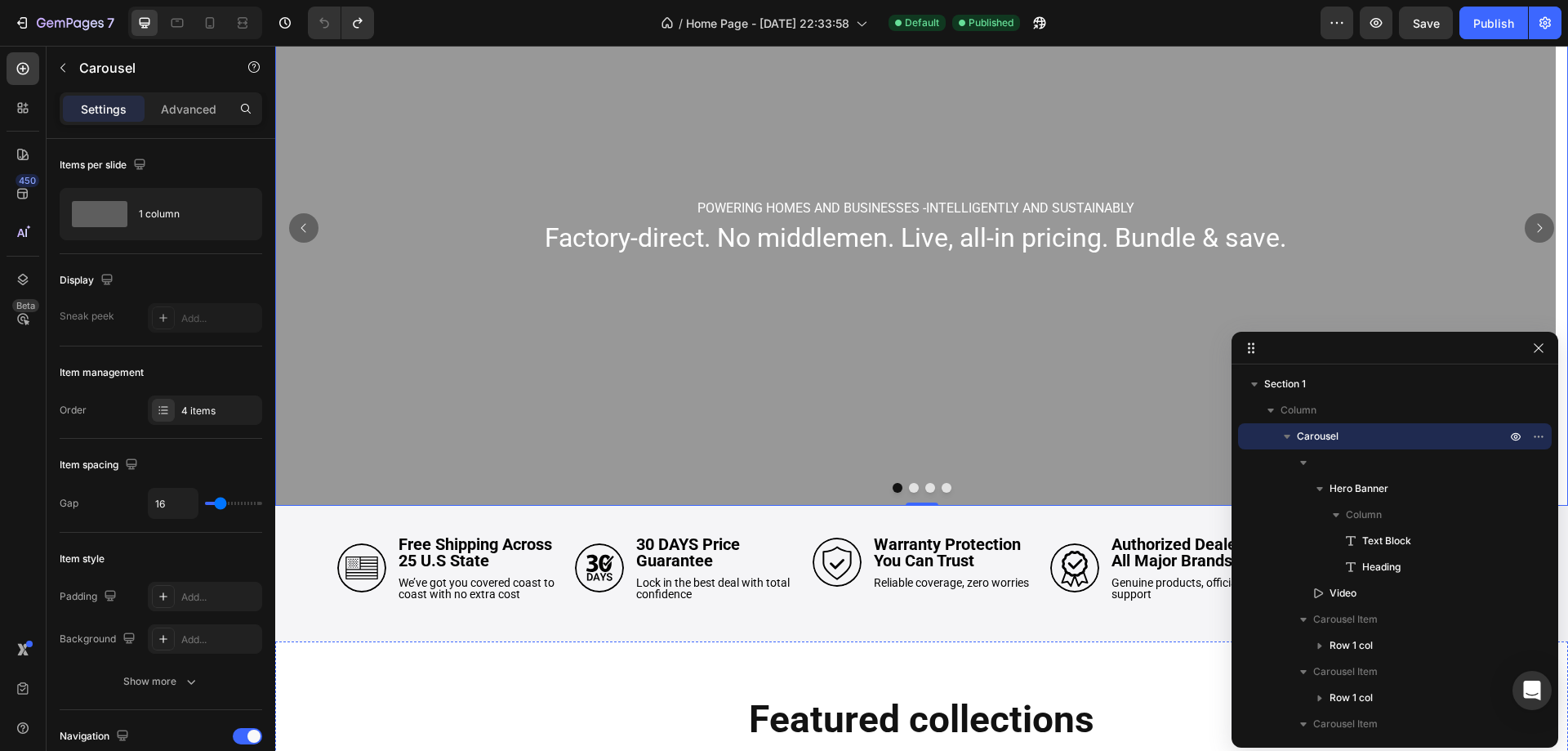
scroll to position [123, 0]
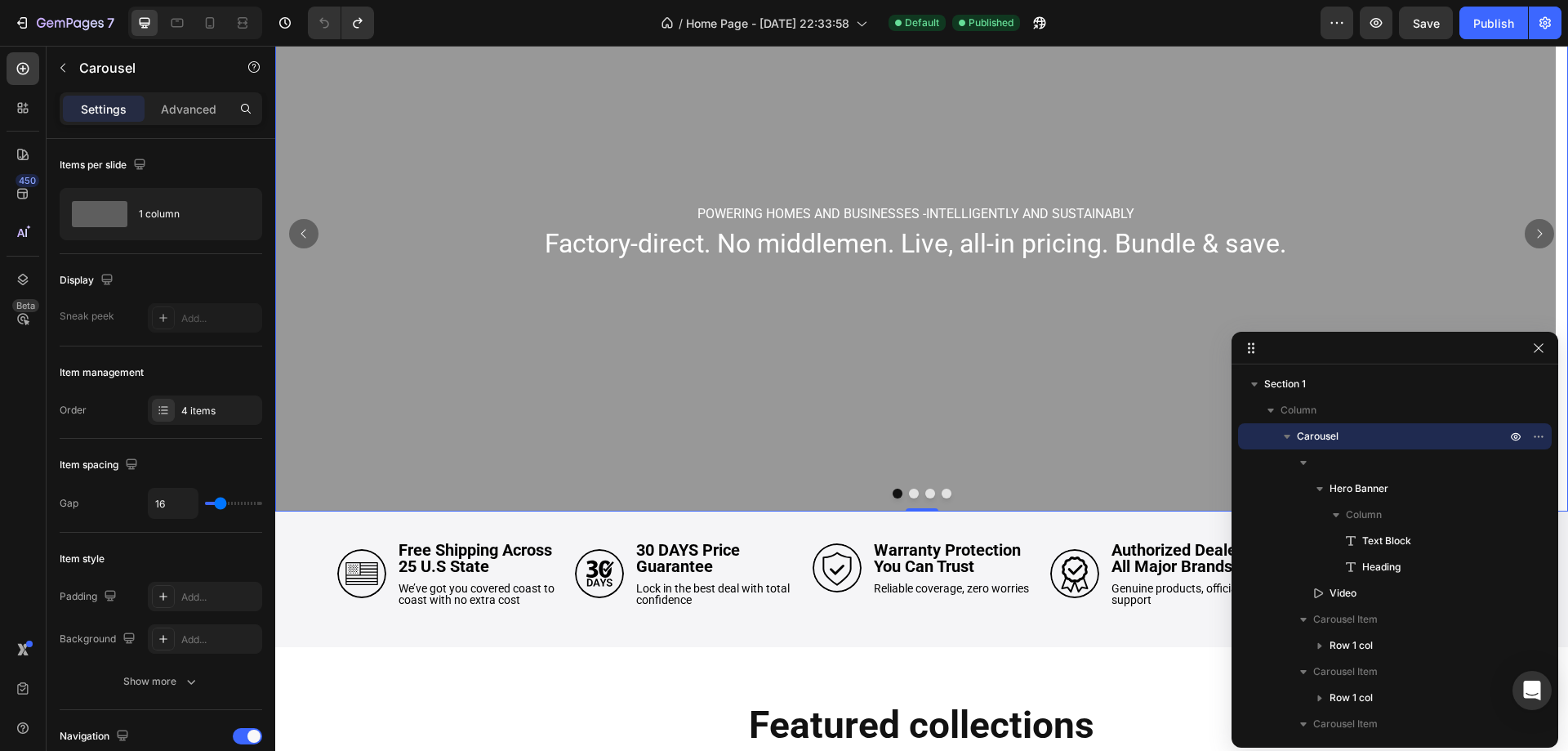
click at [909, 490] on button "Dot" at bounding box center [913, 493] width 9 height 9
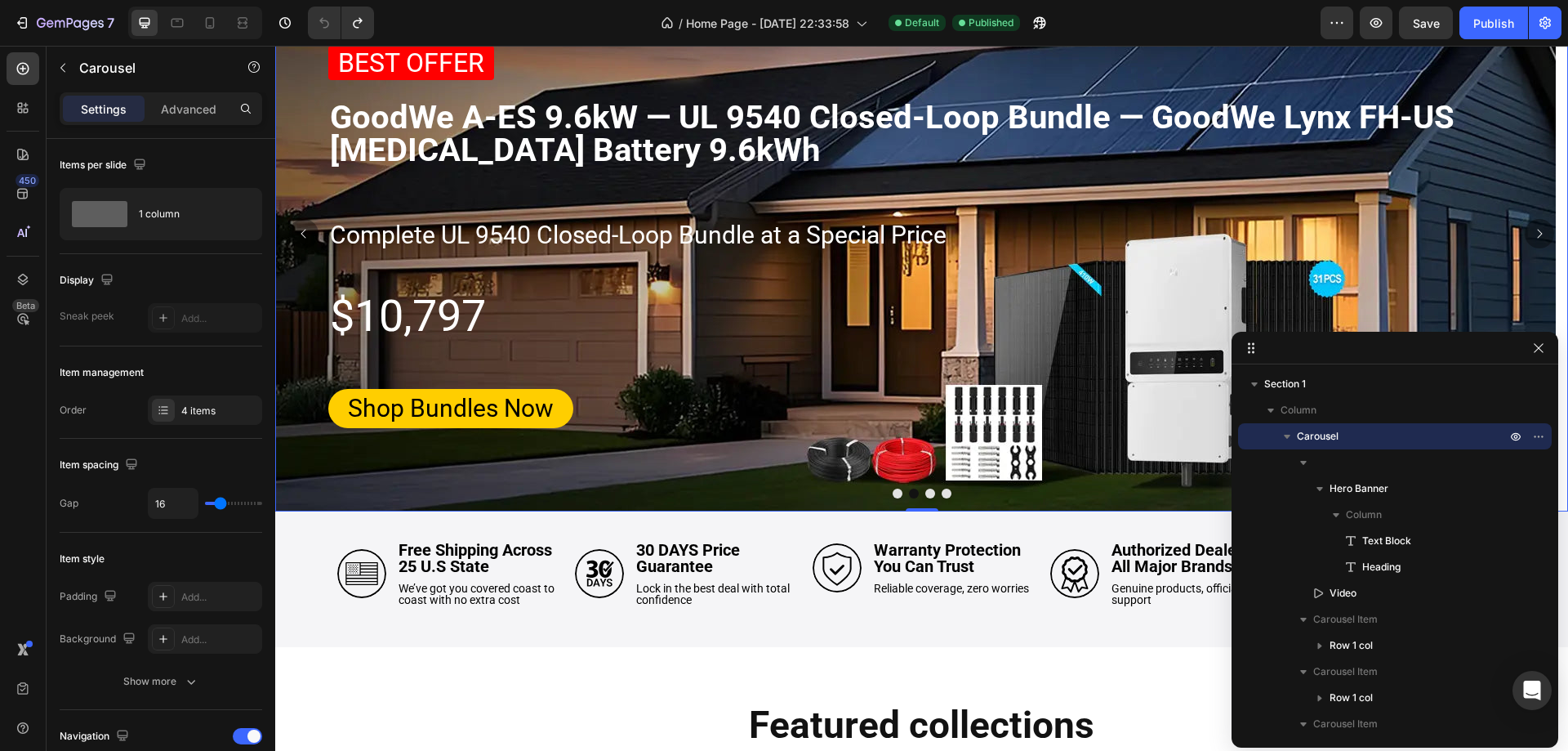
click at [932, 490] on div at bounding box center [922, 493] width 1293 height 9
click at [925, 494] on button "Dot" at bounding box center [929, 493] width 9 height 9
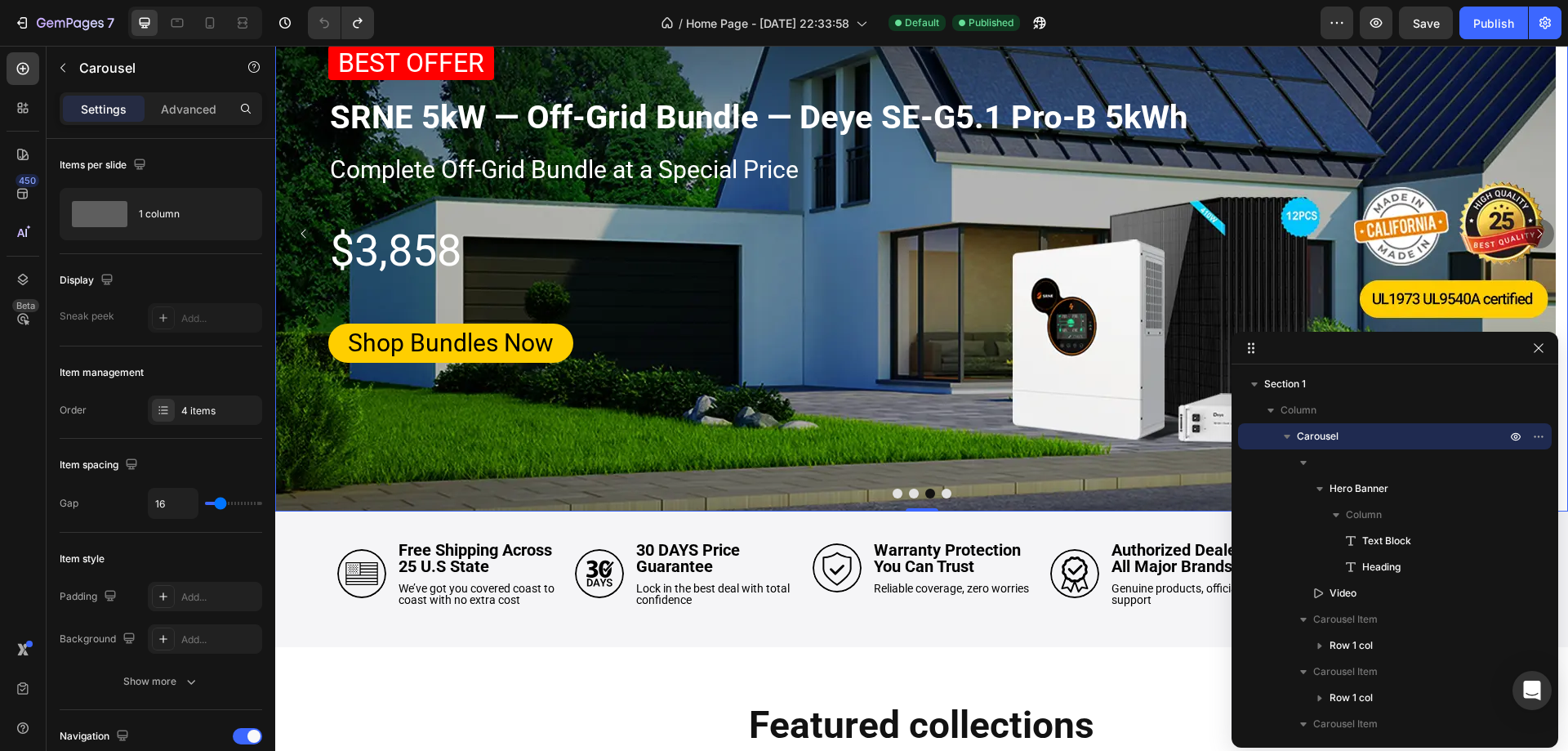
click at [941, 495] on button "Dot" at bounding box center [946, 493] width 9 height 9
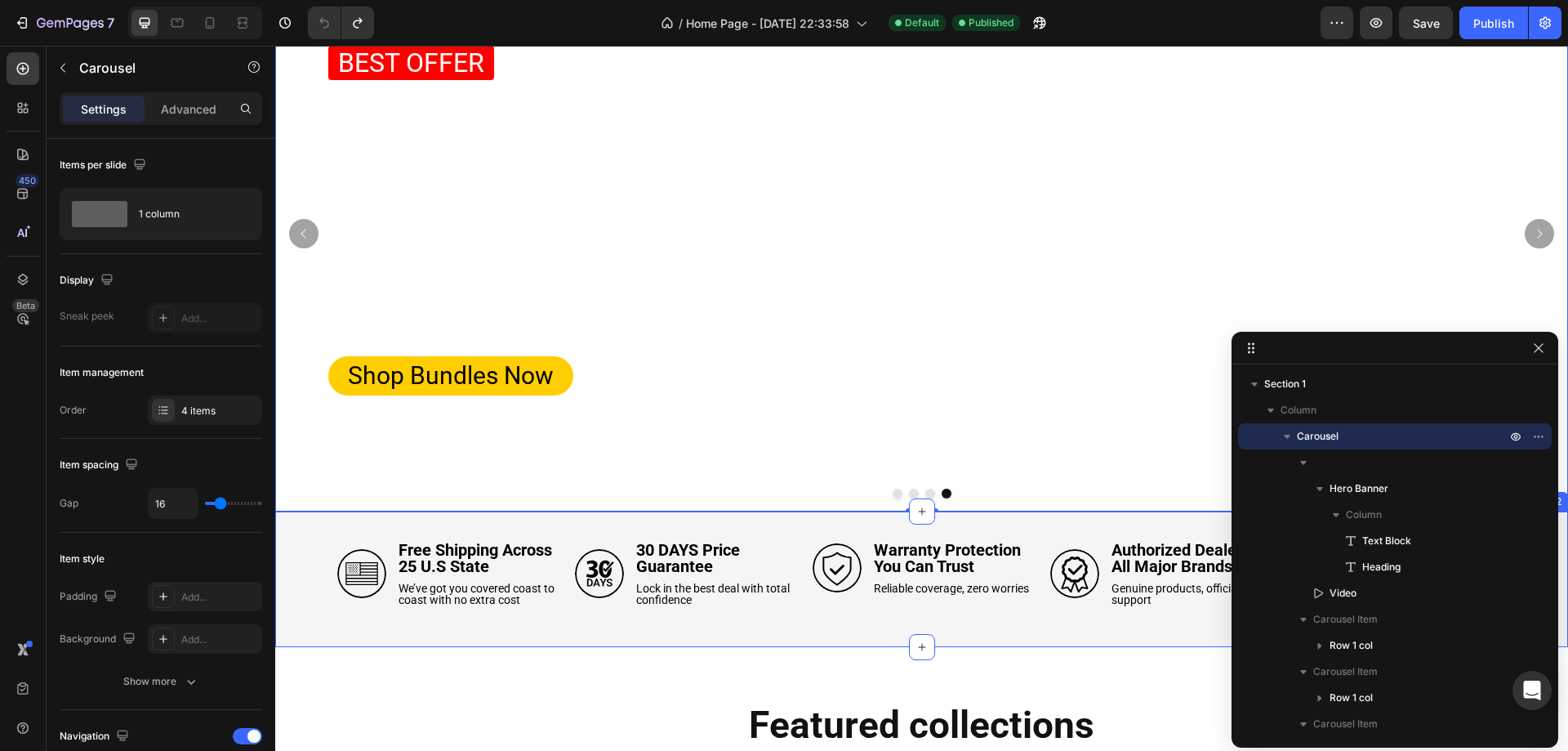
click at [709, 531] on div "Image Free Shipping Across 25 U.S State Text Block We’ve got you covered coast …" at bounding box center [922, 579] width 1293 height 136
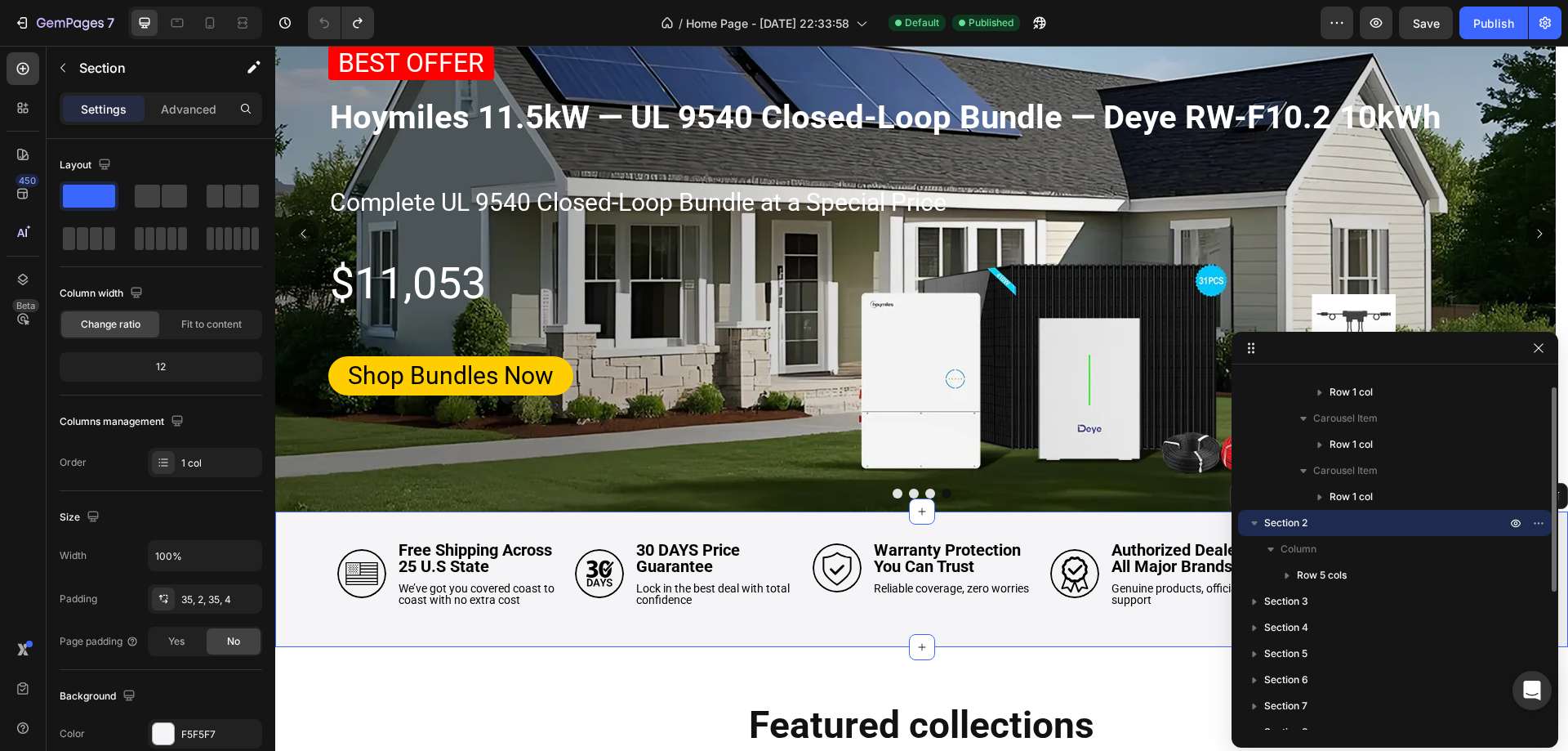
scroll to position [172, 0]
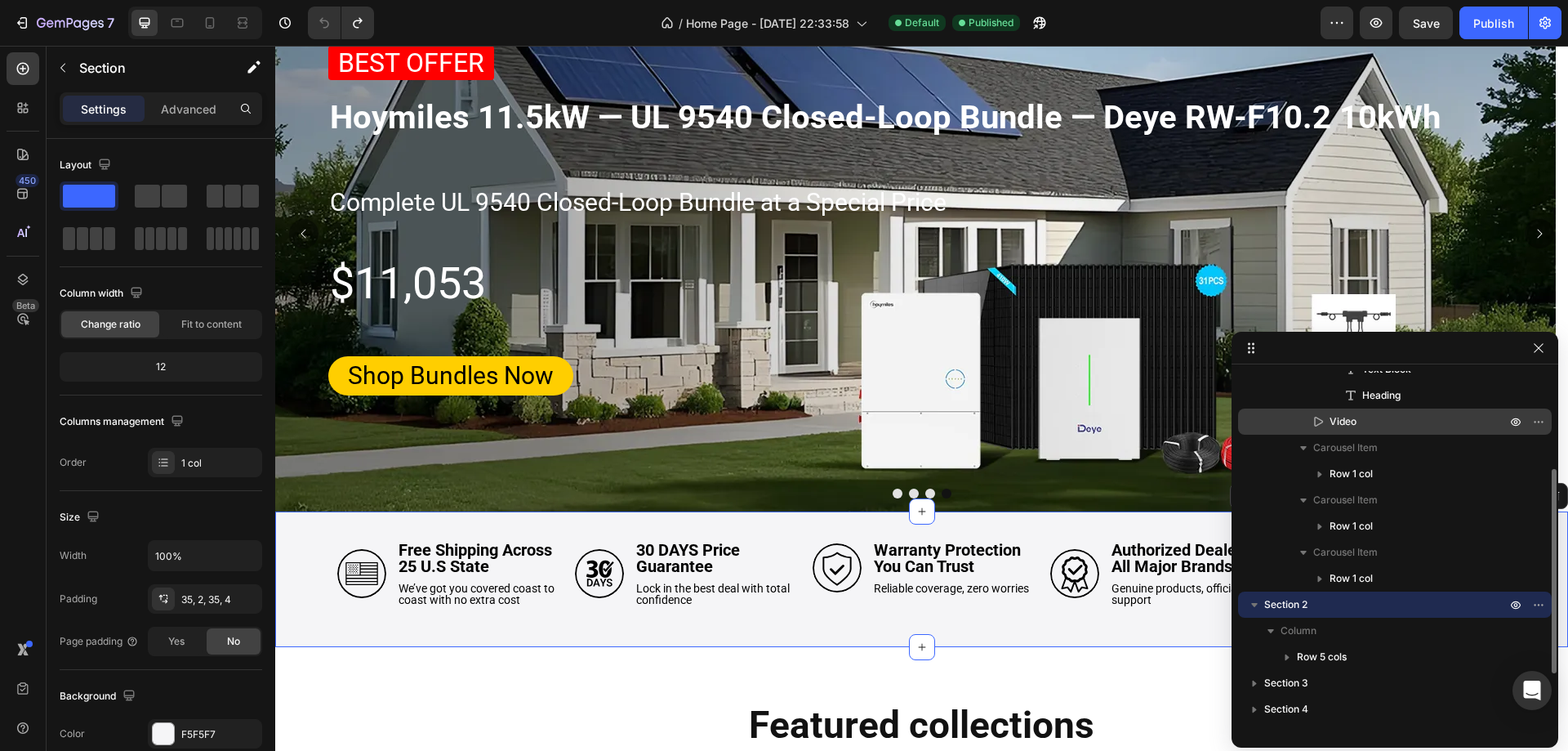
click at [1388, 423] on p "Video" at bounding box center [1400, 421] width 180 height 16
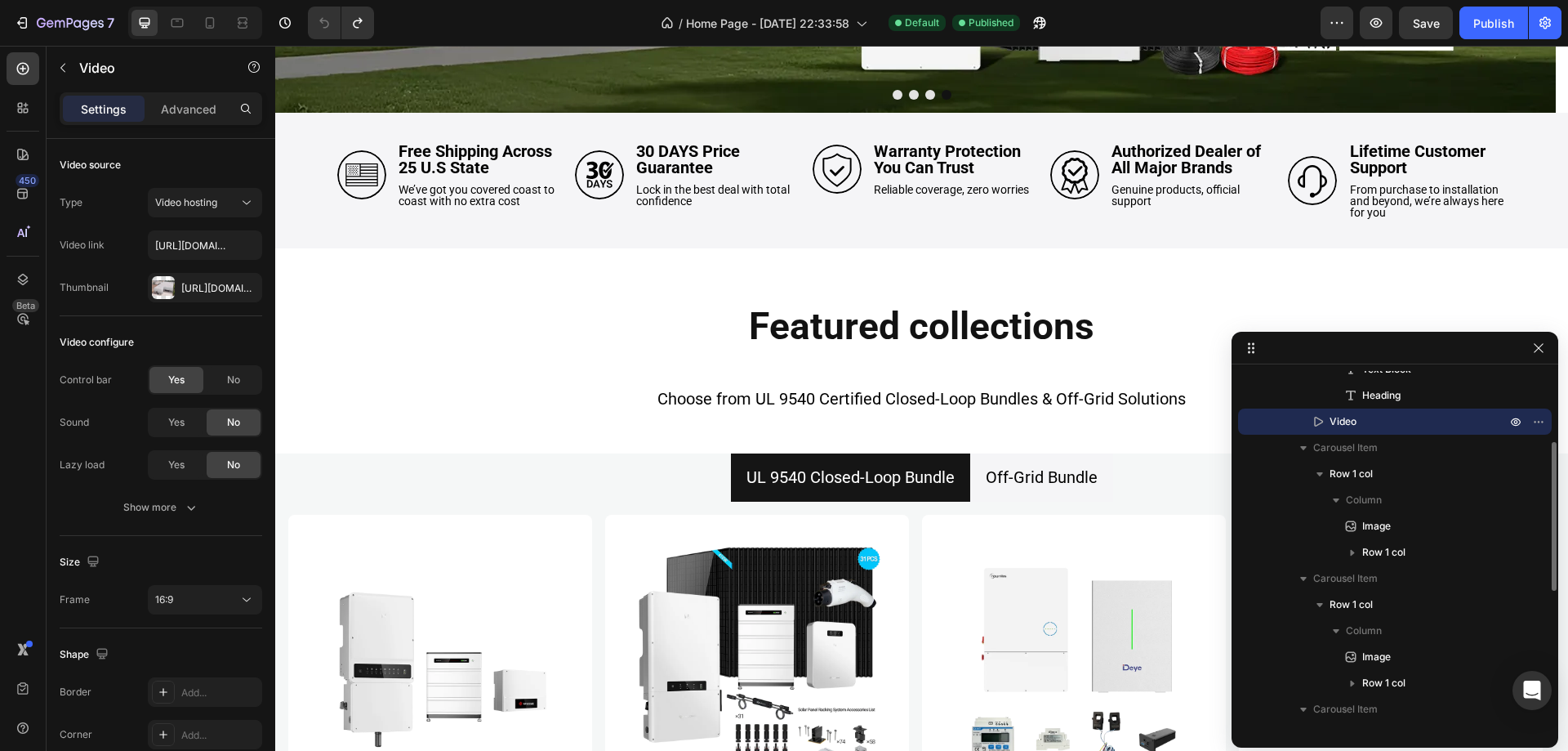
scroll to position [532, 0]
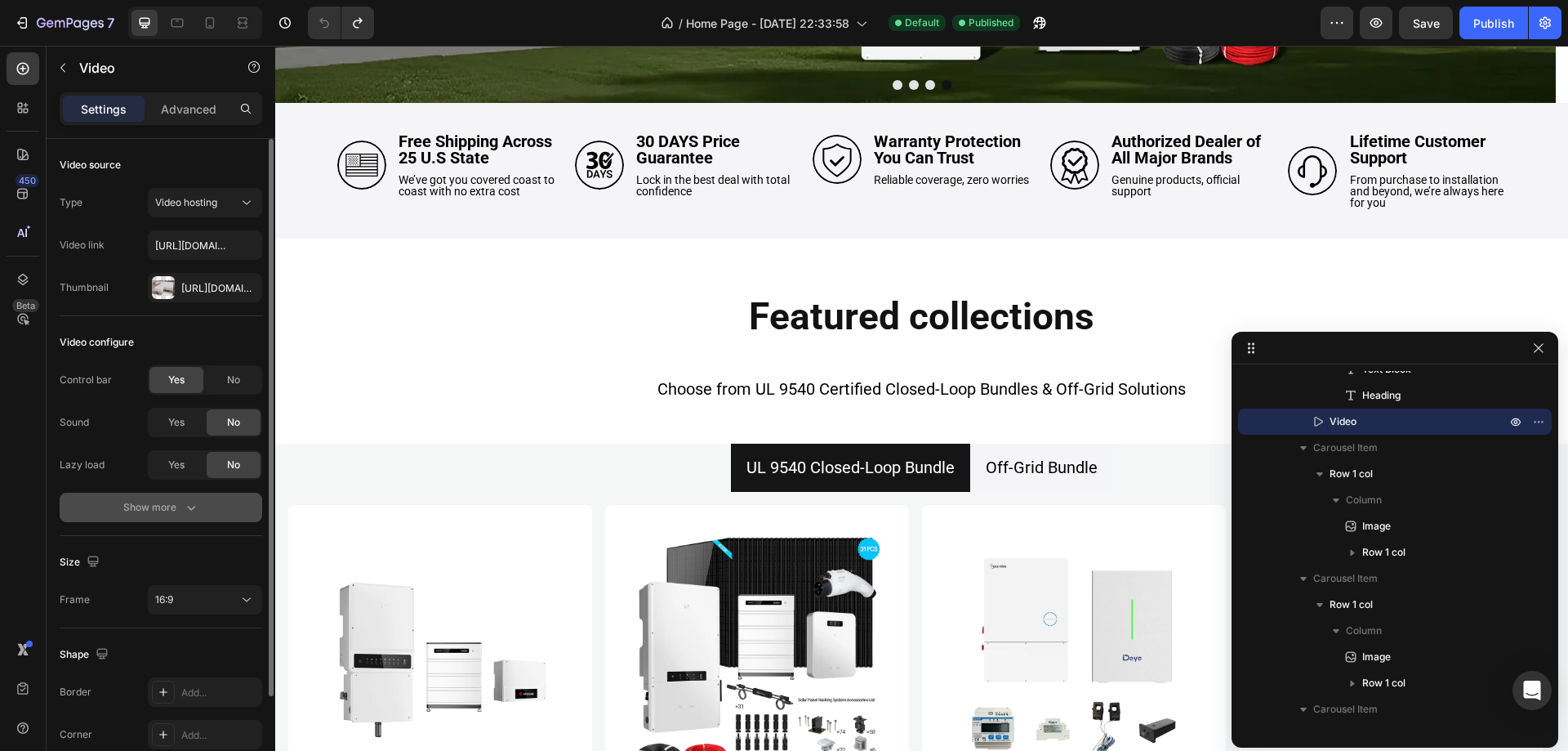
click at [149, 502] on div "Show more" at bounding box center [161, 507] width 76 height 16
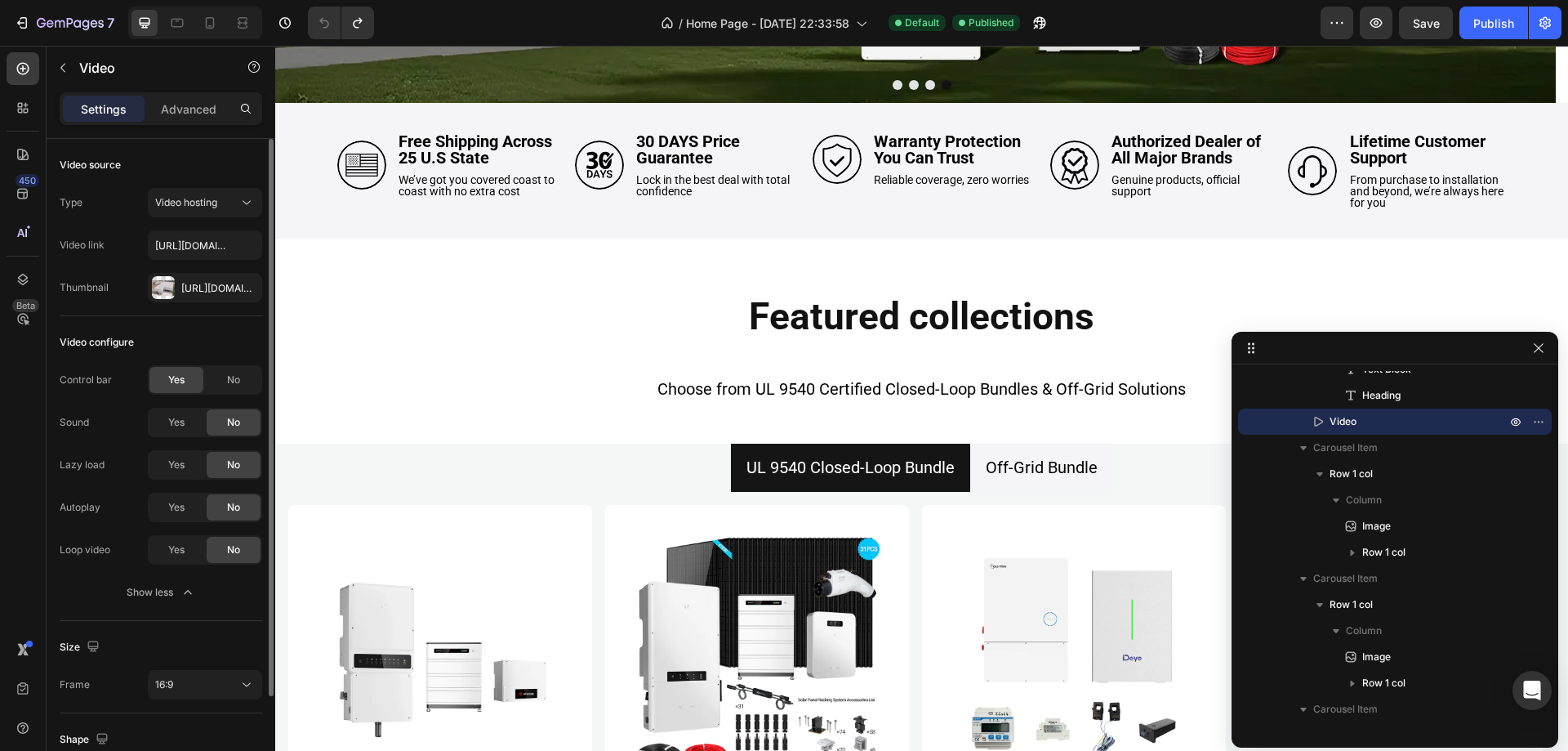
scroll to position [204, 0]
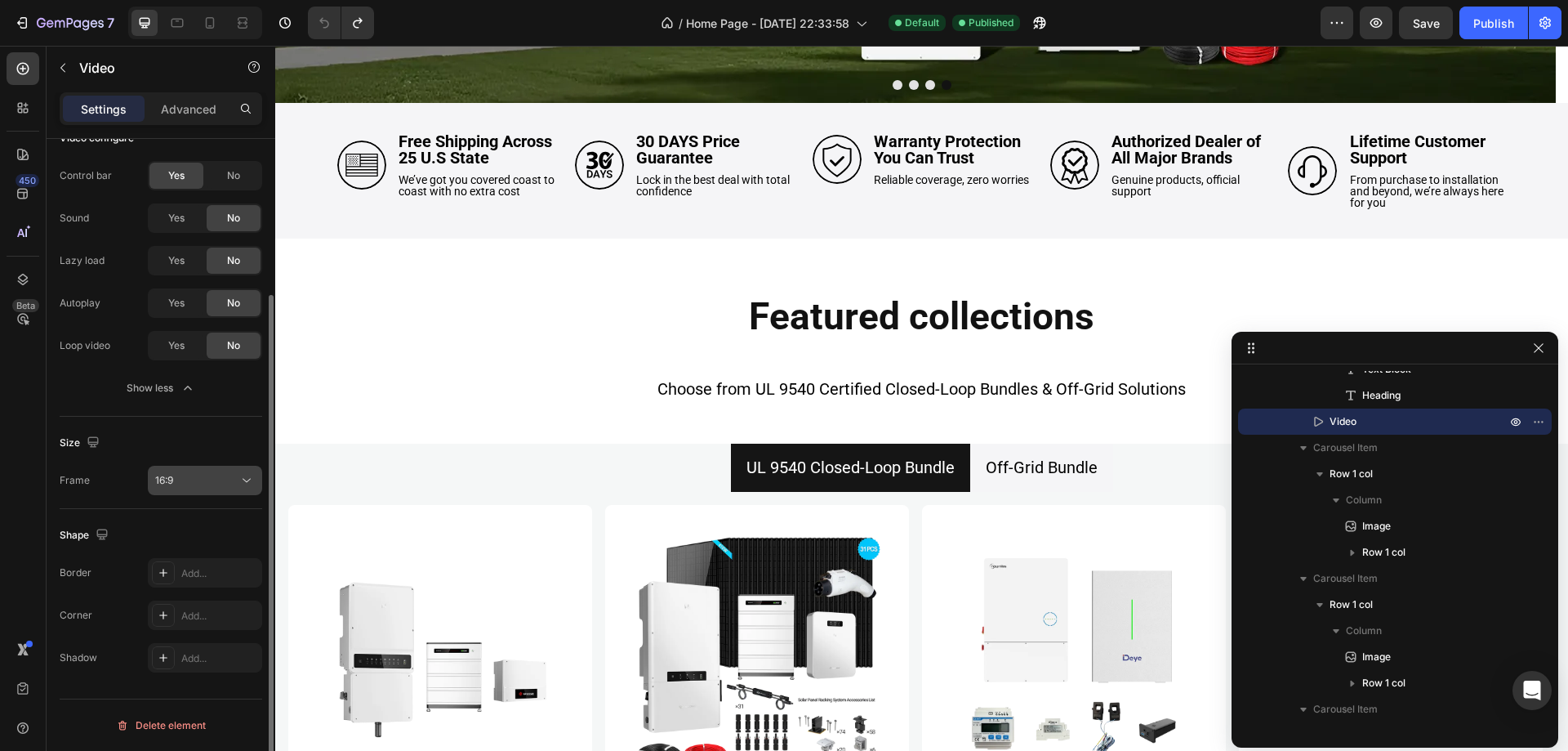
click at [179, 476] on div "16:9" at bounding box center [197, 480] width 83 height 15
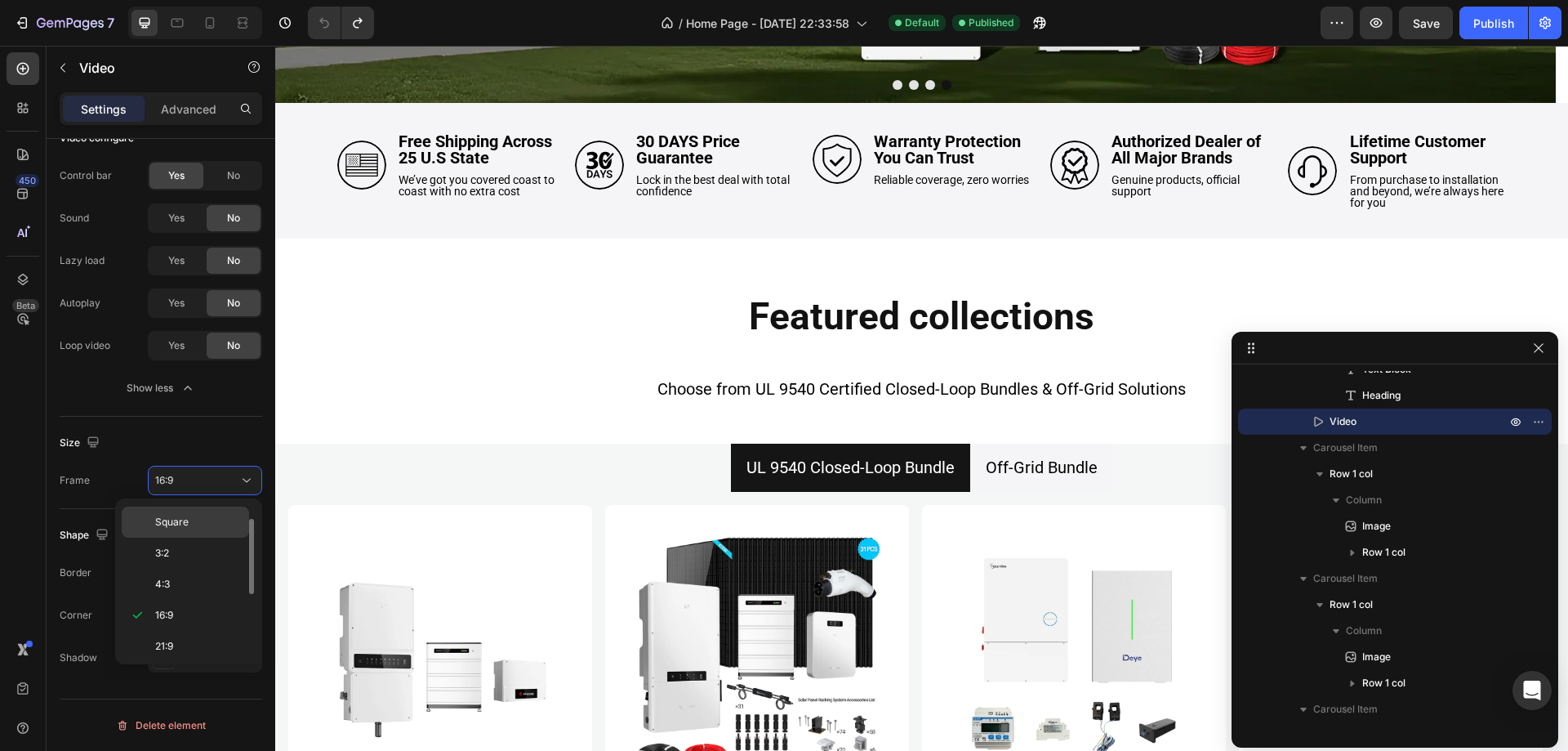
click at [195, 516] on p "Square" at bounding box center [198, 522] width 86 height 15
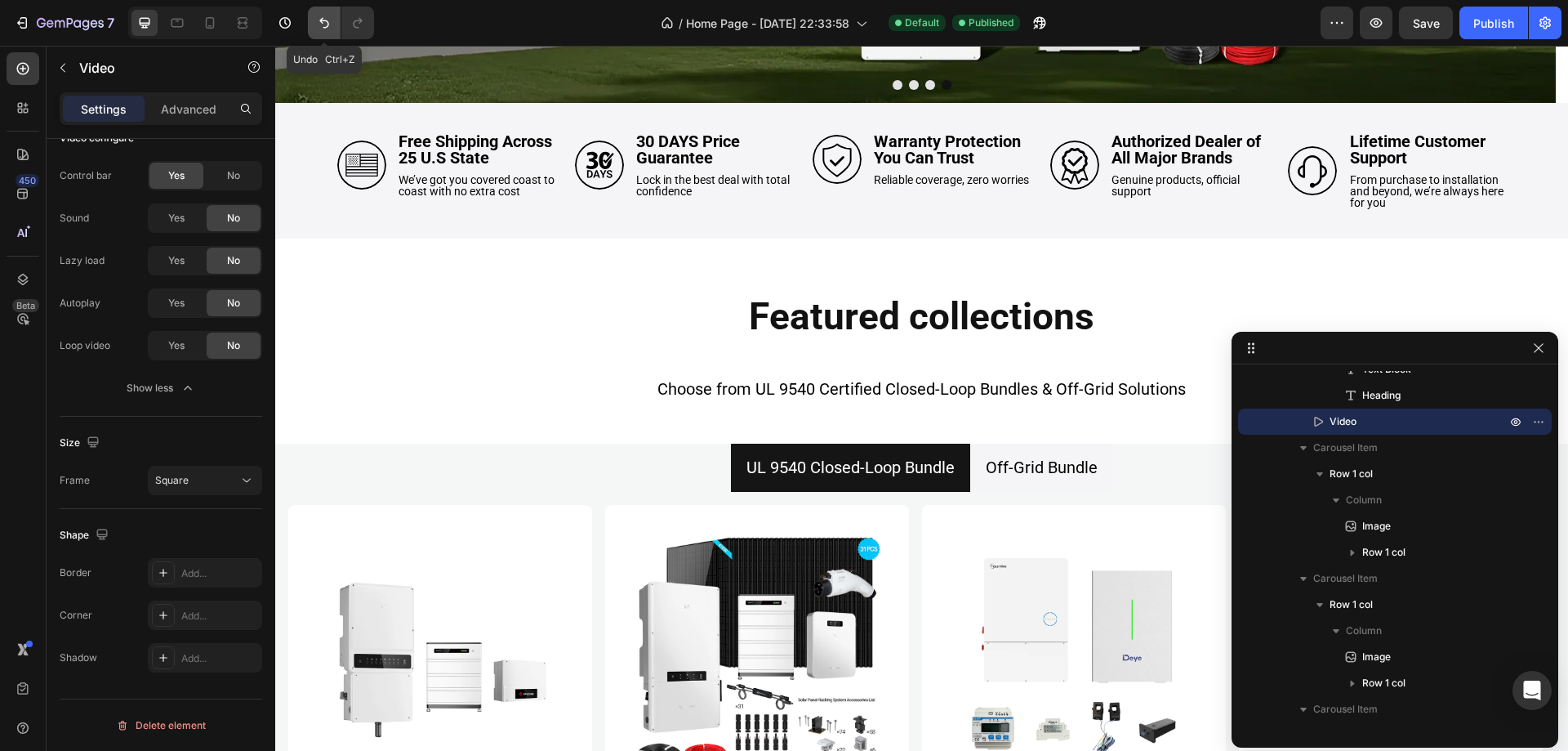
click at [329, 27] on icon "Undo/Redo" at bounding box center [324, 22] width 16 height 16
click at [196, 119] on div "Advanced" at bounding box center [189, 109] width 82 height 27
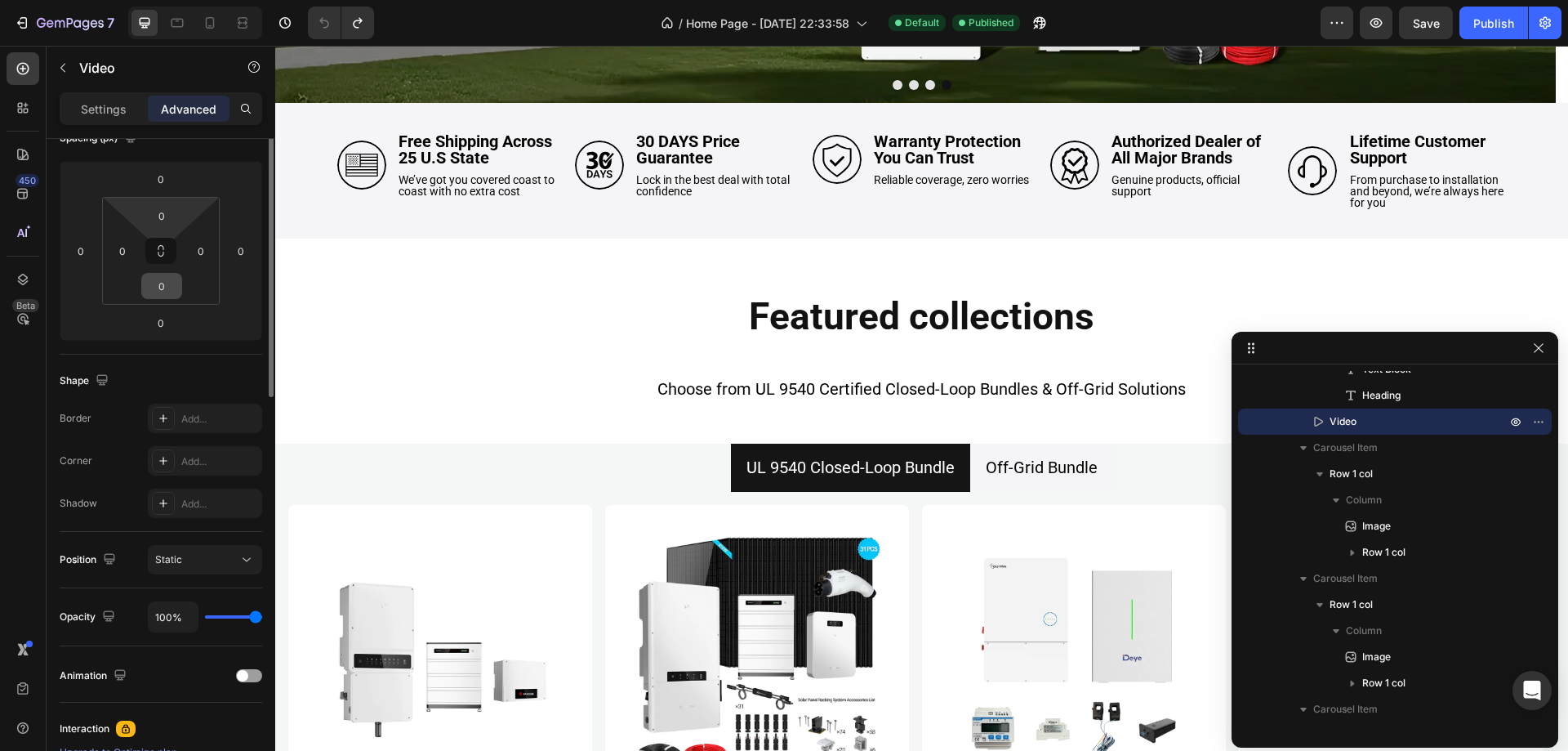
scroll to position [0, 0]
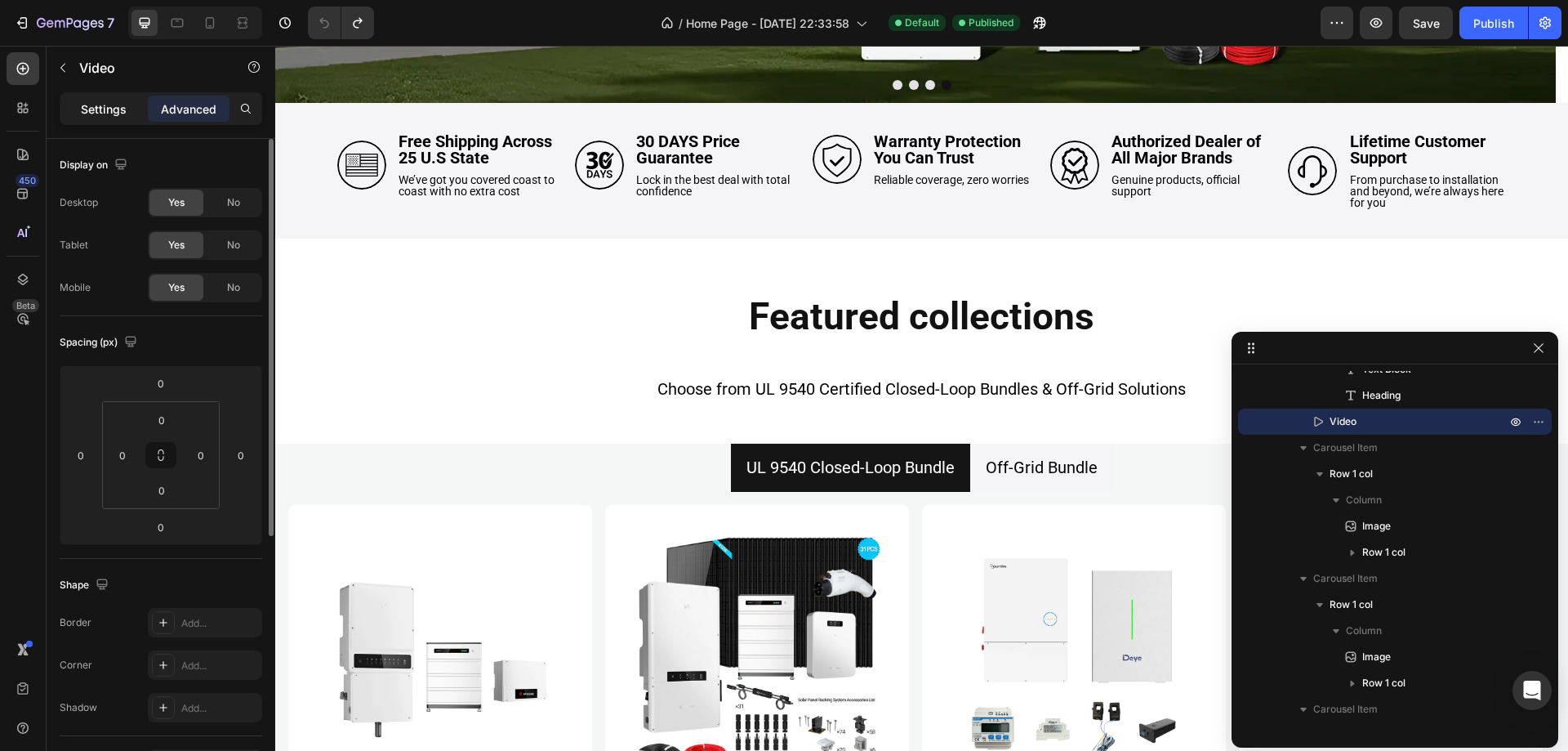
click at [109, 103] on p "Settings" at bounding box center [103, 109] width 45 height 17
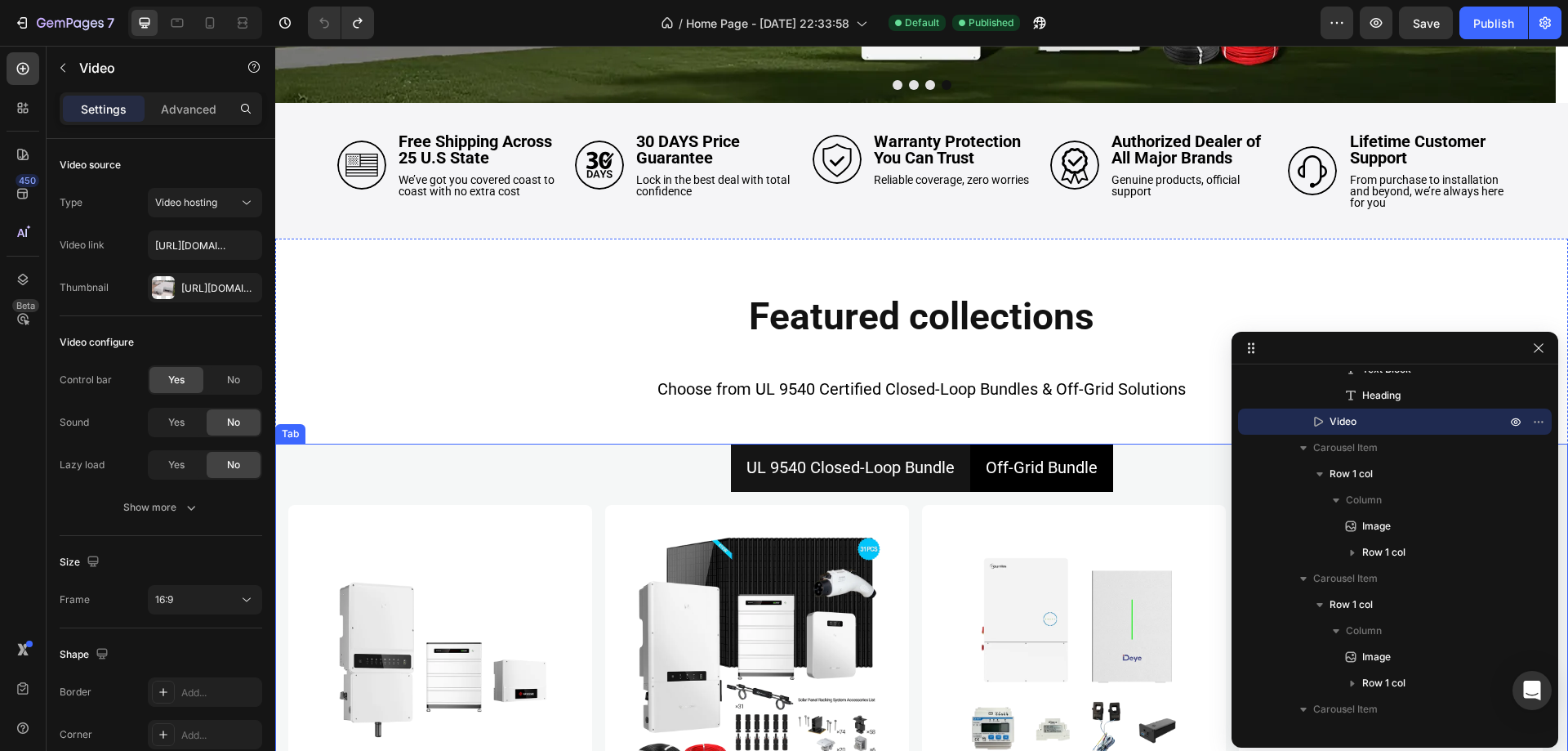
click at [993, 473] on p "Off-Grid Bundle" at bounding box center [1041, 467] width 112 height 29
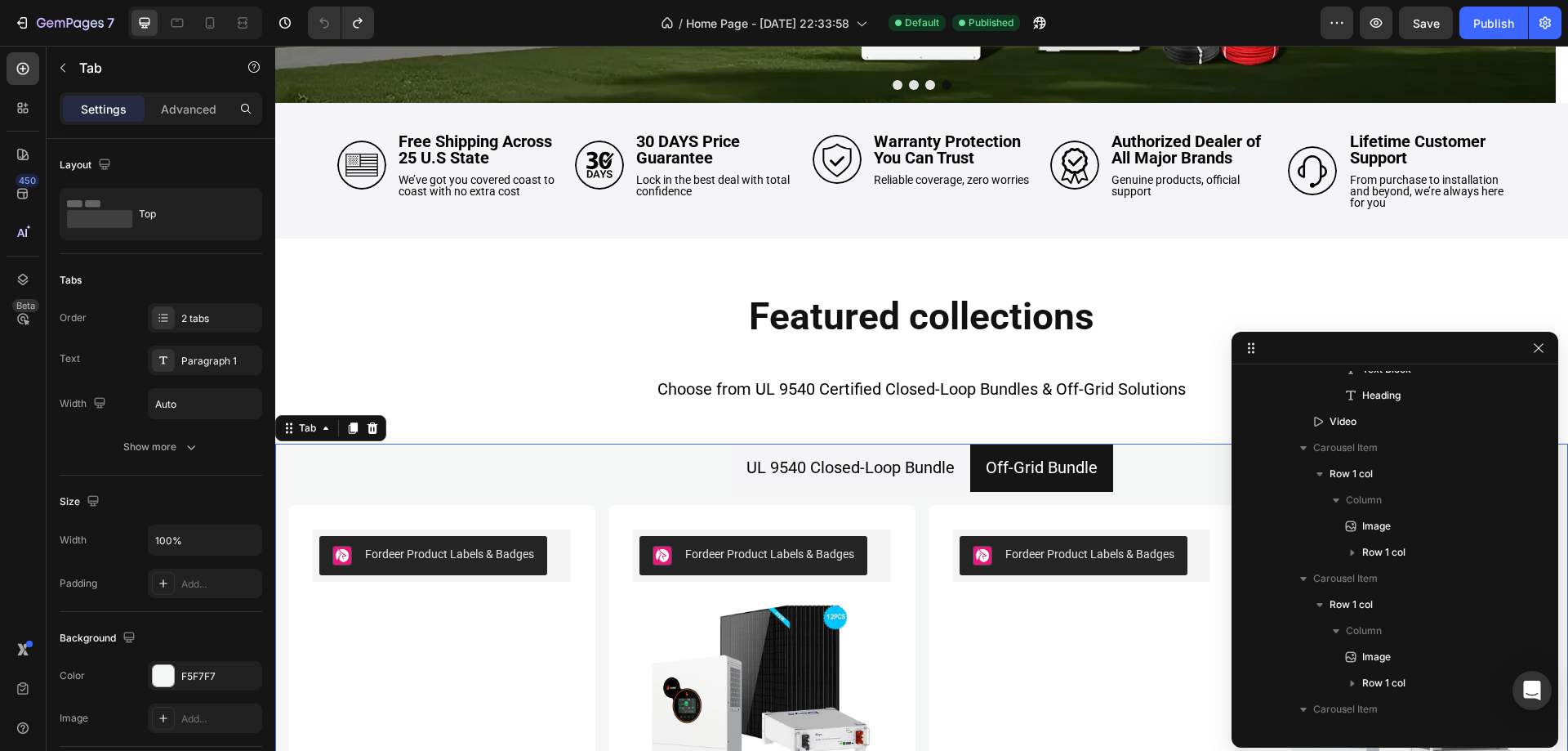
scroll to position [661, 0]
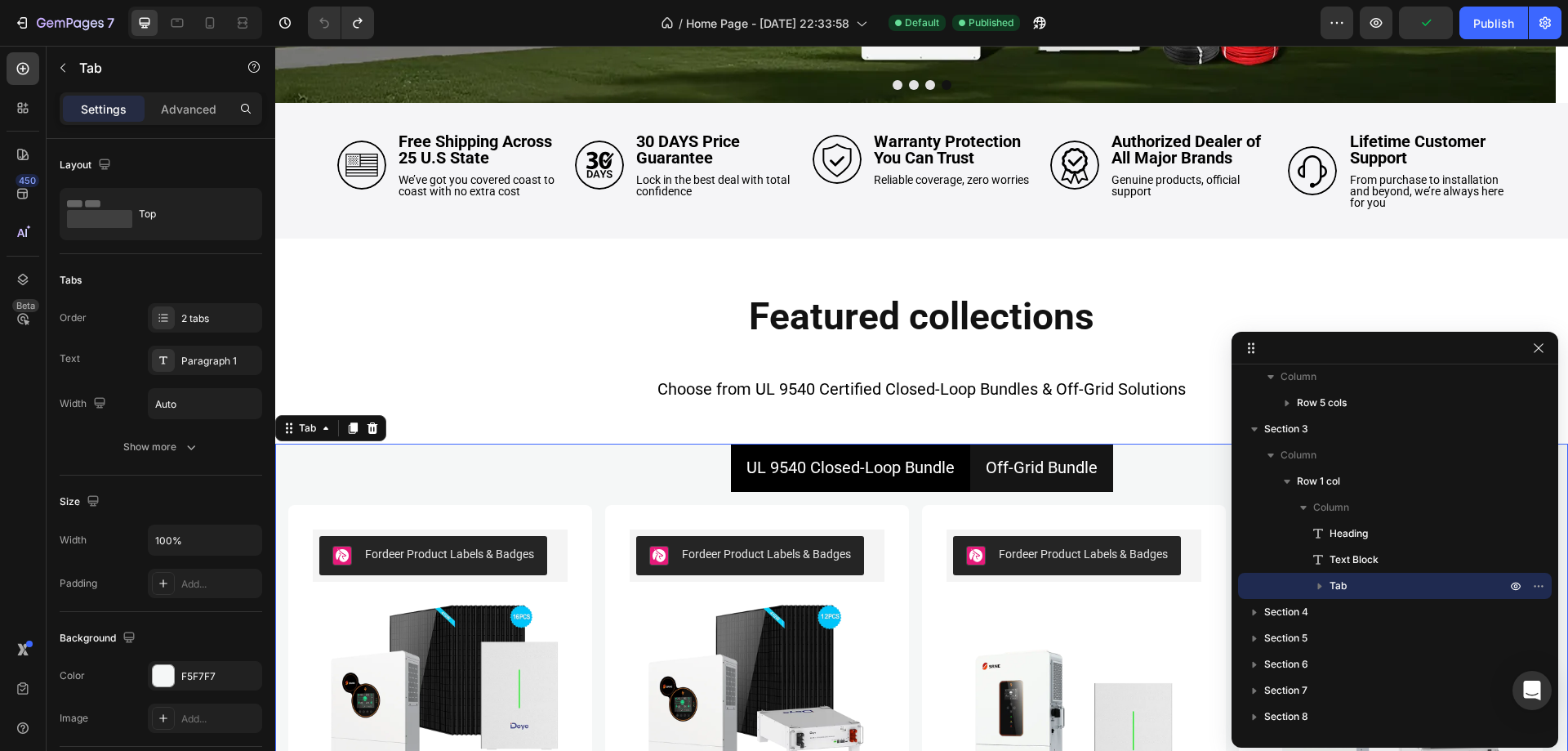
click at [875, 461] on p "UL 9540 Closed-Loop Bundle" at bounding box center [851, 467] width 209 height 29
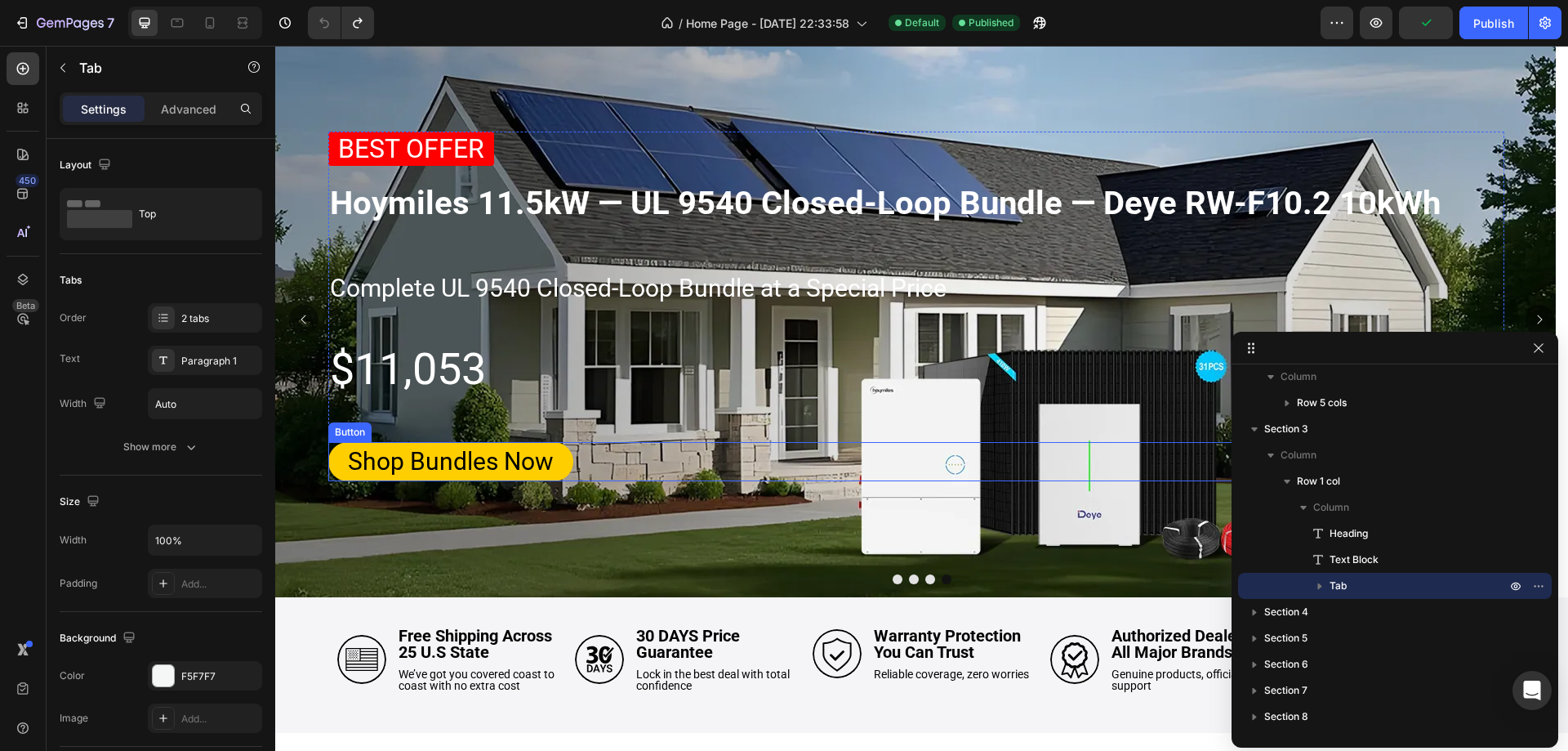
scroll to position [0, 0]
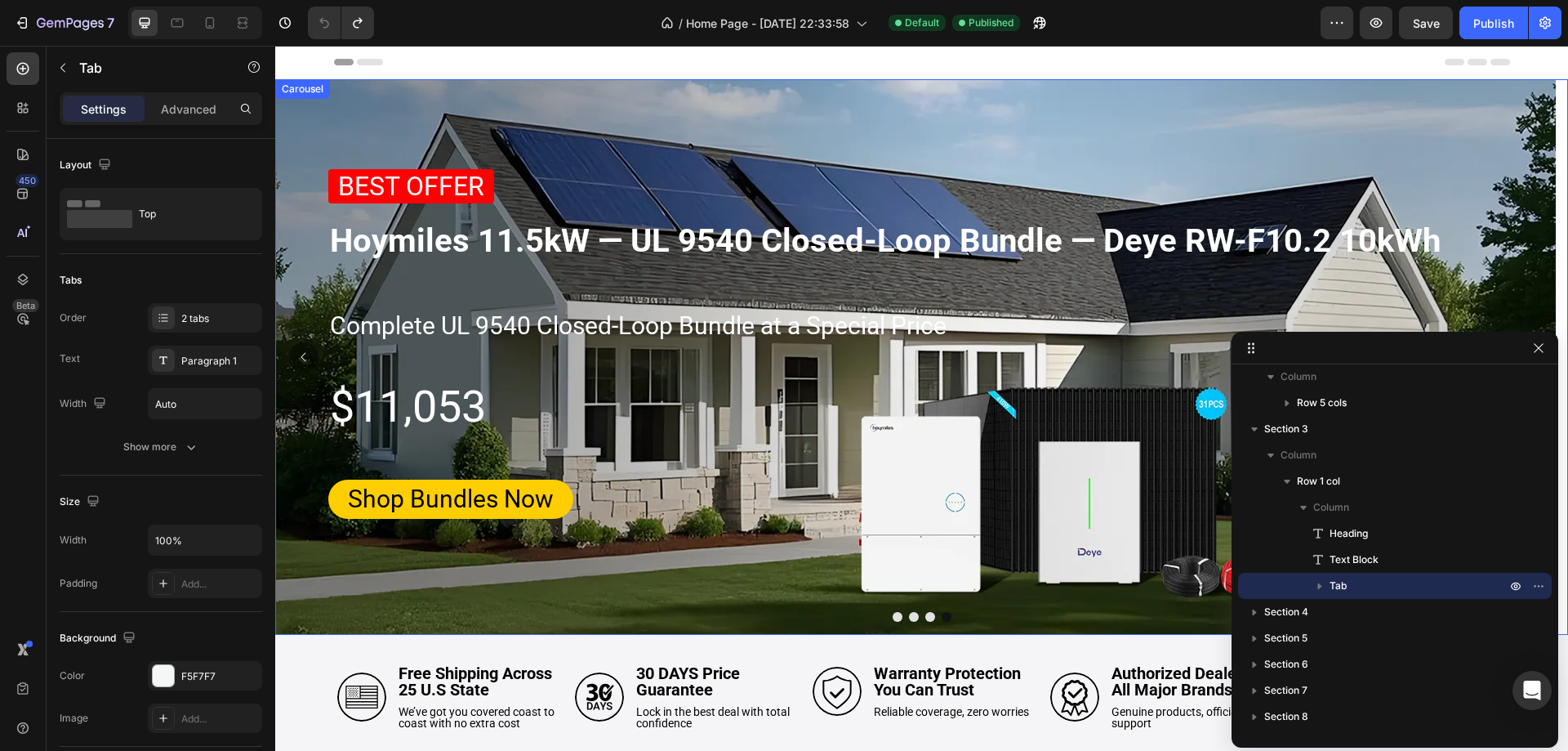
click at [893, 616] on button "Dot" at bounding box center [897, 617] width 9 height 9
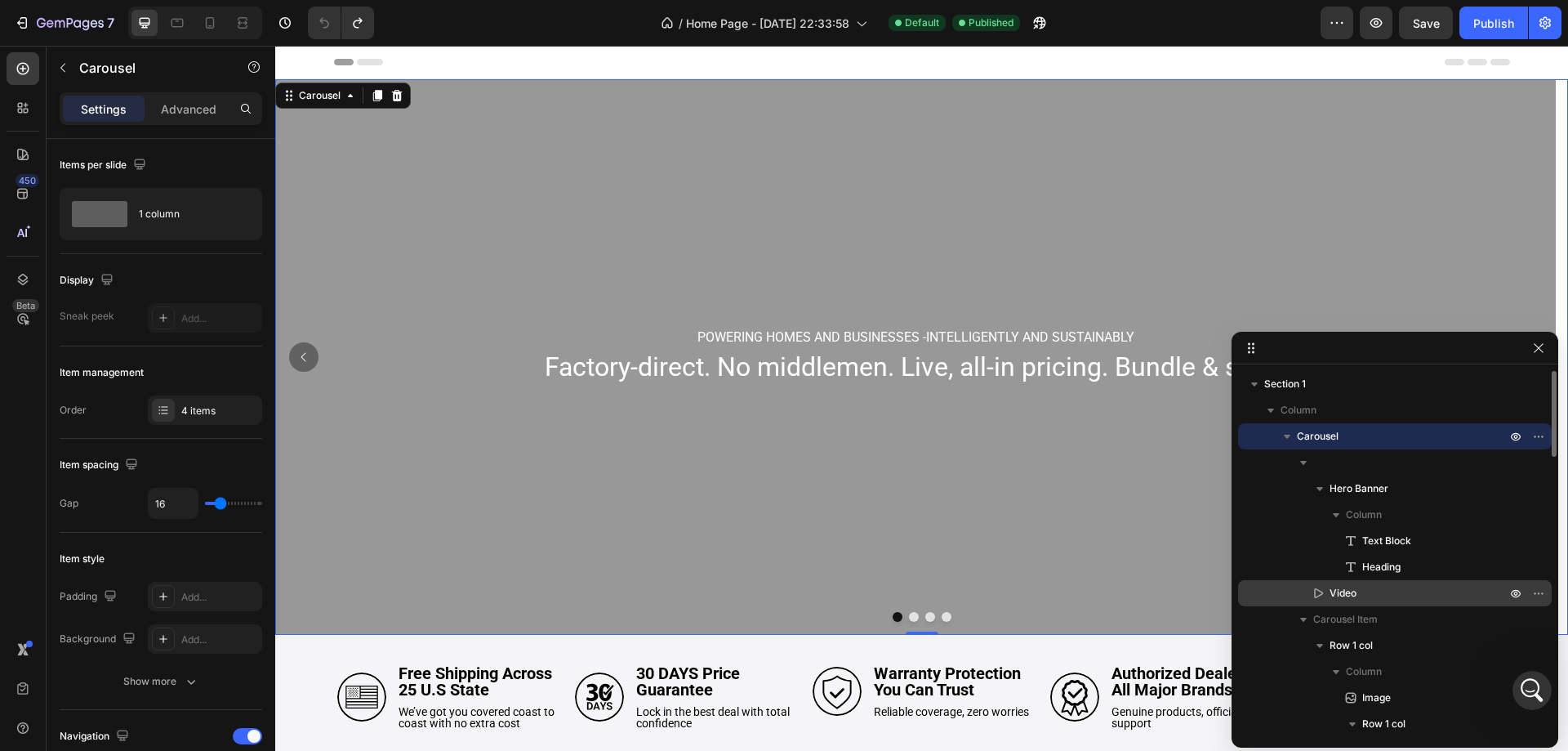
click at [1406, 592] on p "Video" at bounding box center [1400, 593] width 180 height 16
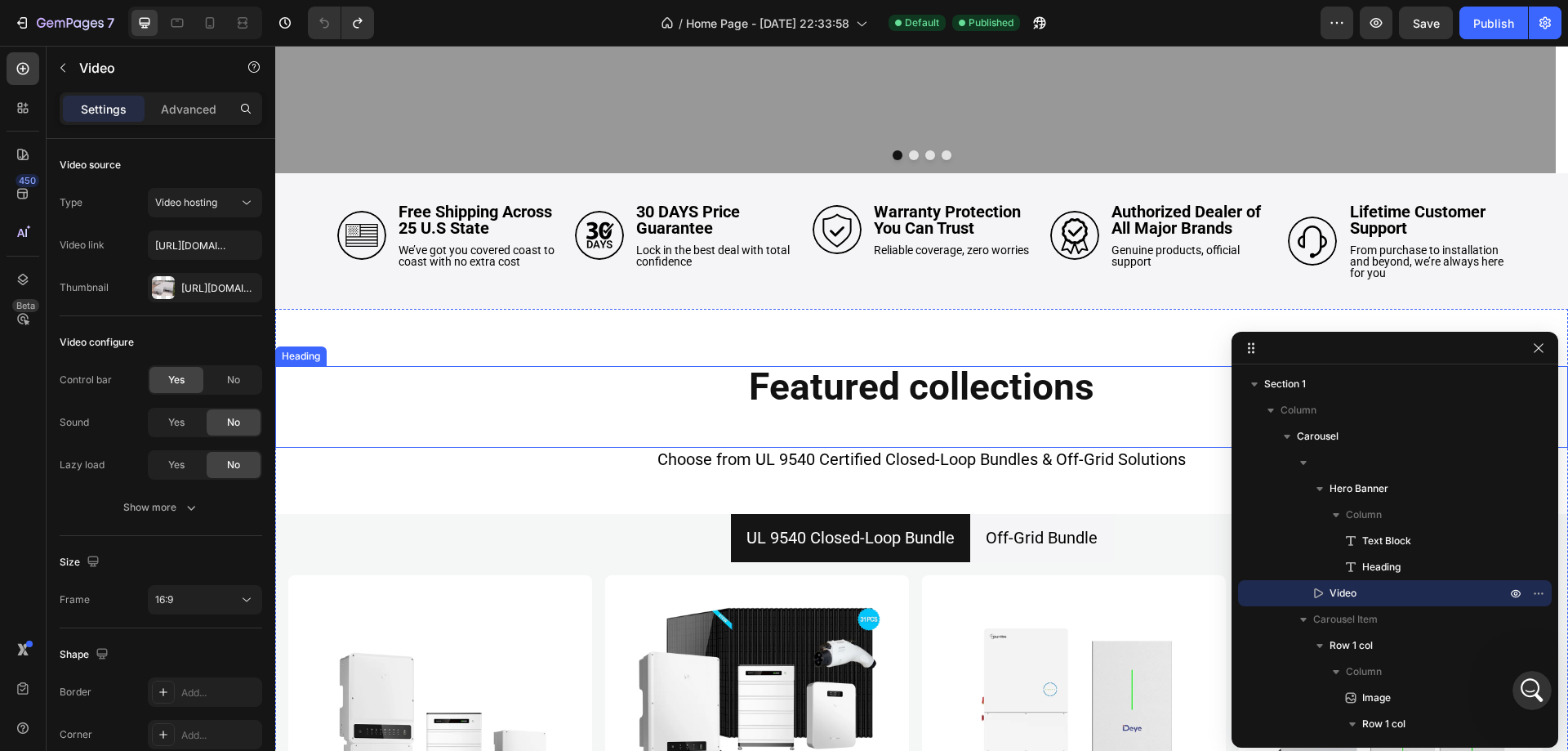
scroll to position [369, 0]
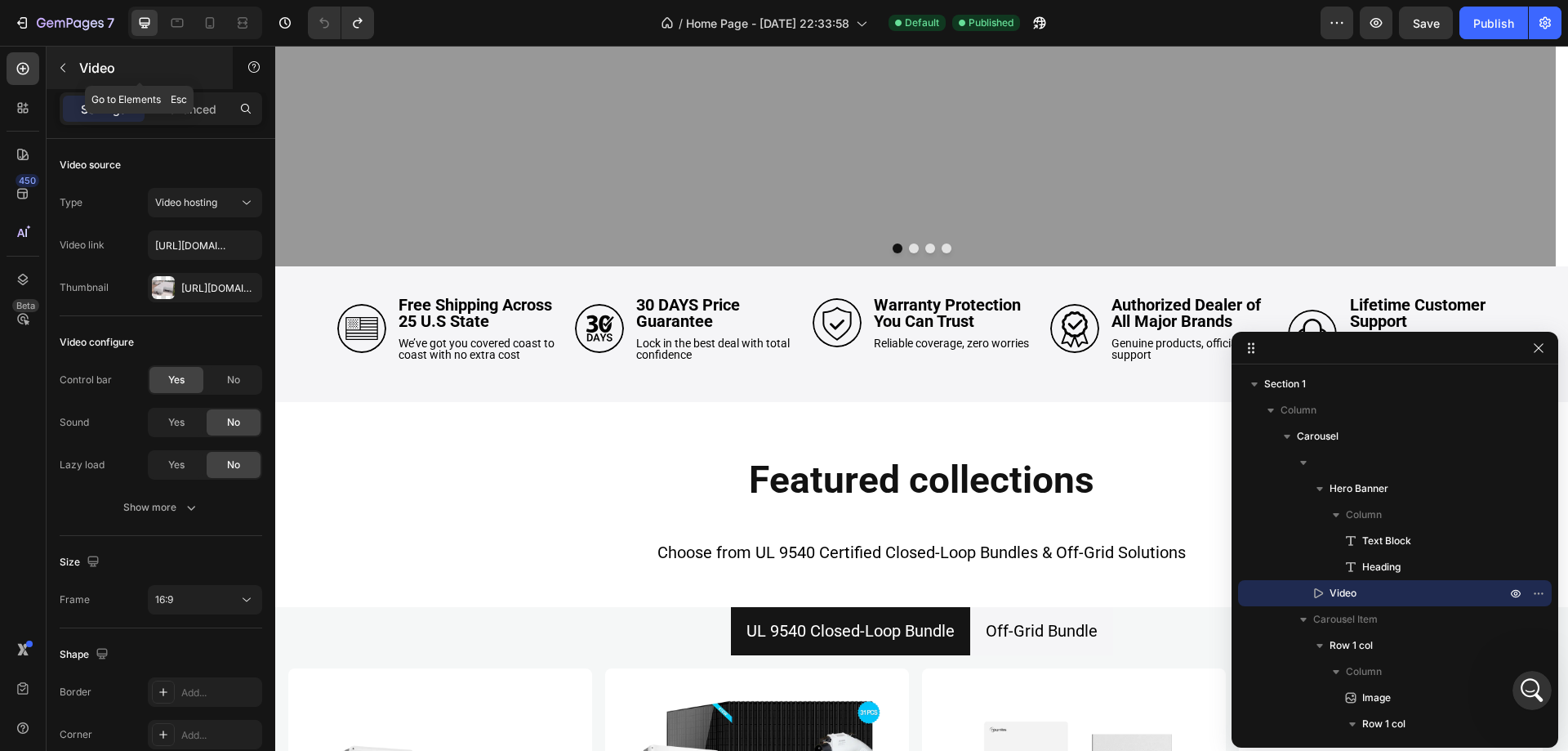
click at [165, 86] on div "Video" at bounding box center [139, 68] width 186 height 43
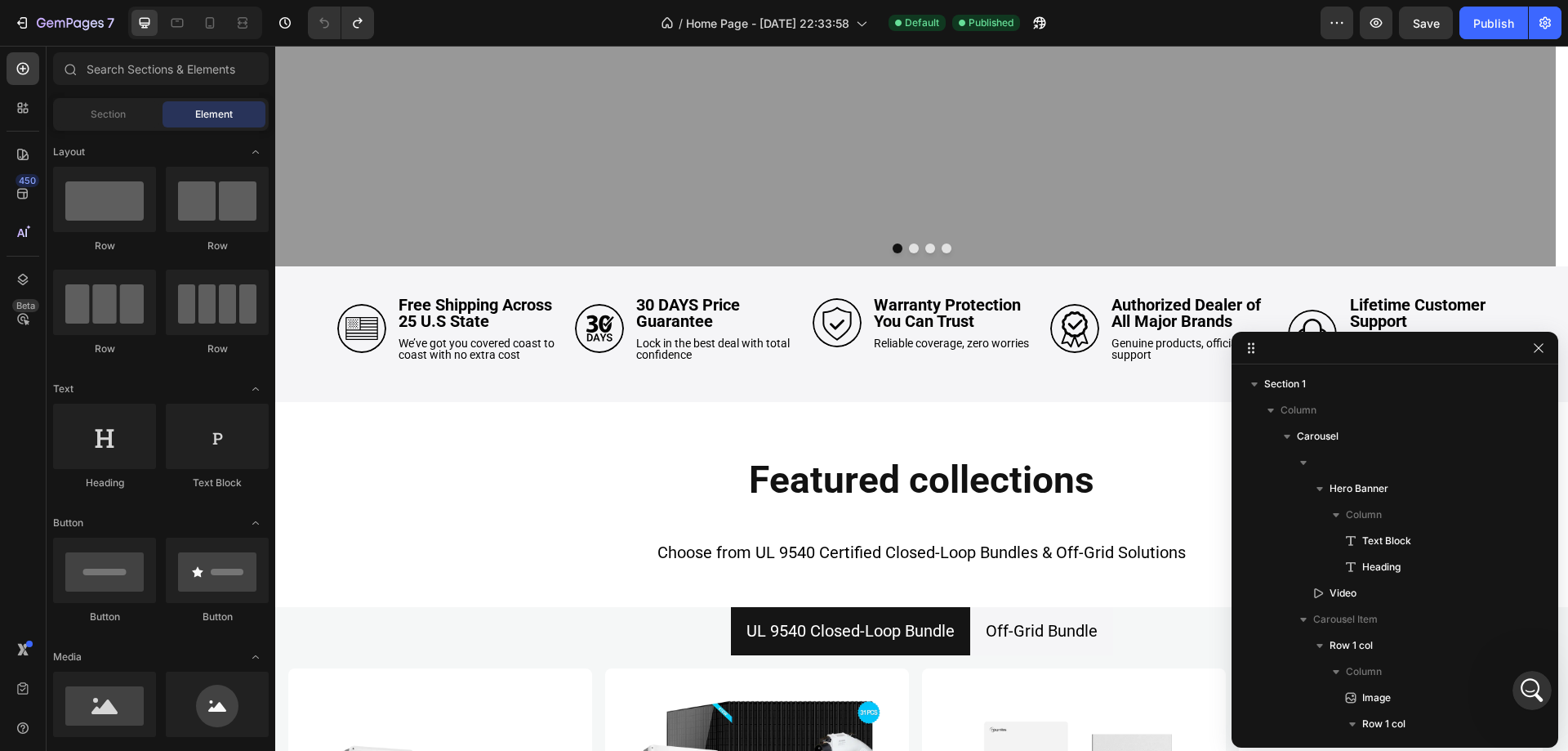
click at [164, 117] on div "Element" at bounding box center [214, 114] width 103 height 27
click at [1382, 592] on p "Video" at bounding box center [1400, 593] width 180 height 16
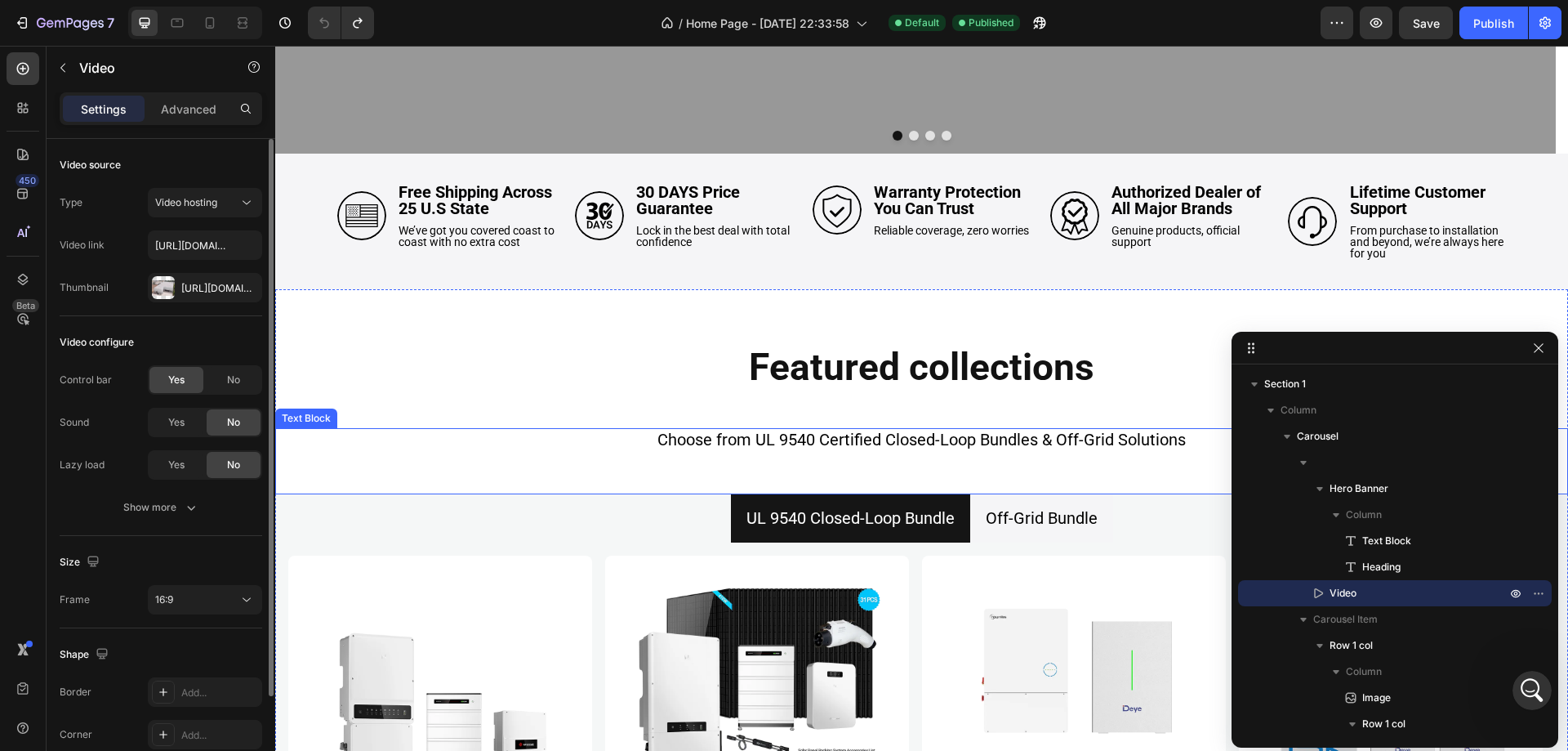
scroll to position [532, 0]
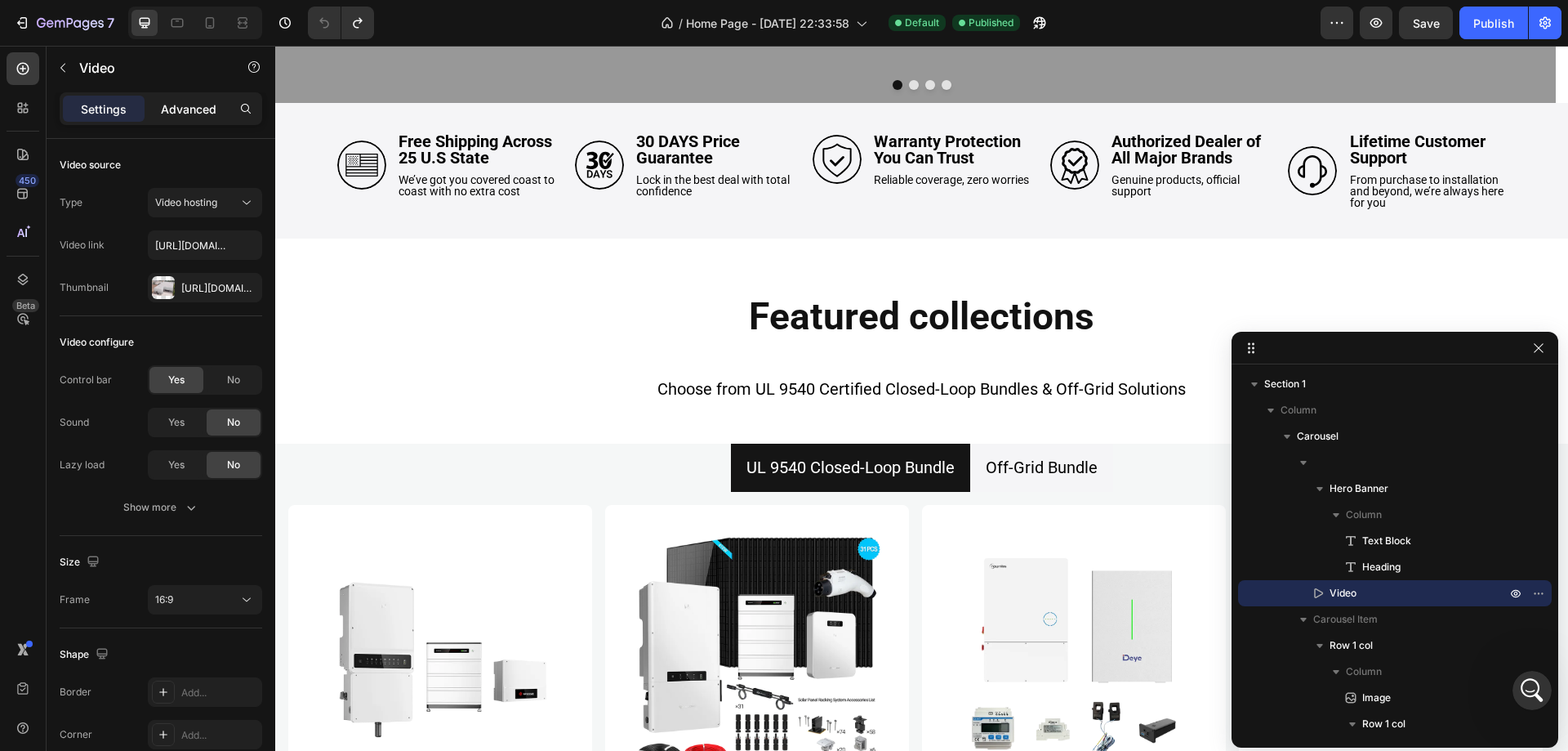
click at [169, 107] on p "Advanced" at bounding box center [188, 109] width 56 height 17
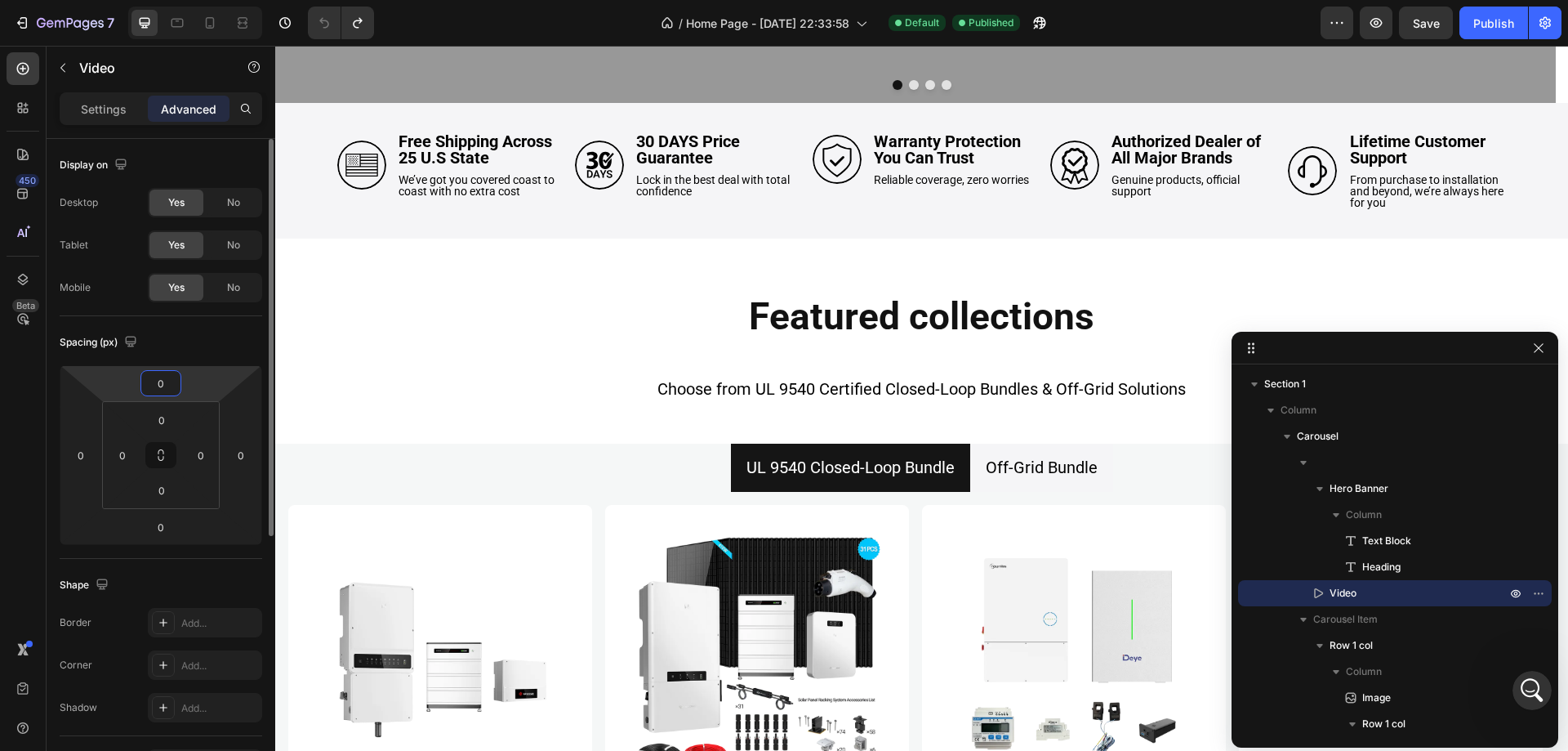
click at [174, 385] on input "0" at bounding box center [161, 383] width 32 height 25
type input "100"
click at [164, 423] on input "0" at bounding box center [162, 420] width 32 height 25
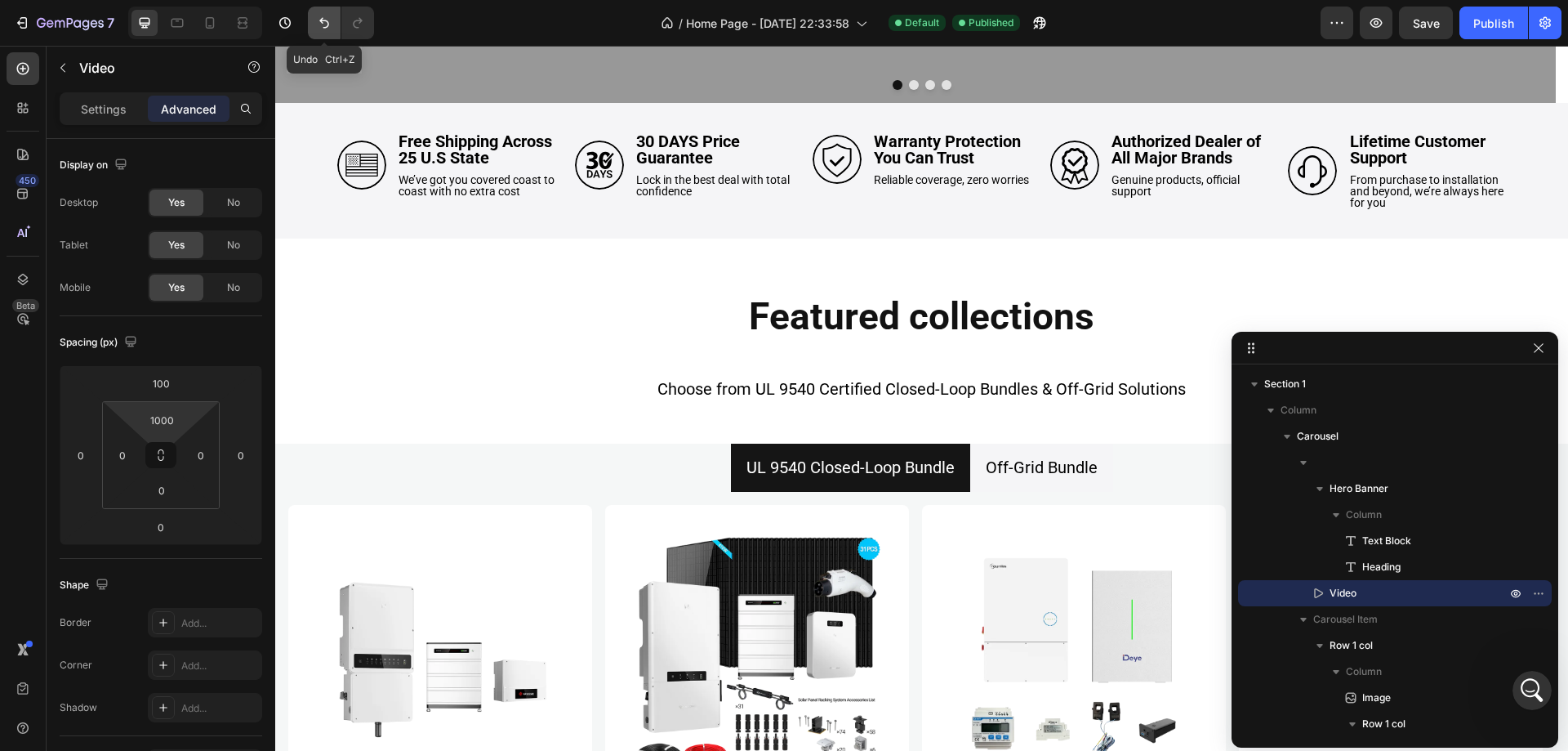
click at [327, 17] on icon "Undo/Redo" at bounding box center [324, 22] width 16 height 16
type input "0"
click at [327, 17] on icon "Undo/Redo" at bounding box center [324, 22] width 16 height 16
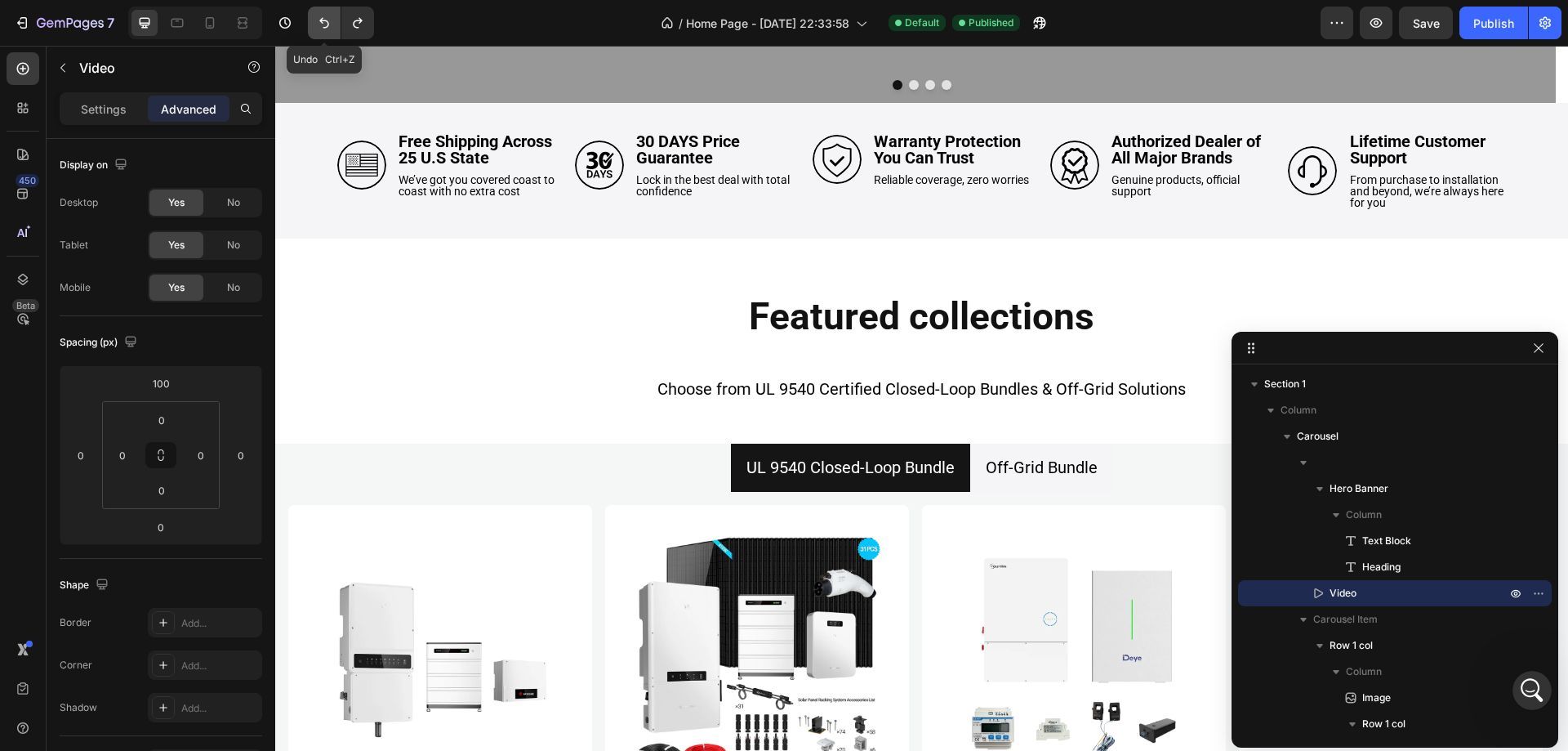
type input "0"
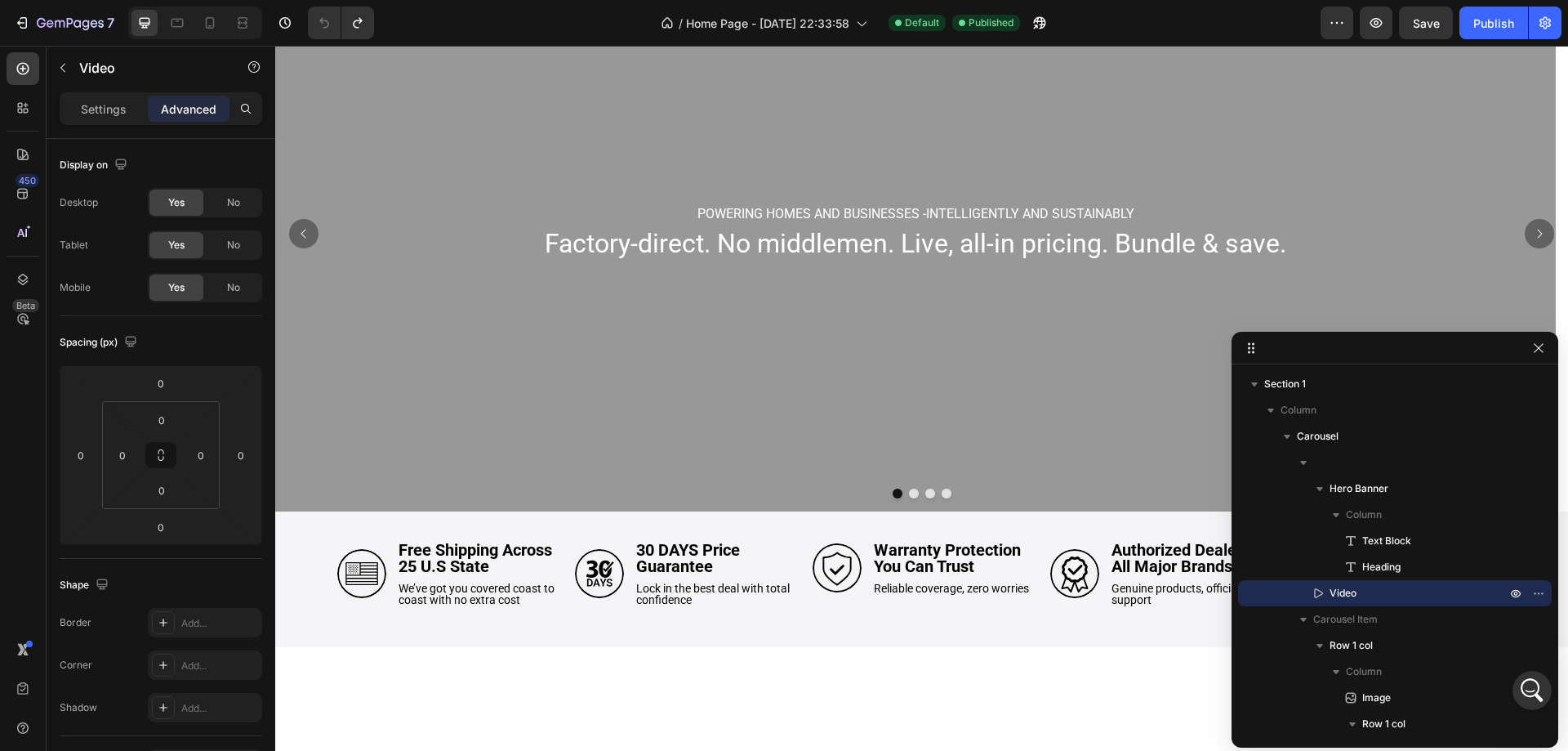
scroll to position [0, 0]
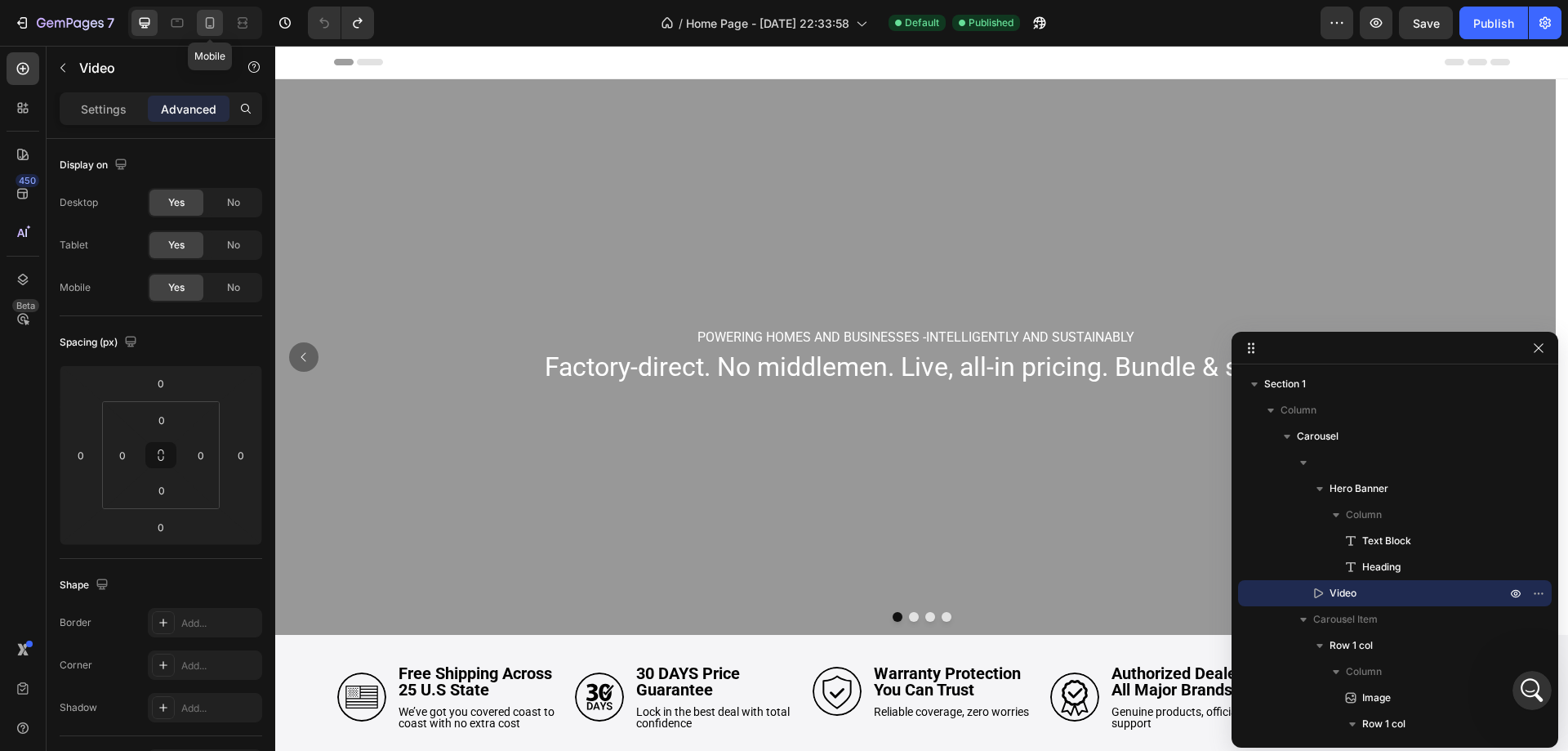
click at [209, 19] on icon at bounding box center [209, 22] width 16 height 16
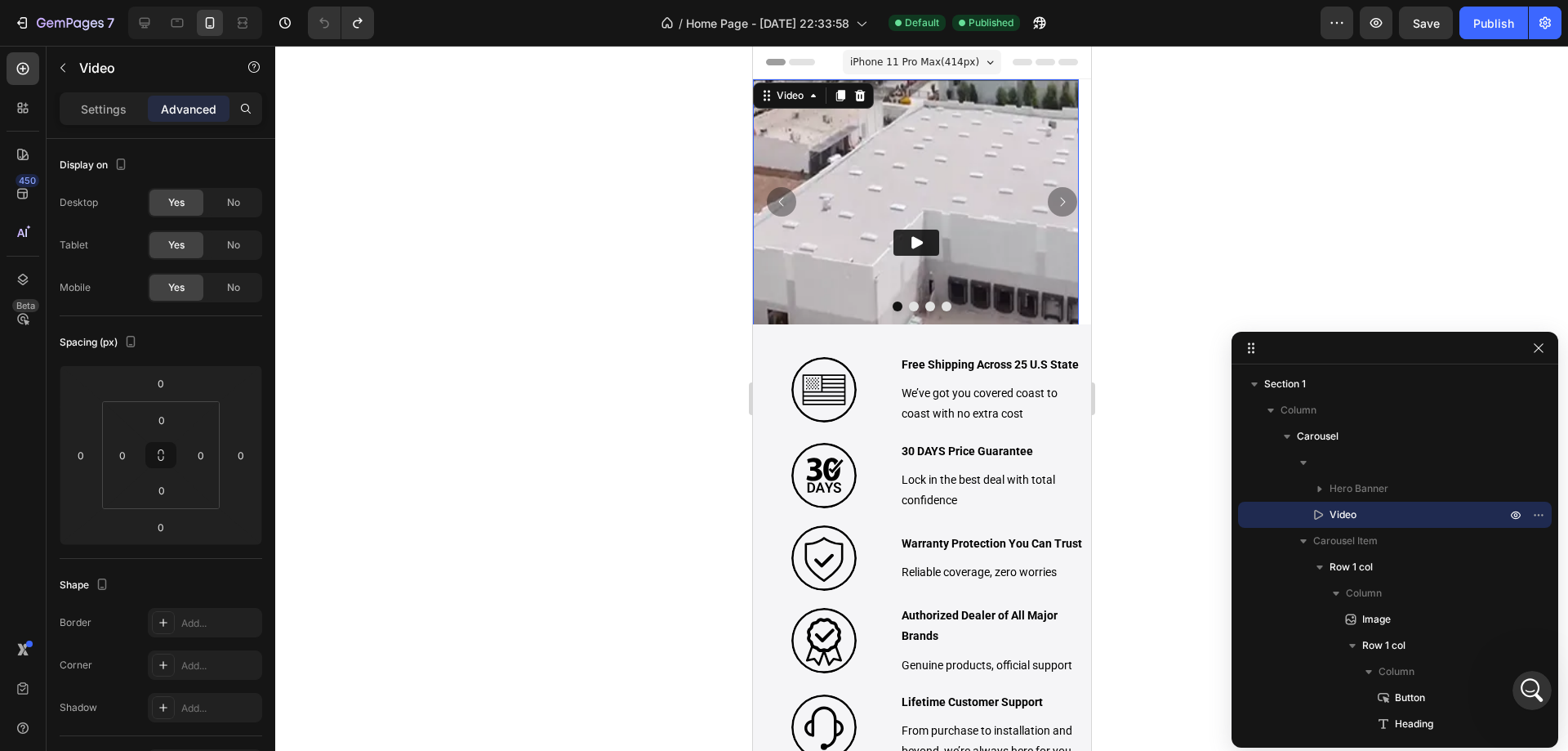
click at [913, 178] on img at bounding box center [915, 242] width 326 height 326
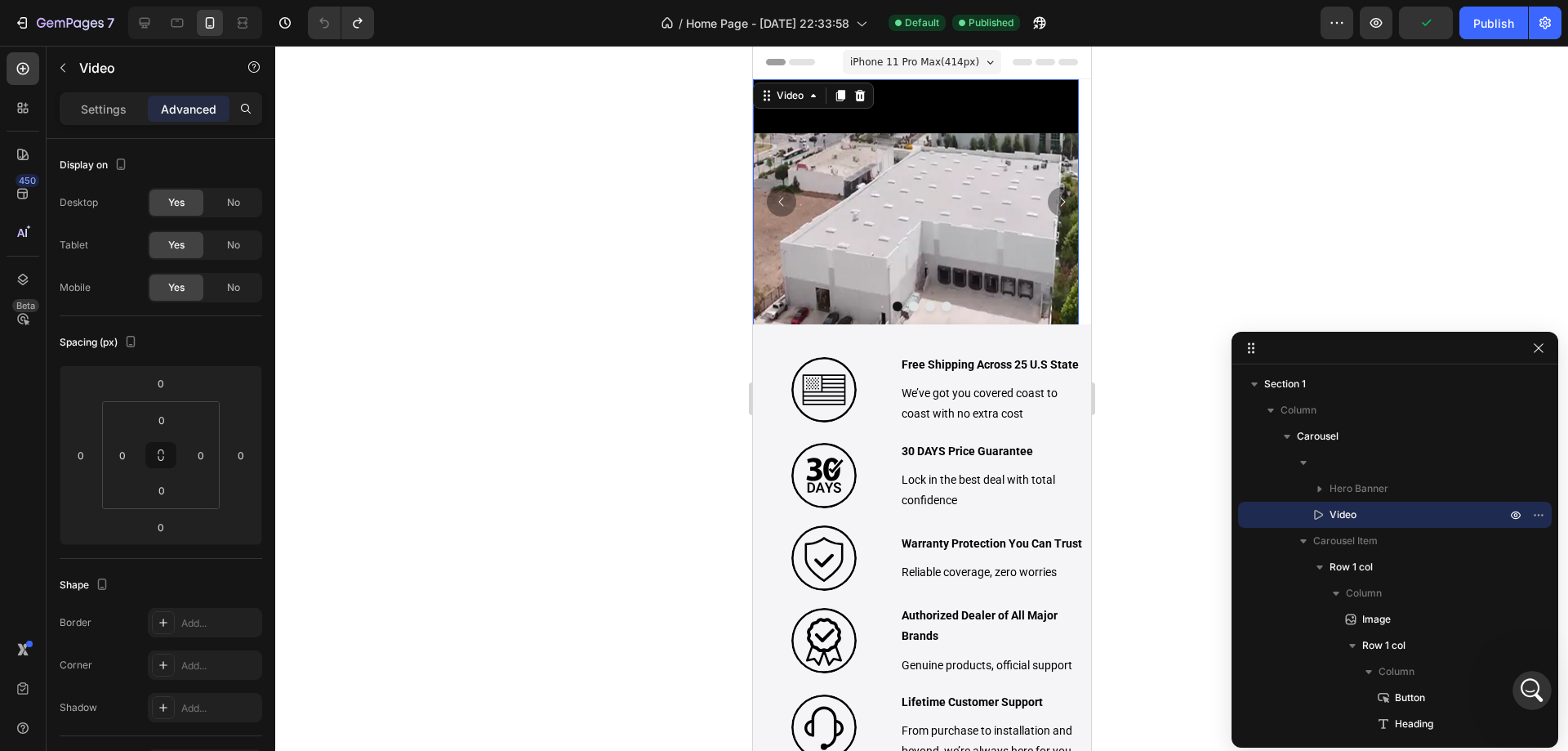
click at [515, 281] on div at bounding box center [922, 398] width 1293 height 705
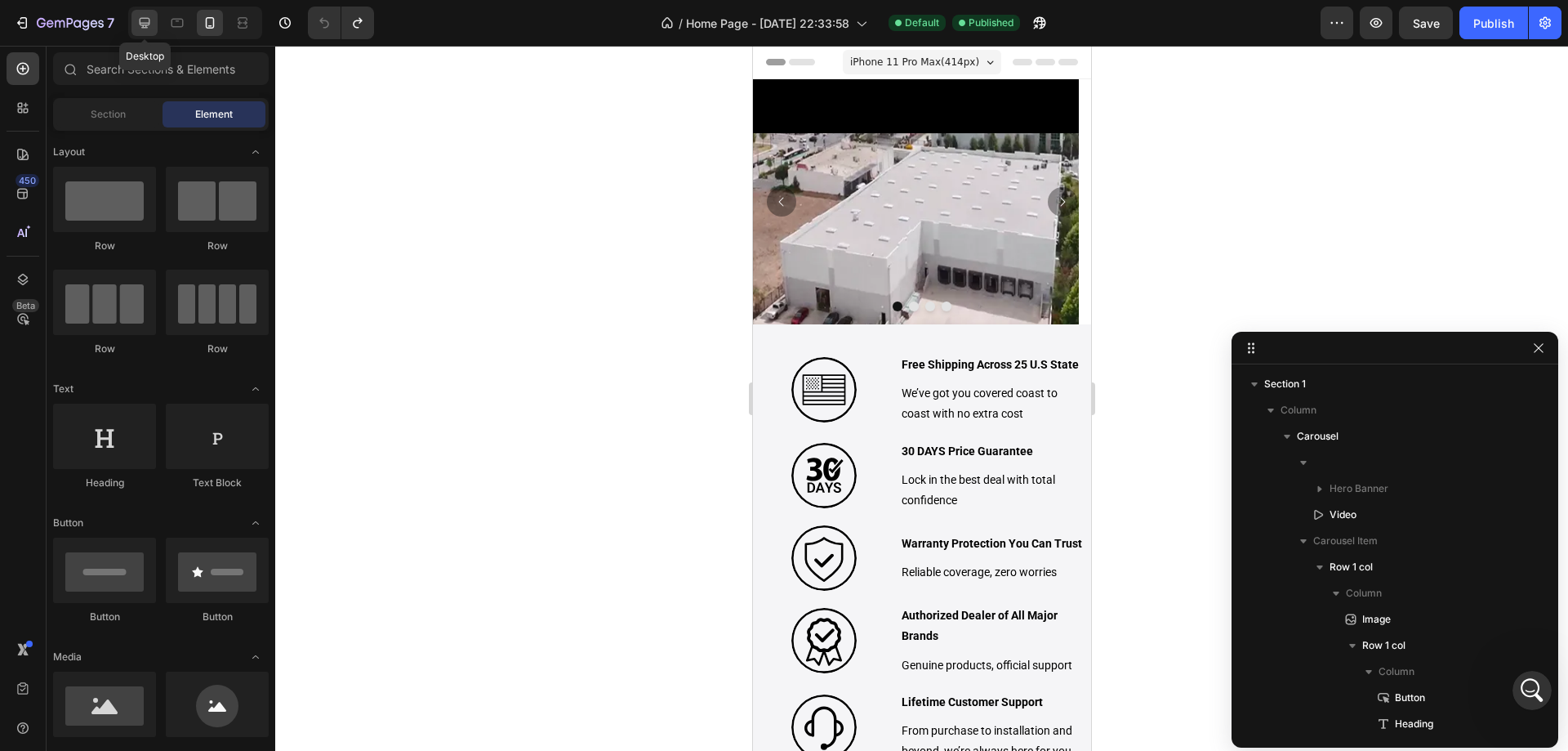
click at [150, 12] on div at bounding box center [144, 22] width 27 height 27
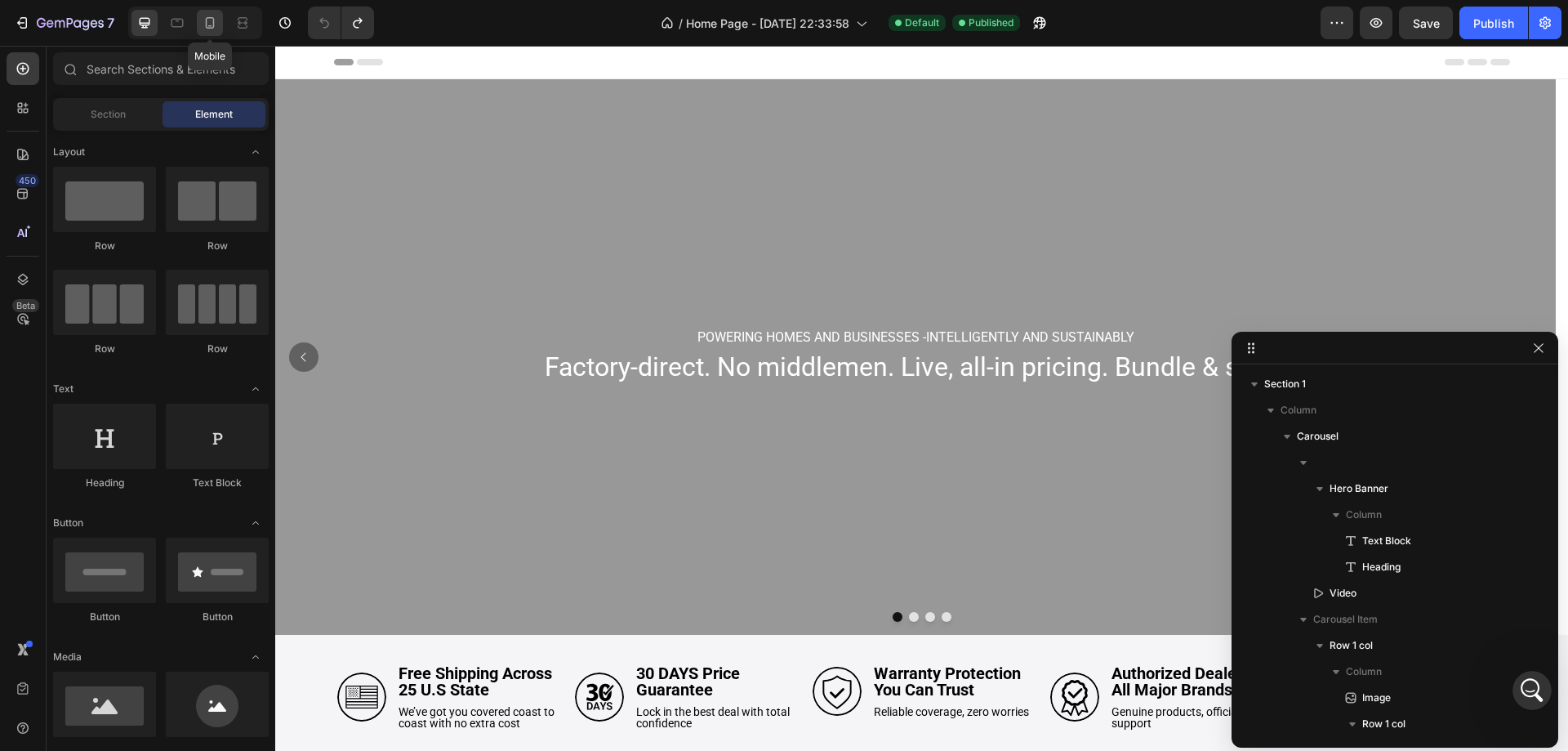
click at [214, 16] on icon at bounding box center [209, 22] width 16 height 16
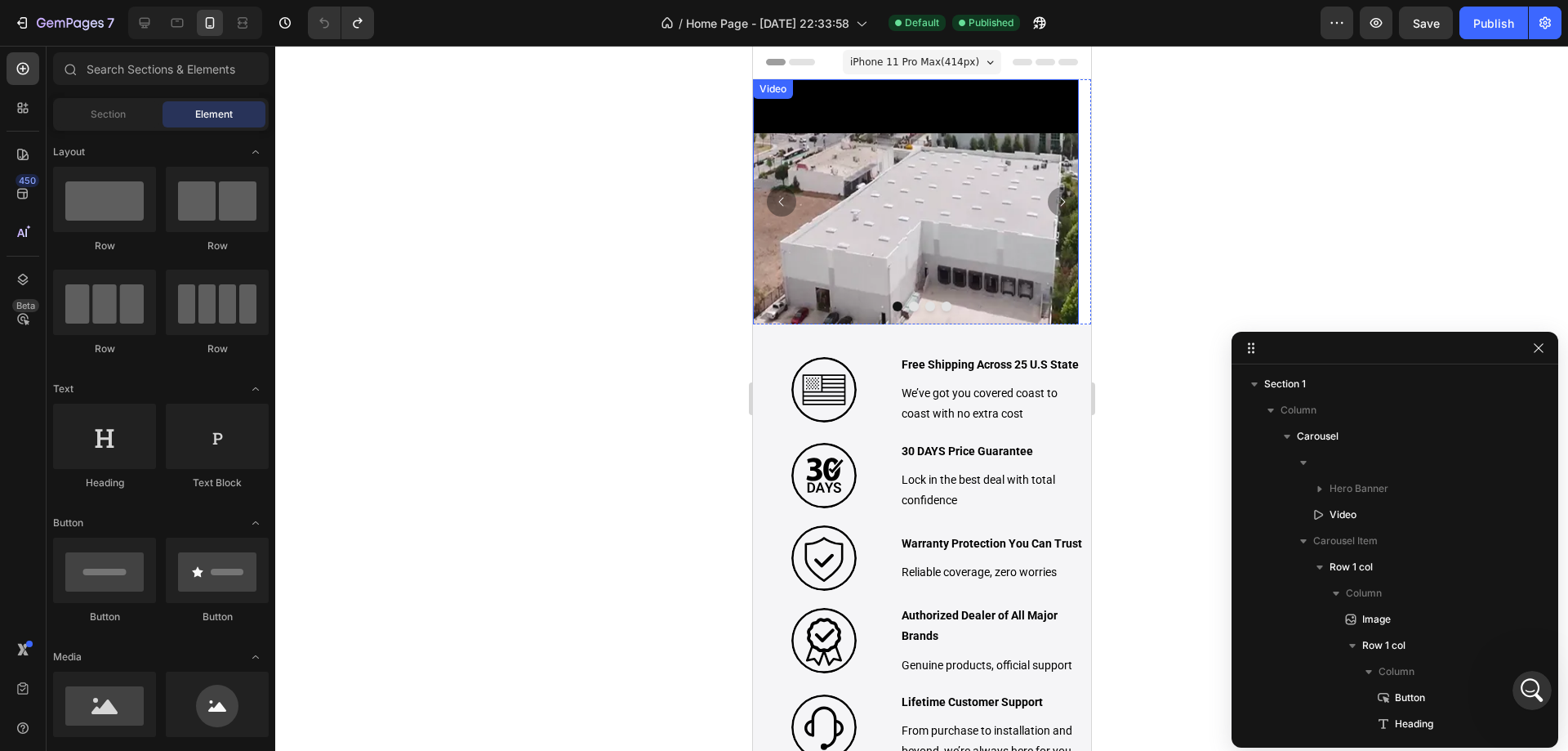
click at [881, 162] on video at bounding box center [915, 242] width 326 height 326
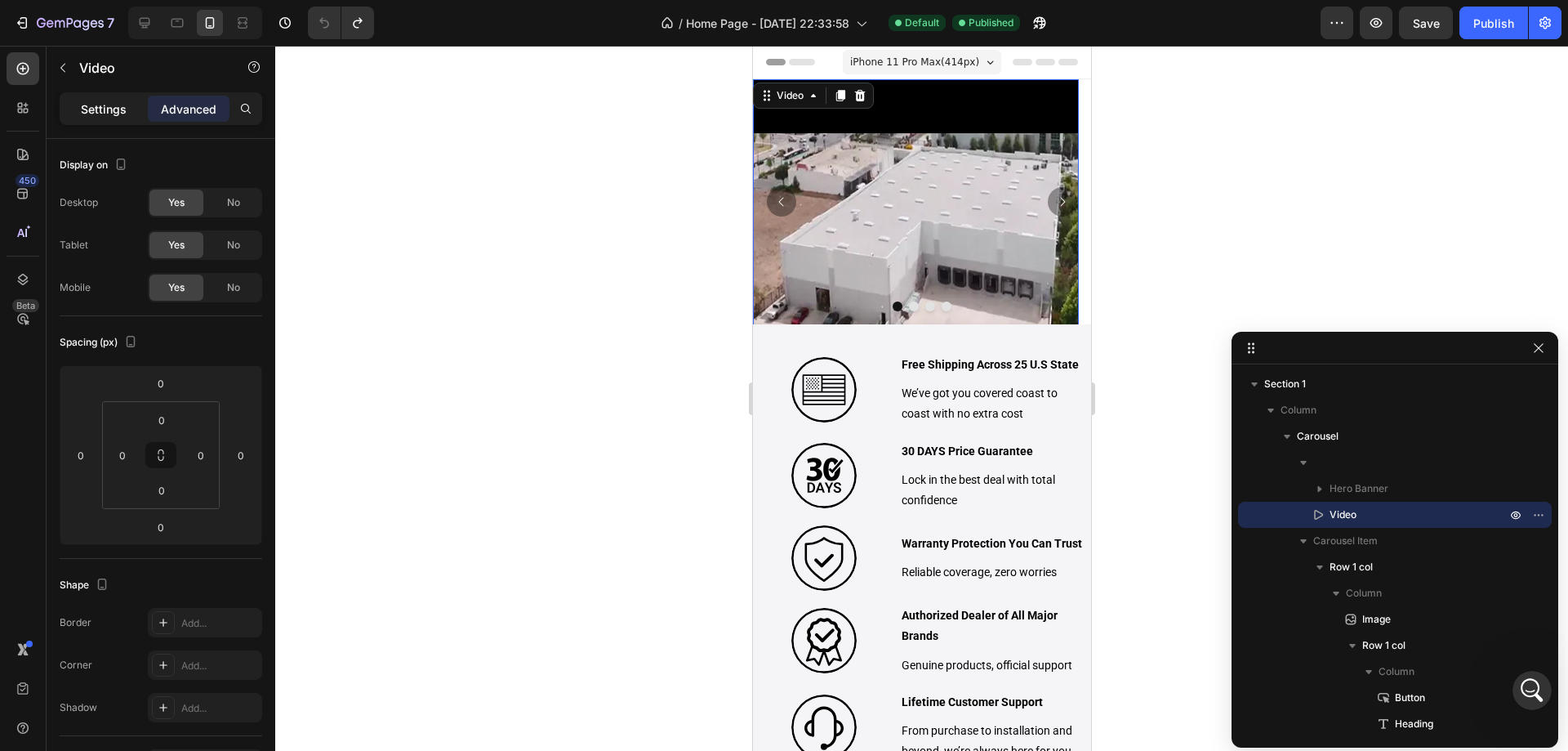
click at [80, 113] on div "Settings" at bounding box center [104, 109] width 82 height 27
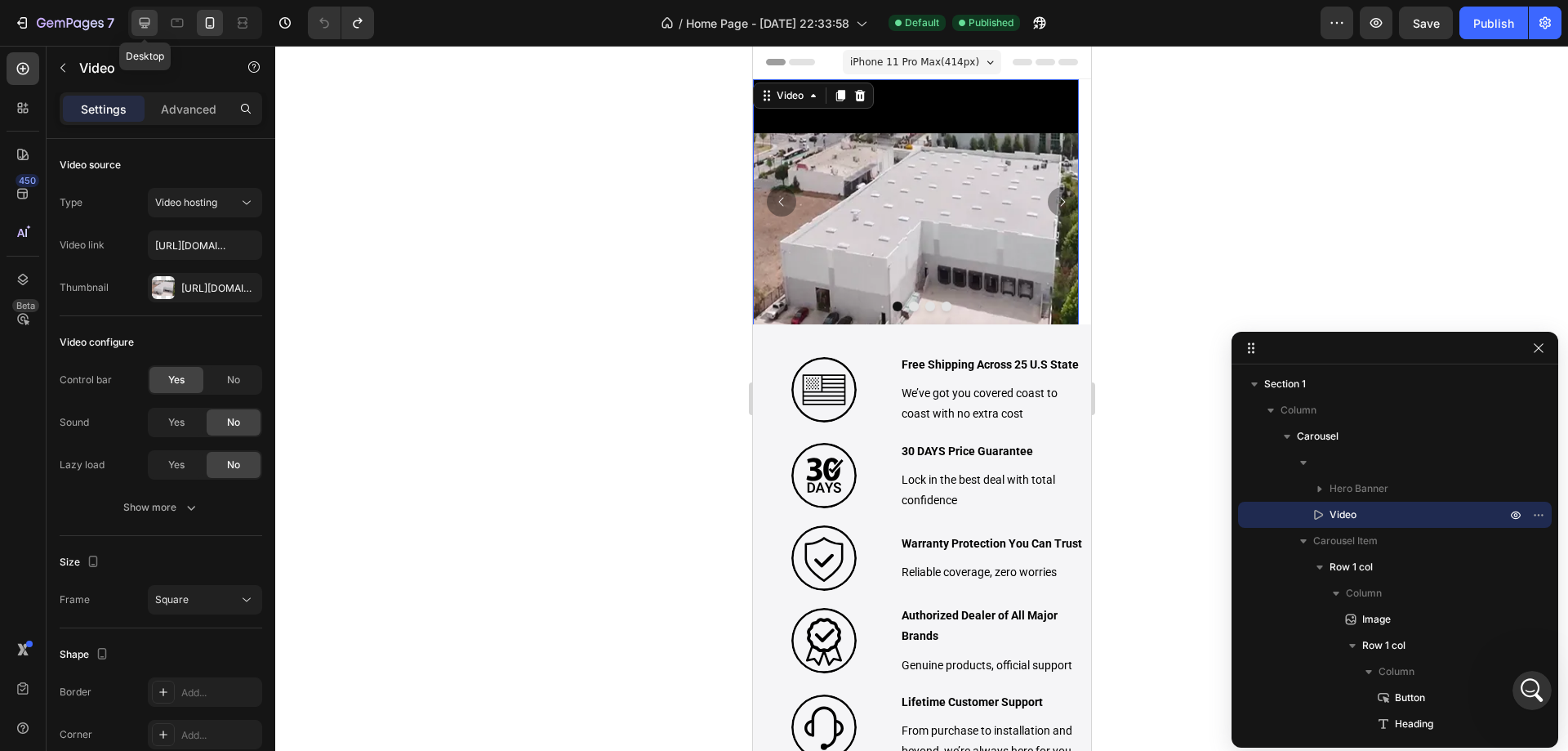
click at [135, 24] on div at bounding box center [144, 22] width 27 height 27
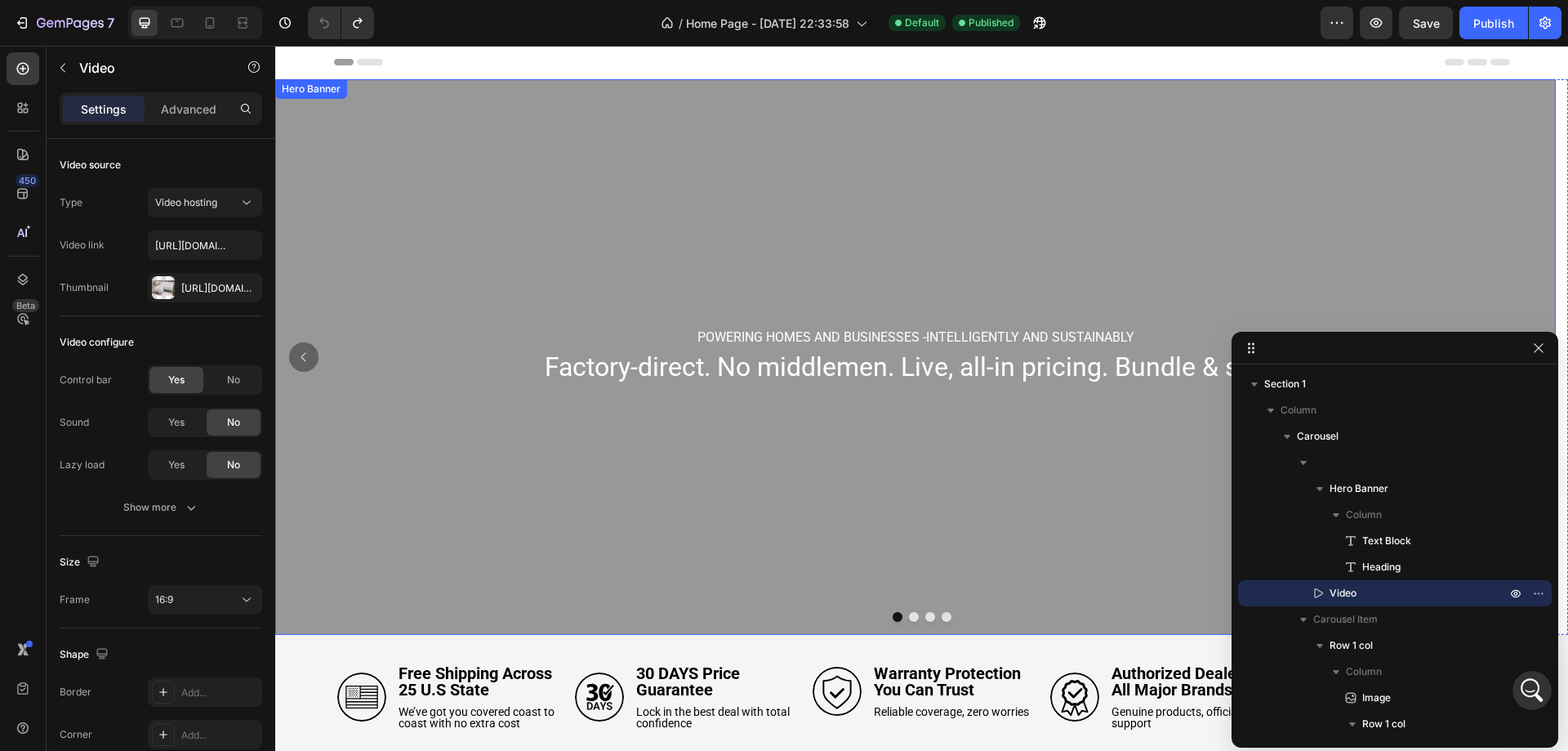
click at [414, 160] on div "Overlay" at bounding box center [916, 358] width 1281 height 556
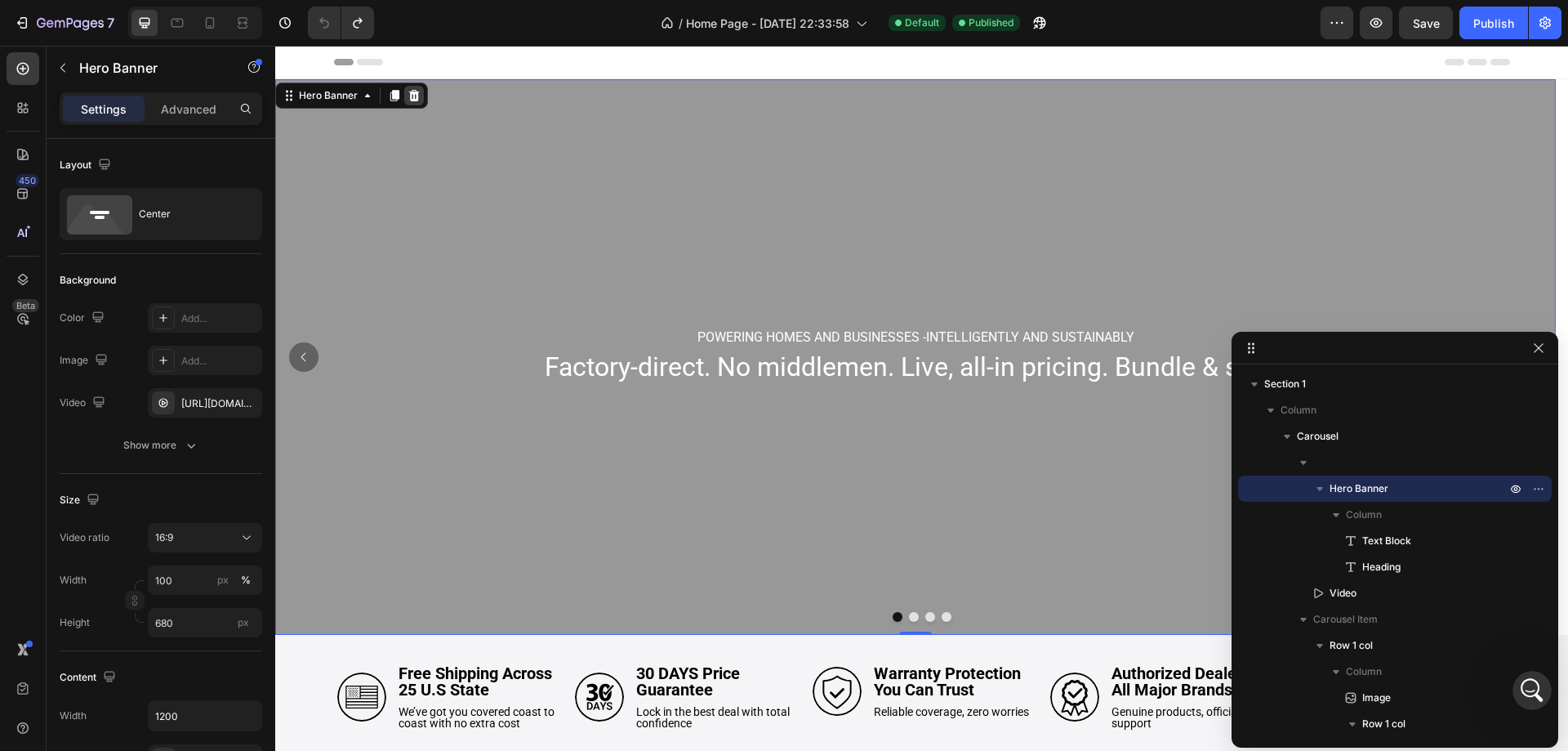
click at [411, 101] on icon at bounding box center [415, 95] width 10 height 11
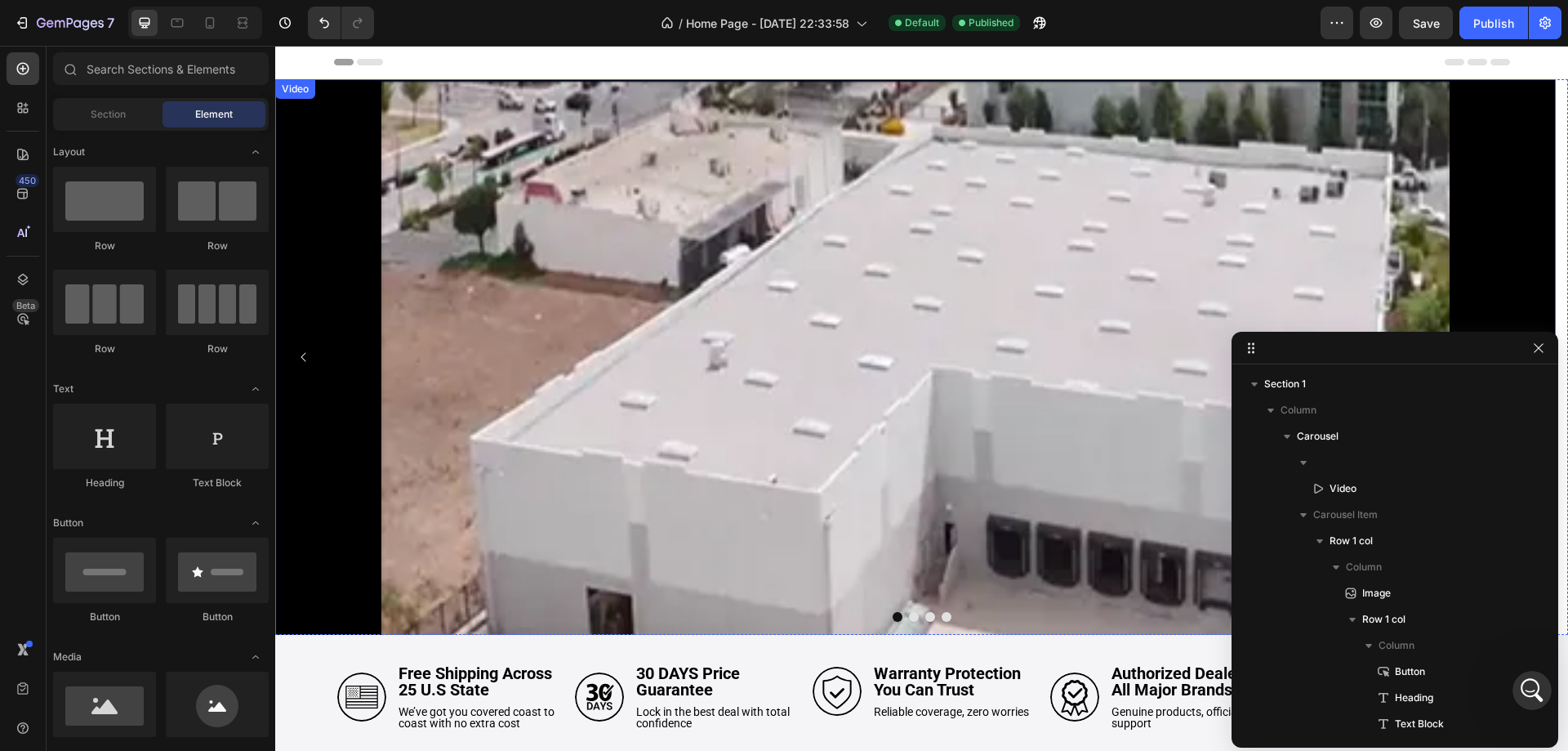
click at [789, 371] on video at bounding box center [916, 440] width 1281 height 721
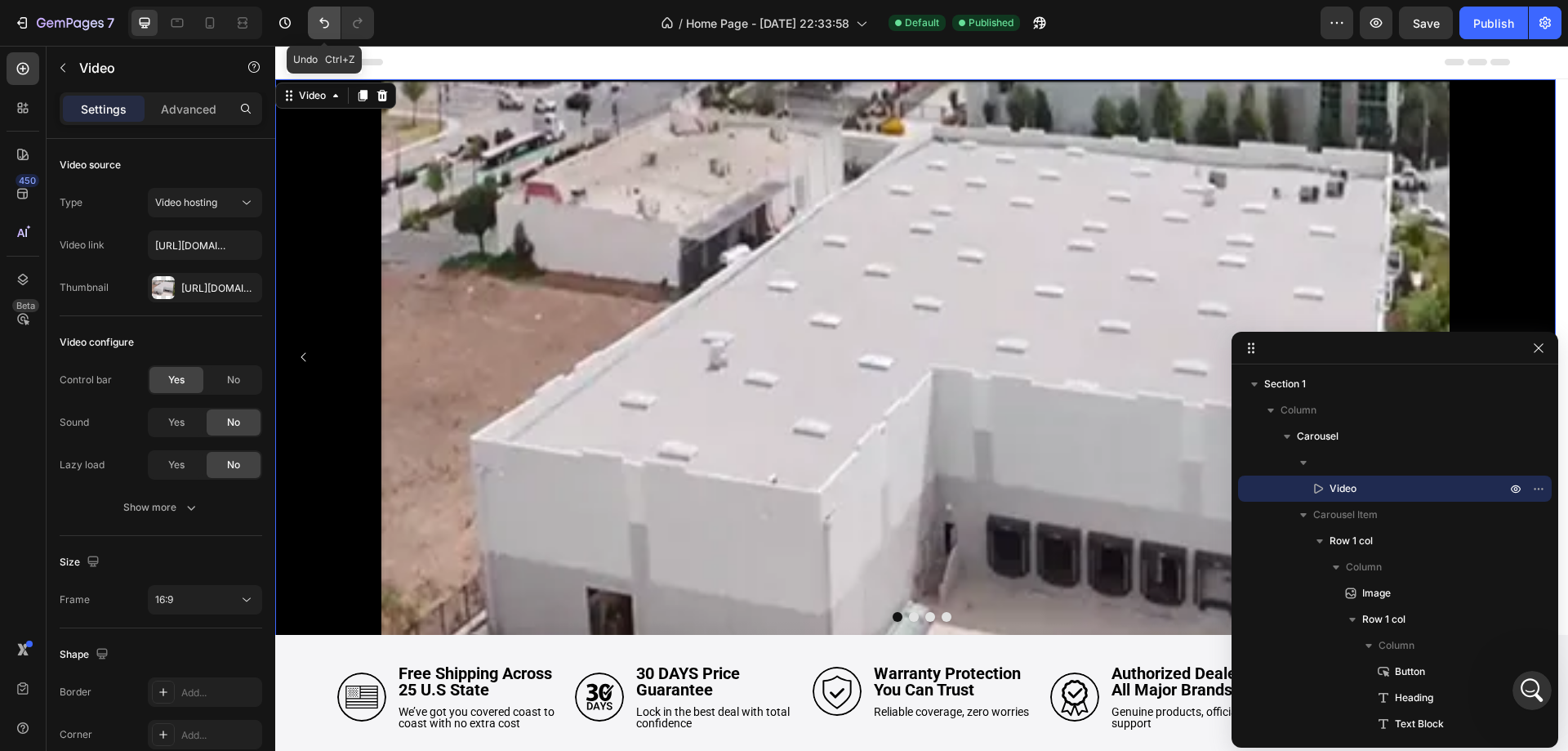
click at [323, 16] on icon "Undo/Redo" at bounding box center [324, 22] width 16 height 16
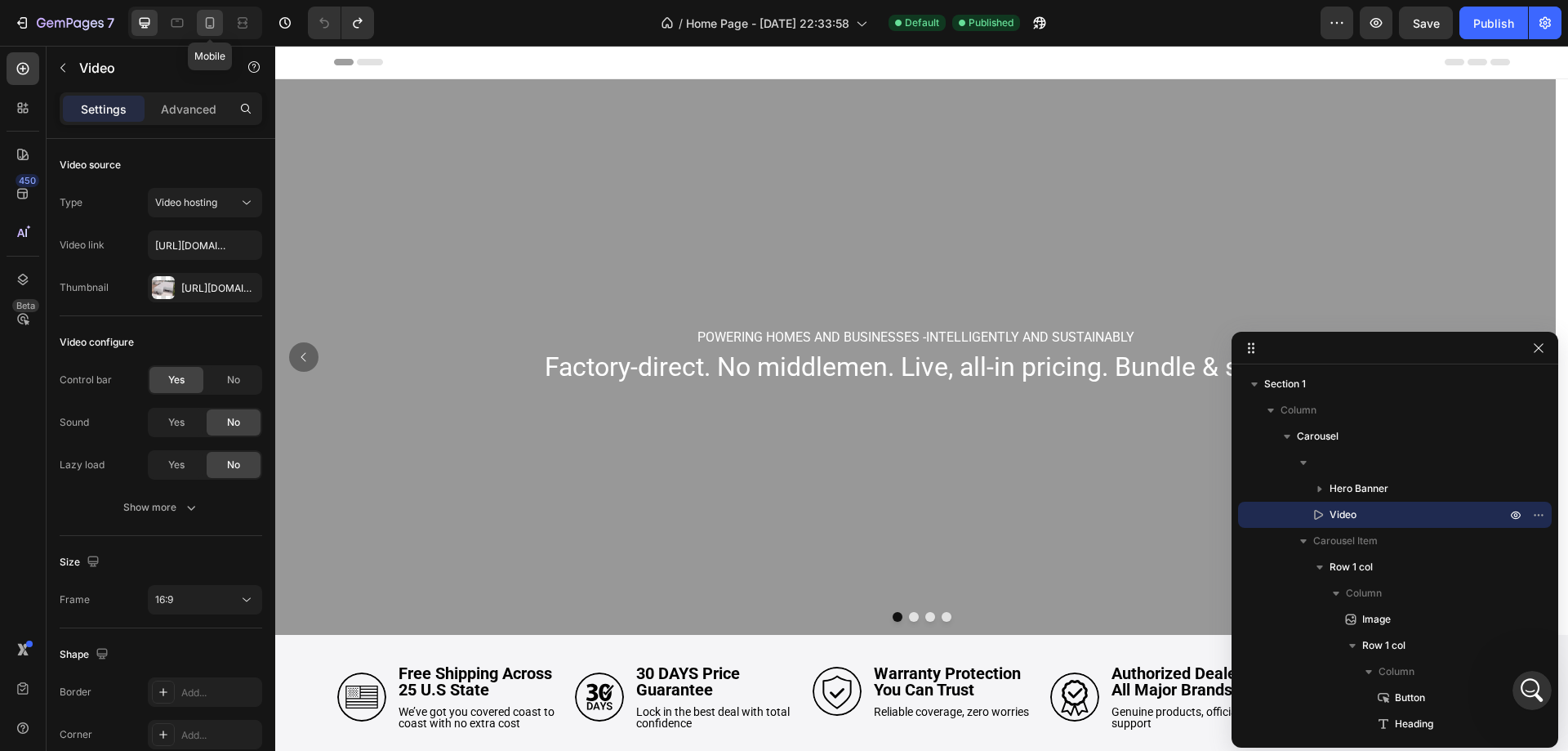
click at [216, 17] on icon at bounding box center [209, 22] width 16 height 16
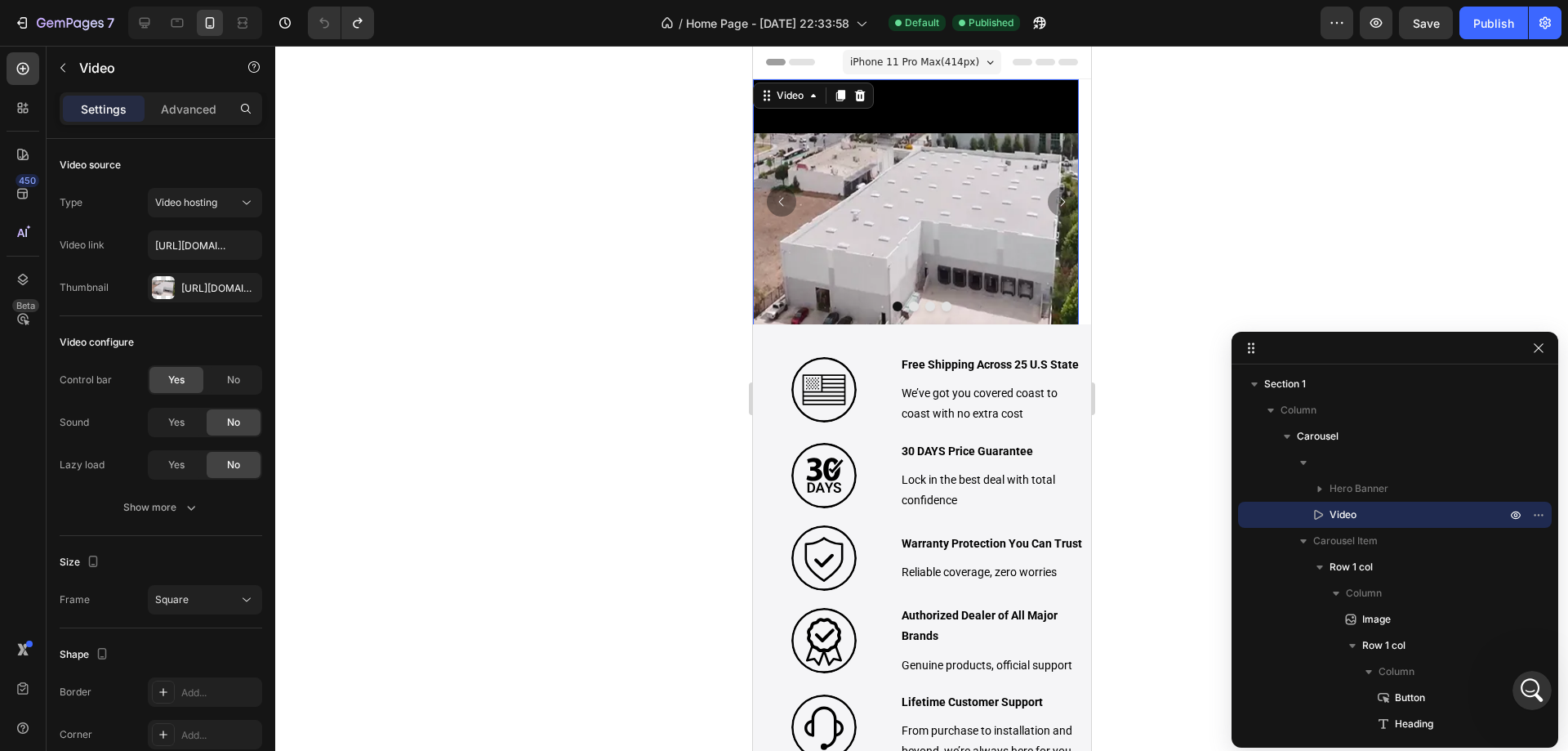
click at [961, 159] on video at bounding box center [915, 242] width 326 height 326
click at [1055, 203] on icon "Carousel Next Arrow" at bounding box center [1061, 201] width 13 height 13
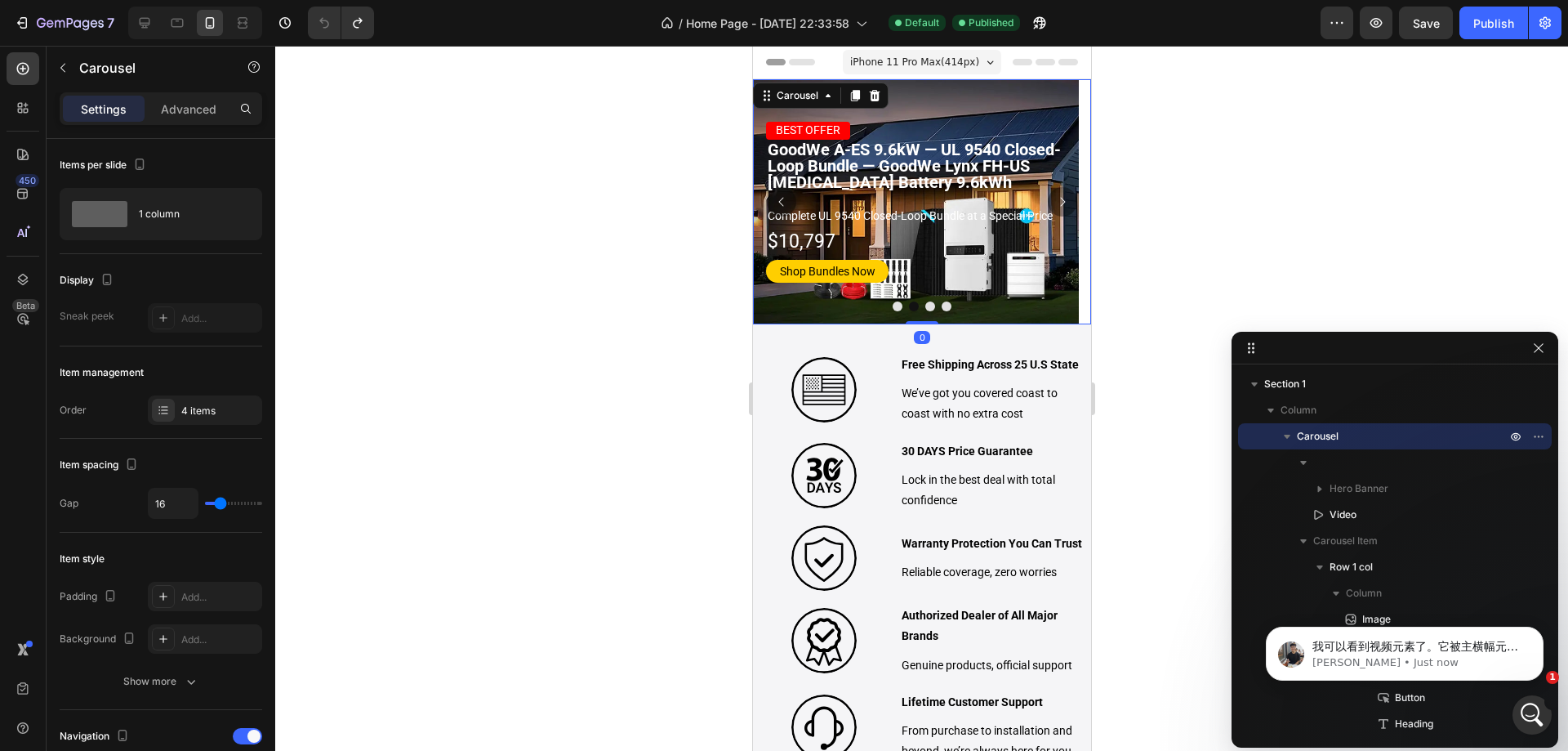
click at [778, 198] on icon "Carousel Back Arrow" at bounding box center [781, 201] width 13 height 13
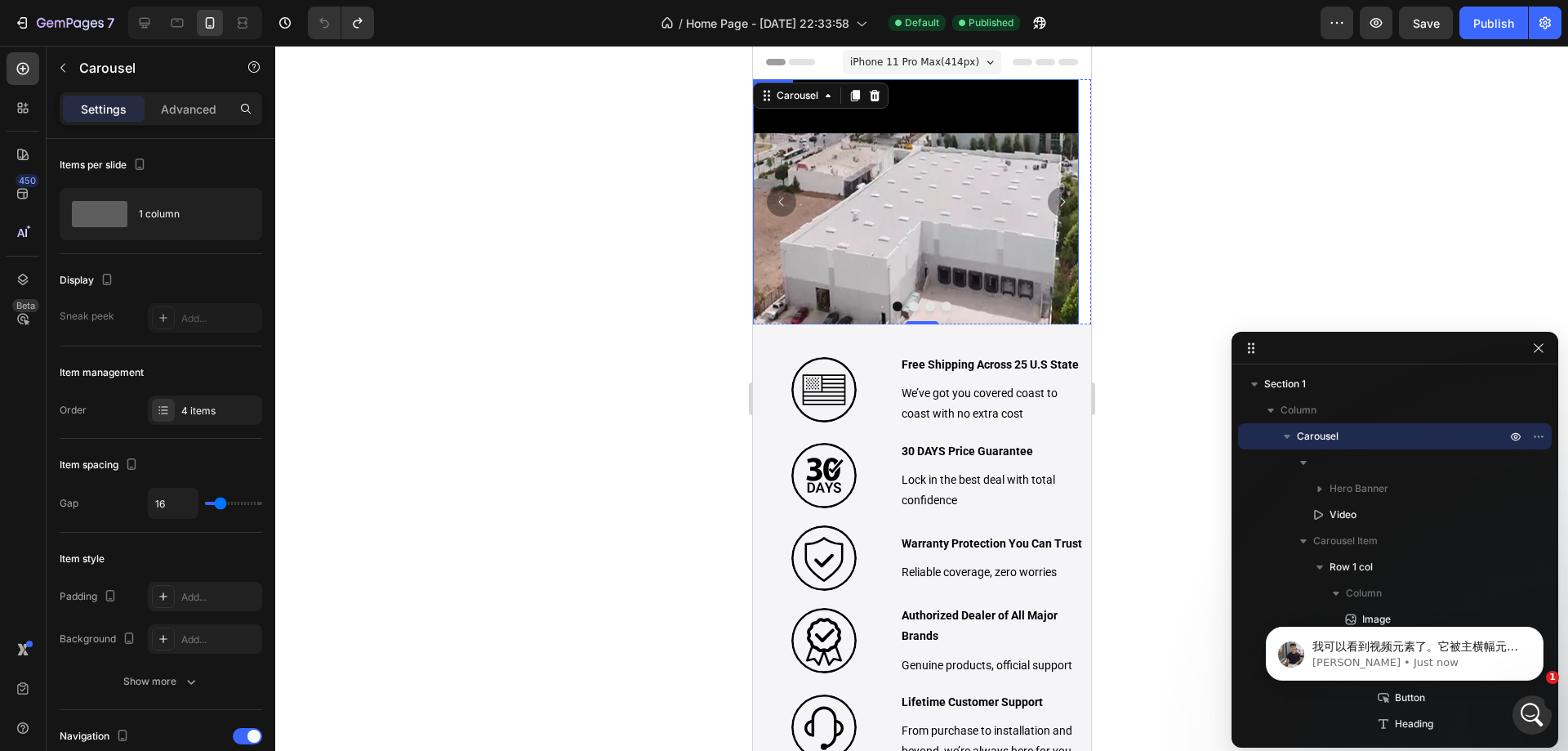
click at [867, 163] on video at bounding box center [915, 242] width 326 height 326
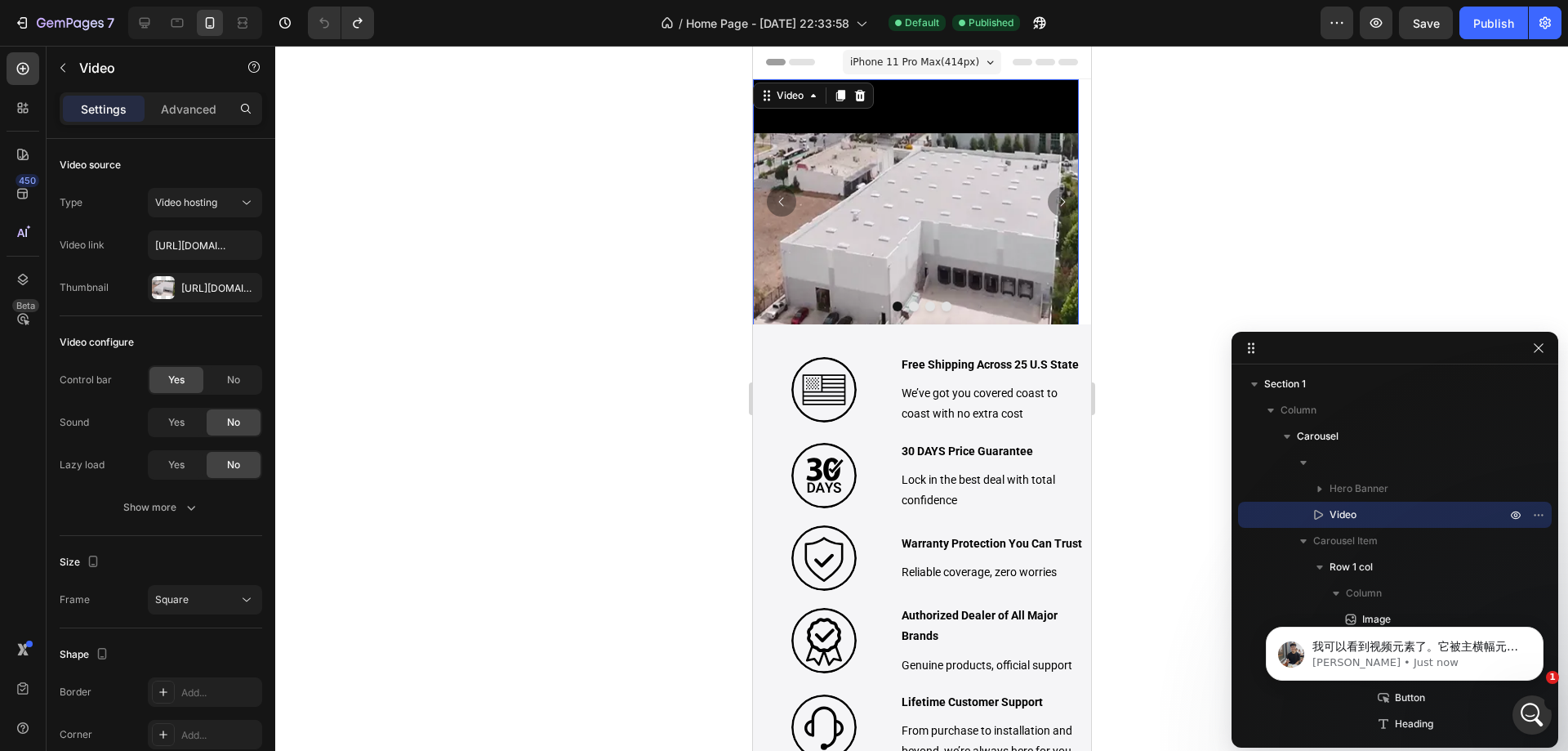
click at [890, 213] on video at bounding box center [915, 242] width 326 height 326
drag, startPoint x: 1362, startPoint y: 493, endPoint x: 323, endPoint y: 362, distance: 1047.2
click at [1362, 493] on span "Hero Banner" at bounding box center [1359, 488] width 59 height 16
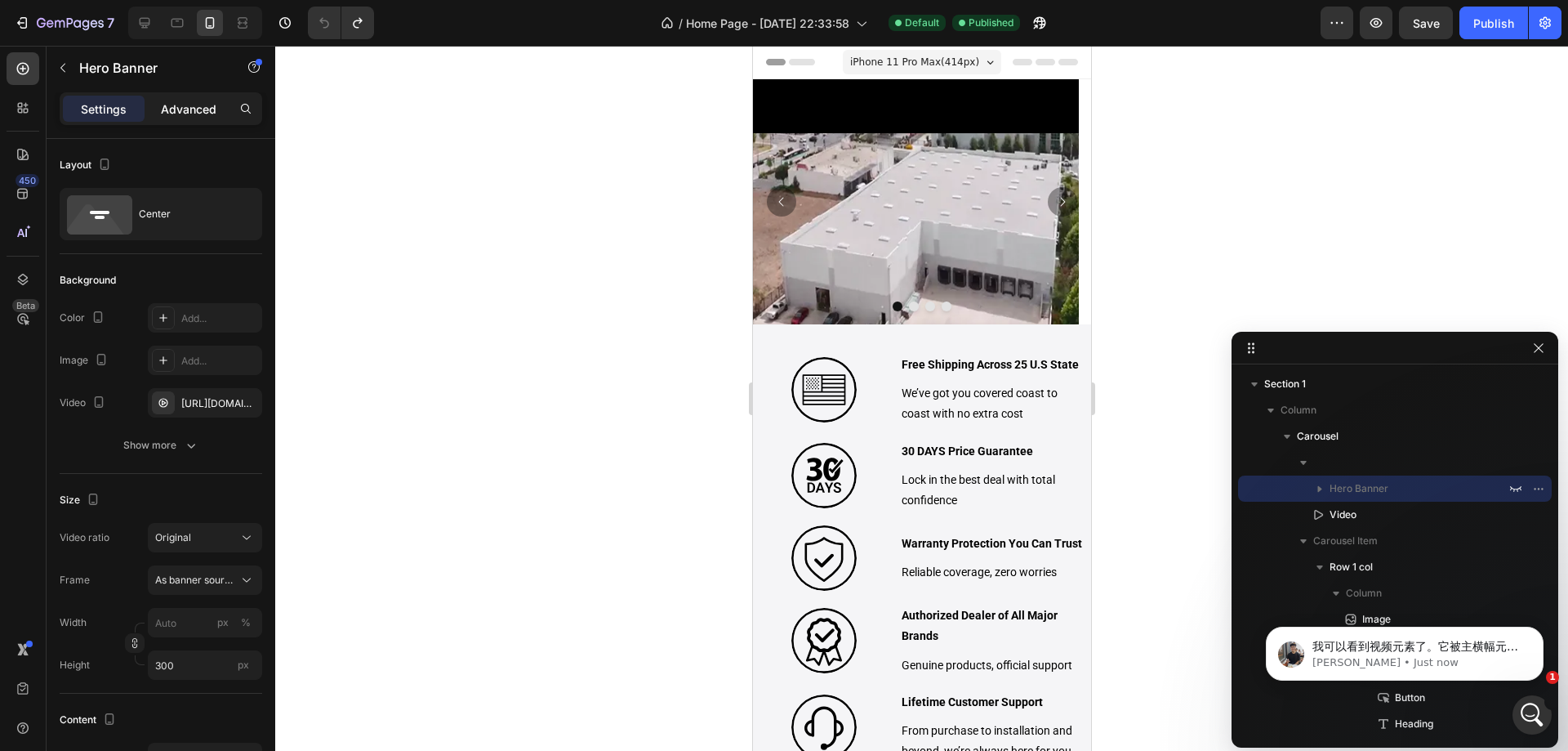
click at [187, 116] on p "Advanced" at bounding box center [188, 109] width 56 height 17
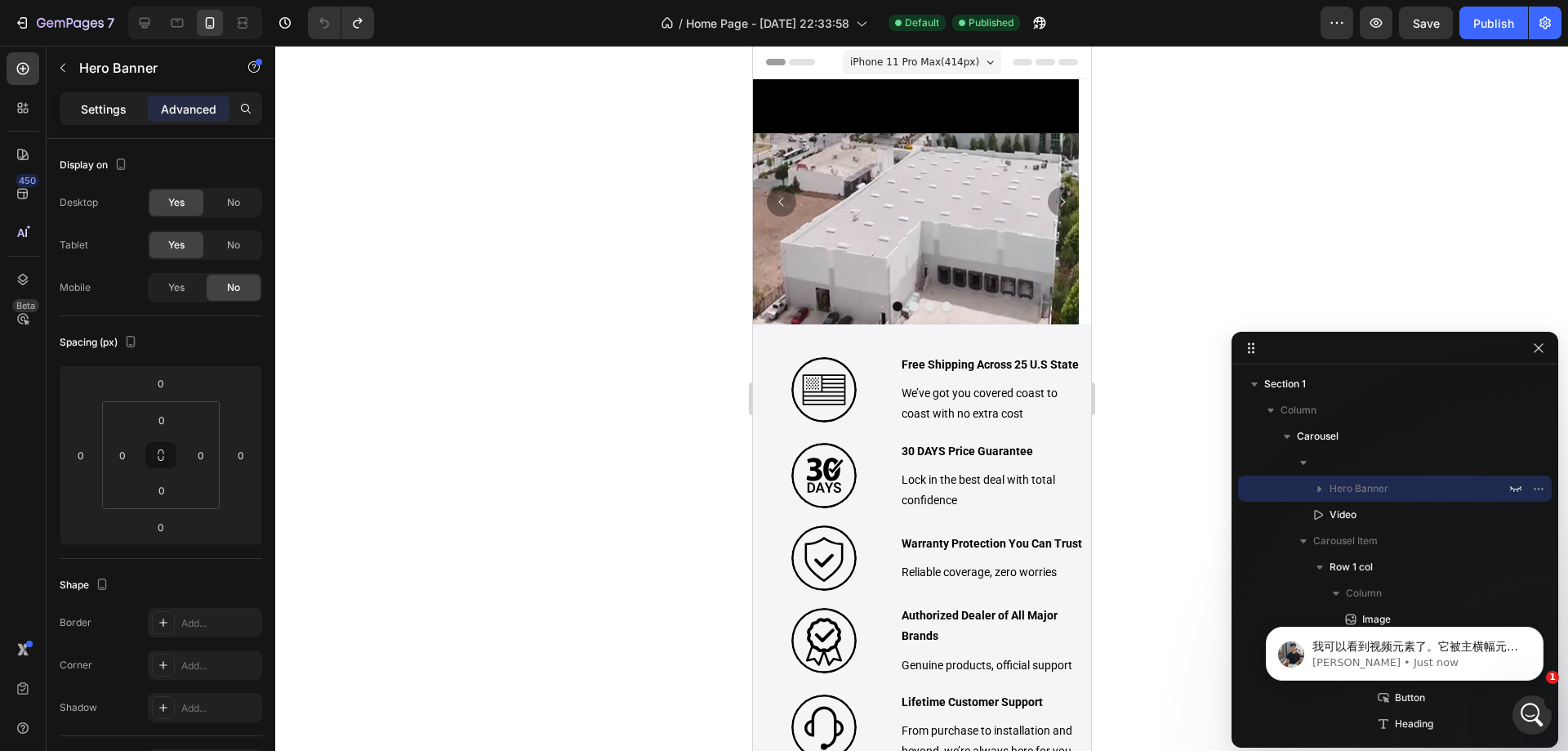
click at [120, 116] on p "Settings" at bounding box center [103, 109] width 45 height 17
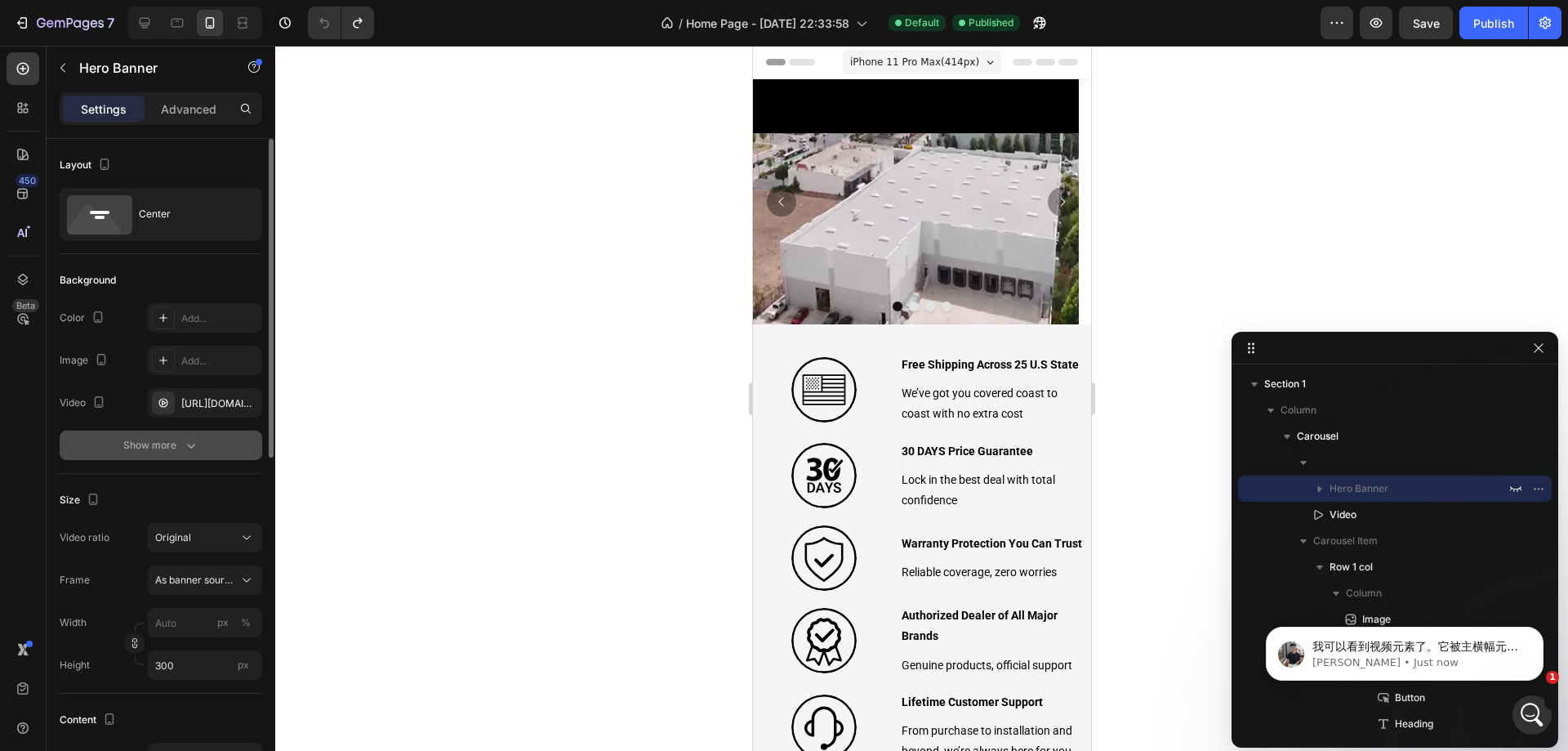
click at [155, 446] on div "Show more" at bounding box center [161, 445] width 76 height 16
